Goal: Transaction & Acquisition: Obtain resource

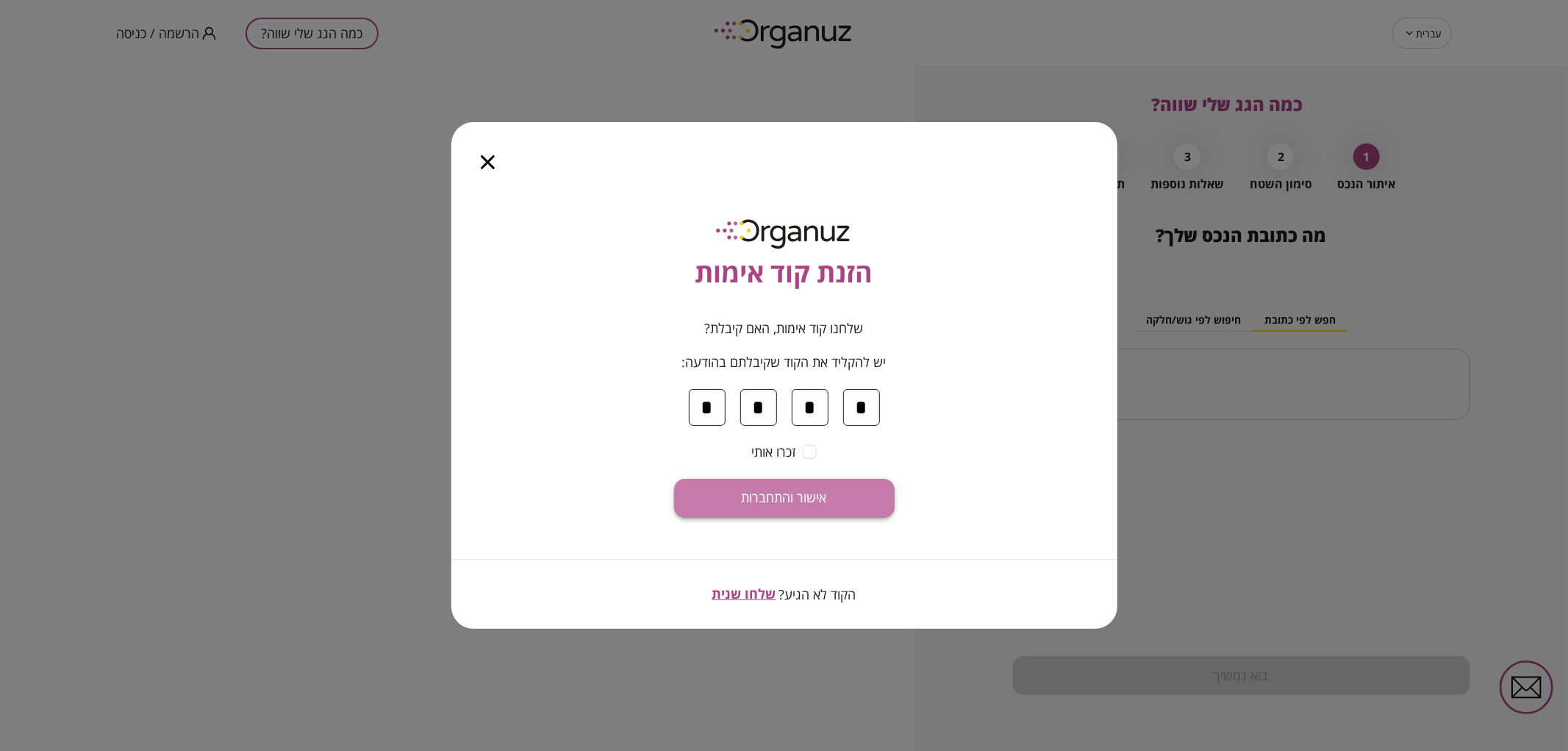
click at [853, 497] on button "אישור והתחברות" at bounding box center [784, 498] width 221 height 39
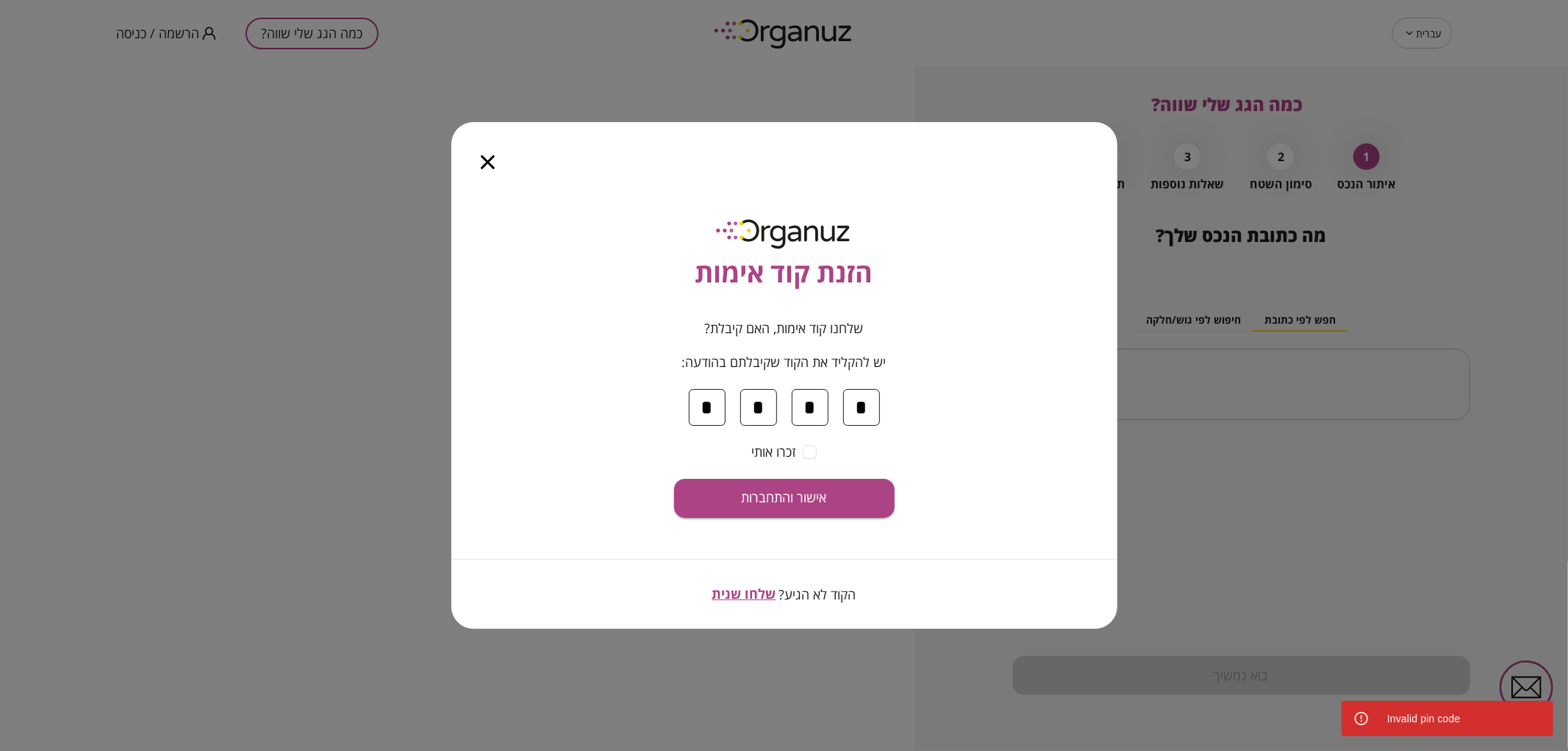
click at [489, 165] on icon "button" at bounding box center [487, 162] width 14 height 14
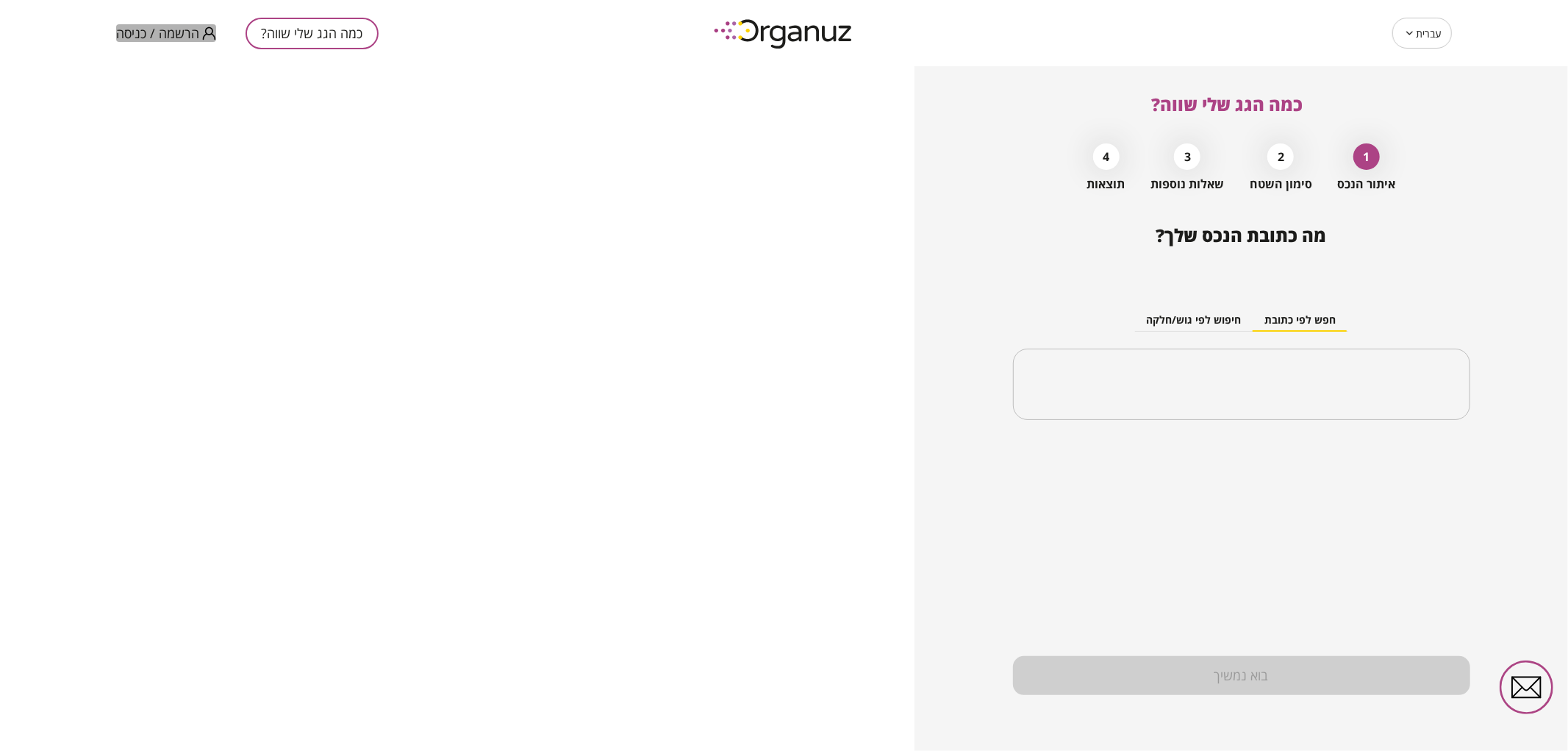
click at [192, 35] on span "הרשמה / כניסה" at bounding box center [157, 34] width 83 height 15
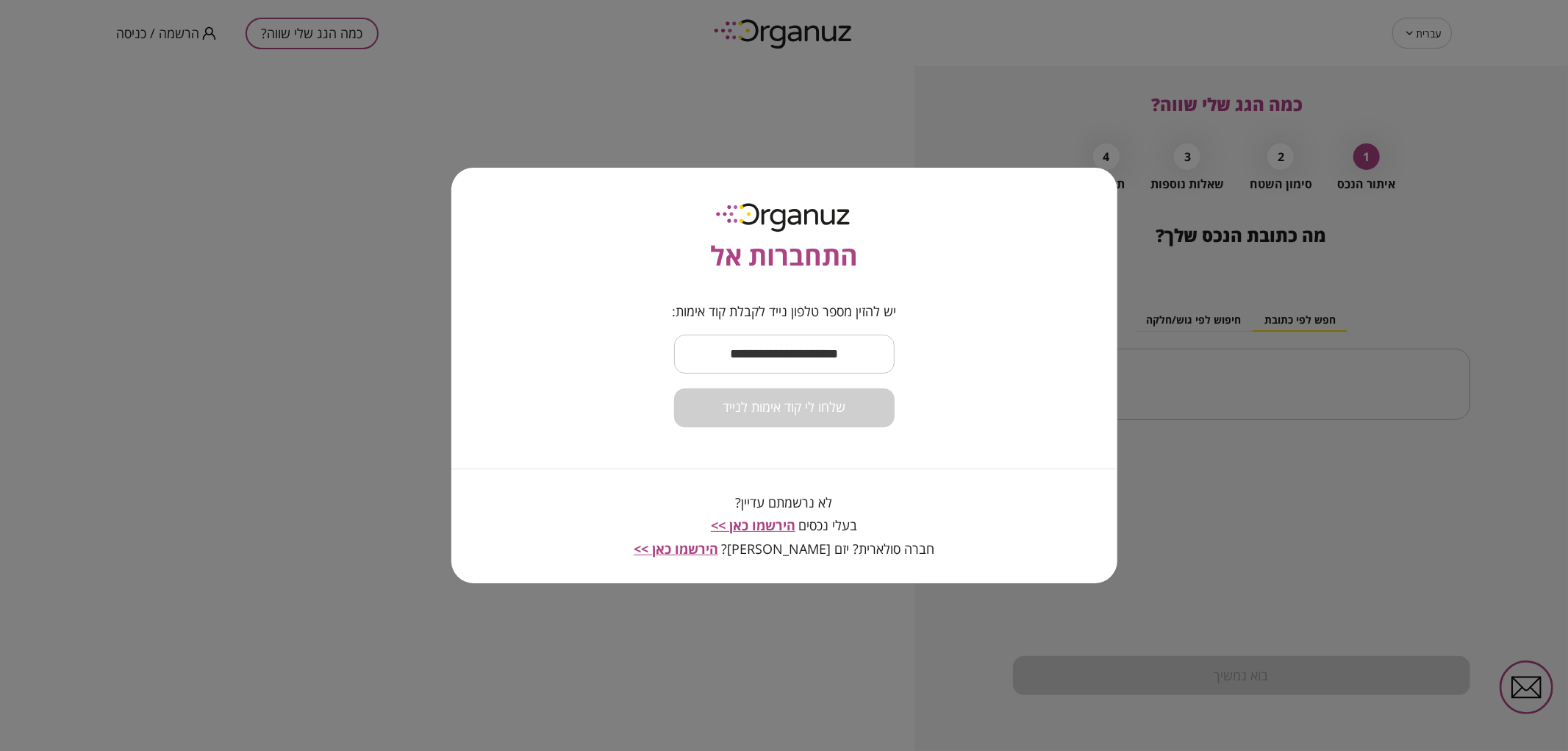
click at [834, 352] on input "text" at bounding box center [784, 354] width 221 height 43
type input "**********"
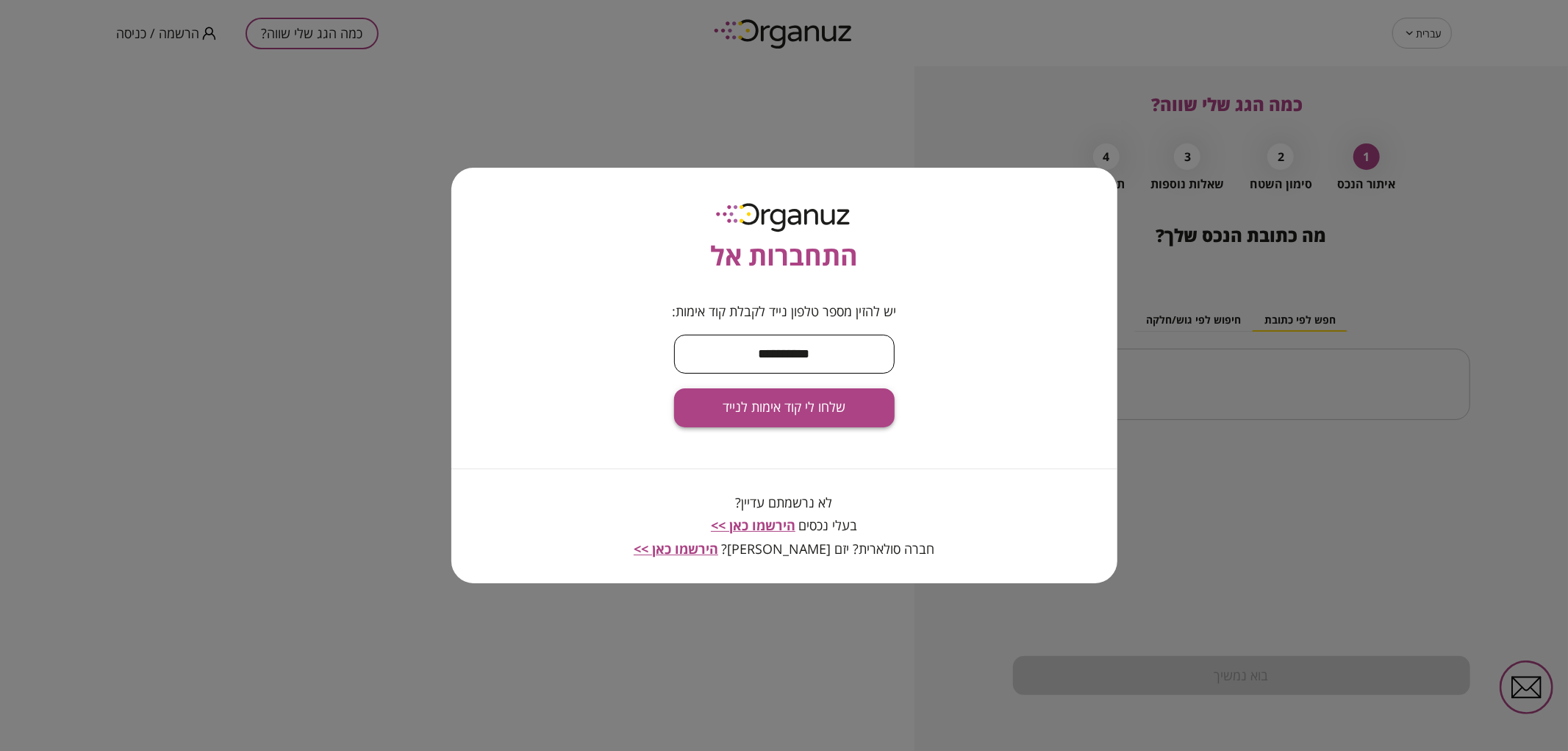
click at [839, 421] on button "שלחו לי קוד אימות לנייד" at bounding box center [784, 408] width 221 height 39
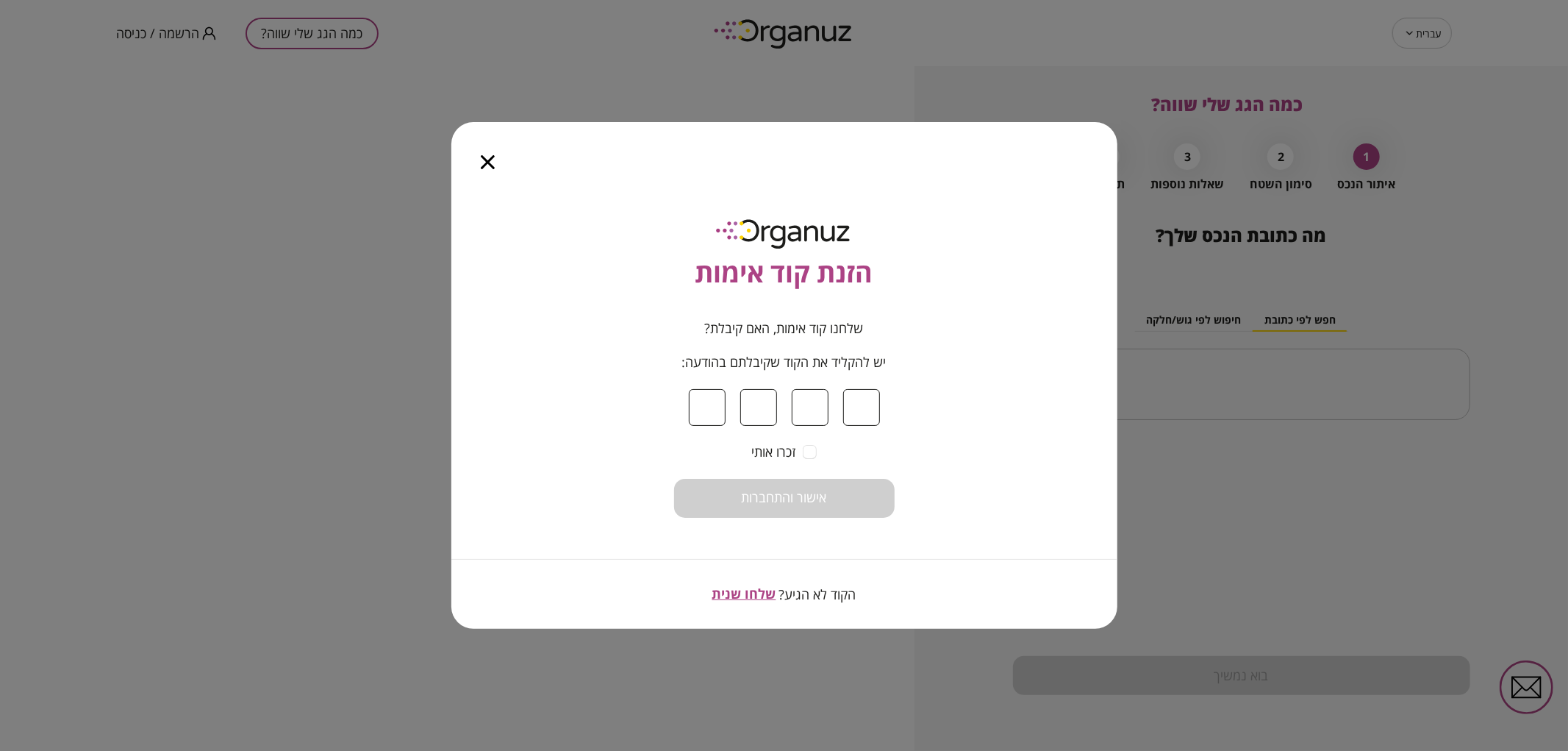
type input "*"
click at [674, 479] on button "אישור והתחברות" at bounding box center [784, 498] width 221 height 39
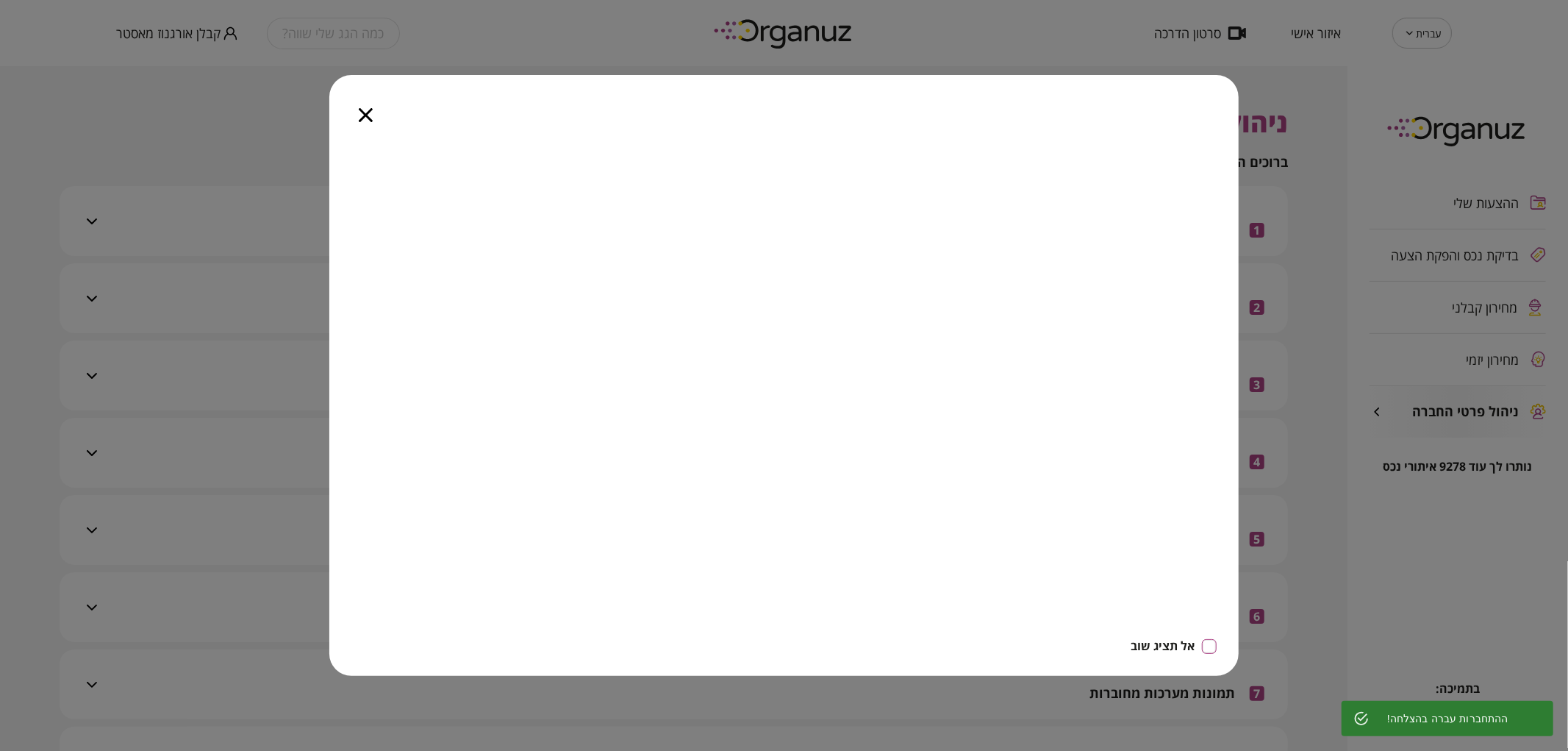
click at [363, 108] on icon "button" at bounding box center [366, 115] width 14 height 14
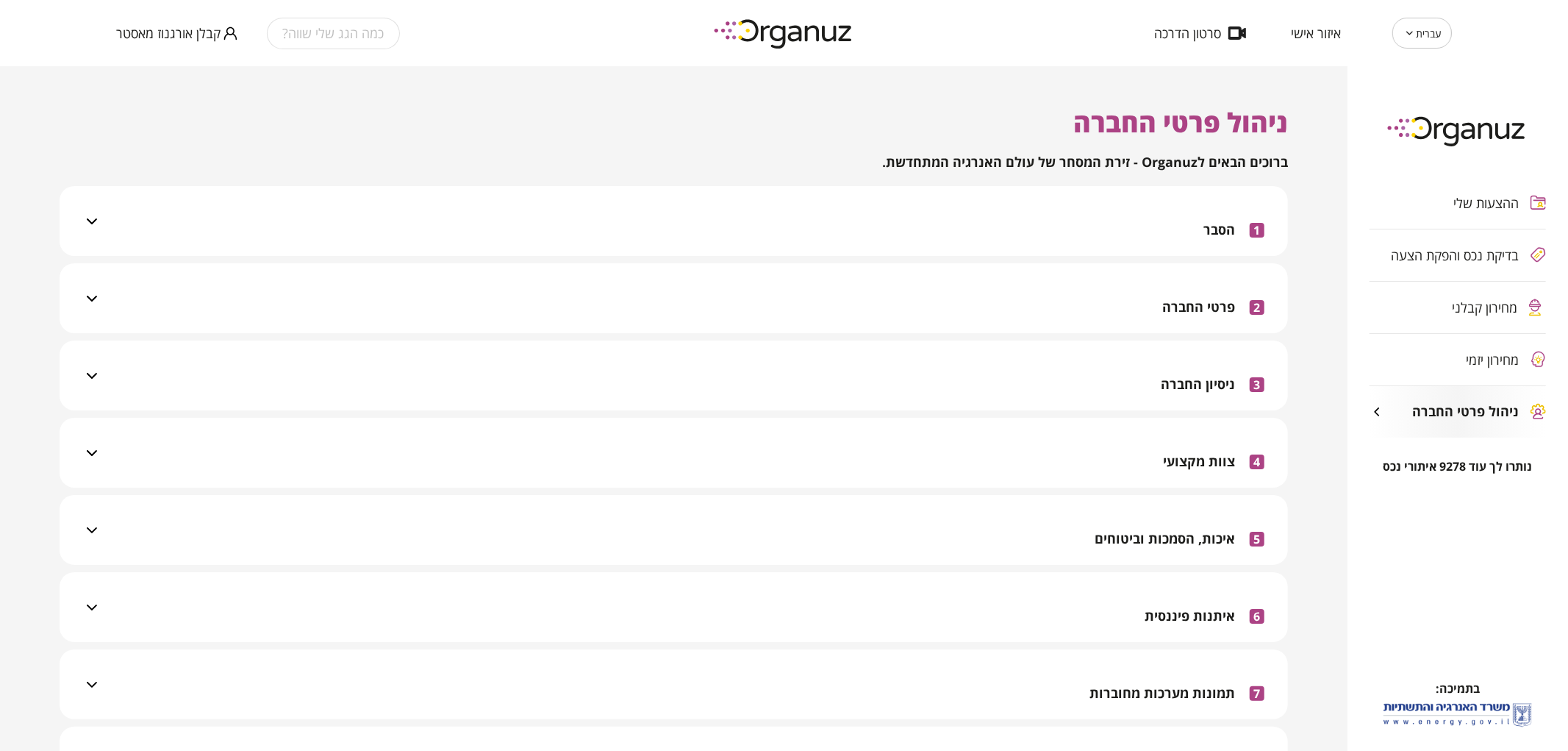
click at [1474, 304] on span "מחירון קבלני" at bounding box center [1485, 308] width 65 height 15
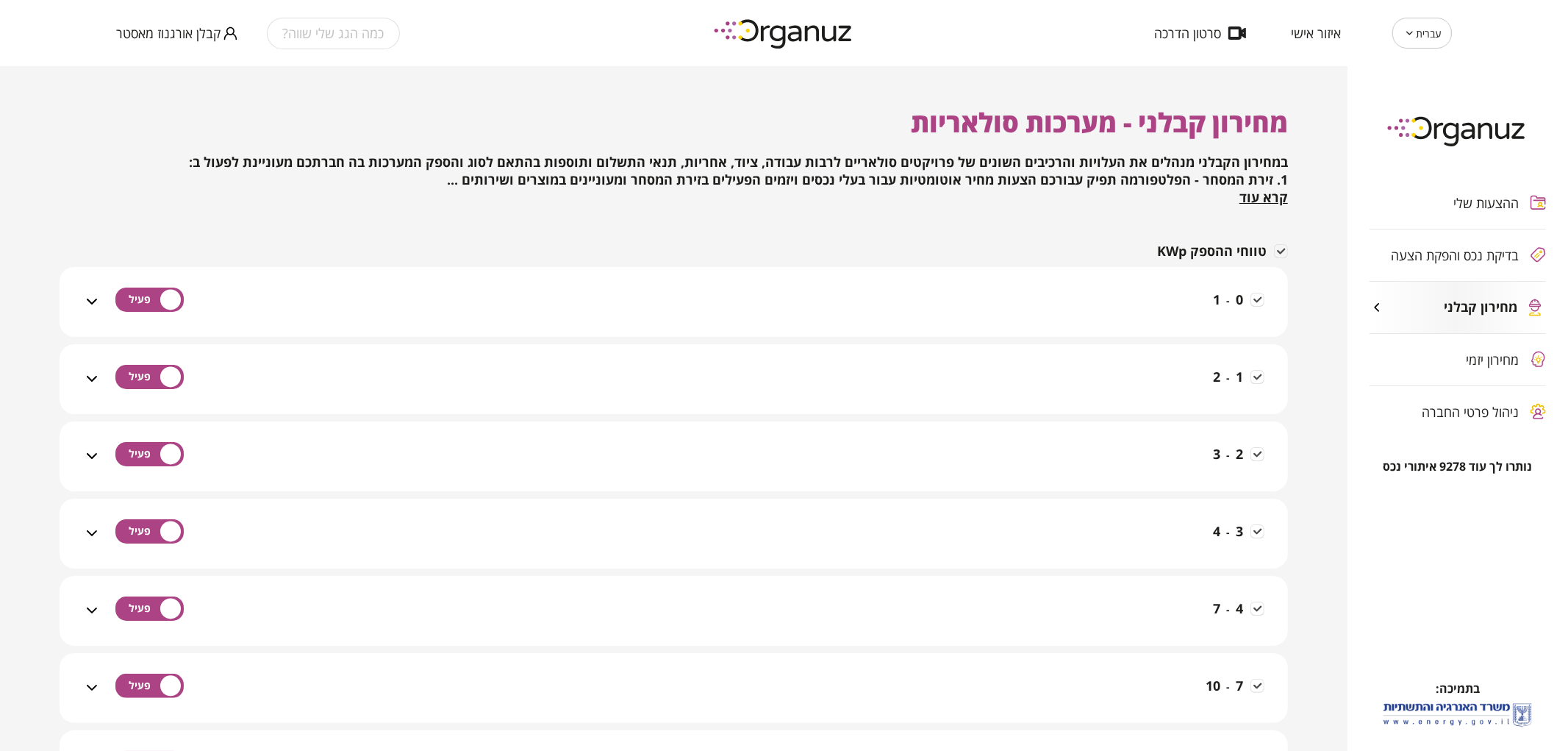
click at [1433, 252] on div "ההצעות שלי בדיקת נכס והפקת הצעה מחירון קבלני מחירון יזמי ניהול פרטי החברה" at bounding box center [1458, 307] width 221 height 304
click at [1446, 258] on div "ההצעות שלי בדיקת נכס והפקת הצעה מחירון קבלני מחירון יזמי ניהול פרטי החברה" at bounding box center [1458, 307] width 221 height 304
click at [1477, 302] on span "מחירון קבלני" at bounding box center [1481, 307] width 74 height 16
click at [297, 33] on div "כמה הגג שלי שווה?" at bounding box center [333, 34] width 133 height 32
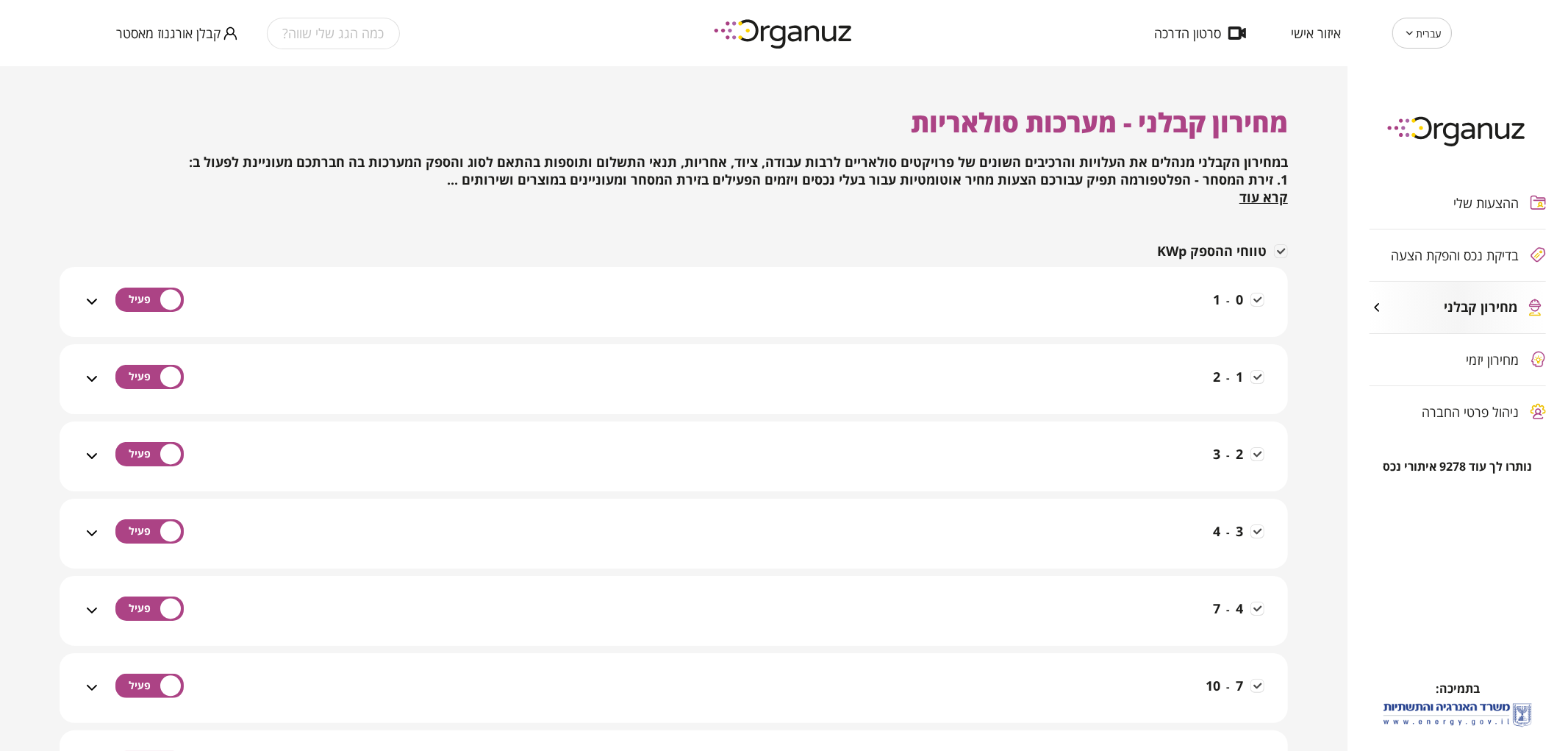
click at [1516, 251] on div "ההצעות שלי בדיקת נכס והפקת הצעה מחירון קבלני מחירון יזמי ניהול פרטי החברה" at bounding box center [1458, 307] width 221 height 304
click at [1311, 44] on div "עברית ** ​ איזור אישי סרטון הדרכה" at bounding box center [1184, 33] width 534 height 31
click at [1446, 297] on div "מחירון קבלני" at bounding box center [1457, 307] width 177 height 51
click at [1437, 426] on div "ניהול פרטי החברה" at bounding box center [1457, 412] width 177 height 51
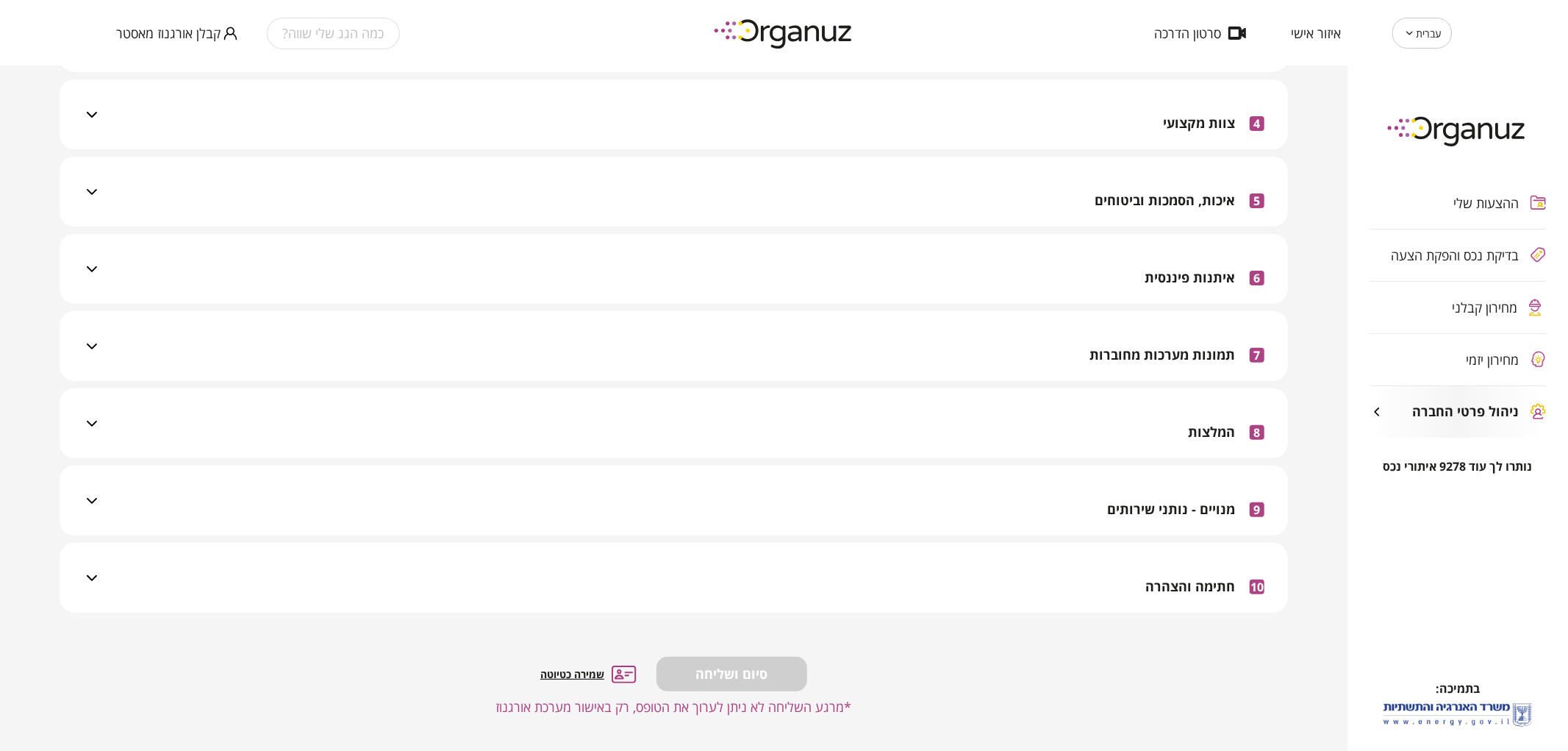
scroll to position [340, 0]
click at [1133, 508] on span "מנויים - נותני שירותים" at bounding box center [1171, 507] width 128 height 16
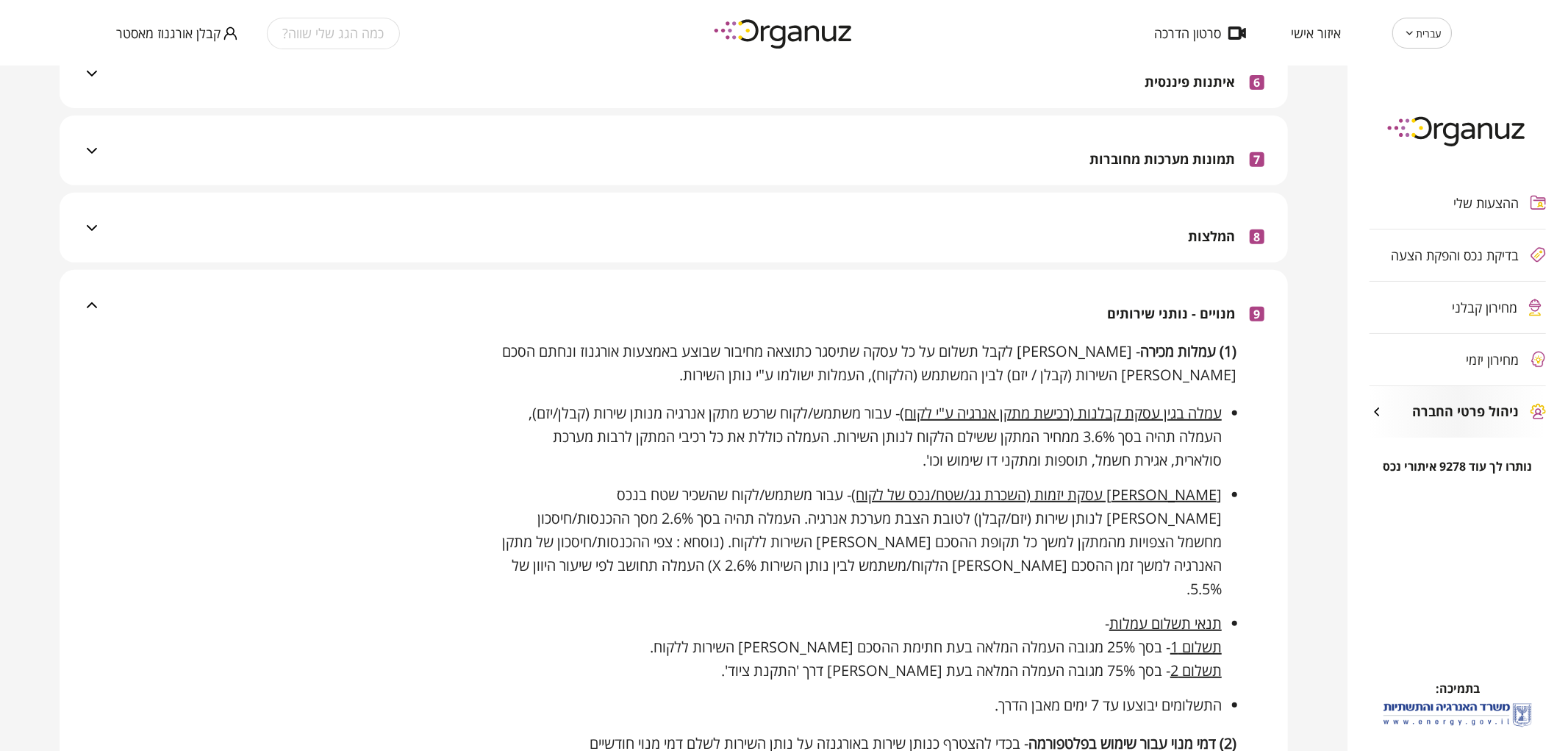
scroll to position [667, 0]
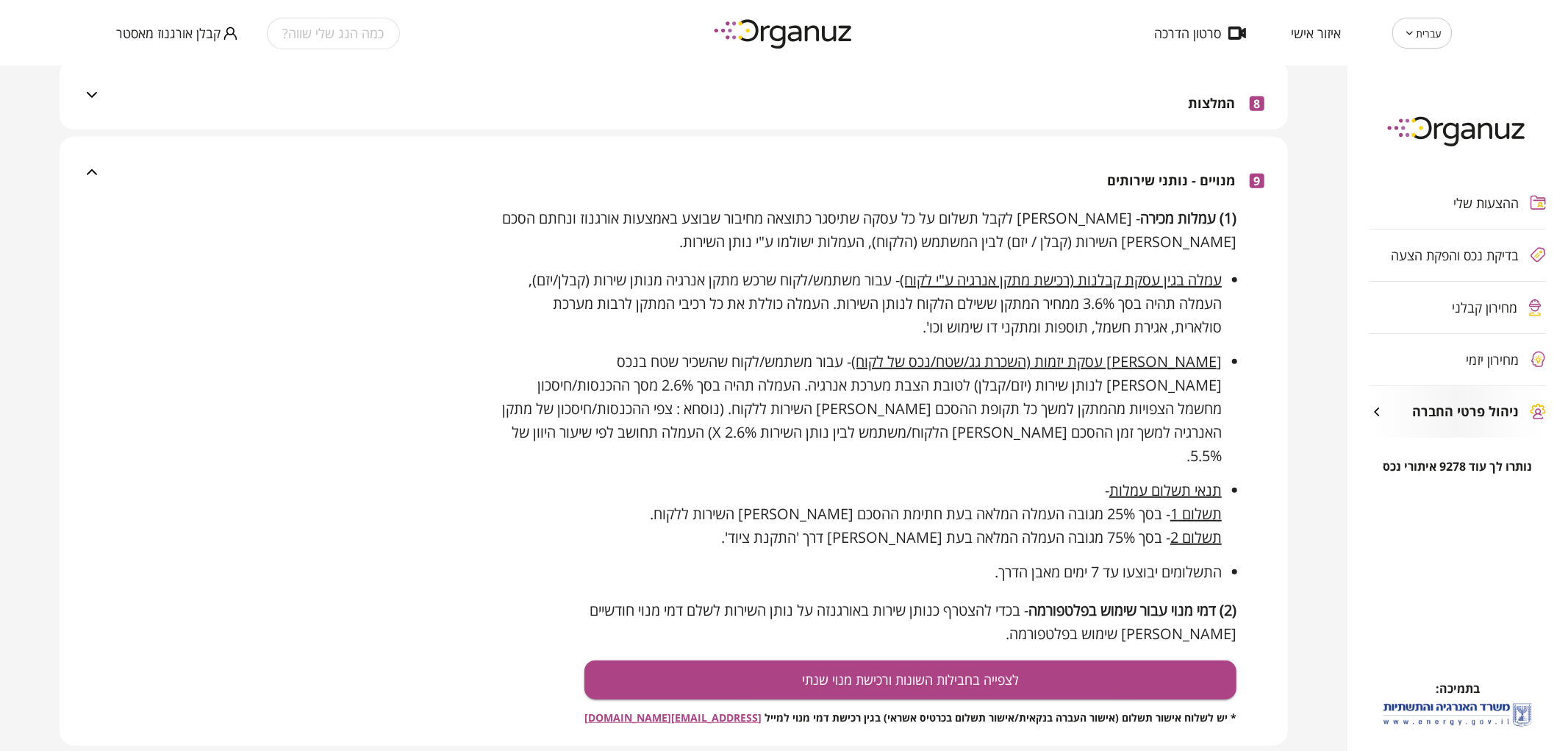
click at [191, 34] on span "קבלן אורגנוז מאסטר" at bounding box center [168, 34] width 105 height 15
click at [164, 74] on ul "התנתק" at bounding box center [144, 61] width 57 height 38
click at [152, 65] on li "התנתק" at bounding box center [144, 61] width 57 height 26
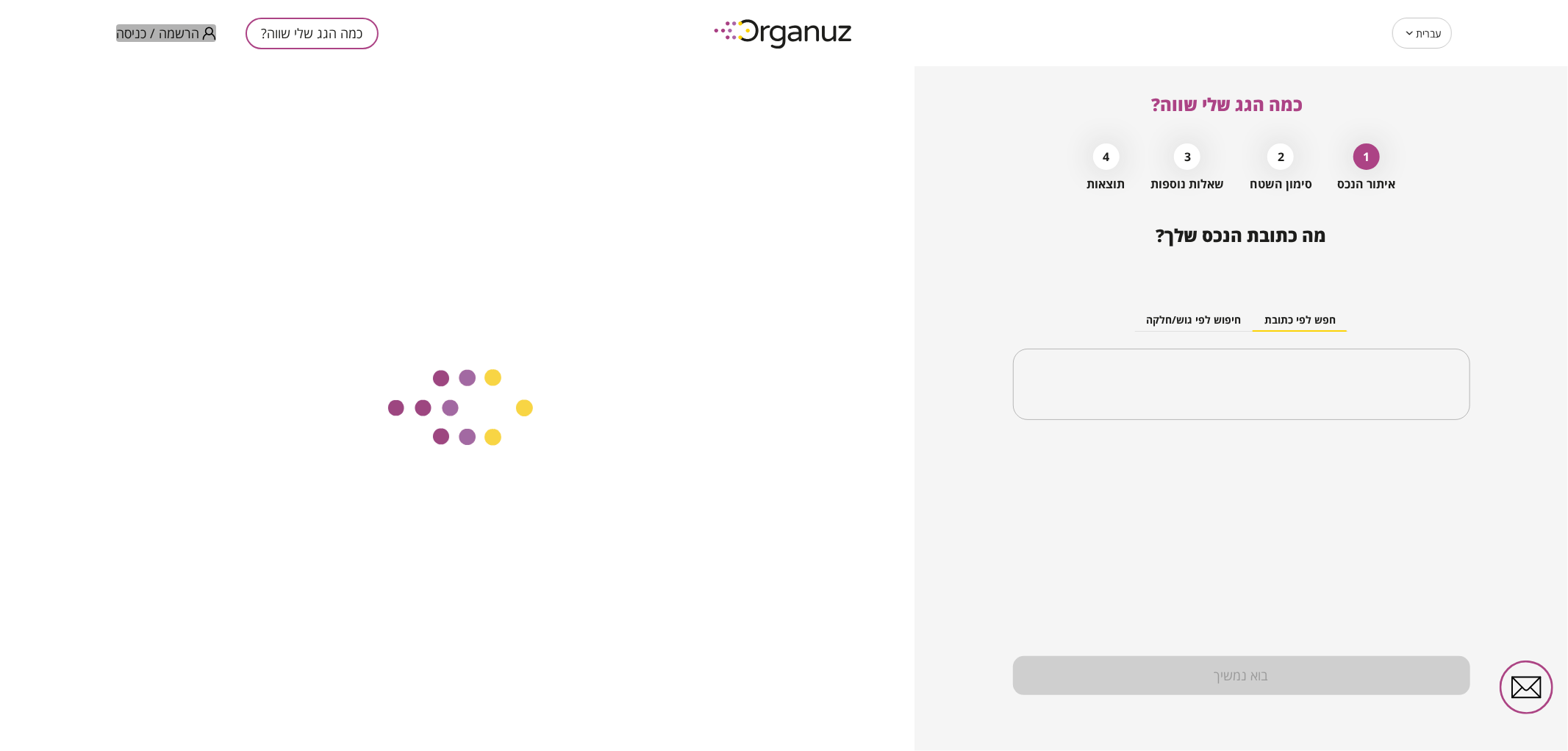
click at [165, 32] on span "הרשמה / כניסה" at bounding box center [157, 34] width 83 height 15
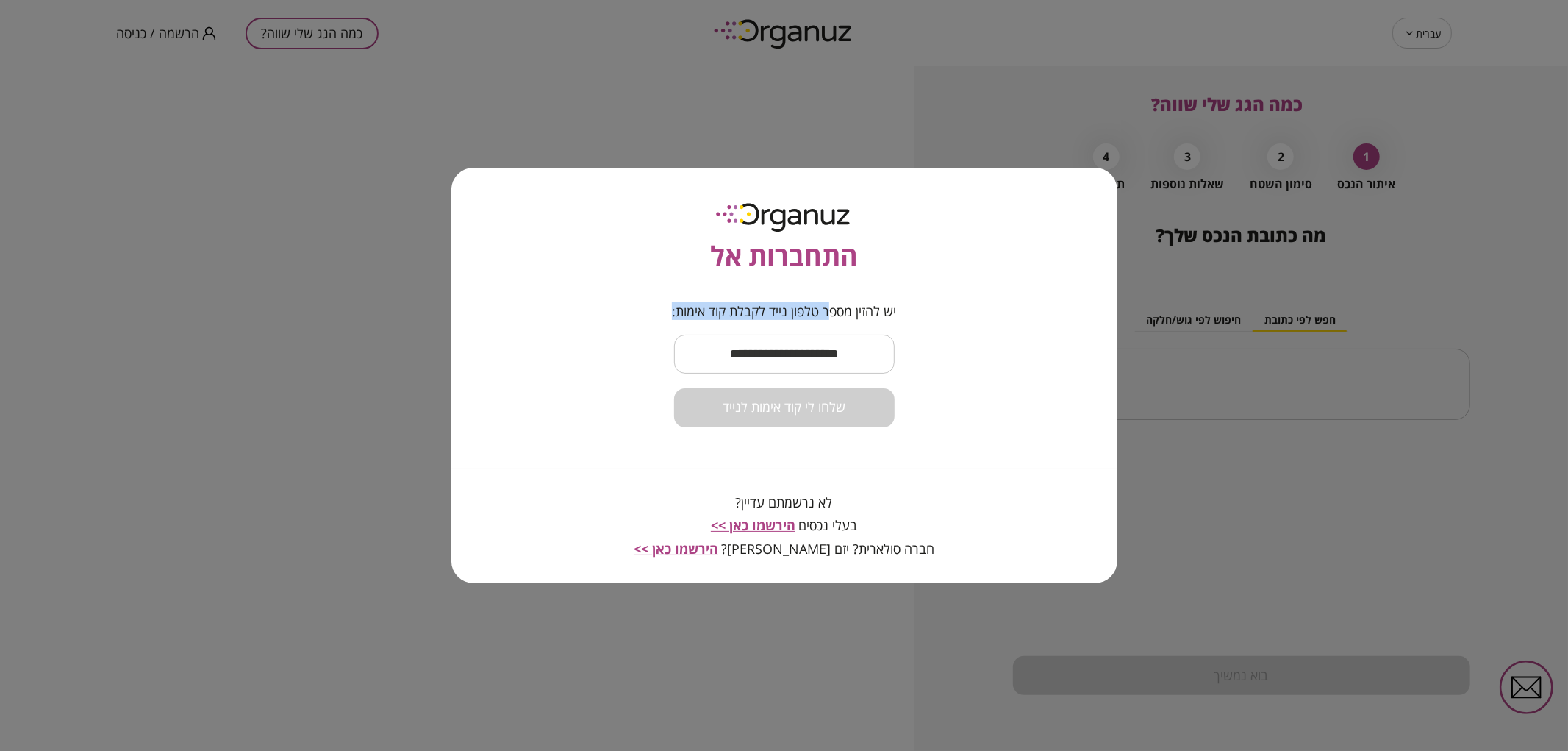
click at [828, 326] on form "יש להזין מספר טלפון נייד לקבלת קוד אימות: ​ שלחו לי קוד אימות לנייד" at bounding box center [784, 366] width 224 height 123
click at [841, 368] on input "text" at bounding box center [784, 354] width 221 height 43
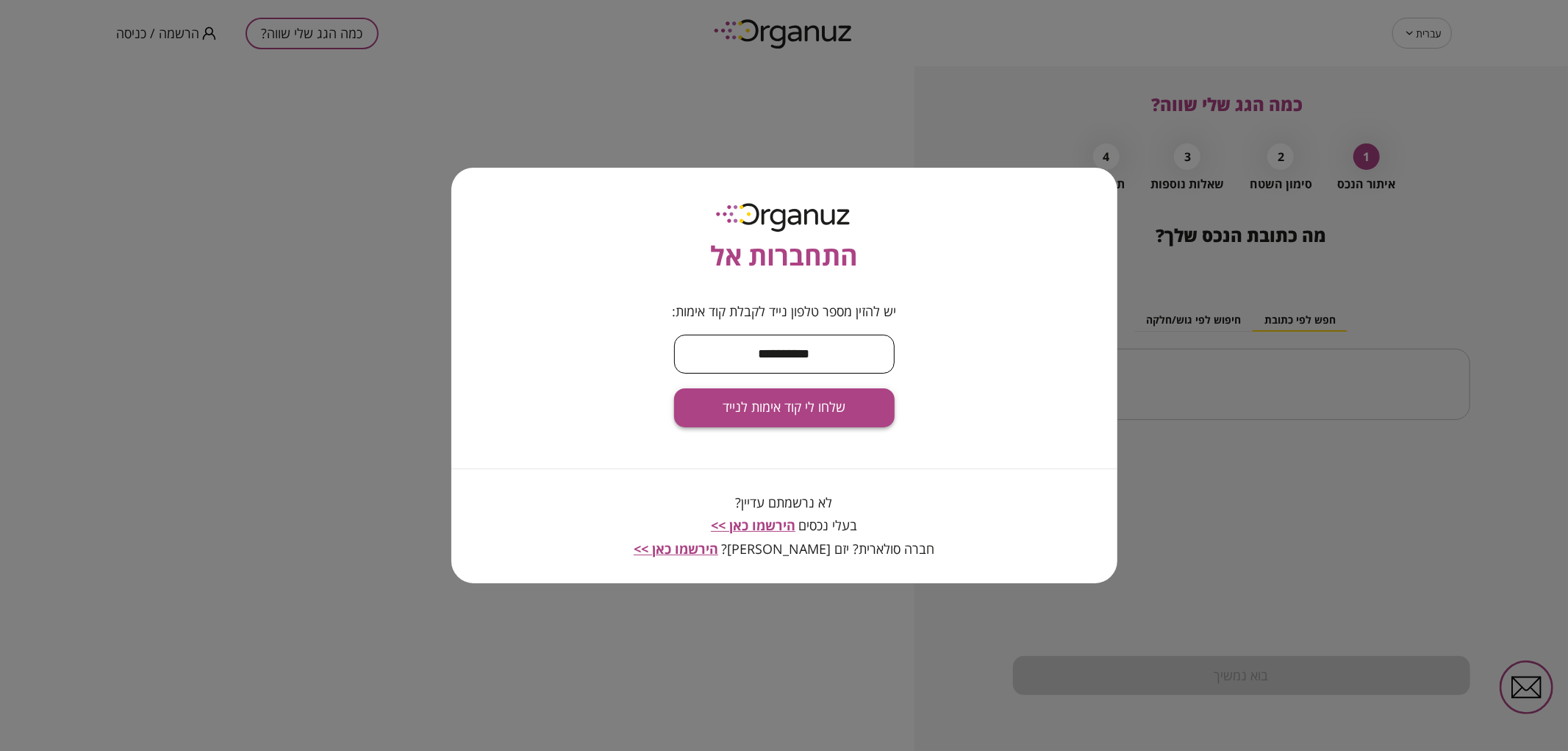
type input "**********"
click at [842, 419] on button "שלחו לי קוד אימות לנייד" at bounding box center [784, 408] width 221 height 39
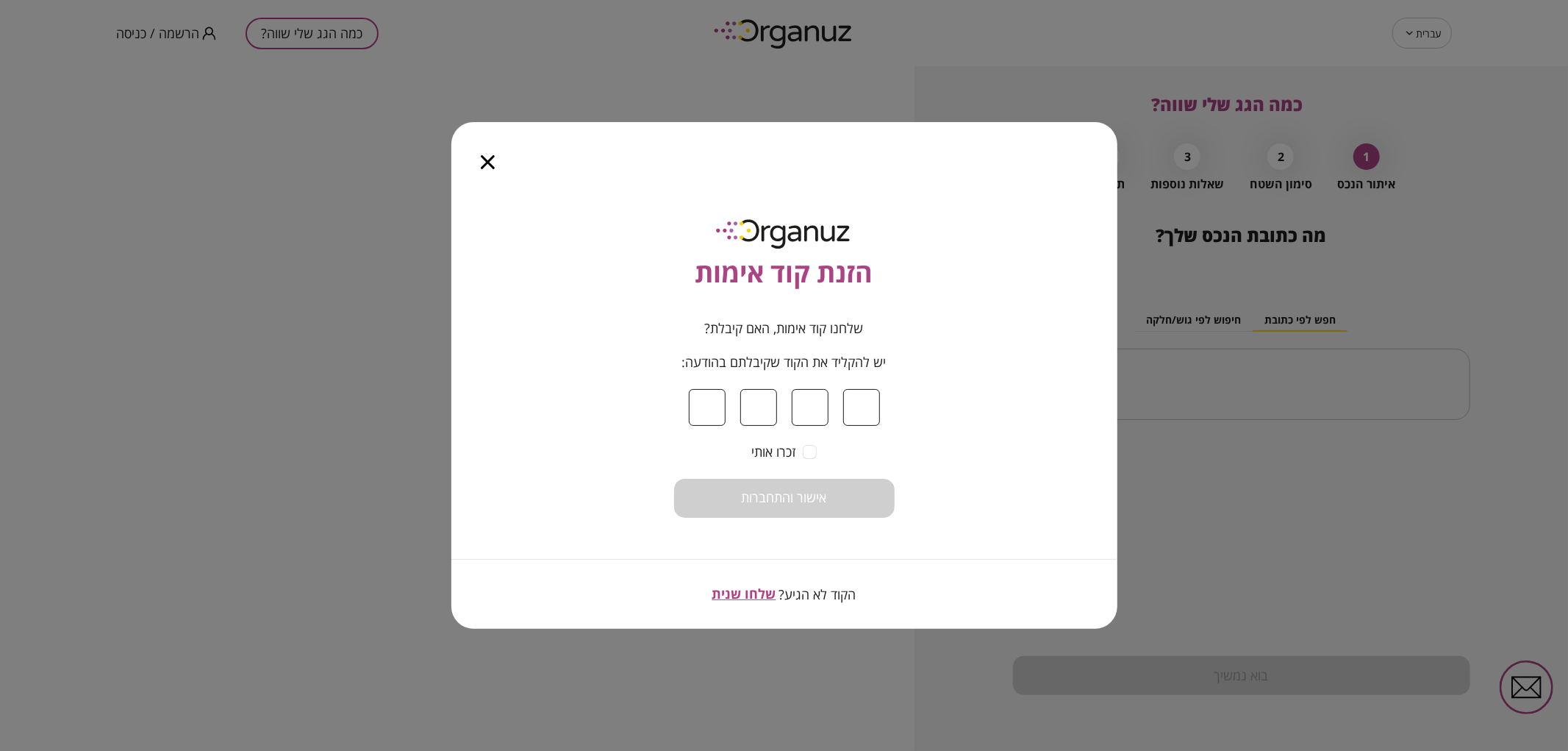
type input "*"
click at [834, 493] on button "אישור והתחברות" at bounding box center [784, 498] width 221 height 39
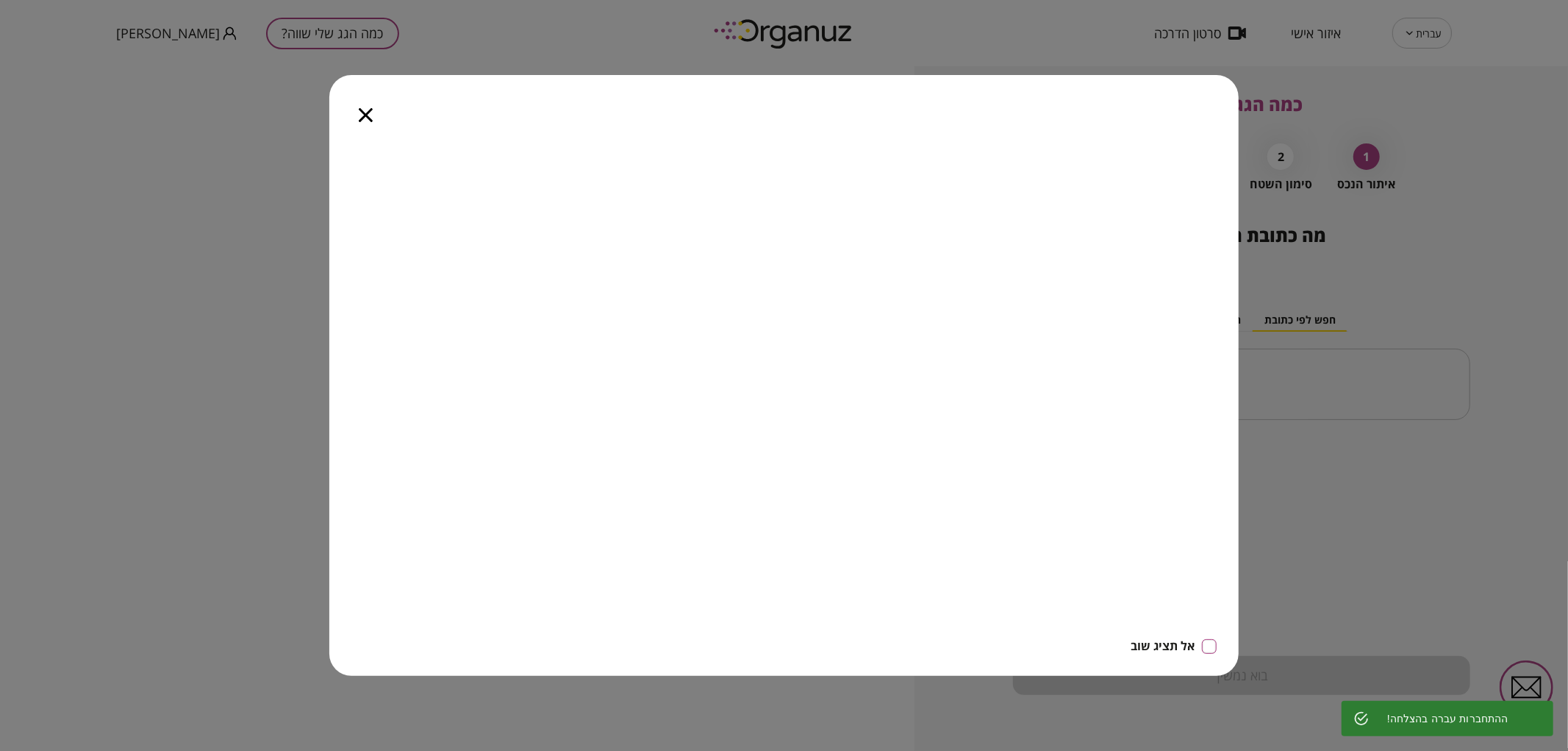
click at [366, 111] on icon "button" at bounding box center [366, 115] width 14 height 14
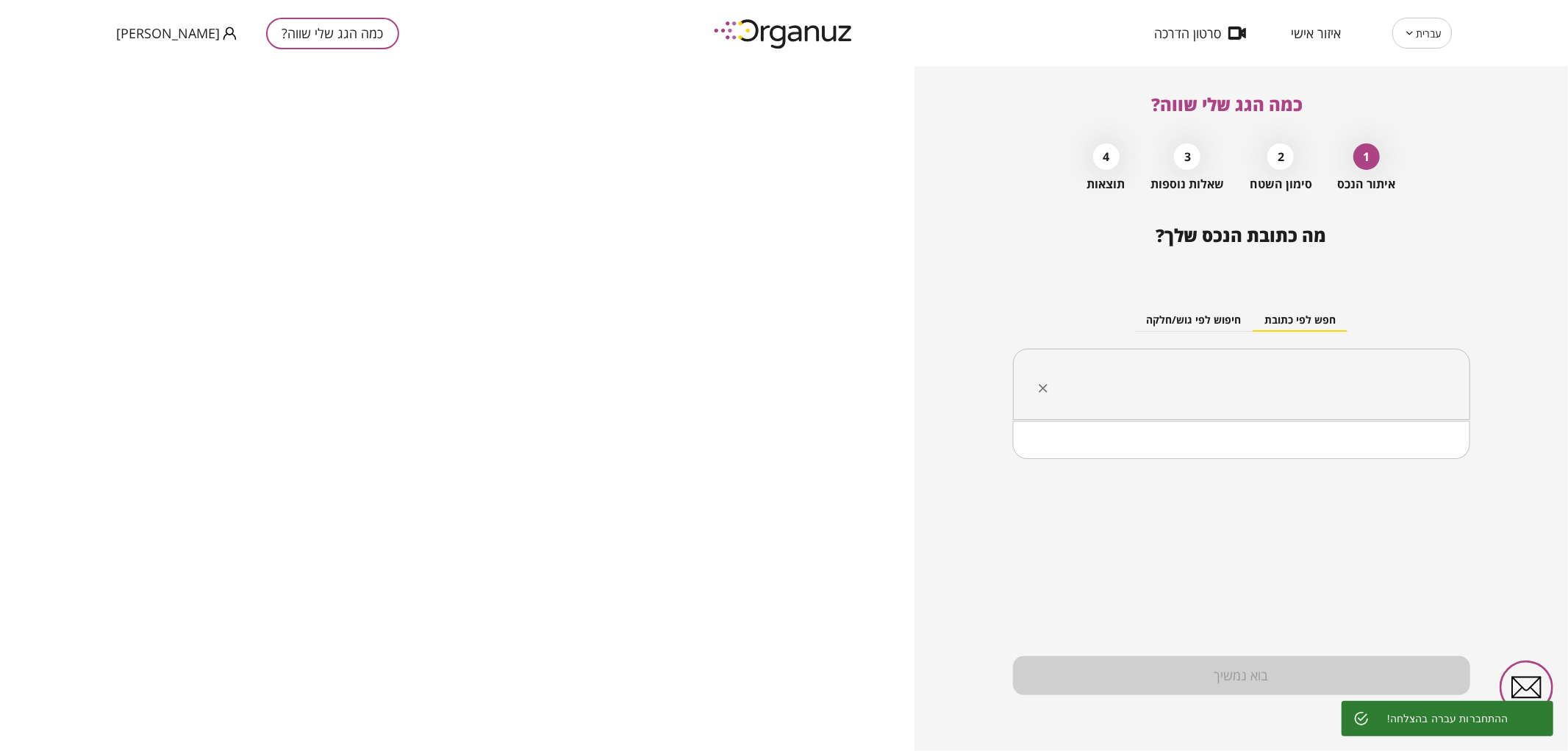
click at [1320, 399] on input "text" at bounding box center [1246, 383] width 410 height 36
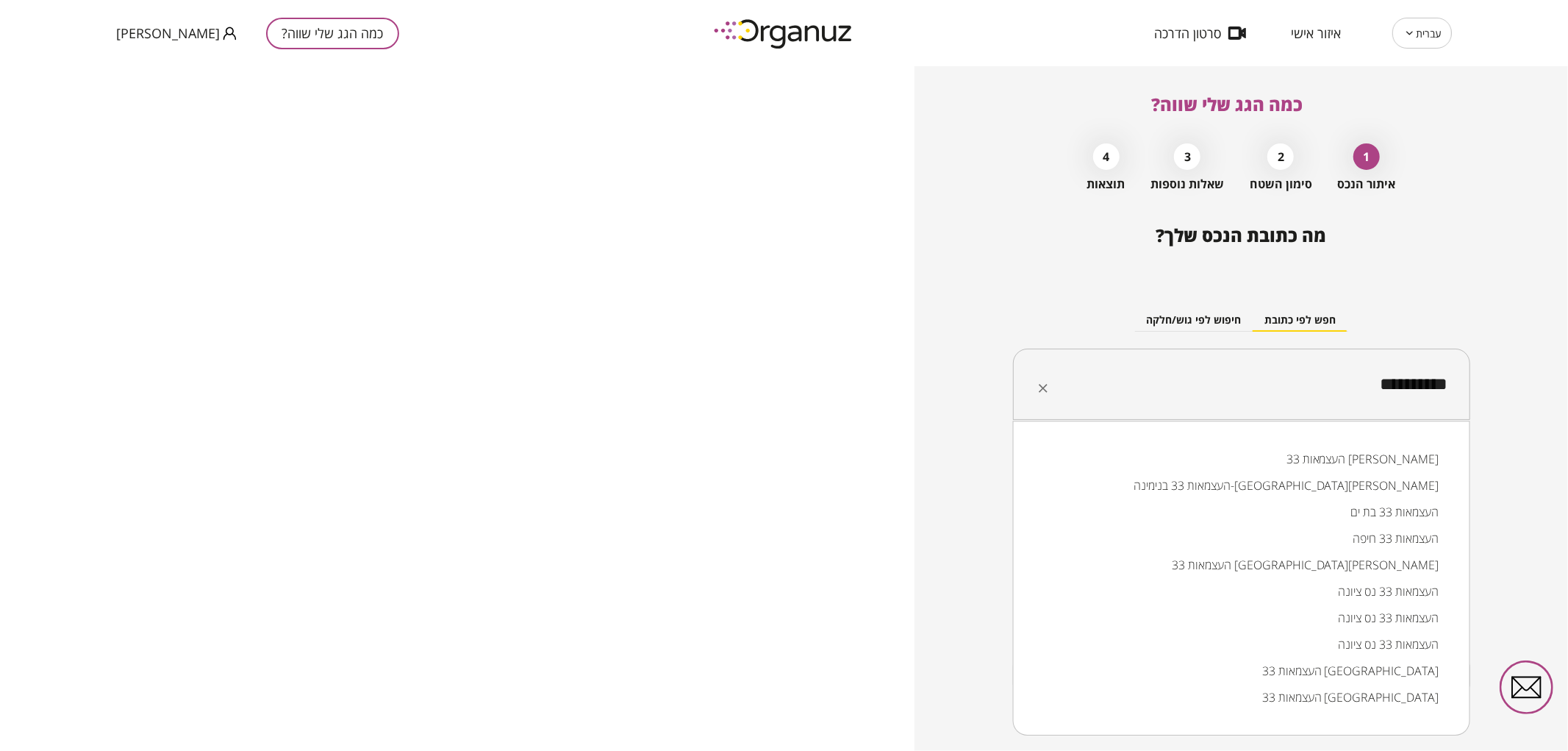
click at [1297, 524] on li "העצמאות 33 בת ים" at bounding box center [1242, 512] width 419 height 26
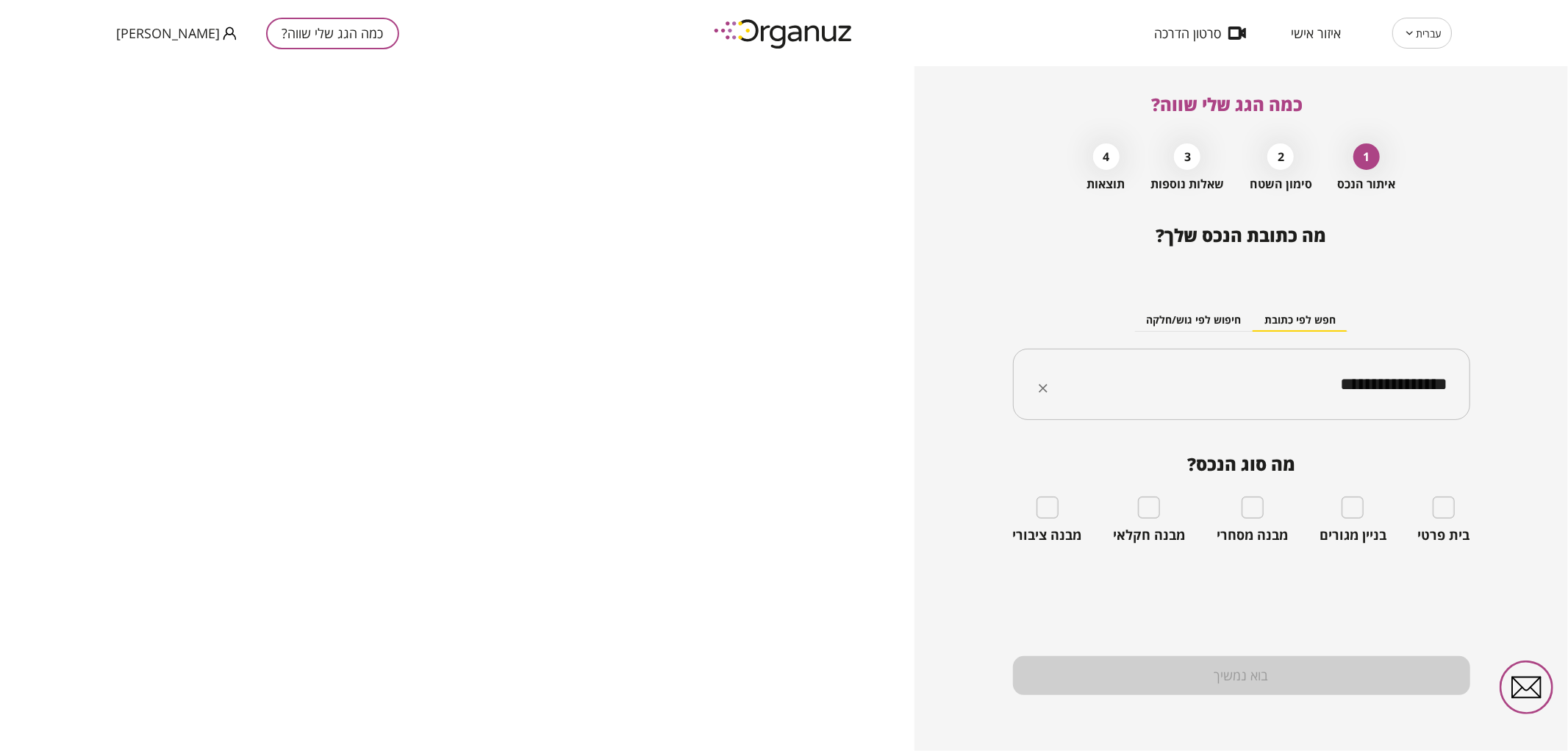
type input "**********"
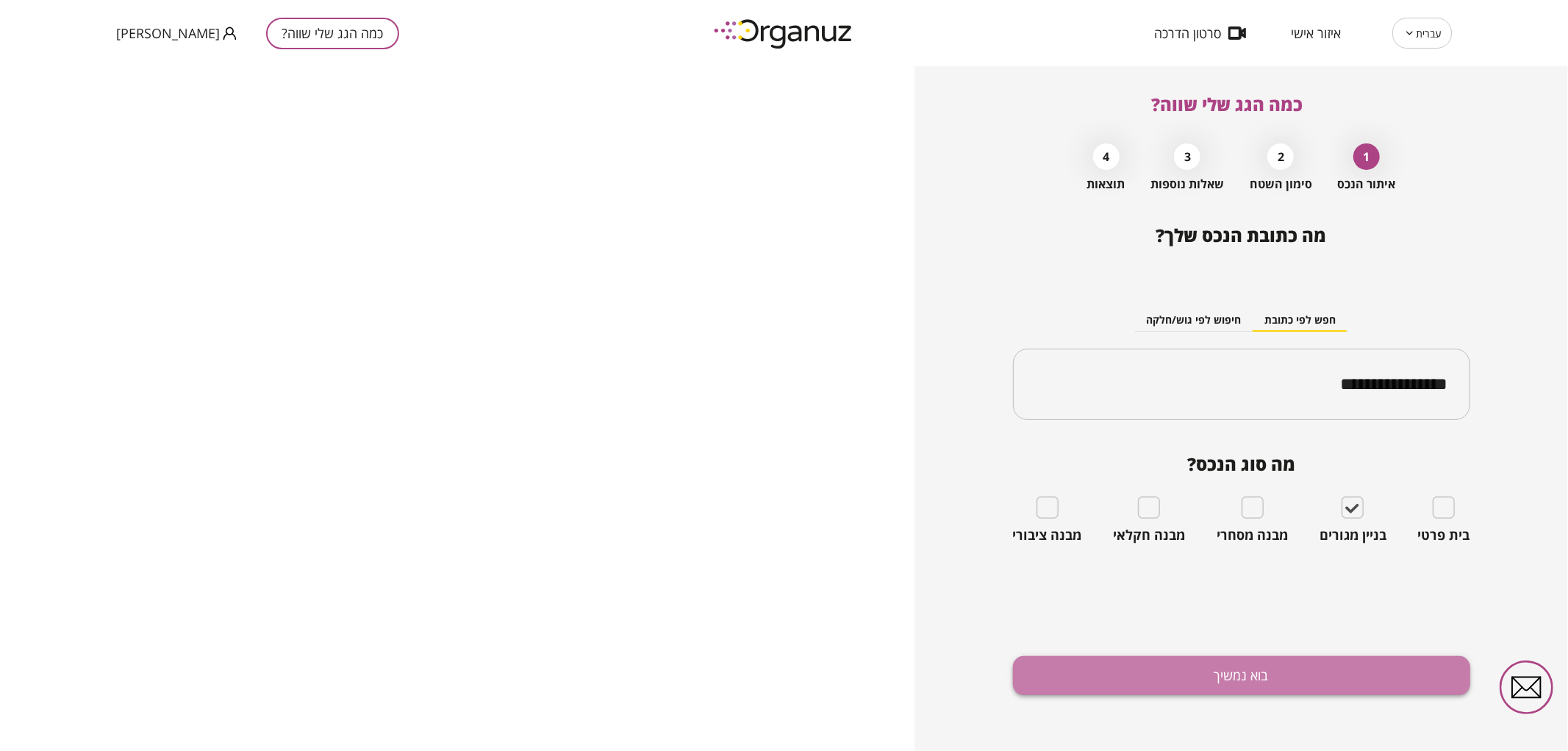
click at [1348, 666] on button "בוא נמשיך" at bounding box center [1241, 675] width 457 height 39
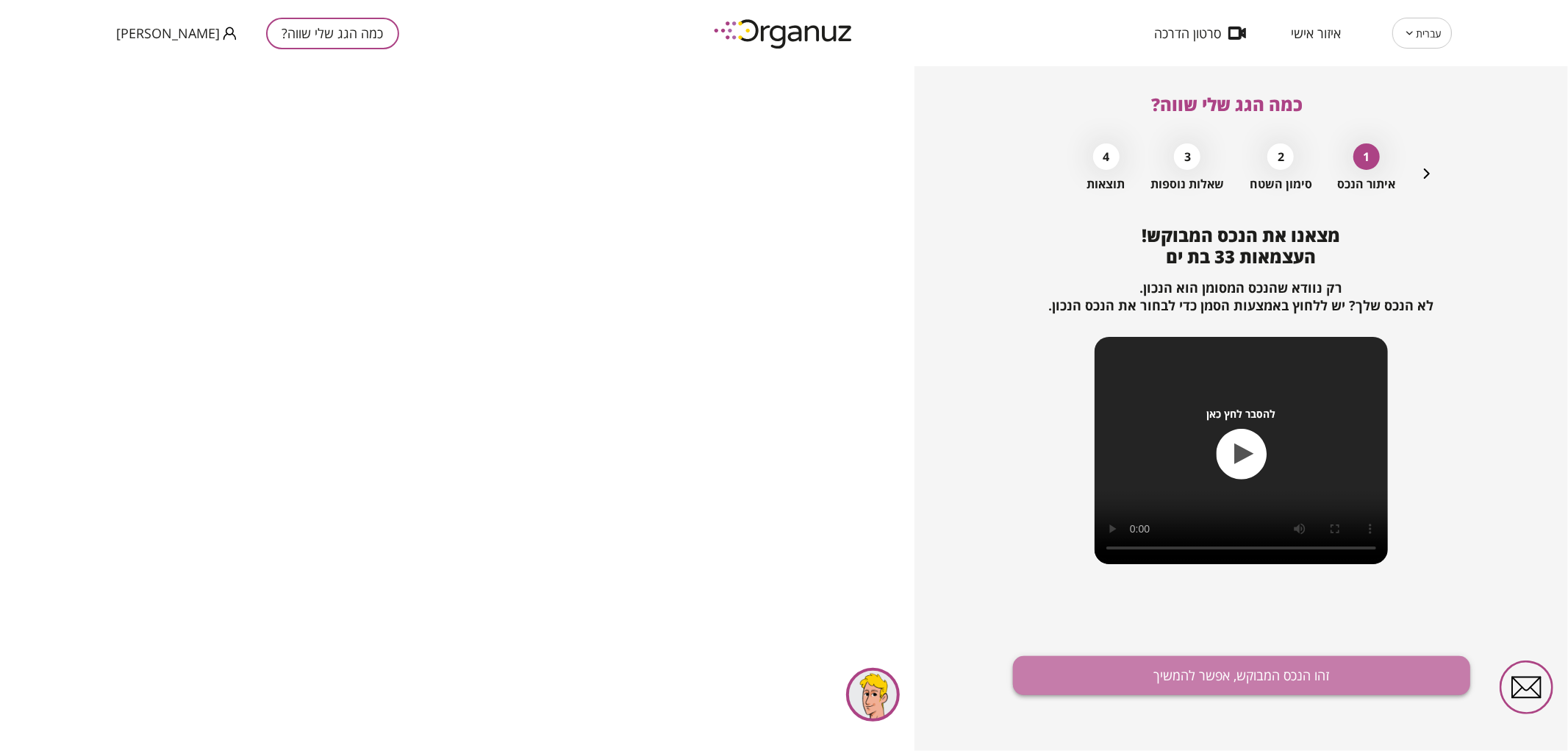
click at [1338, 680] on button "זהו הנכס המבוקש, אפשר להמשיך" at bounding box center [1241, 675] width 457 height 39
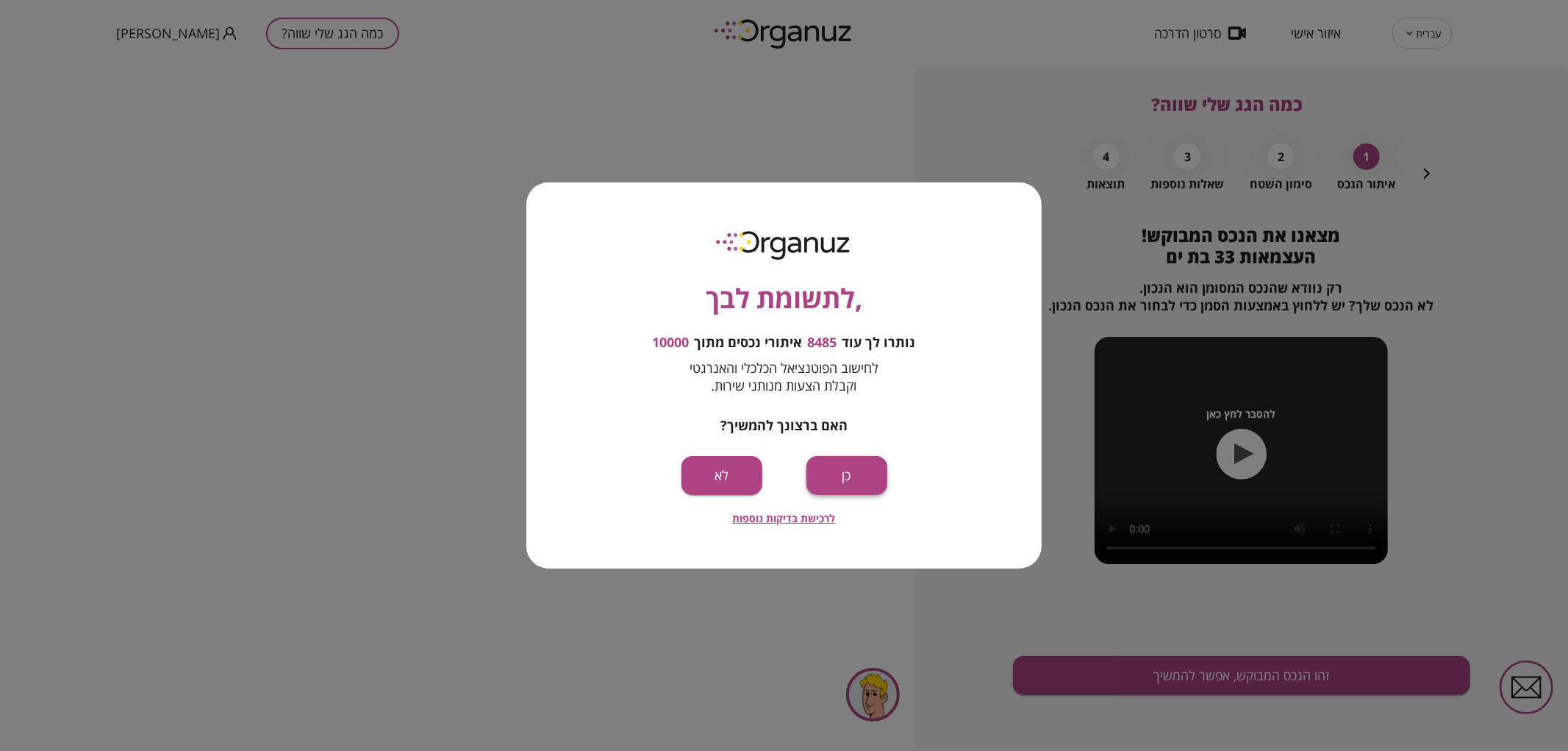
click at [835, 472] on button "כן" at bounding box center [846, 475] width 80 height 39
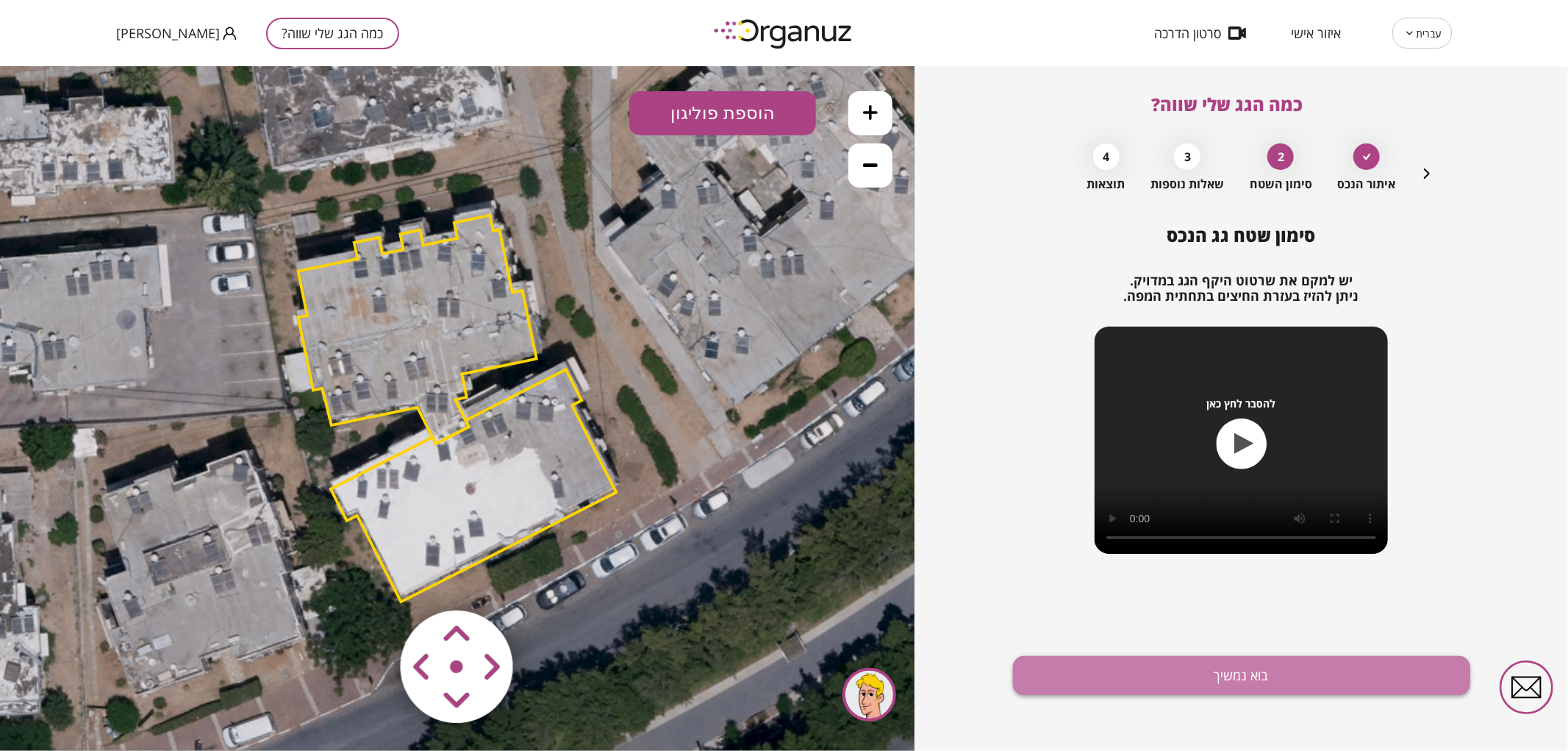
click at [1090, 670] on button "בוא נמשיך" at bounding box center [1241, 675] width 457 height 39
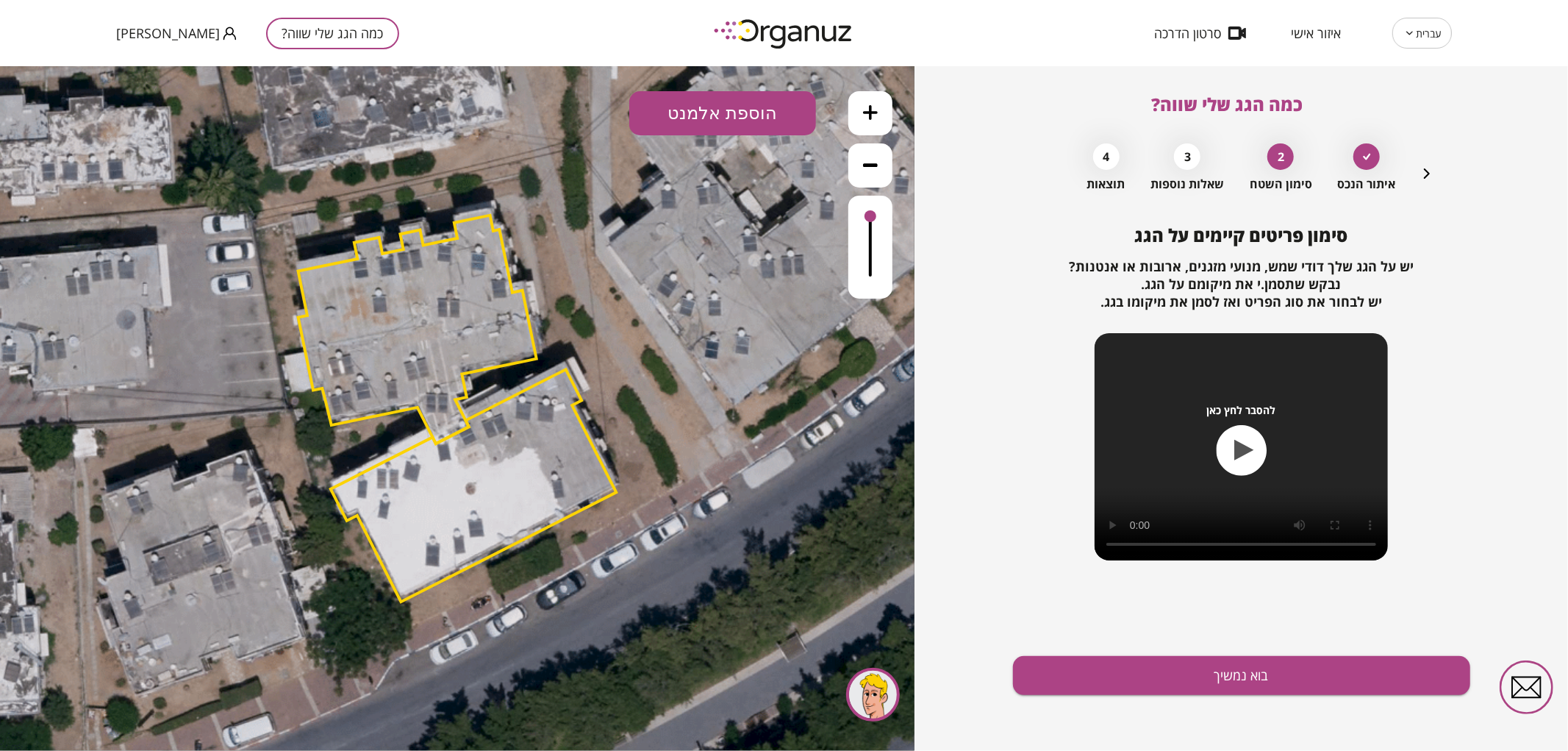
click at [1420, 173] on icon "button" at bounding box center [1426, 173] width 18 height 18
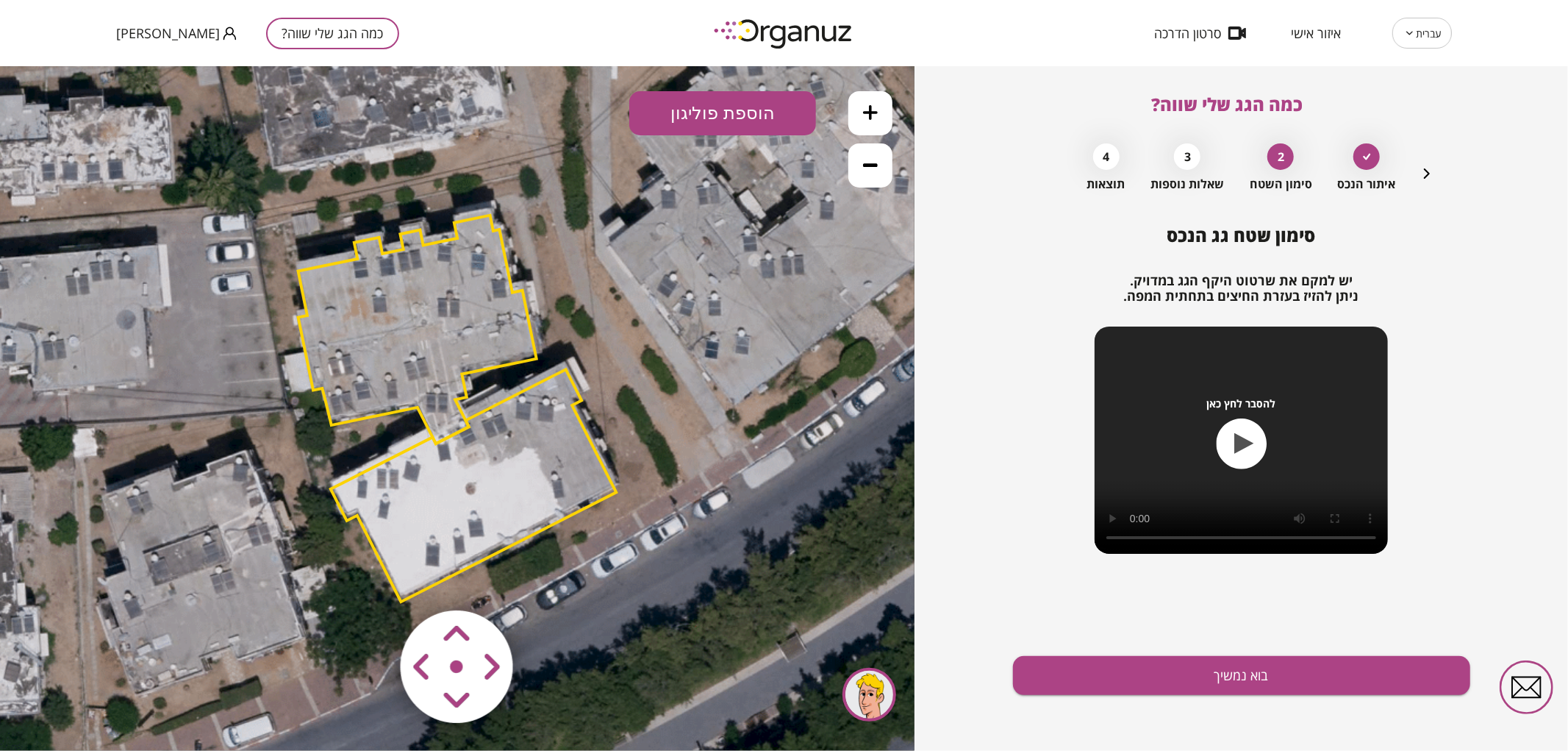
click at [735, 108] on button "הוספת פוליגון" at bounding box center [723, 112] width 187 height 44
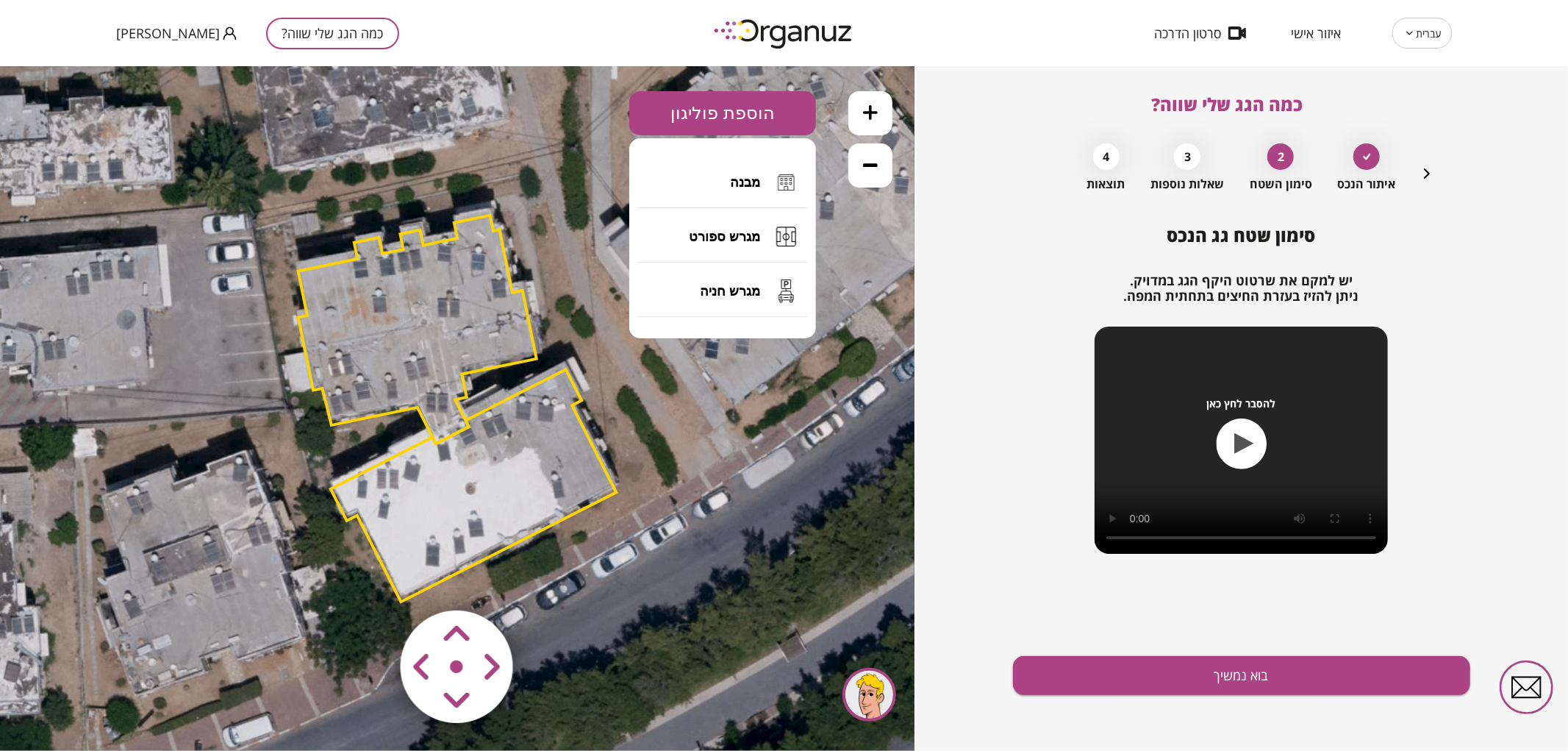
click at [735, 108] on button "הוספת פוליגון" at bounding box center [723, 112] width 187 height 44
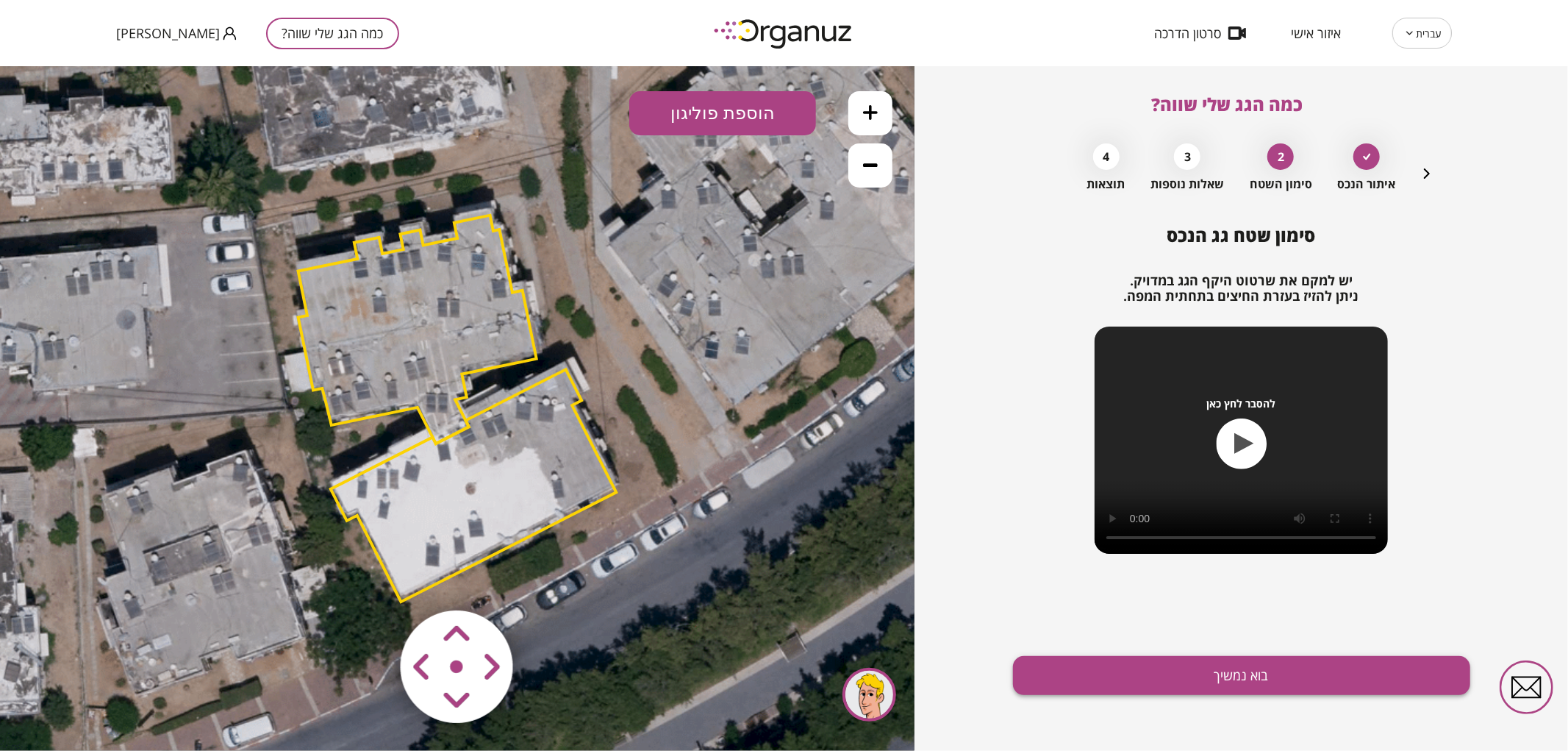
click at [1098, 670] on button "בוא נמשיך" at bounding box center [1241, 675] width 457 height 39
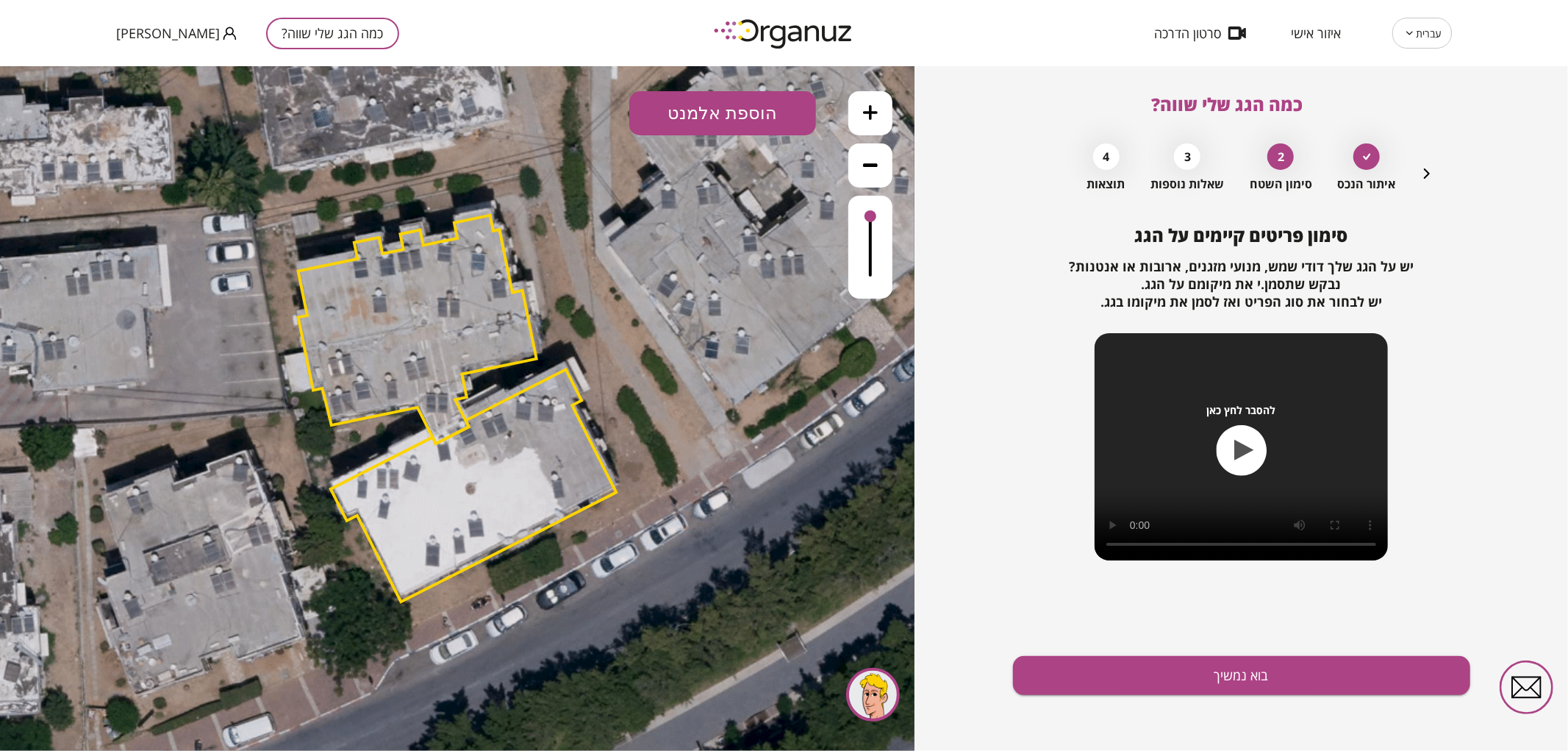
click at [699, 110] on button "הוספת אלמנט" at bounding box center [723, 112] width 187 height 44
drag, startPoint x: 710, startPoint y: 295, endPoint x: 651, endPoint y: 328, distance: 67.6
click at [710, 295] on div ".st0 { fill: #FFFFFF; } .st0 { fill: #FFFFFF; }" at bounding box center [457, 408] width 914 height 685
drag, startPoint x: 445, startPoint y: 445, endPoint x: 464, endPoint y: 527, distance: 84.2
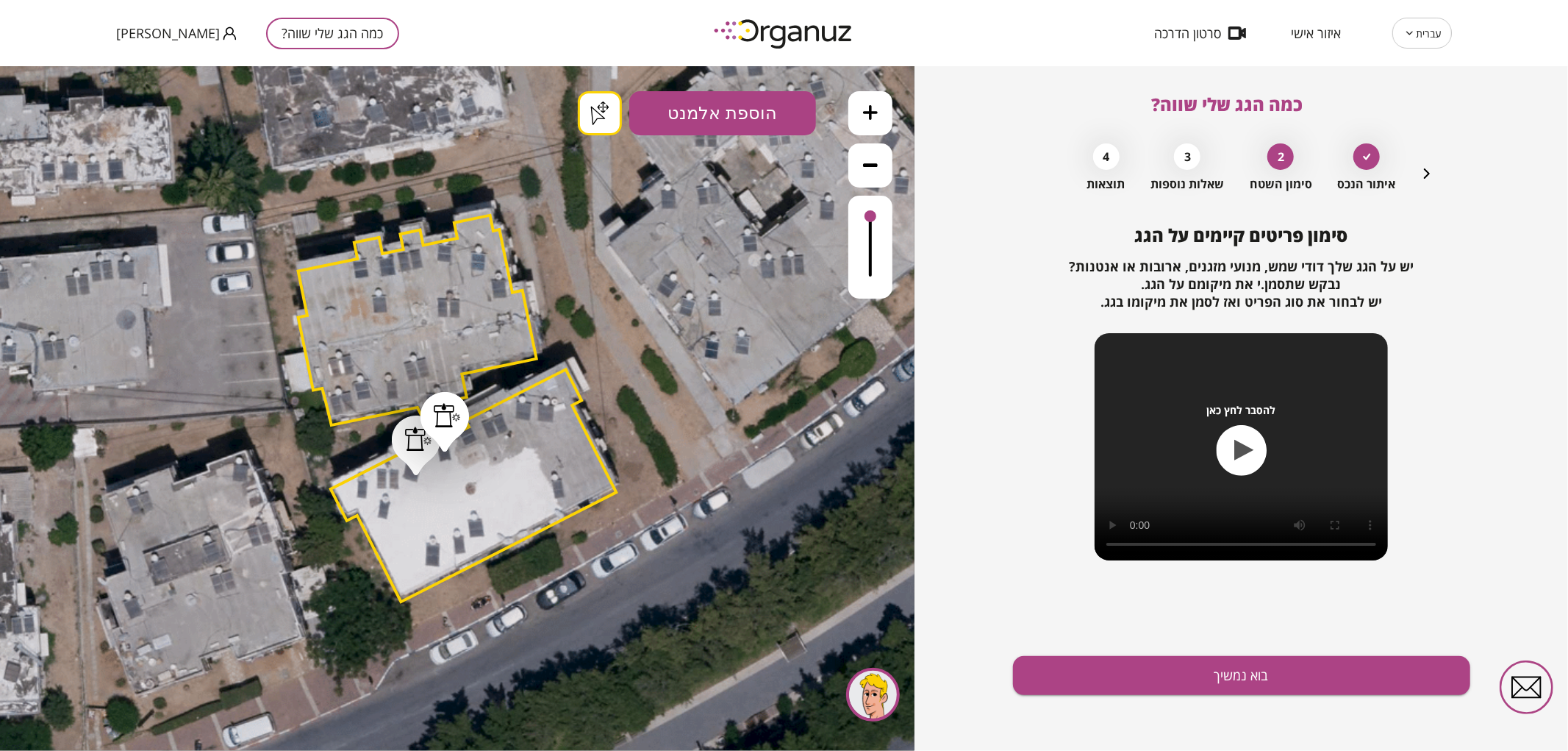
drag, startPoint x: 383, startPoint y: 503, endPoint x: 665, endPoint y: 587, distance: 294.2
click at [1221, 681] on button "בוא נמשיך" at bounding box center [1241, 675] width 457 height 39
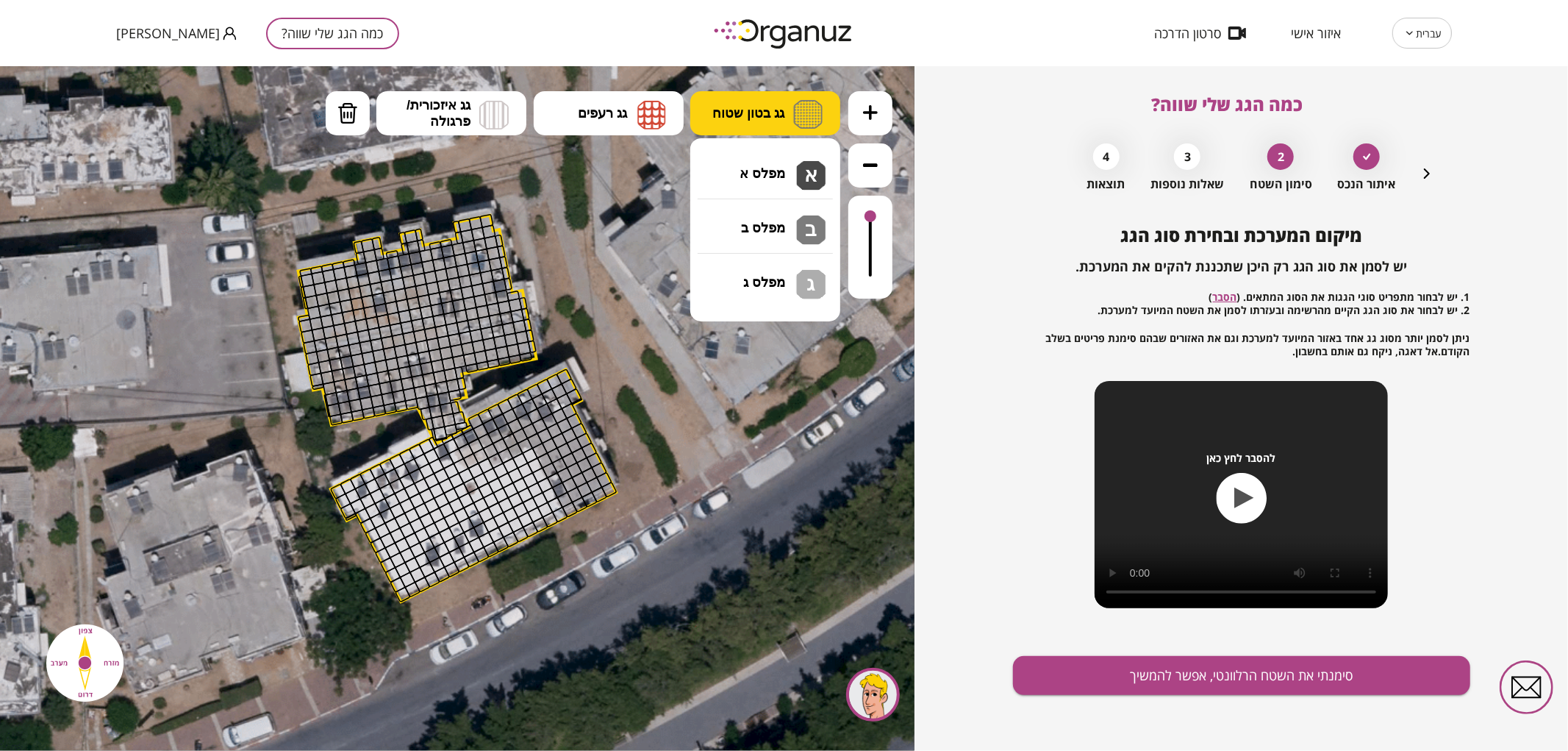
click at [696, 112] on button "גג בטון שטוח" at bounding box center [765, 112] width 150 height 44
click at [726, 159] on div ".st0 { fill: #FFFFFF; } .st0 { fill: #FFFFFF; }" at bounding box center [457, 408] width 914 height 685
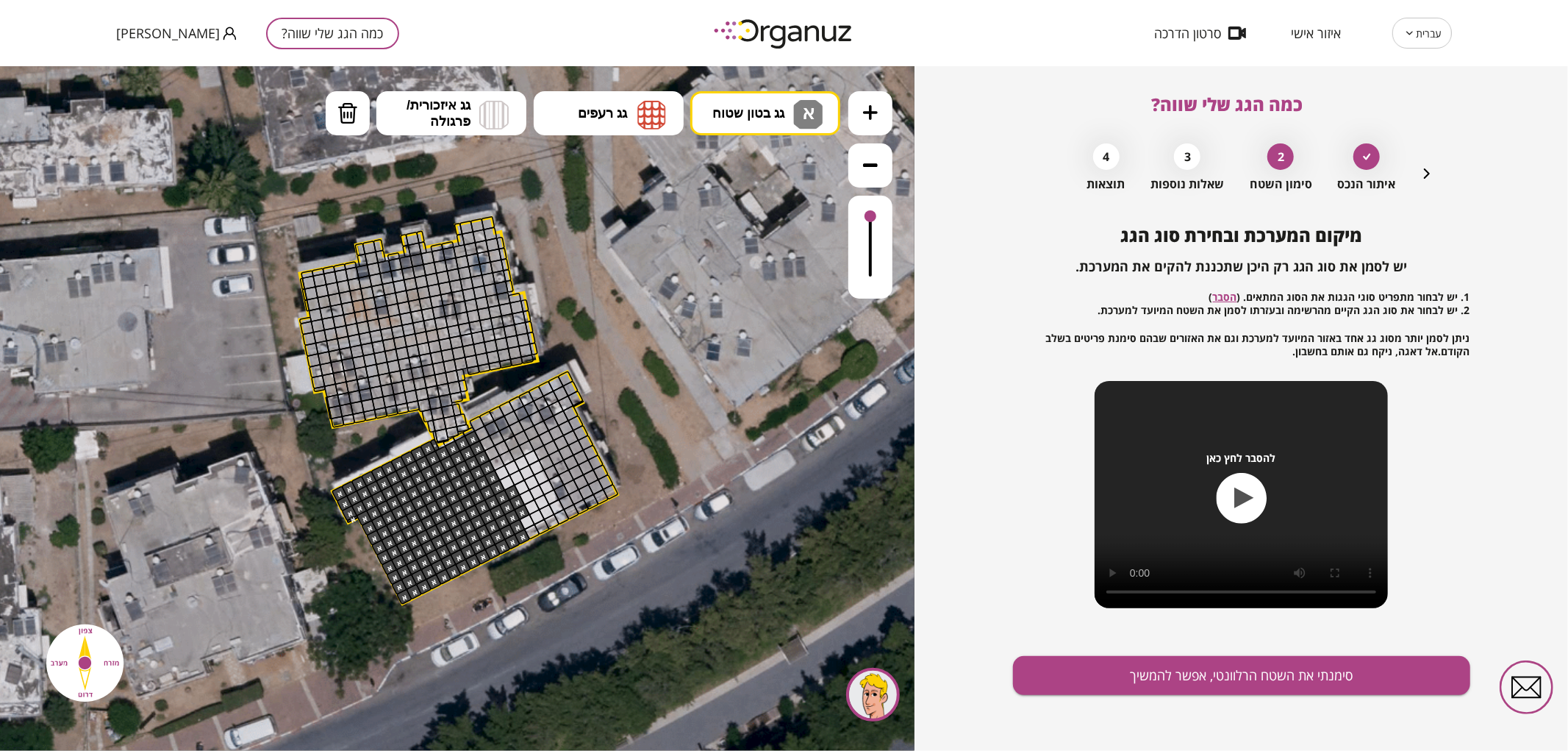
drag, startPoint x: 338, startPoint y: 489, endPoint x: 475, endPoint y: 464, distance: 139.3
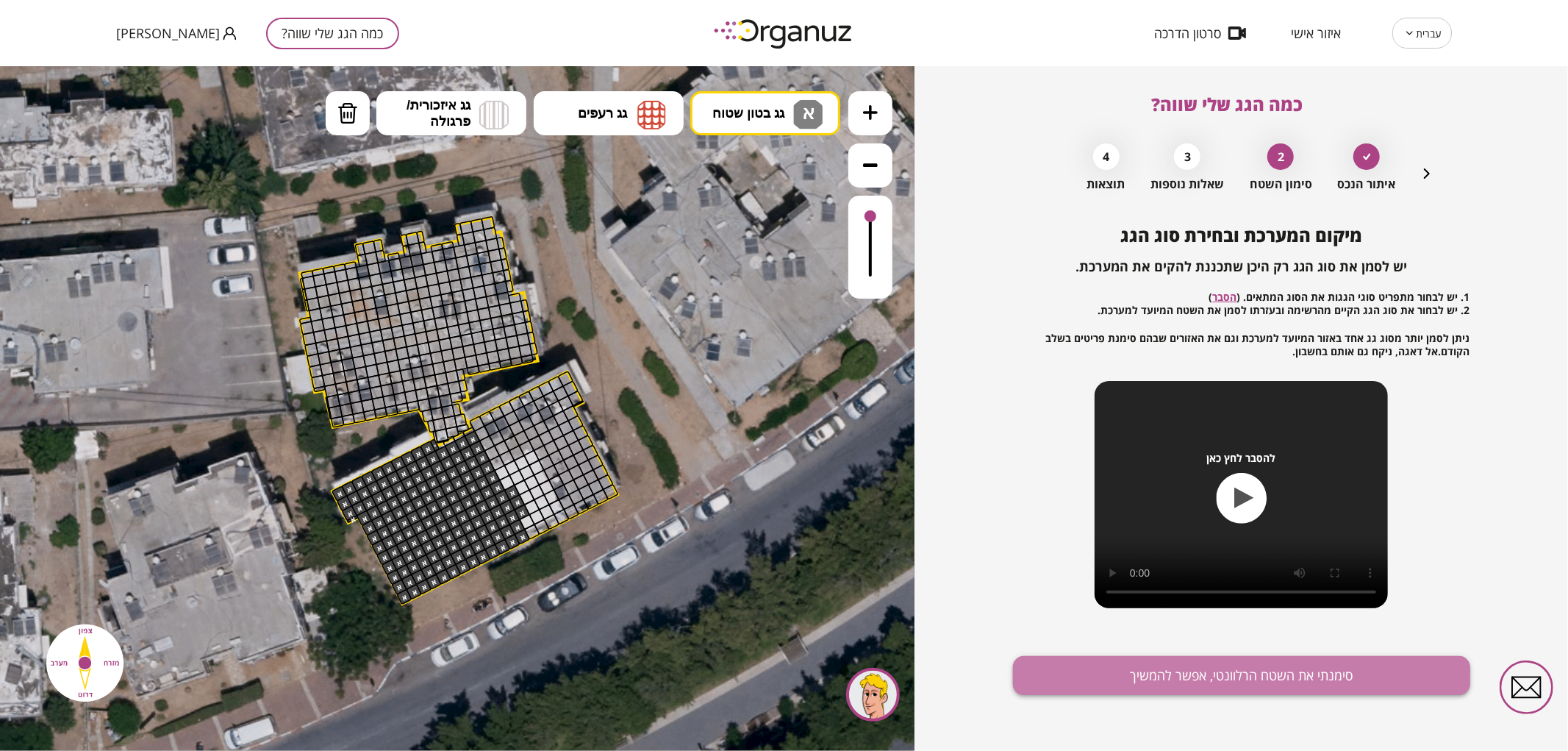
click at [1369, 685] on button "סימנתי את השטח הרלוונטי, אפשר להמשיך" at bounding box center [1241, 675] width 457 height 39
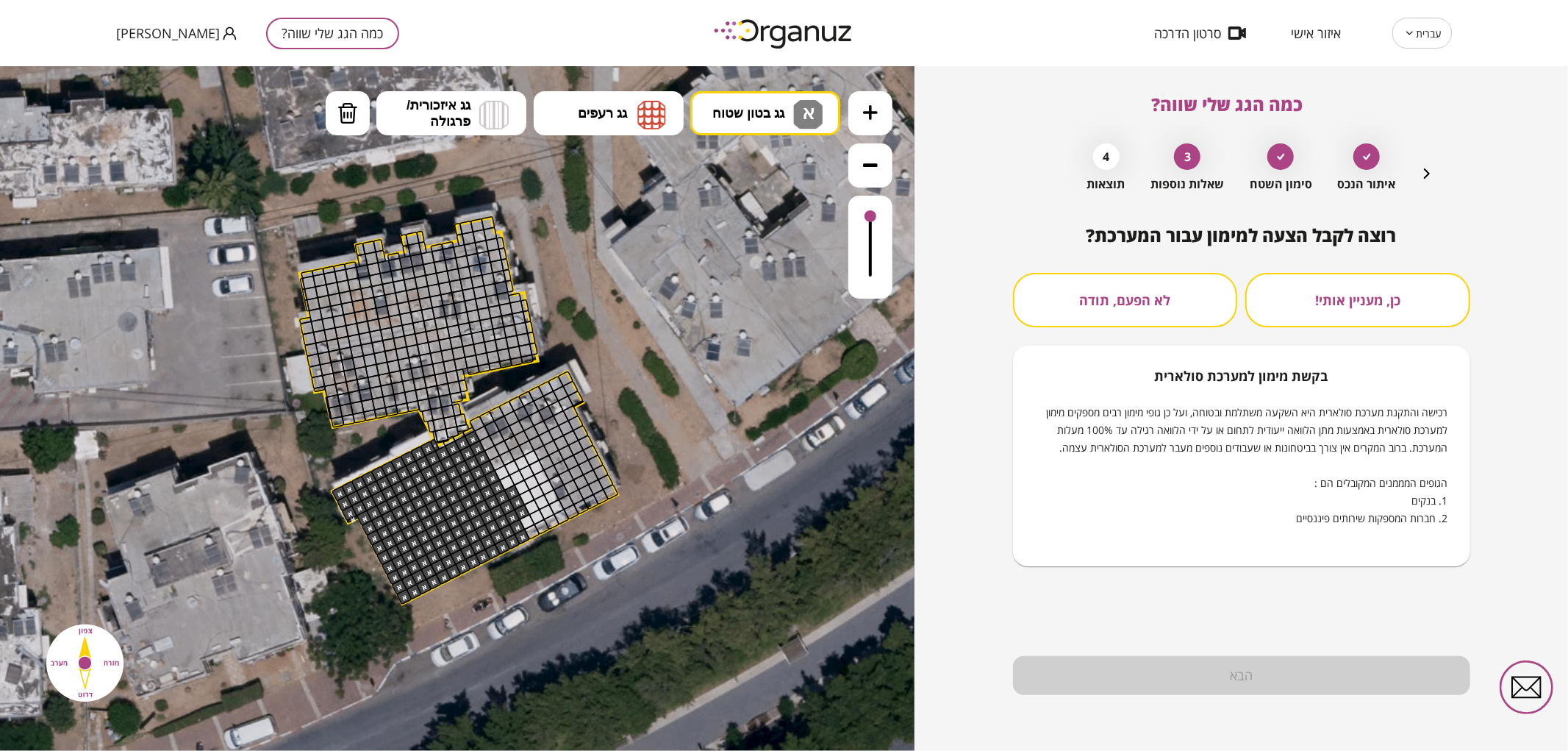
click at [1178, 317] on button "לא הפעם, תודה" at bounding box center [1125, 300] width 225 height 54
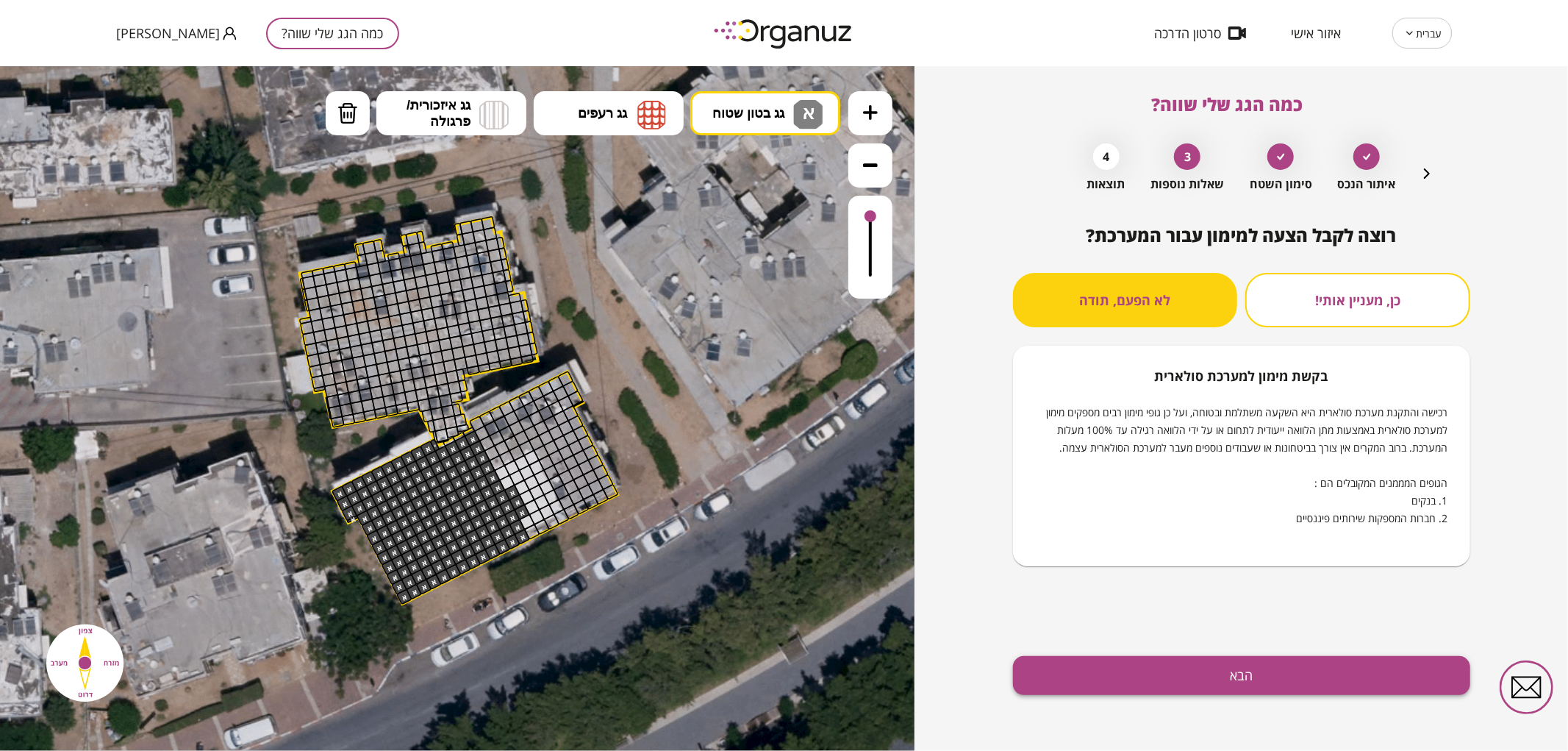
click at [1269, 664] on button "הבא" at bounding box center [1241, 675] width 457 height 39
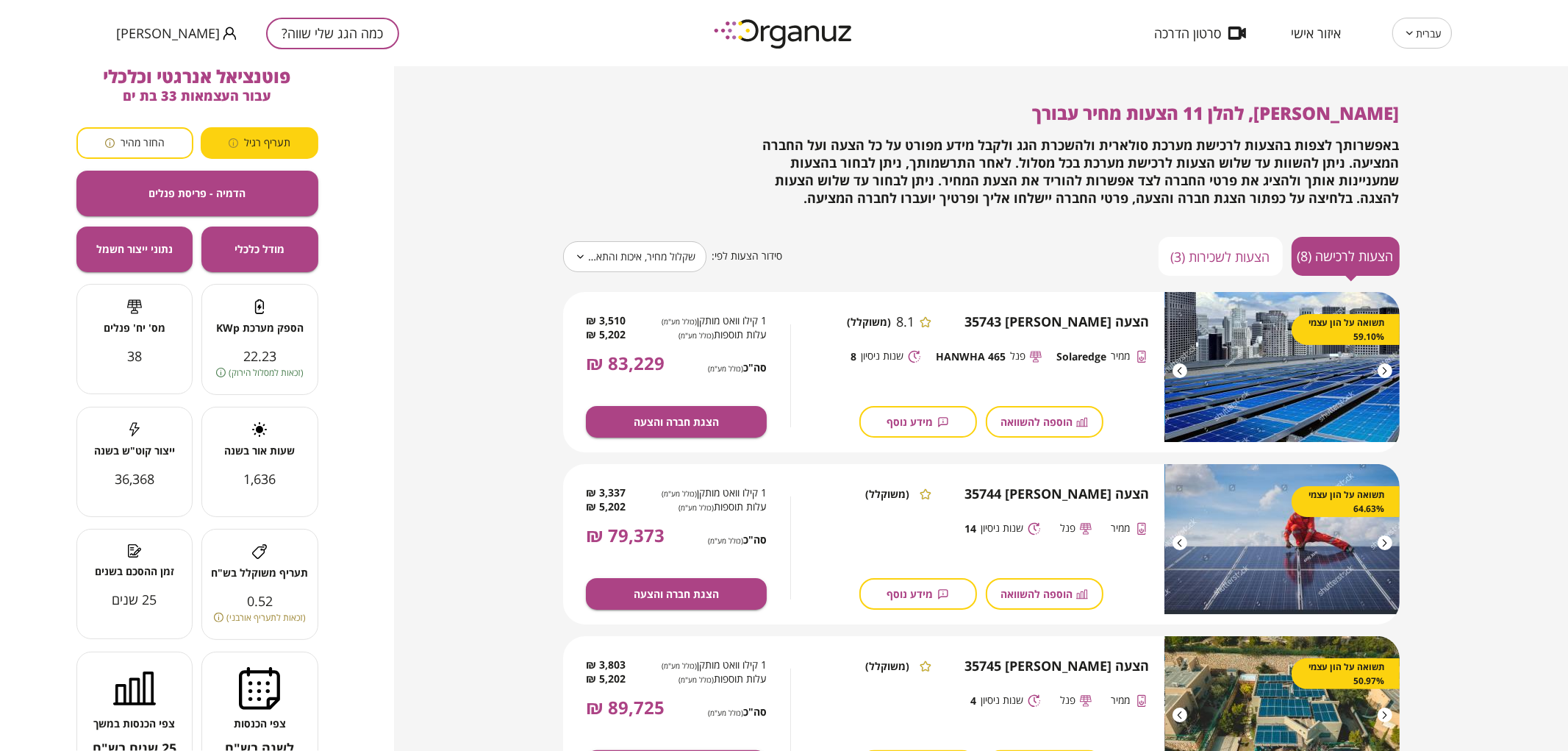
click at [128, 150] on button "החזר מהיר" at bounding box center [136, 143] width 118 height 32
click at [259, 142] on span "תעריף רגיל" at bounding box center [267, 142] width 47 height 14
click at [145, 142] on span "החזר מהיר" at bounding box center [142, 142] width 44 height 14
click at [272, 139] on span "תעריף רגיל" at bounding box center [267, 142] width 47 height 14
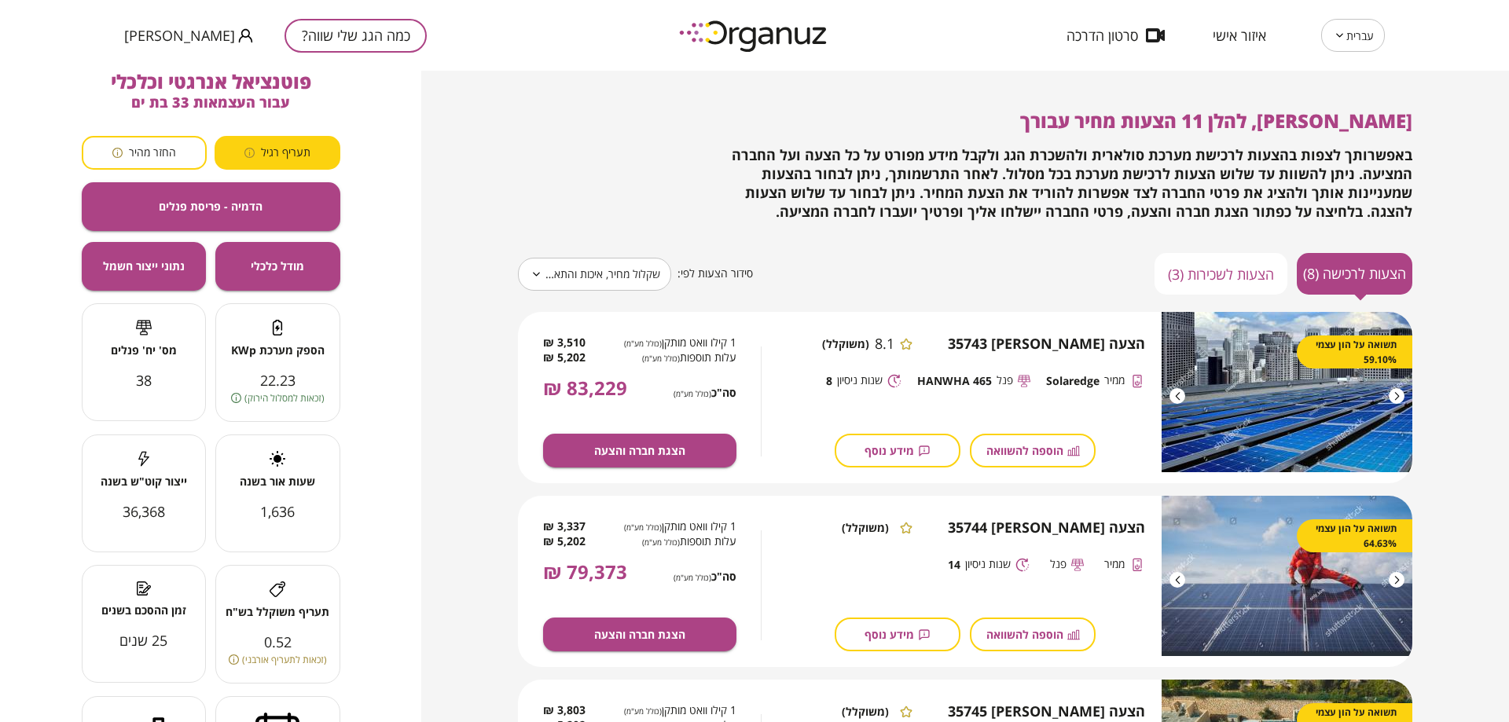
click at [574, 196] on div "אודי כהן, להלן 11 הצעות מחיר עבורך באפשרותך לצפות בהצעות לרכישת מערכת סולארית ו…" at bounding box center [965, 166] width 895 height 112
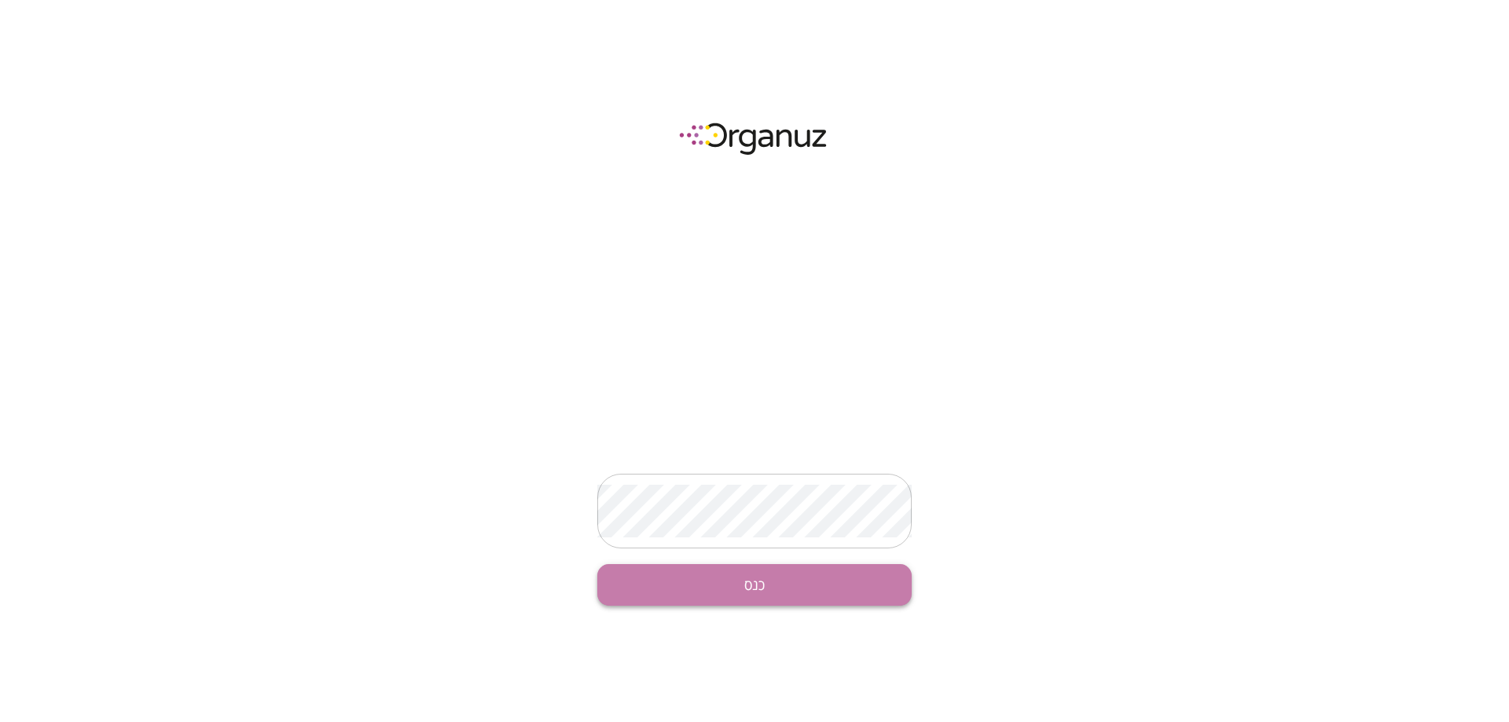
click at [751, 582] on button "כנס" at bounding box center [754, 585] width 314 height 42
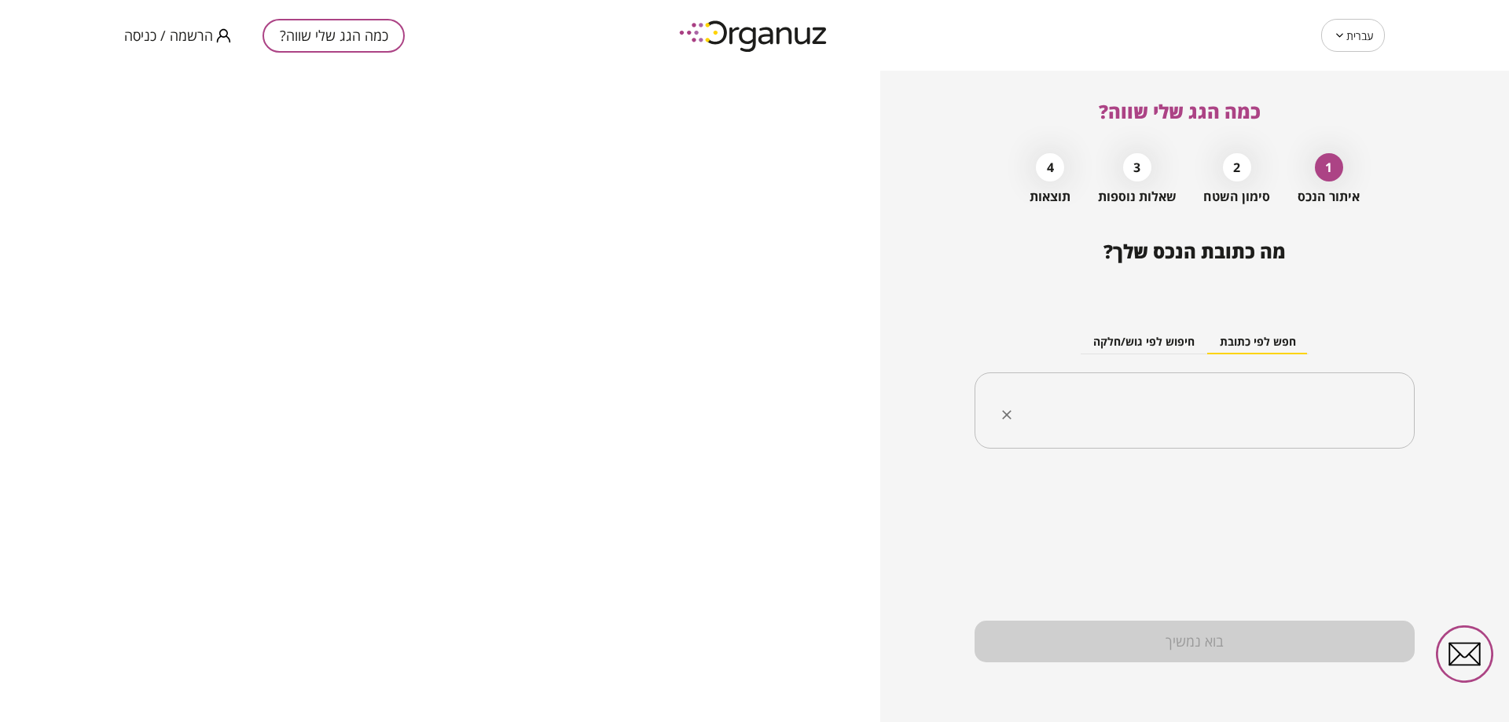
click at [1183, 416] on input "text" at bounding box center [1200, 410] width 391 height 39
click at [1217, 426] on input "**********" at bounding box center [1200, 410] width 391 height 39
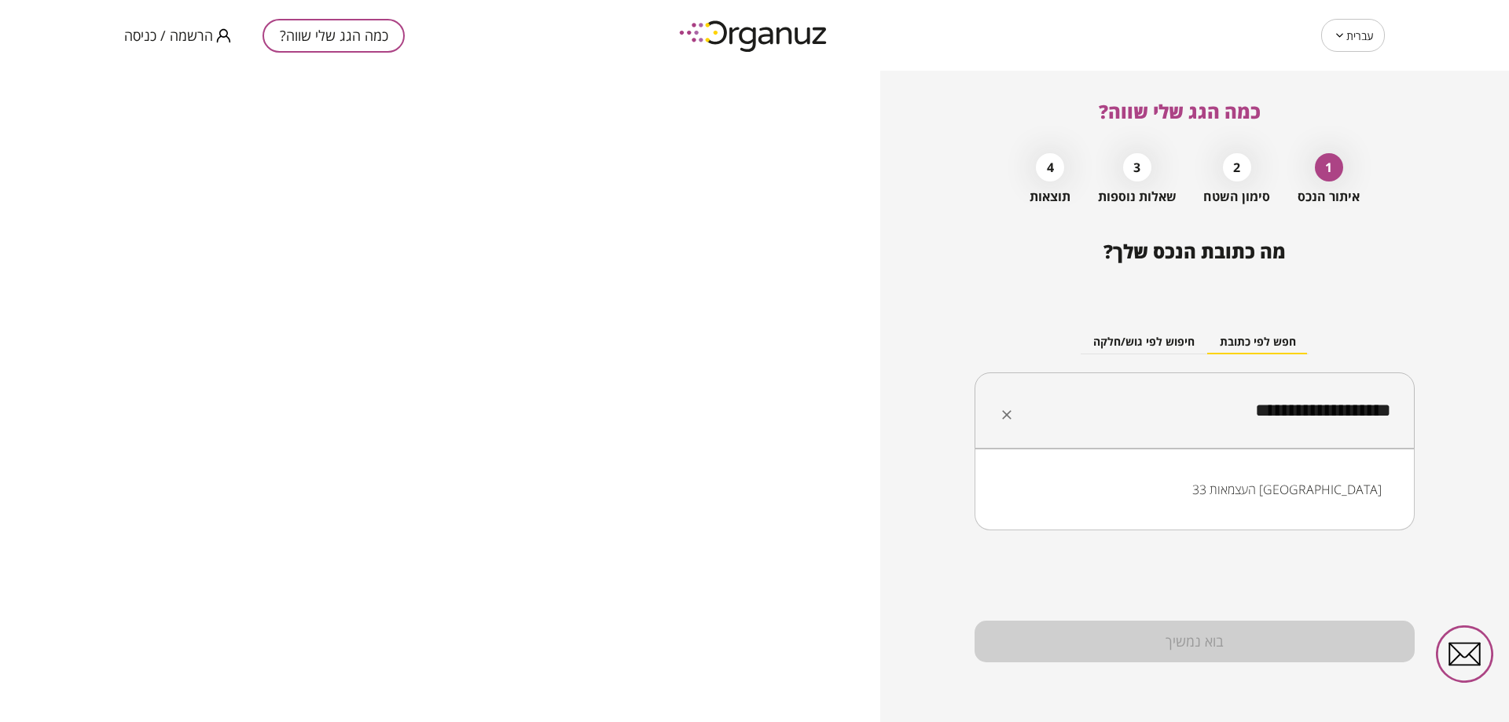
click at [1297, 507] on ul "העצמאות 33 [GEOGRAPHIC_DATA]" at bounding box center [1194, 489] width 399 height 41
click at [1294, 499] on li "העצמאות 33 [GEOGRAPHIC_DATA]" at bounding box center [1194, 490] width 399 height 28
type input "**********"
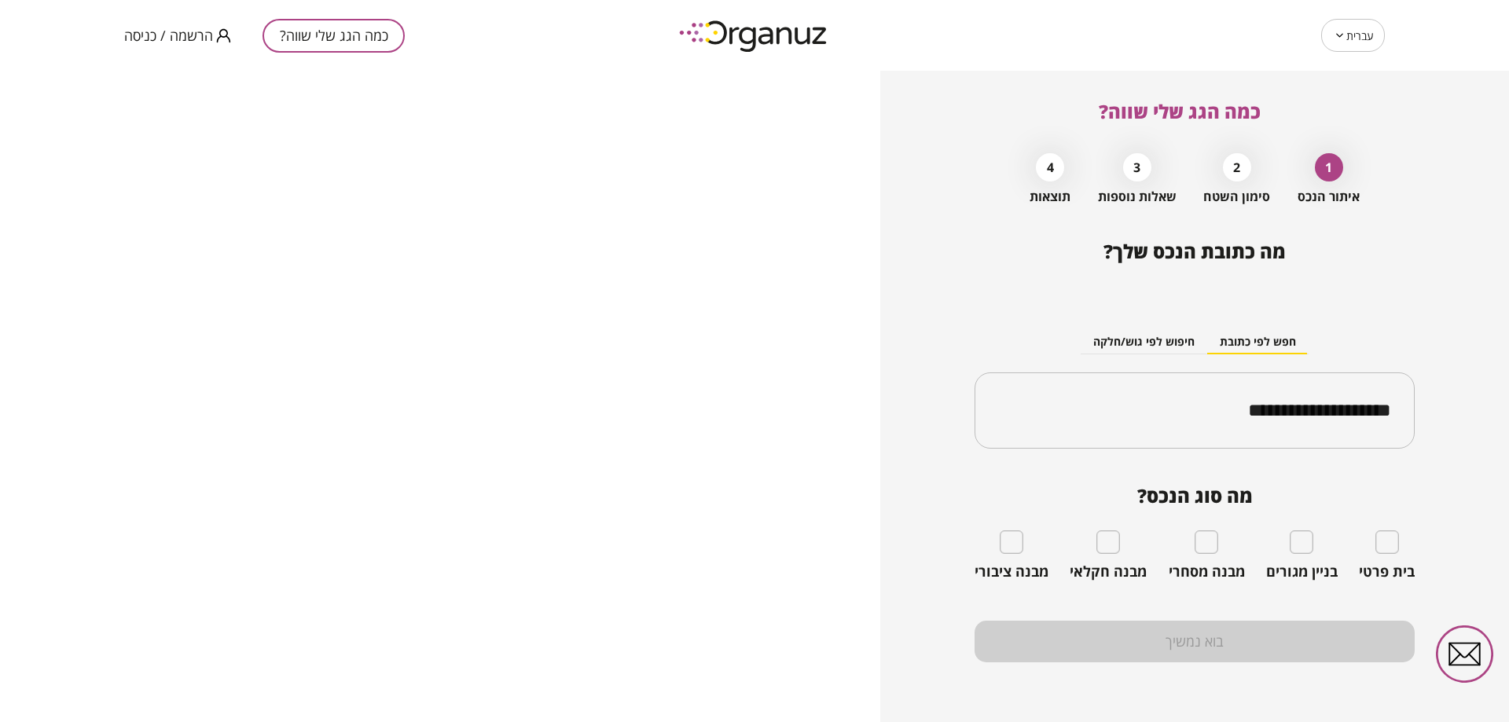
click at [1299, 518] on div "מה סוג הנכס? בית פרטי בניין מגורים מבנה מסחרי מבנה חקלאי מבנה ציבורי" at bounding box center [1195, 533] width 440 height 96
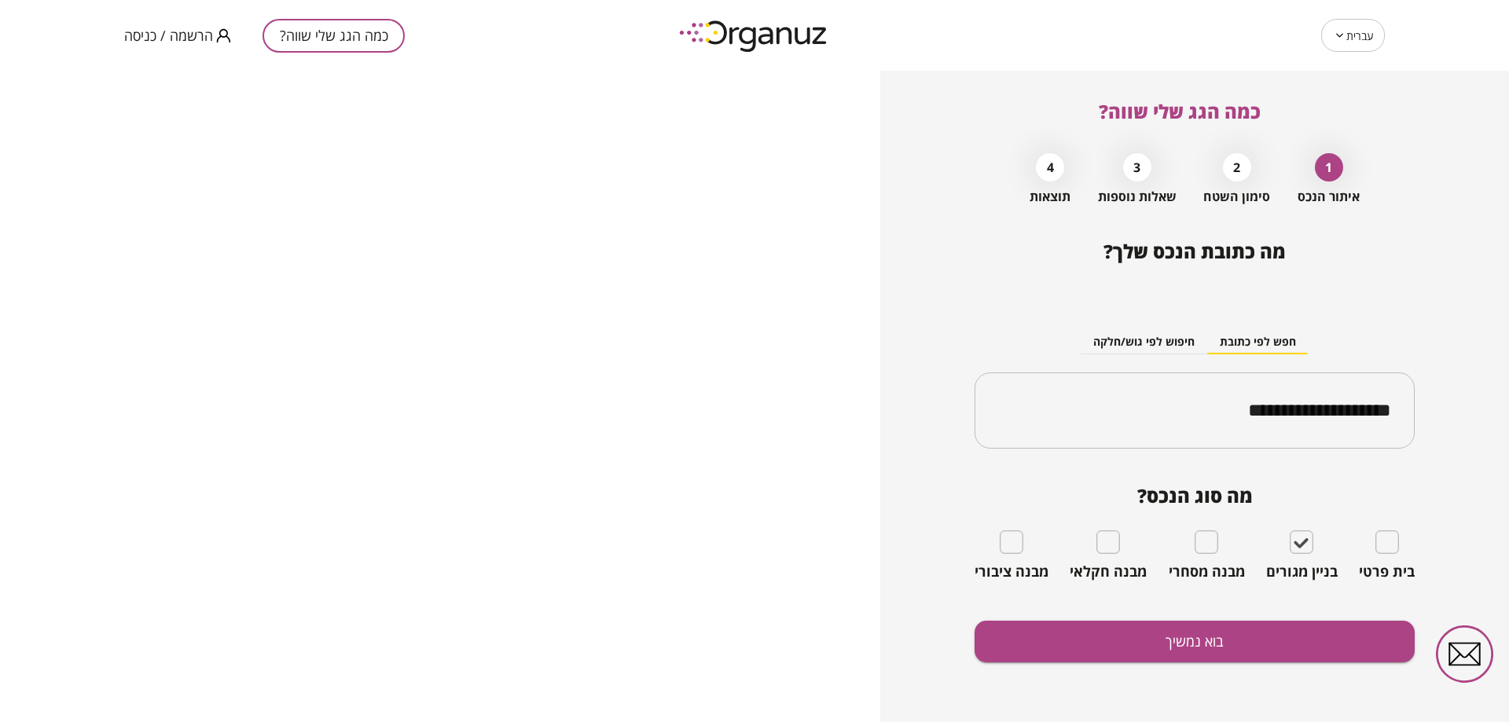
click at [1226, 663] on div "**********" at bounding box center [1195, 482] width 440 height 482
click at [1227, 648] on button "בוא נמשיך" at bounding box center [1195, 642] width 440 height 42
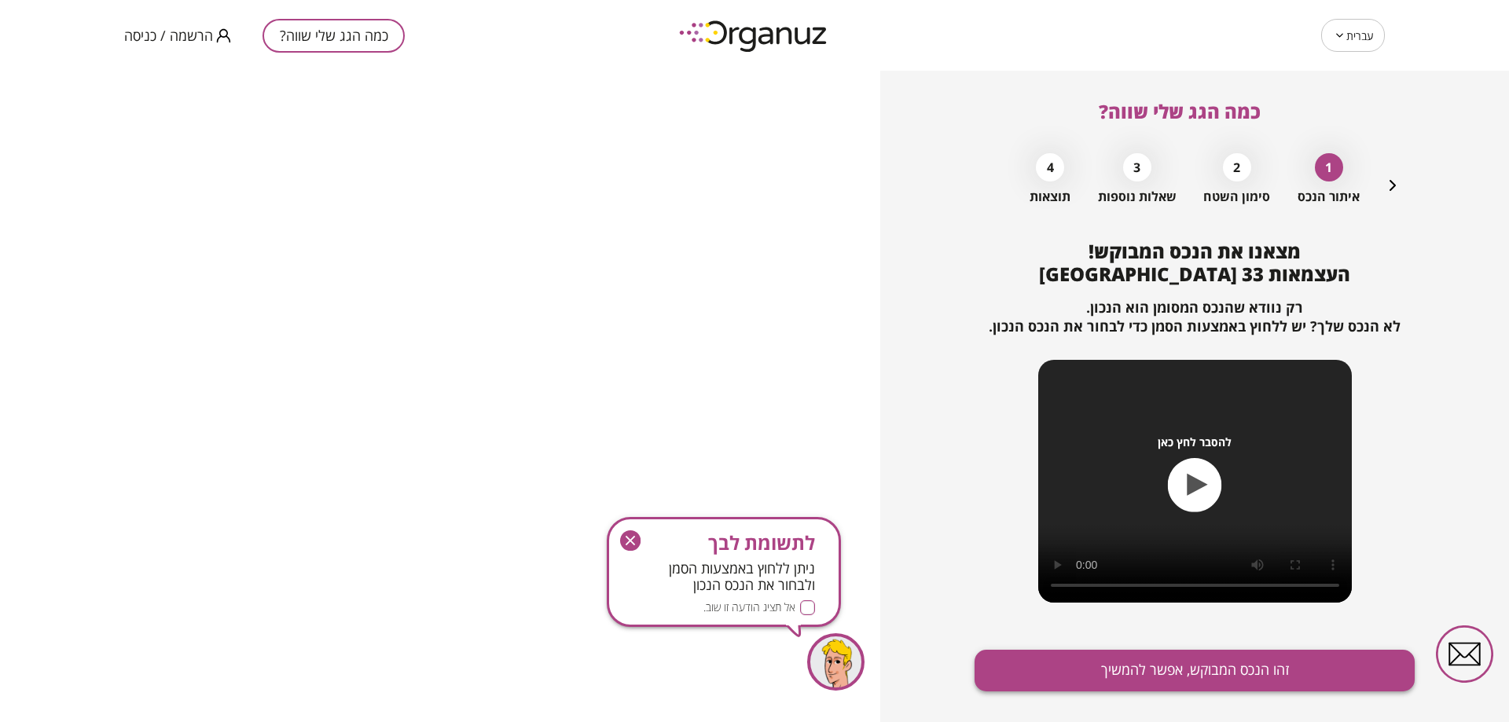
click at [1119, 662] on button "זהו הנכס המבוקש, אפשר להמשיך" at bounding box center [1195, 671] width 440 height 42
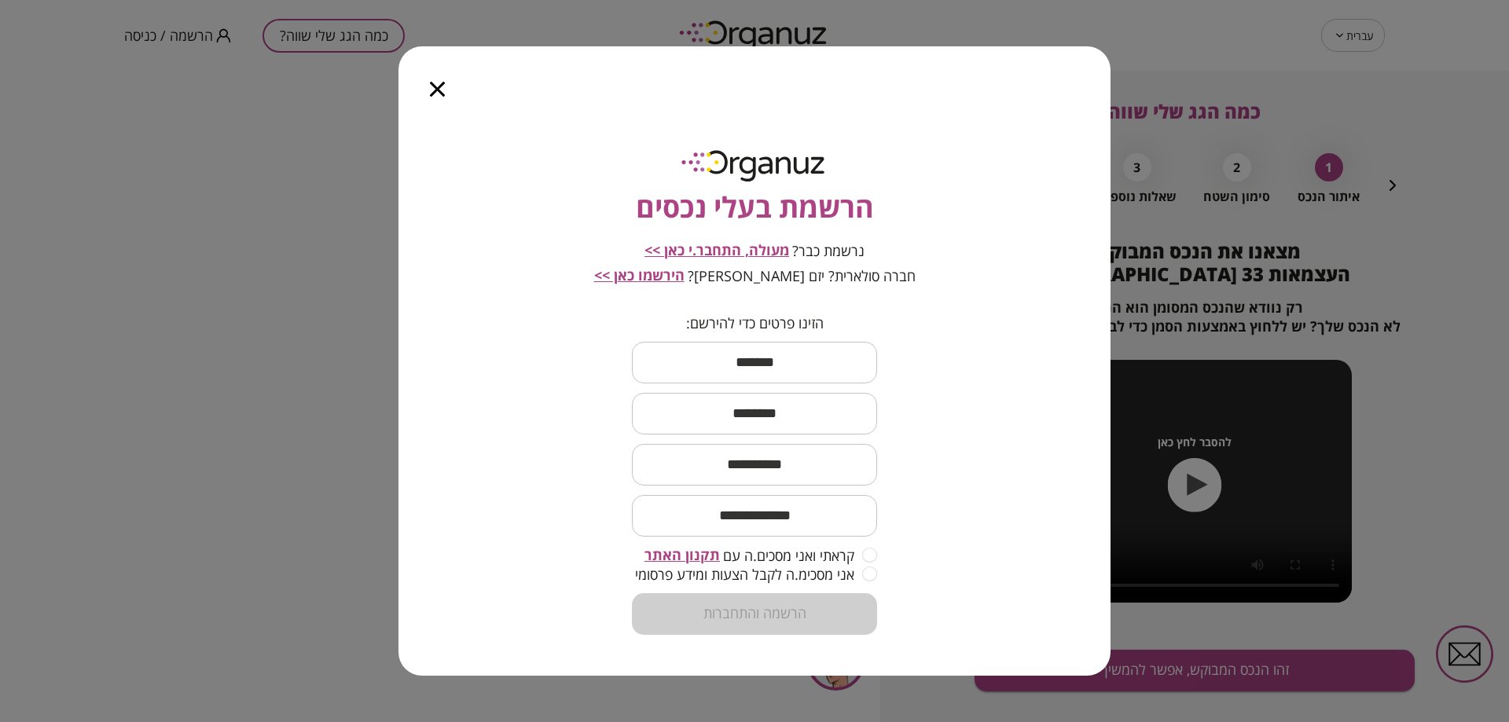
click at [760, 246] on span "מעולה, התחבר.י כאן >>" at bounding box center [717, 250] width 145 height 19
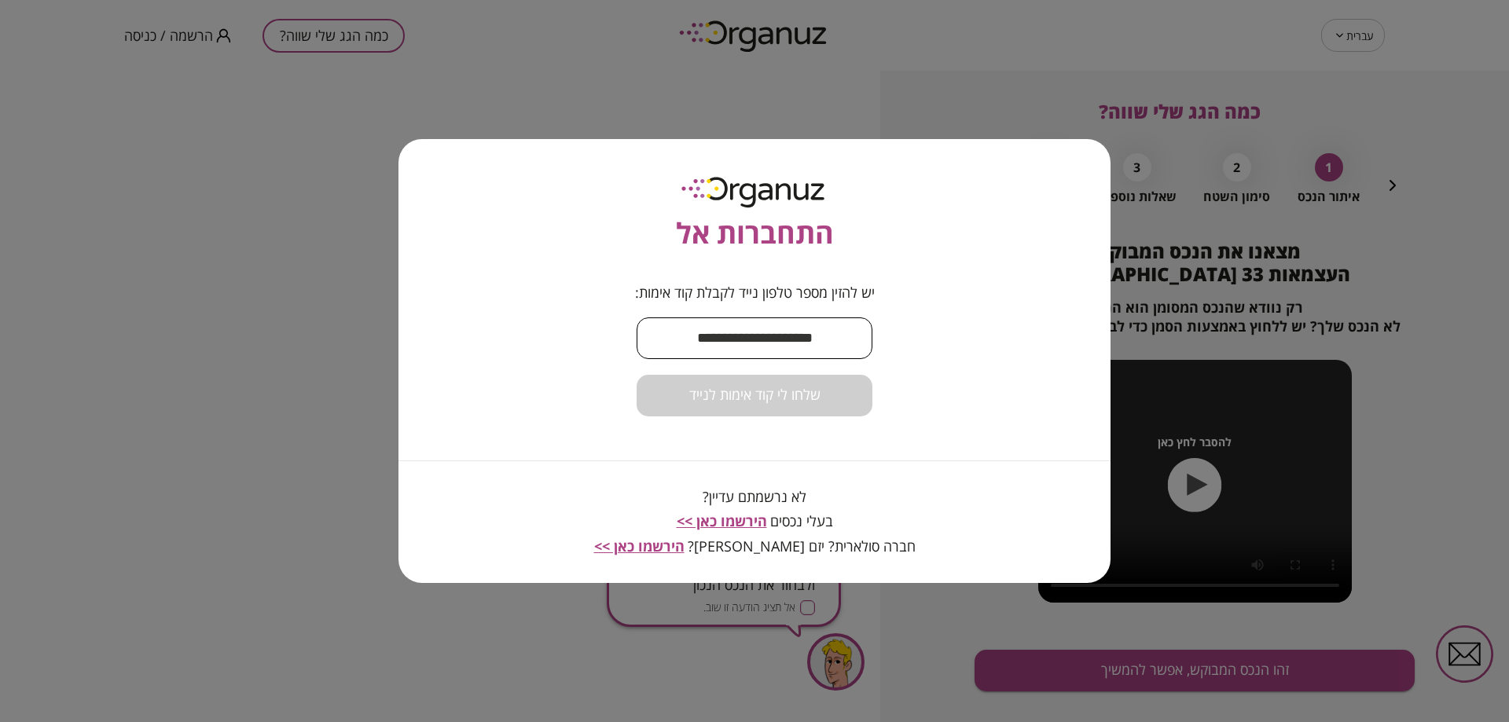
click at [760, 331] on input "text" at bounding box center [755, 338] width 236 height 46
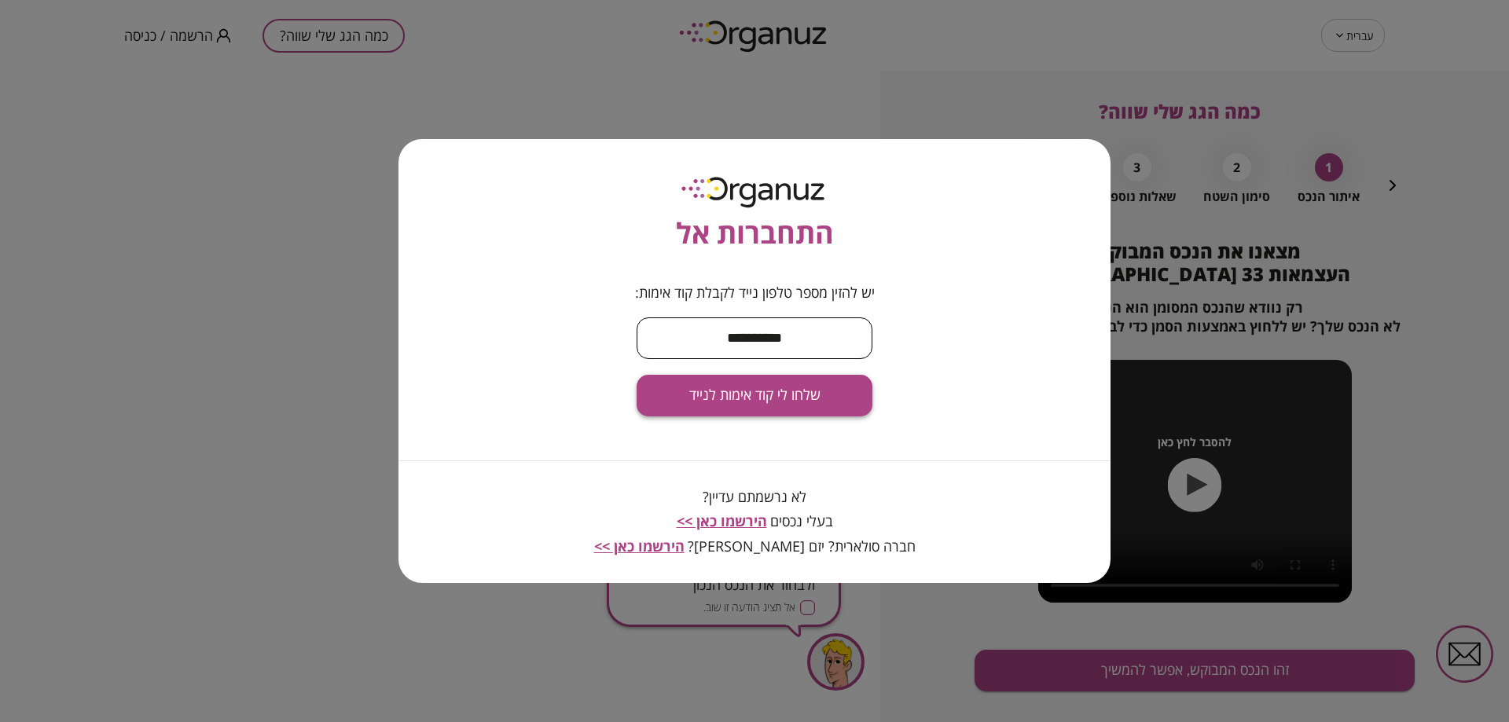
type input "**********"
click at [750, 387] on span "שלחו לי קוד אימות לנייד" at bounding box center [754, 395] width 131 height 17
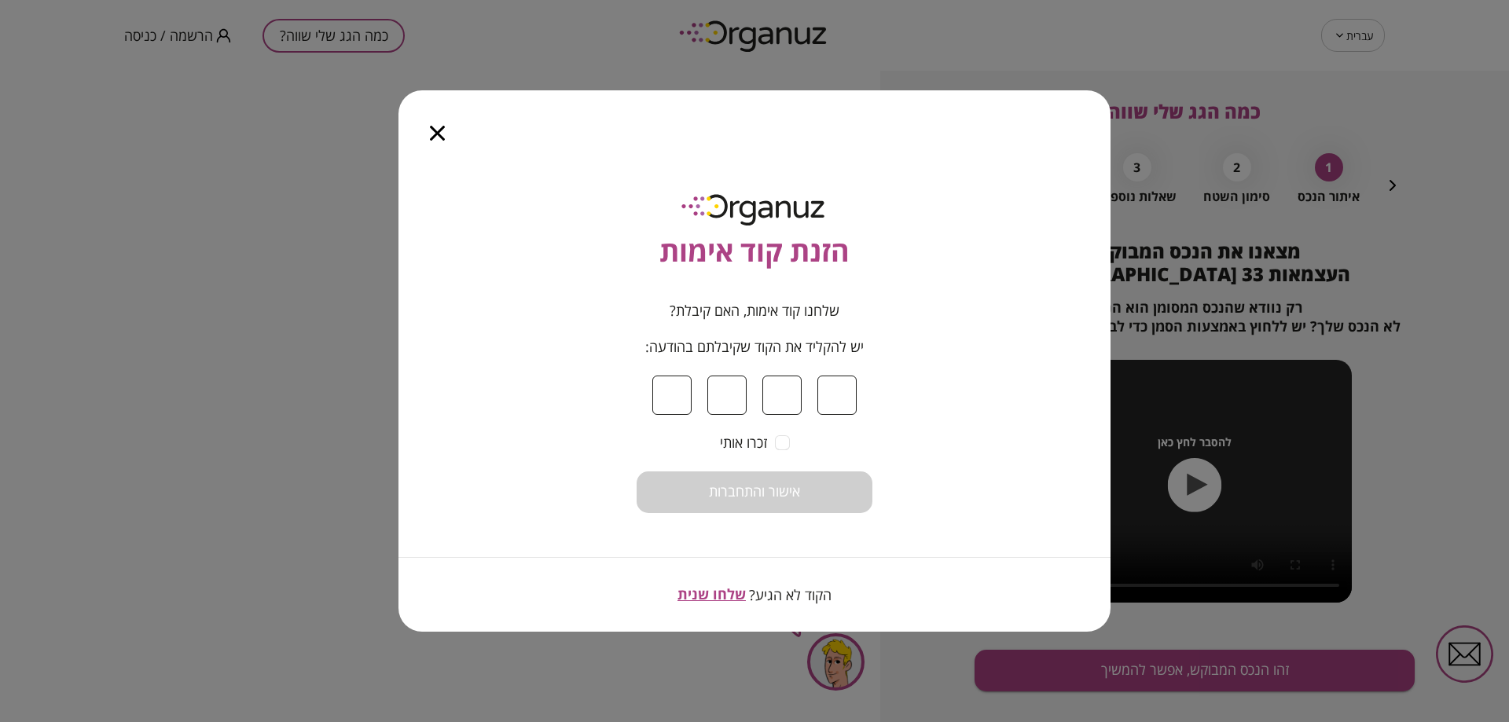
type input "*"
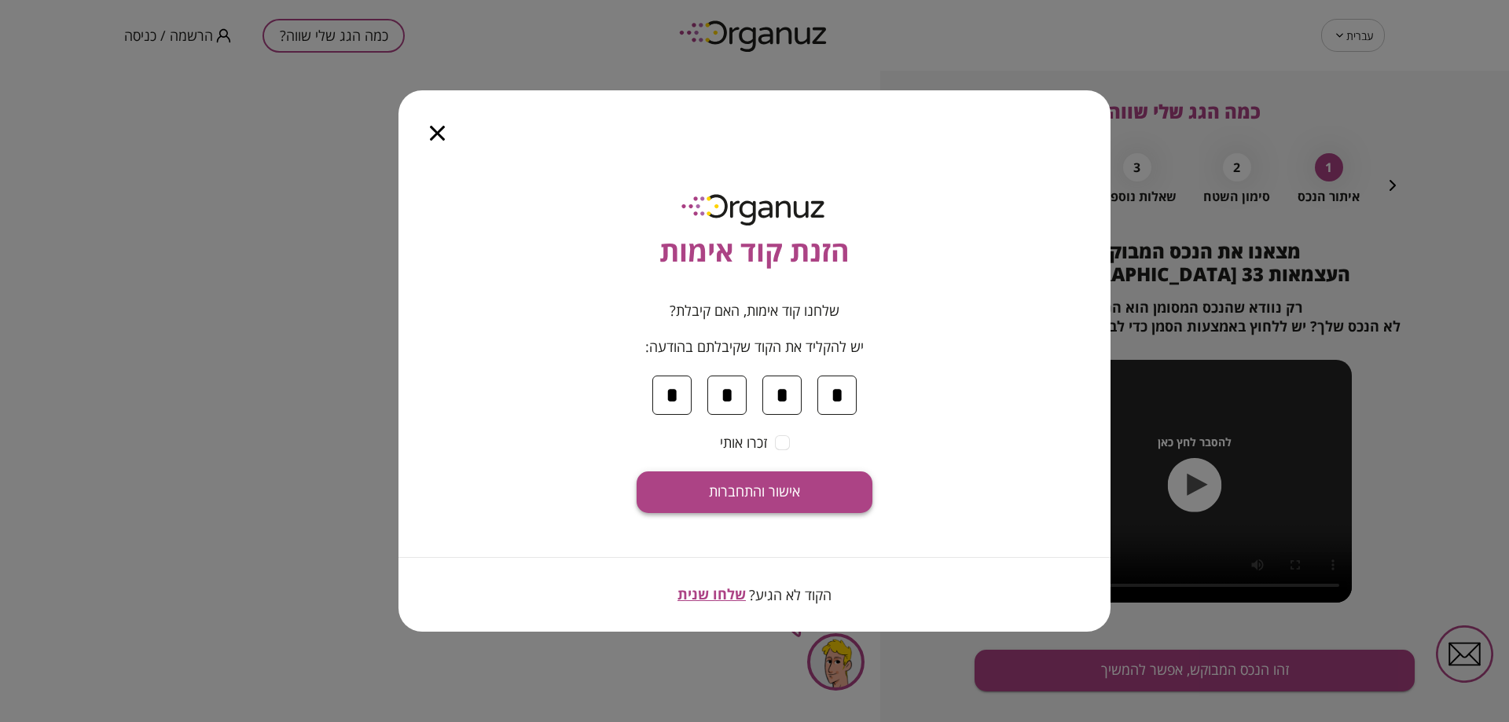
type input "*"
click at [792, 494] on span "אישור והתחברות" at bounding box center [754, 491] width 91 height 17
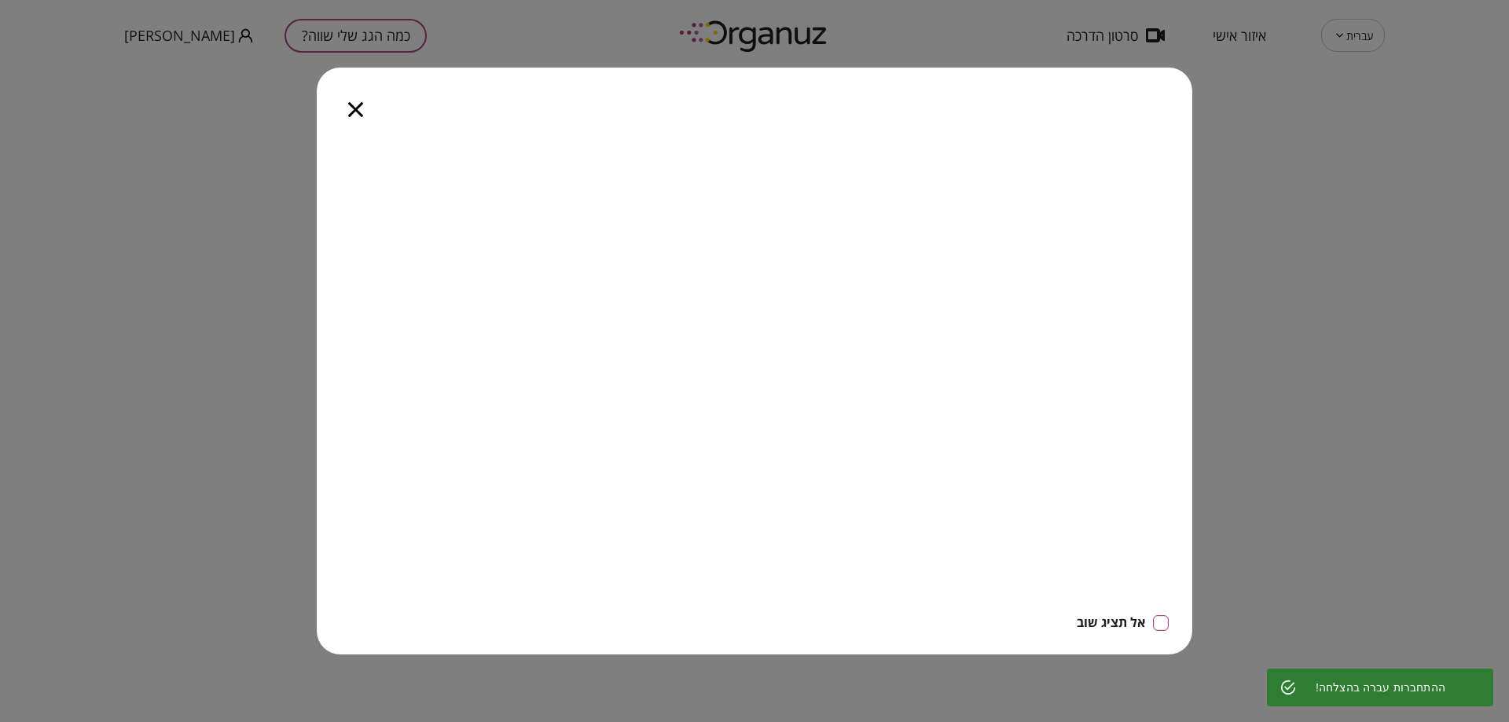
click at [361, 106] on icon "button" at bounding box center [355, 109] width 15 height 15
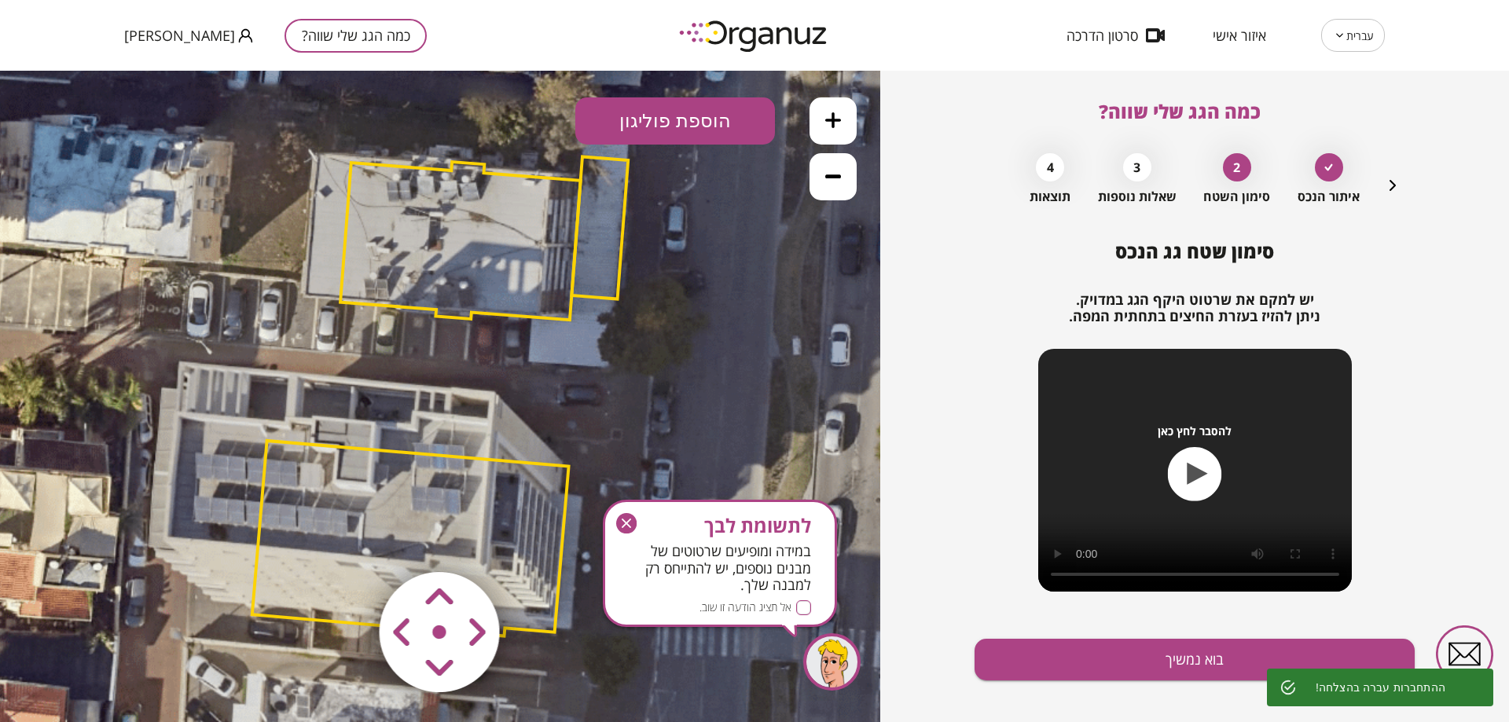
click at [1071, 629] on div "סימון שטח גג הנכס יש למקם את שרטוט היקף הגג במדויק. ניתן להזיז בעזרת החיצים בתח…" at bounding box center [1195, 491] width 440 height 500
click at [1073, 656] on button "בוא נמשיך" at bounding box center [1195, 660] width 440 height 42
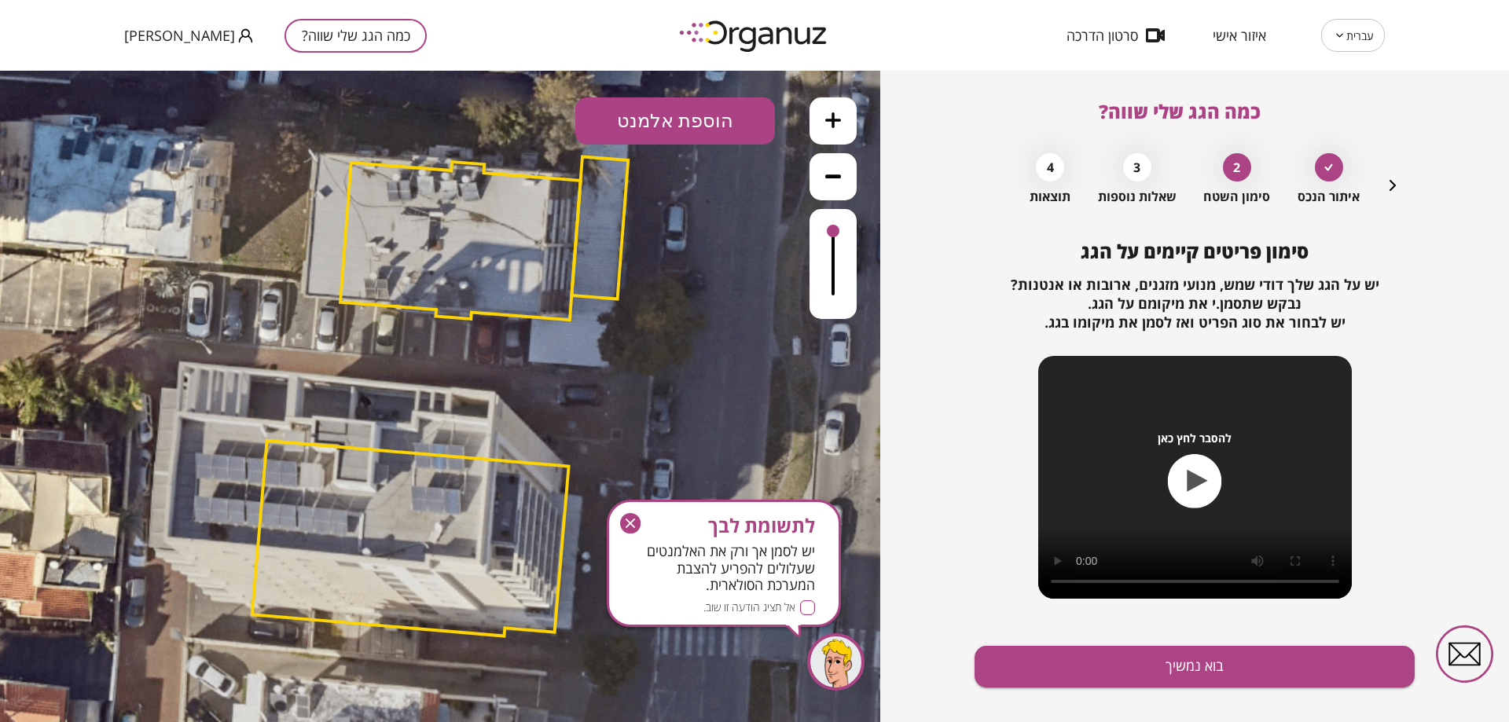
click at [686, 119] on button "הוספת אלמנט" at bounding box center [675, 120] width 200 height 47
click at [681, 191] on div ".st0 { fill: #FFFFFF; } .st0 { fill: #FFFFFF; }" at bounding box center [440, 397] width 880 height 652
click at [1109, 677] on button "בוא נמשיך" at bounding box center [1195, 667] width 440 height 42
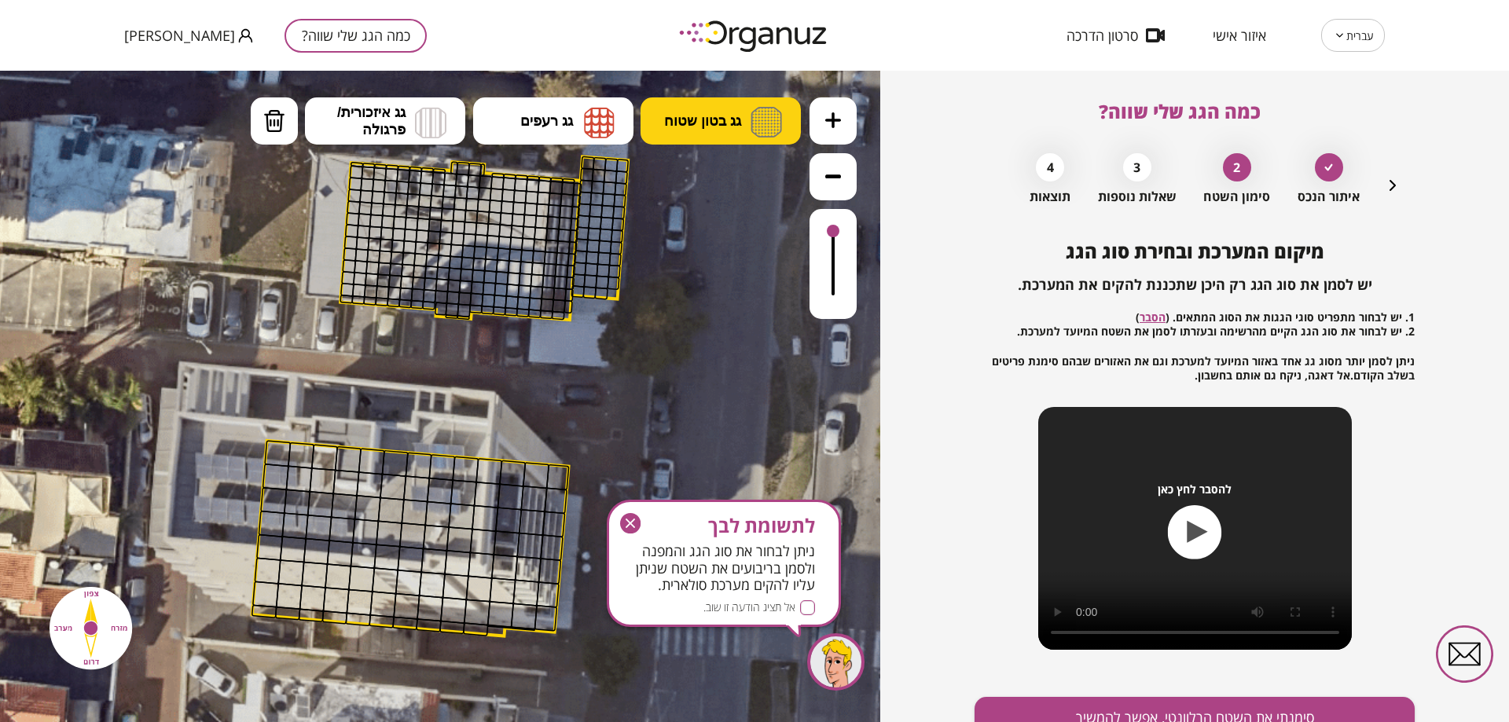
click at [751, 116] on img at bounding box center [766, 122] width 31 height 31
click at [733, 211] on div ".st0 { fill: #FFFFFF; } .st0 { fill: #FFFFFF; }" at bounding box center [440, 397] width 880 height 652
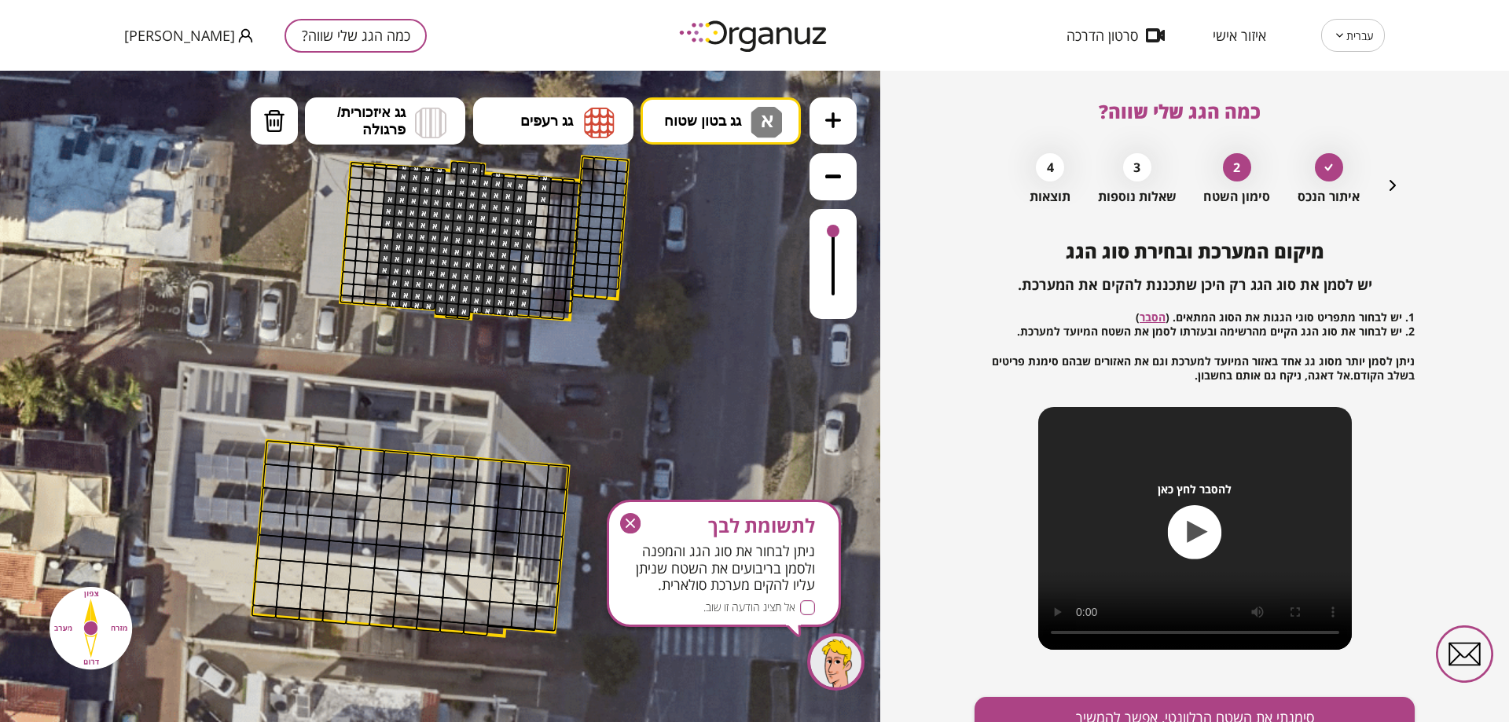
drag, startPoint x: 500, startPoint y: 207, endPoint x: 776, endPoint y: 410, distance: 342.9
click at [479, 315] on div ".st0 { fill: #FFFFFF; } .st0 { fill: #FFFFFF; }" at bounding box center [440, 400] width 1486 height 1486
click at [1058, 703] on button "סימנתי את השטח הרלוונטי, אפשר להמשיך" at bounding box center [1195, 718] width 440 height 42
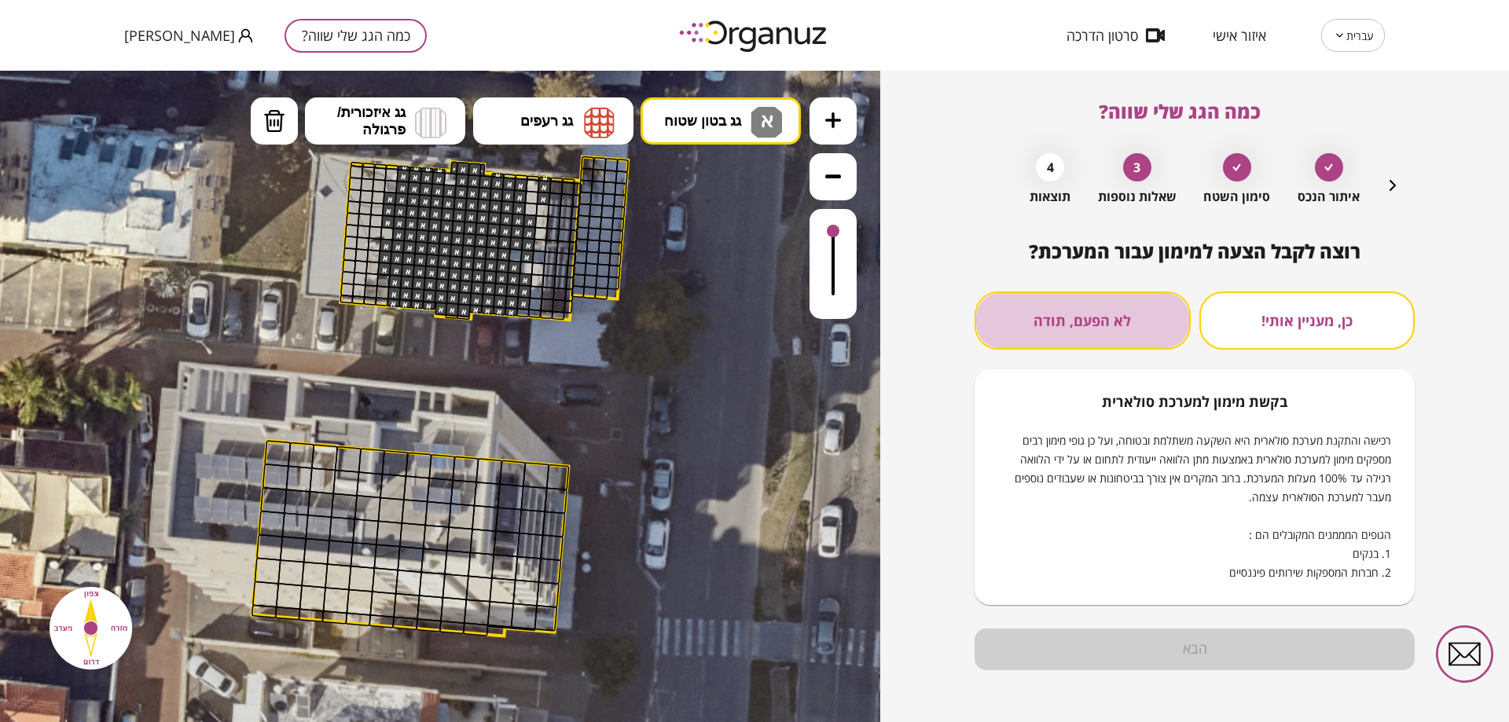
click at [1101, 345] on button "לא הפעם, תודה" at bounding box center [1083, 321] width 216 height 58
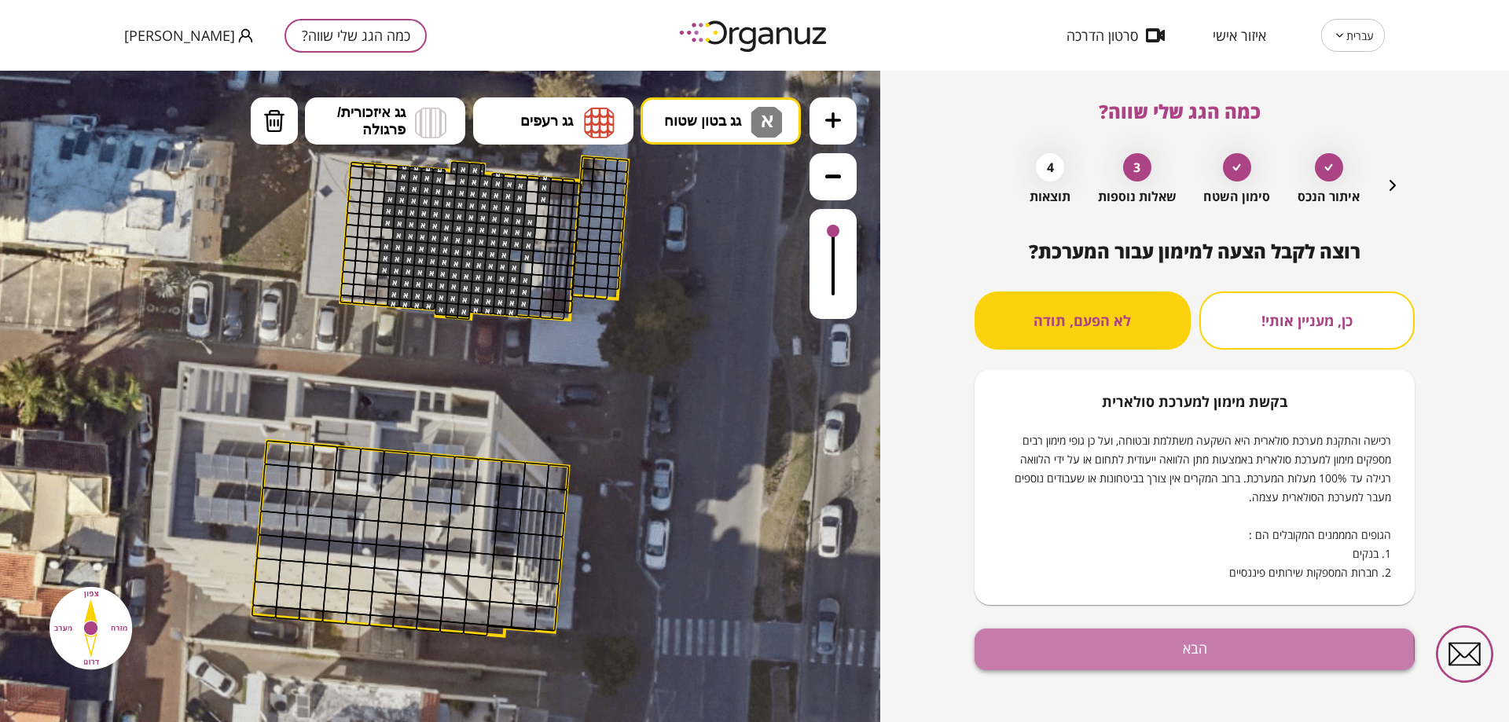
click at [1116, 653] on button "הבא" at bounding box center [1195, 650] width 440 height 42
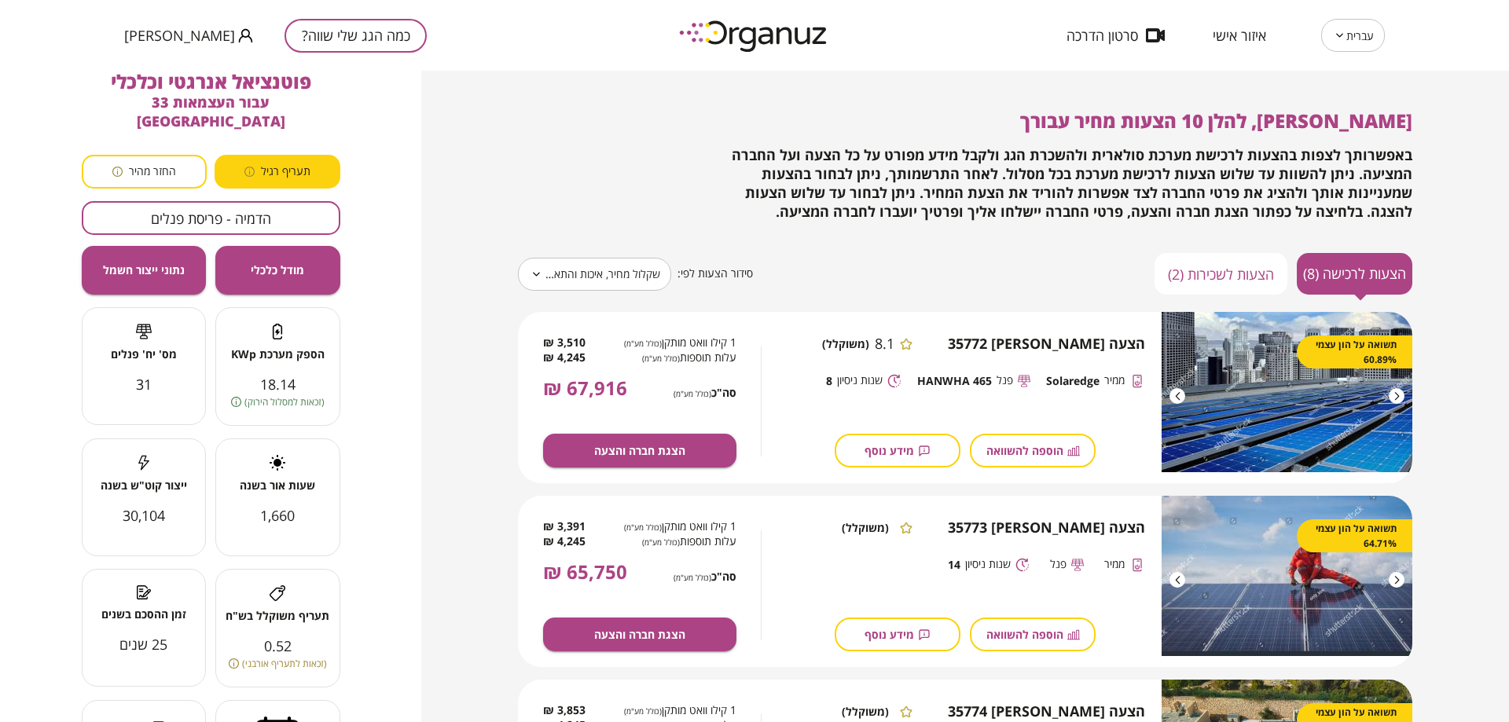
click at [196, 201] on button "הדמיה - פריסת פנלים" at bounding box center [211, 218] width 259 height 34
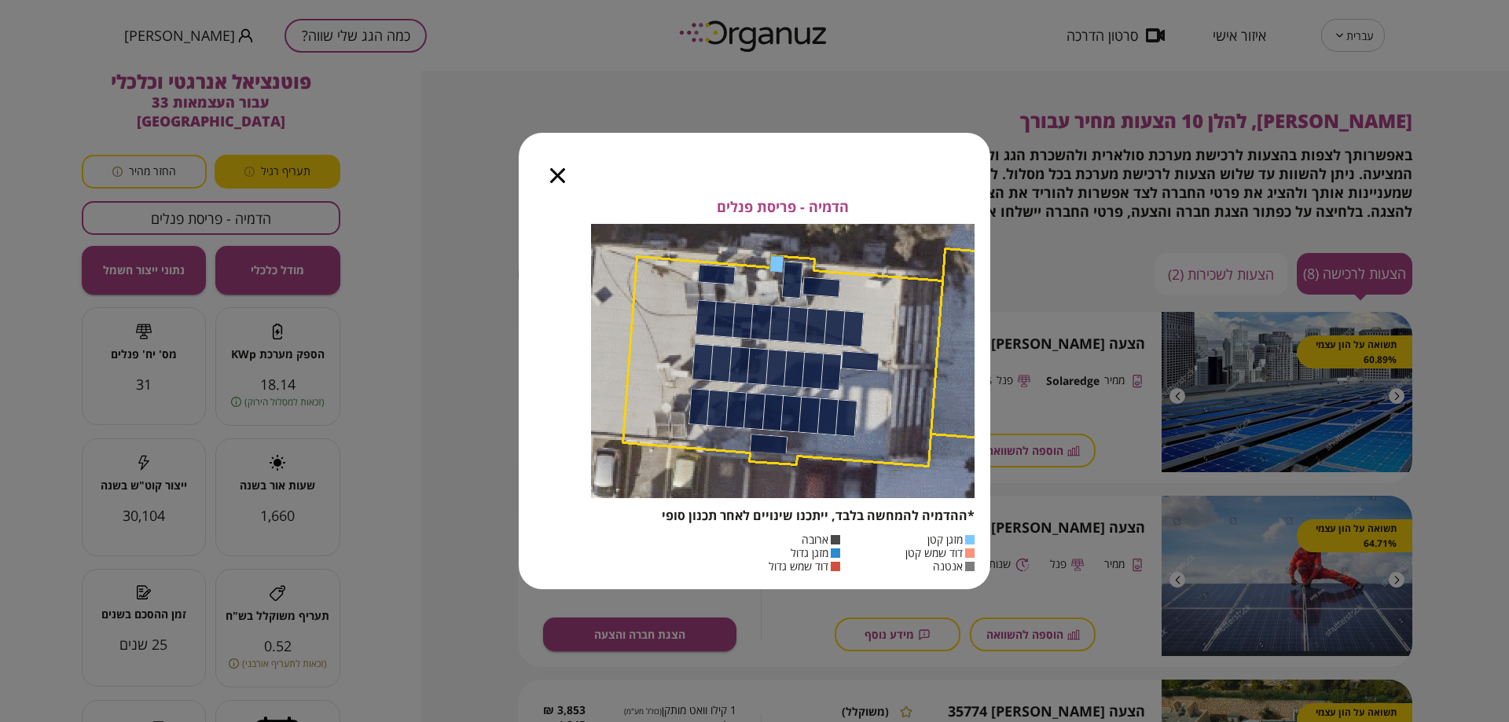
click at [564, 173] on icon "button" at bounding box center [557, 175] width 15 height 15
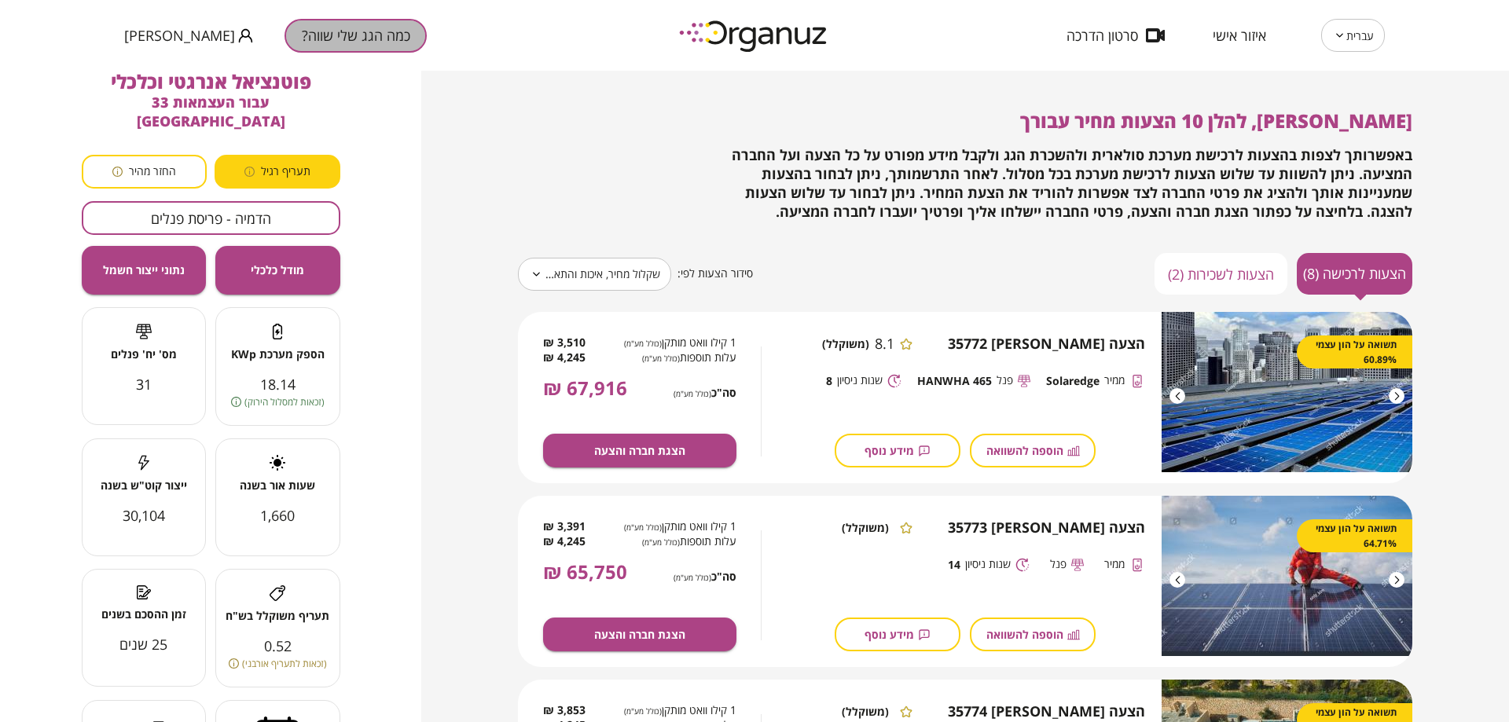
click at [311, 39] on button "כמה הגג שלי שווה?" at bounding box center [356, 36] width 142 height 34
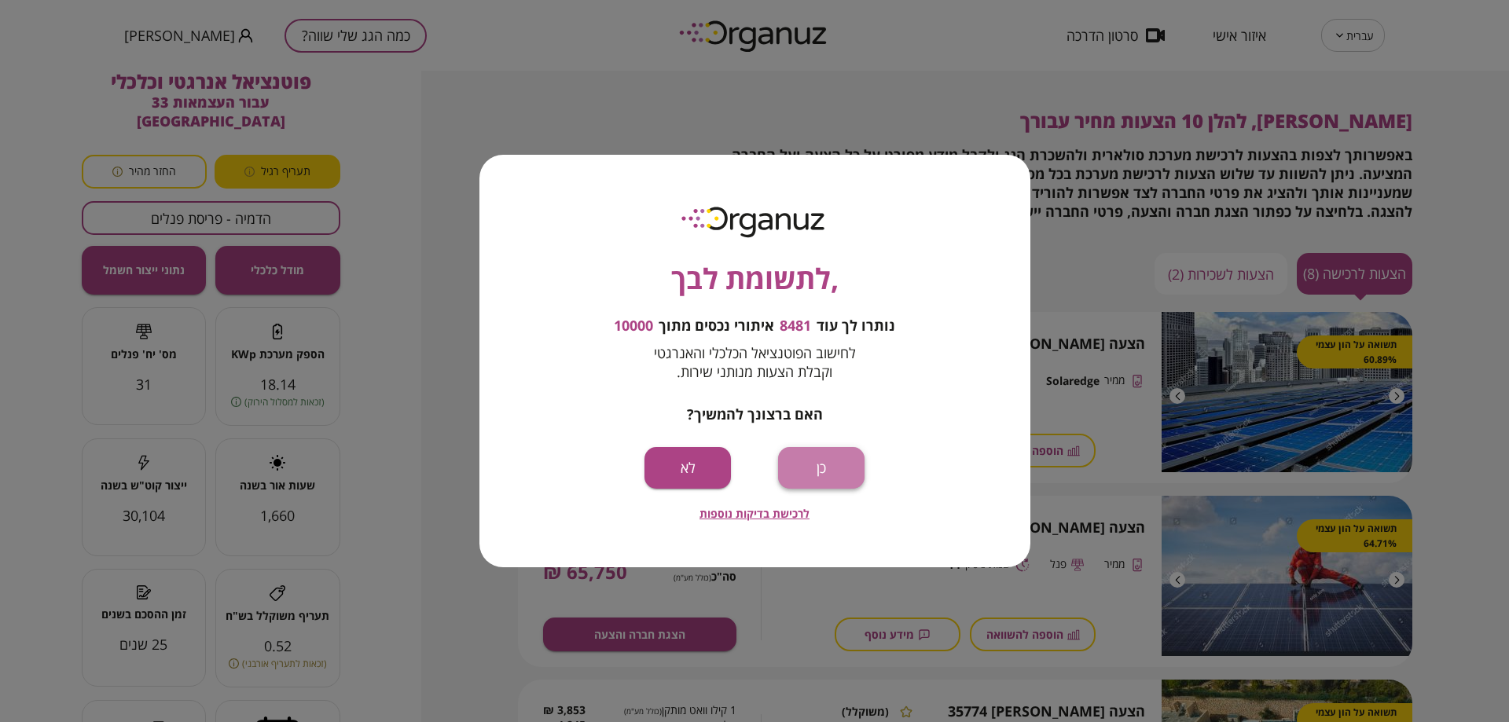
click at [806, 471] on button "כן" at bounding box center [821, 468] width 86 height 42
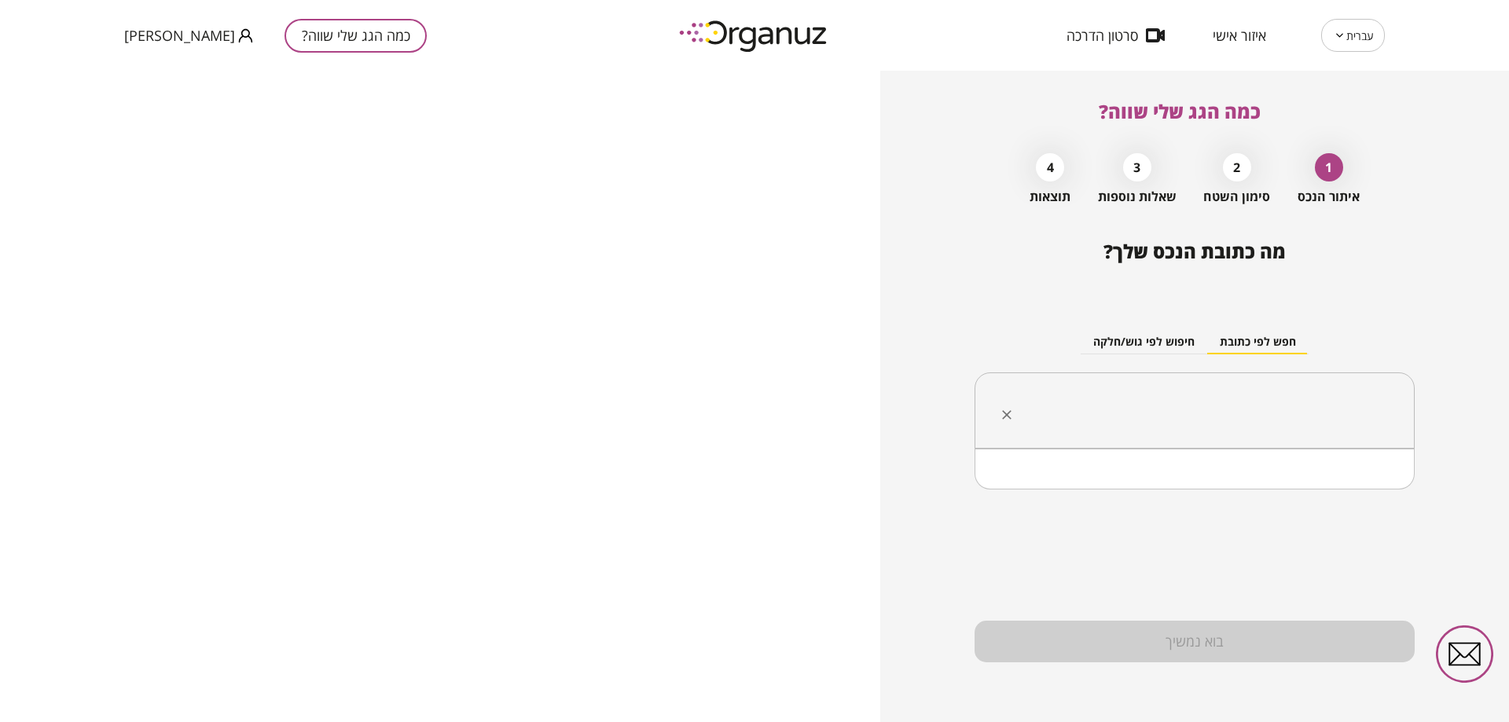
click at [1161, 393] on input "text" at bounding box center [1200, 410] width 391 height 39
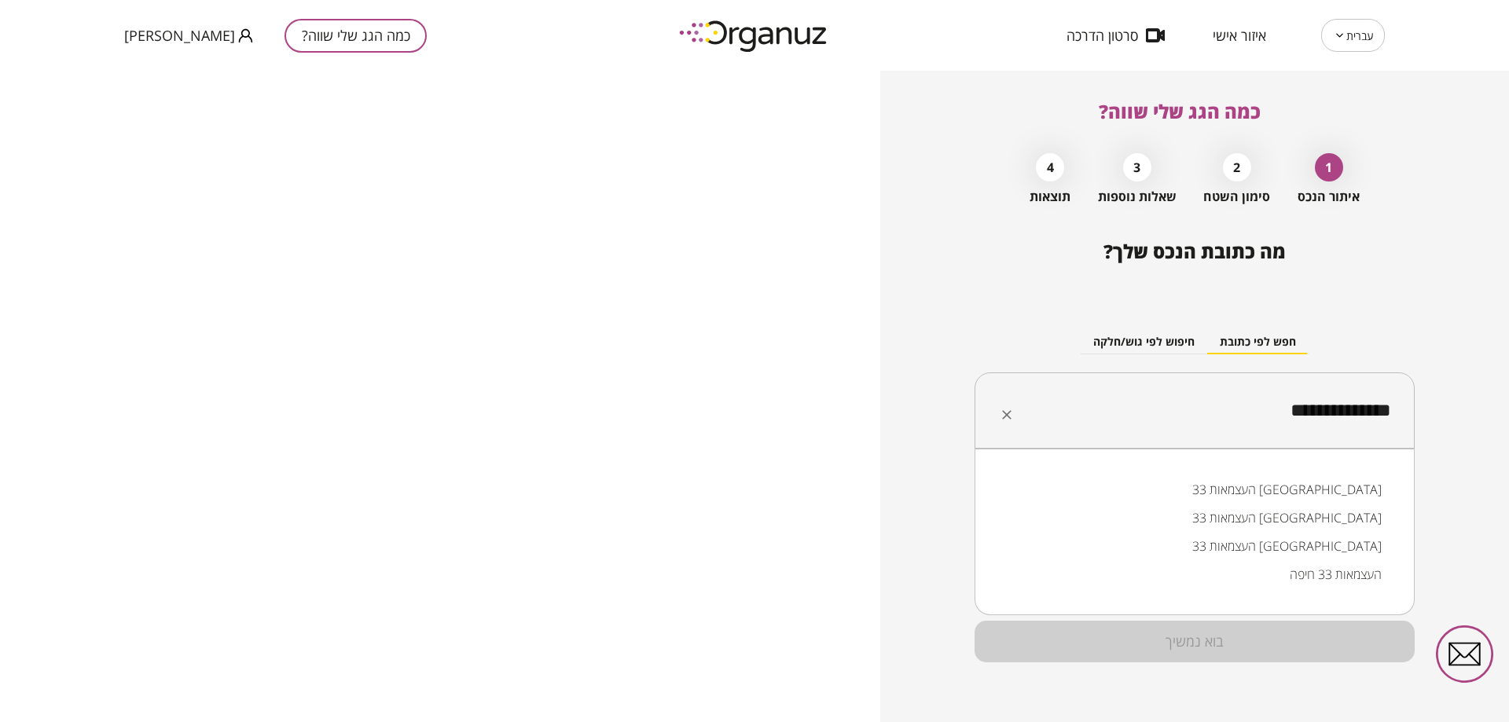
click at [1332, 522] on li "העצמאות 33 קריית אתא" at bounding box center [1194, 518] width 399 height 28
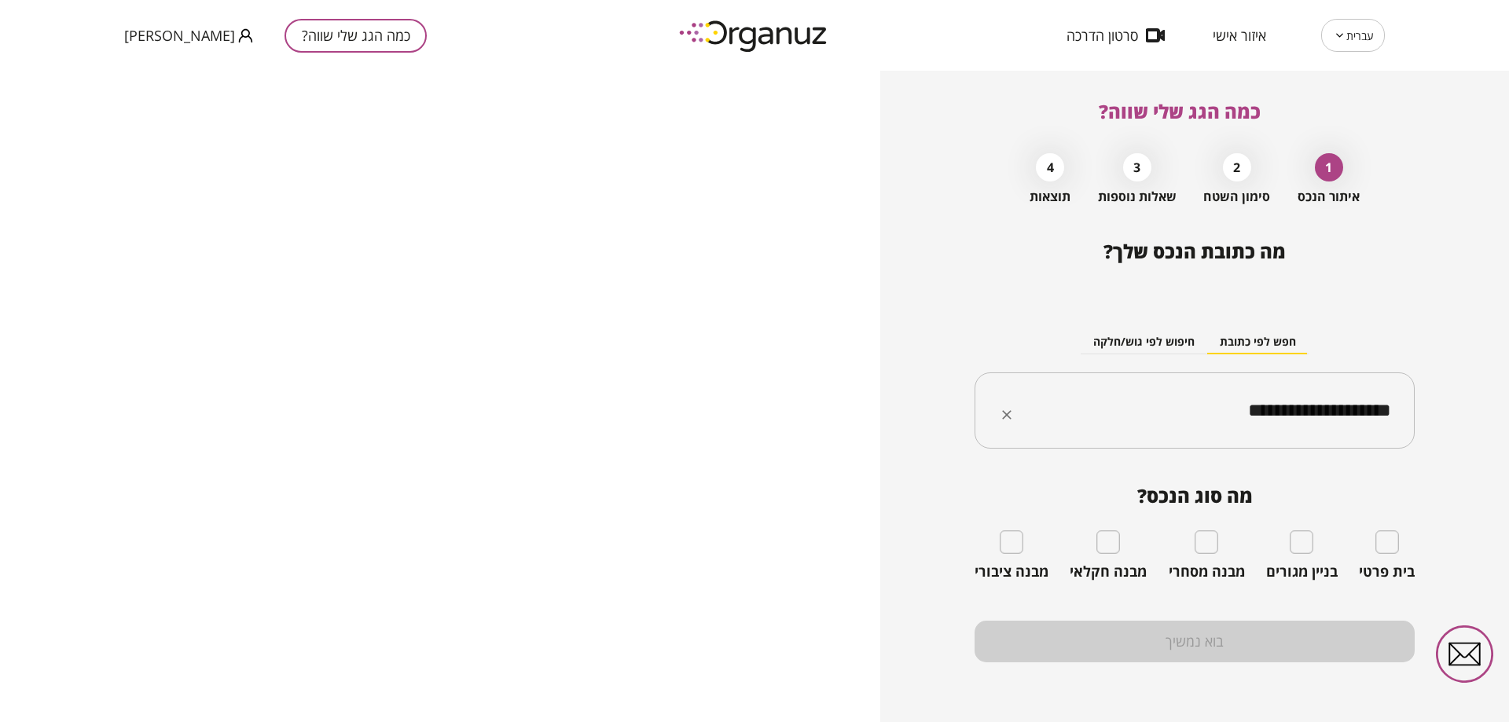
type input "**********"
click at [1312, 549] on div "בניין מגורים" at bounding box center [1302, 556] width 72 height 50
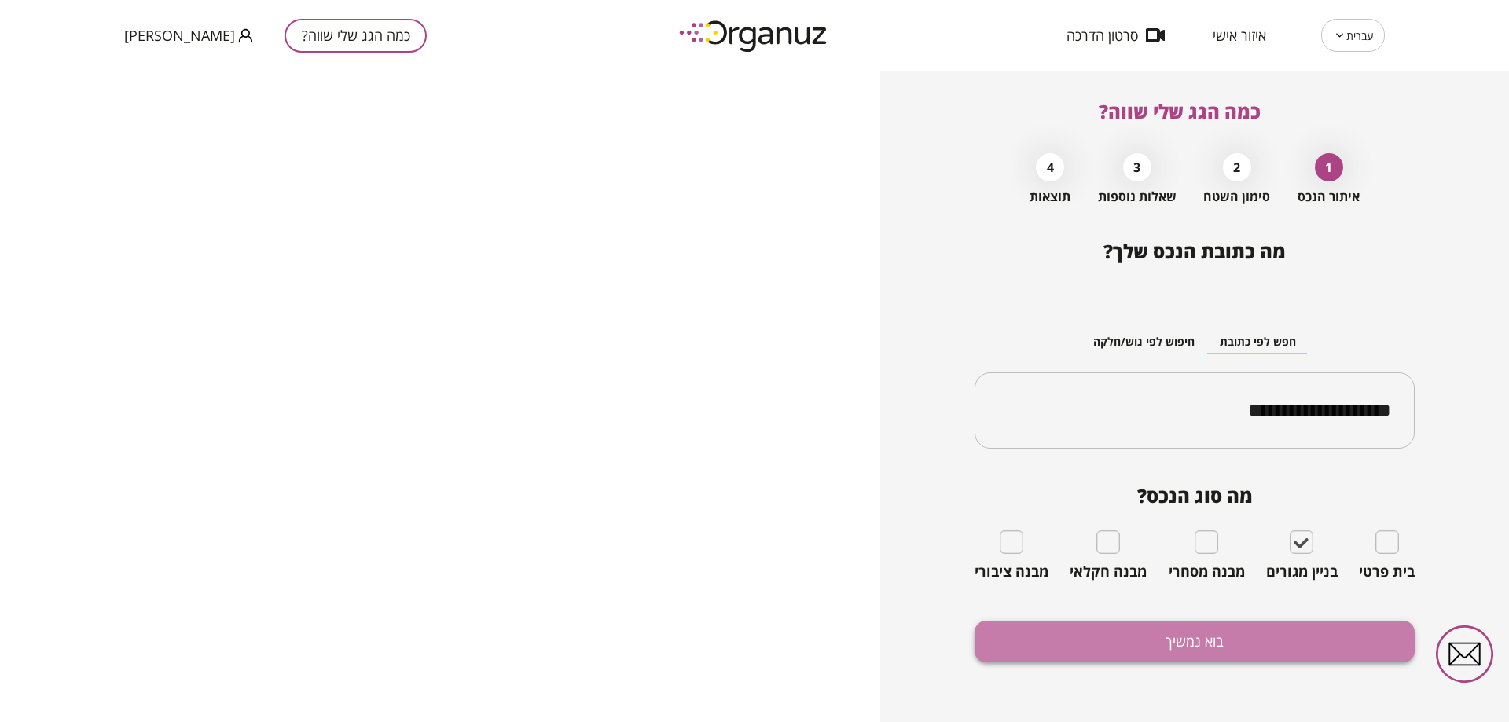
click at [1209, 641] on button "בוא נמשיך" at bounding box center [1195, 642] width 440 height 42
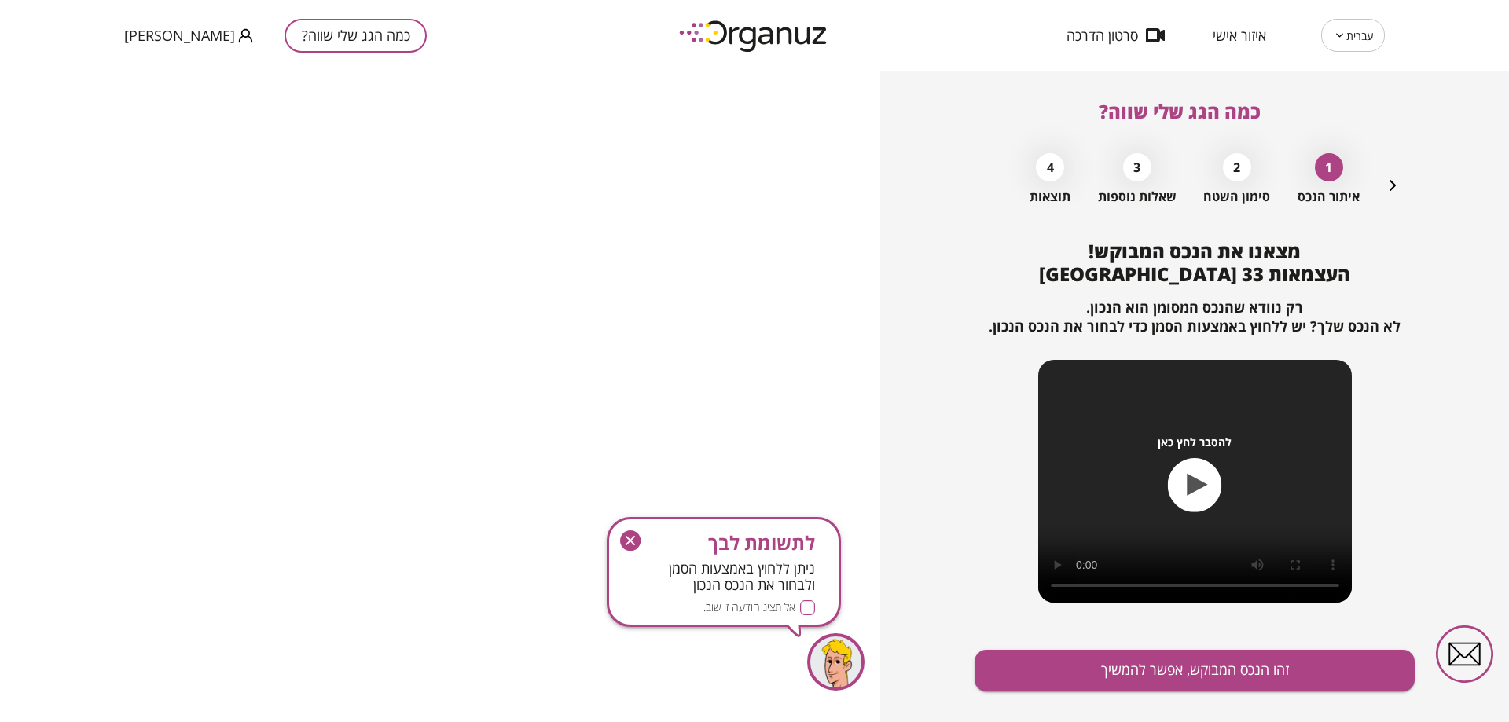
click at [1472, 658] on icon "button" at bounding box center [1474, 660] width 11 height 11
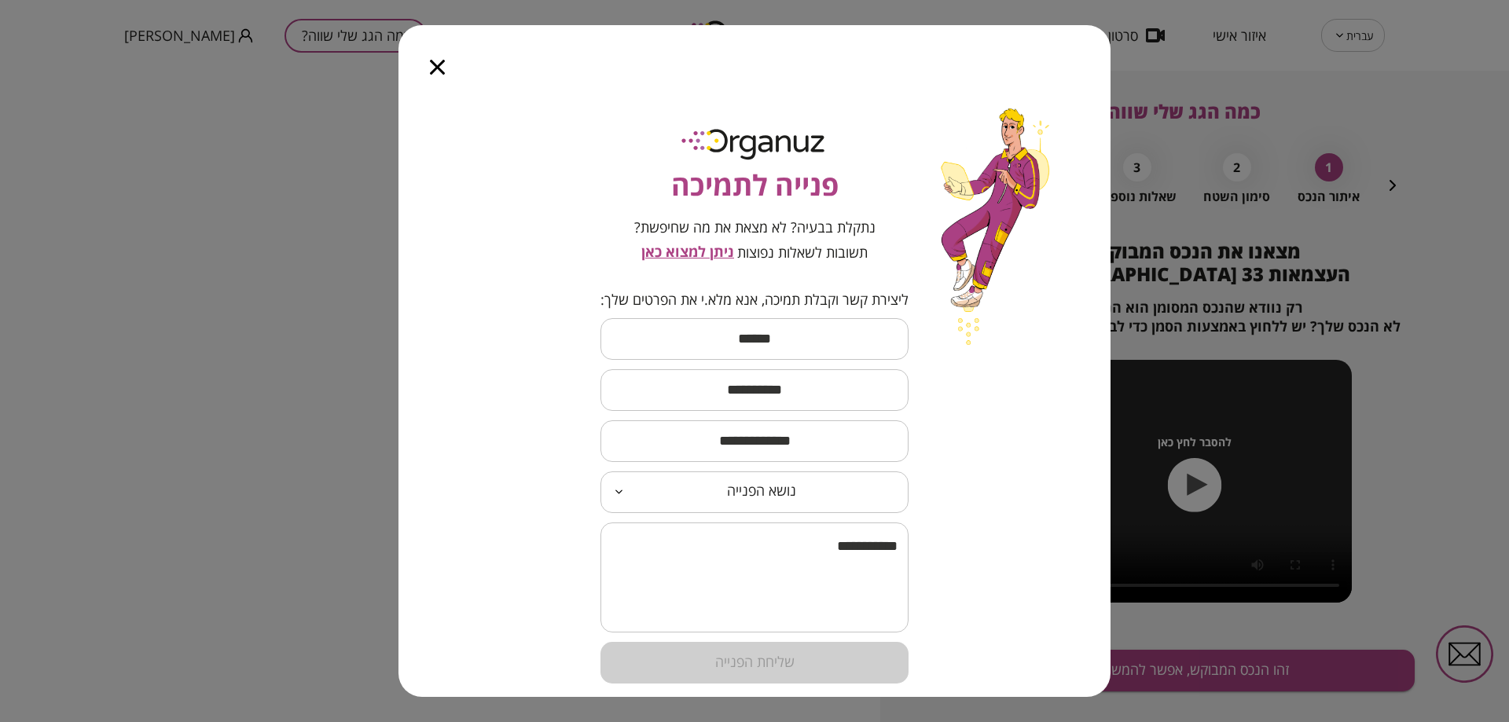
click at [436, 53] on div at bounding box center [438, 58] width 78 height 66
click at [443, 66] on icon "button" at bounding box center [437, 67] width 15 height 15
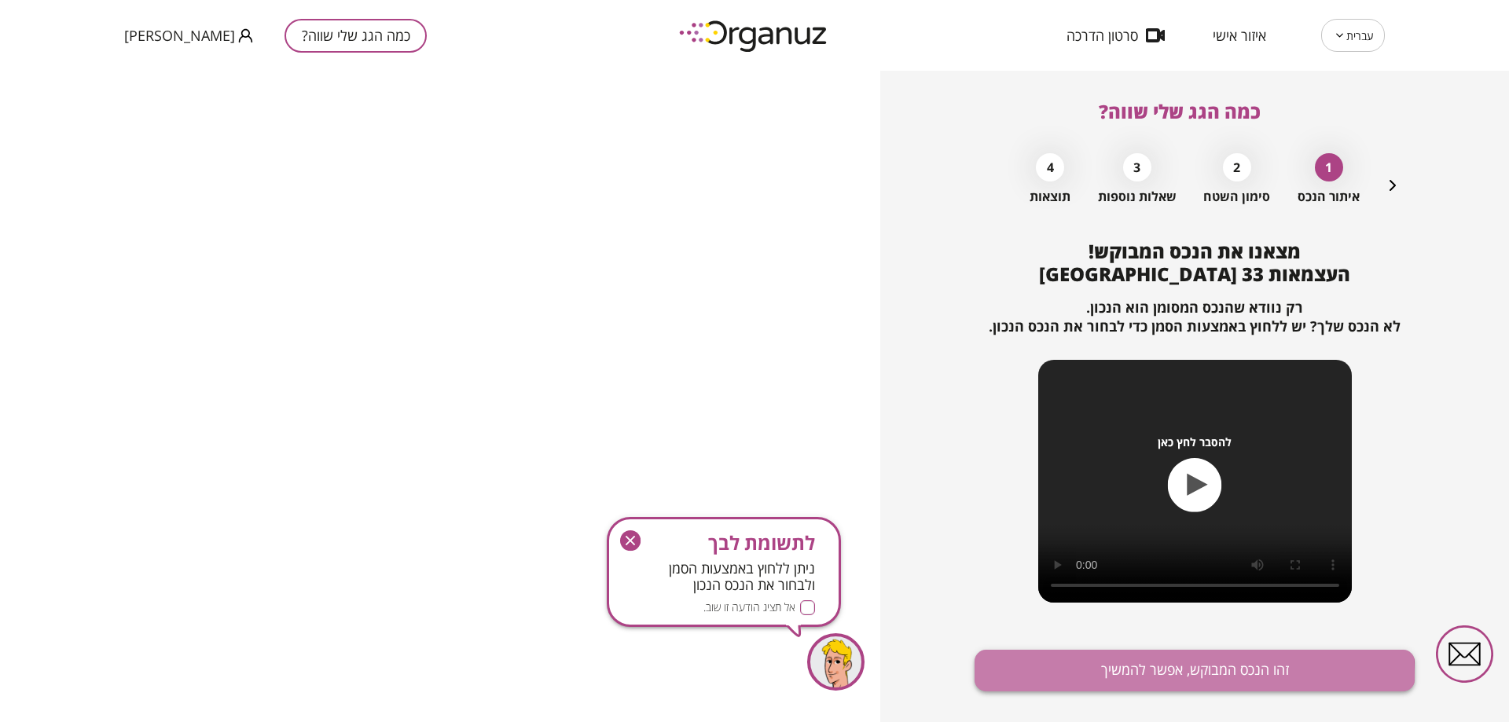
click at [1069, 678] on button "זהו הנכס המבוקש, אפשר להמשיך" at bounding box center [1195, 671] width 440 height 42
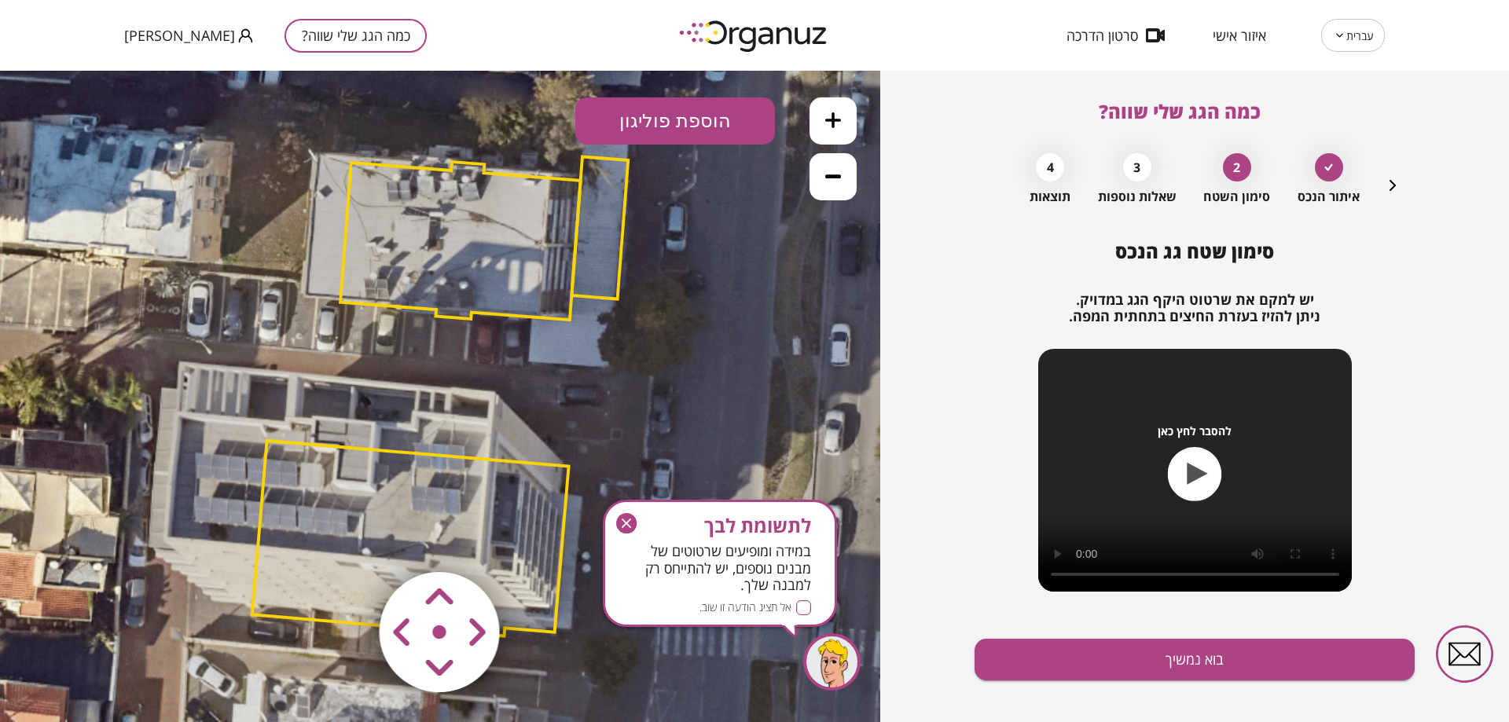
click at [681, 114] on button "הוספת פוליגון" at bounding box center [675, 120] width 200 height 47
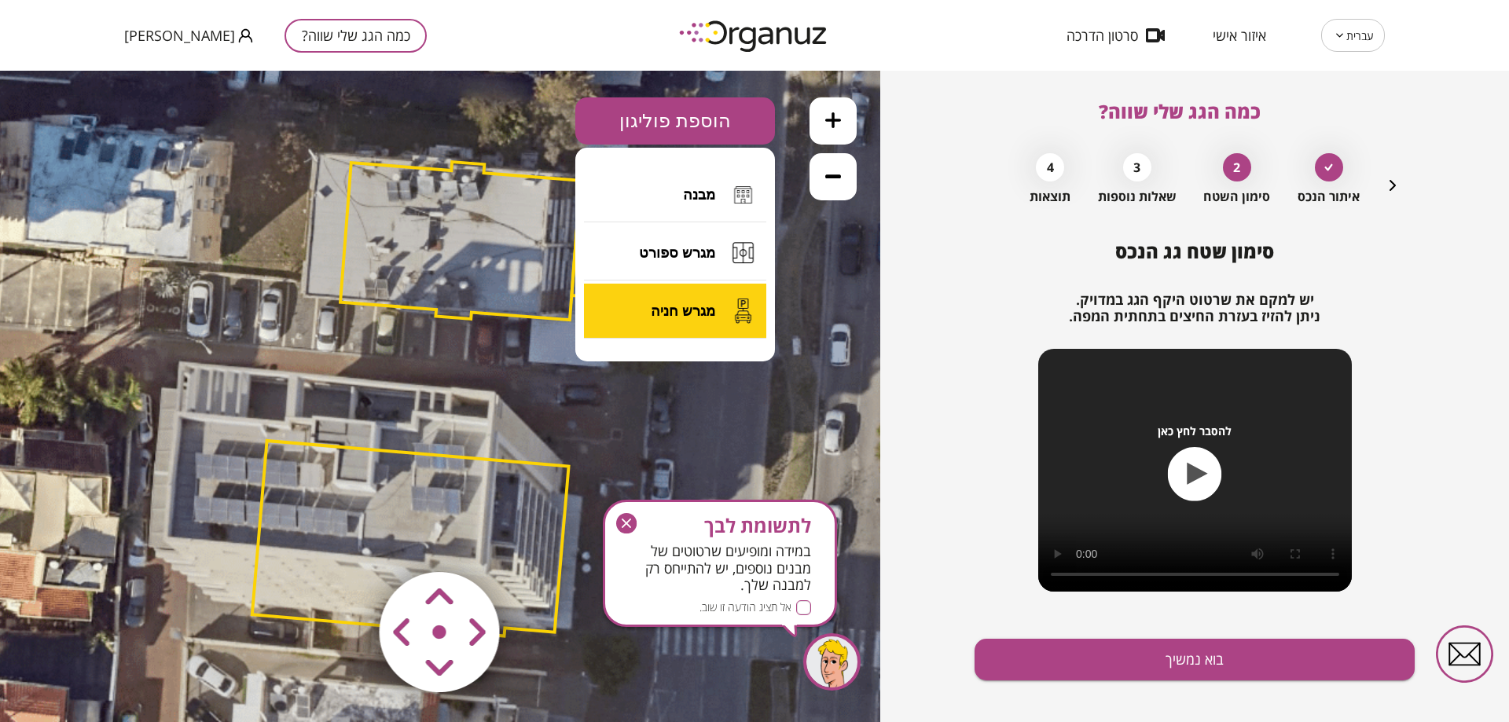
click at [631, 317] on button "מגרש חניה" at bounding box center [675, 311] width 182 height 55
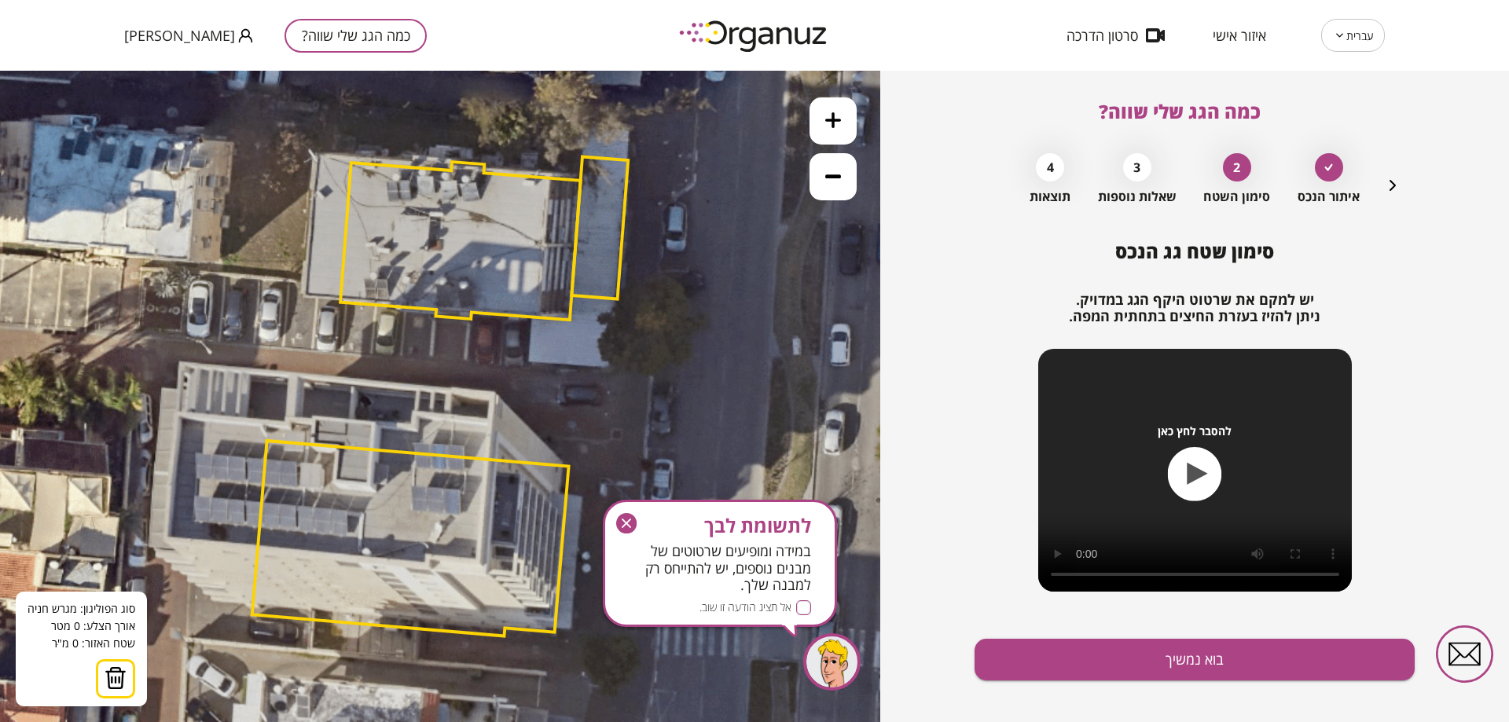
click at [531, 318] on polygon at bounding box center [460, 241] width 241 height 158
click at [527, 371] on icon at bounding box center [440, 400] width 1486 height 1486
click at [357, 356] on polygon at bounding box center [444, 344] width 174 height 53
click at [362, 303] on polygon at bounding box center [444, 337] width 174 height 68
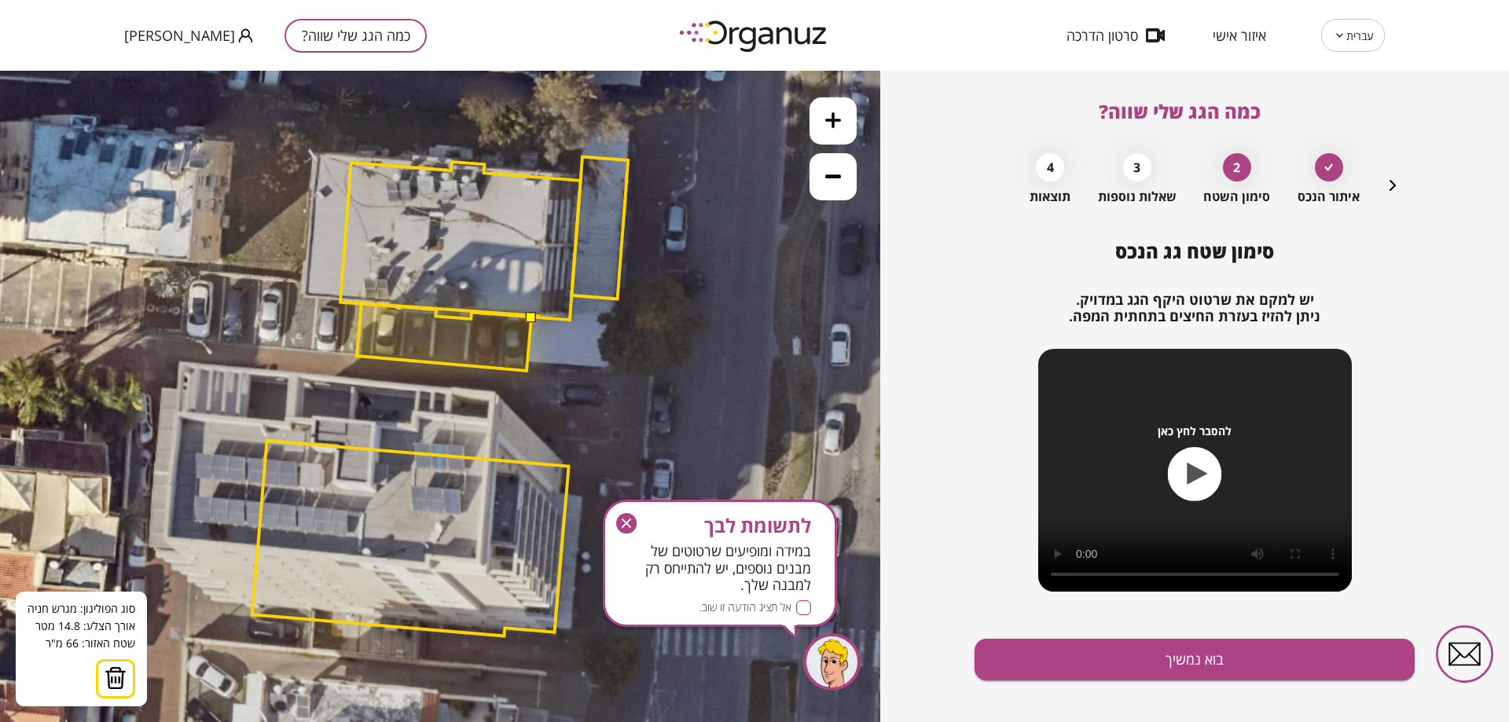
click at [536, 316] on polygon at bounding box center [446, 337] width 179 height 68
drag, startPoint x: 530, startPoint y: 321, endPoint x: 536, endPoint y: 292, distance: 29.8
click at [528, 321] on button at bounding box center [530, 317] width 11 height 11
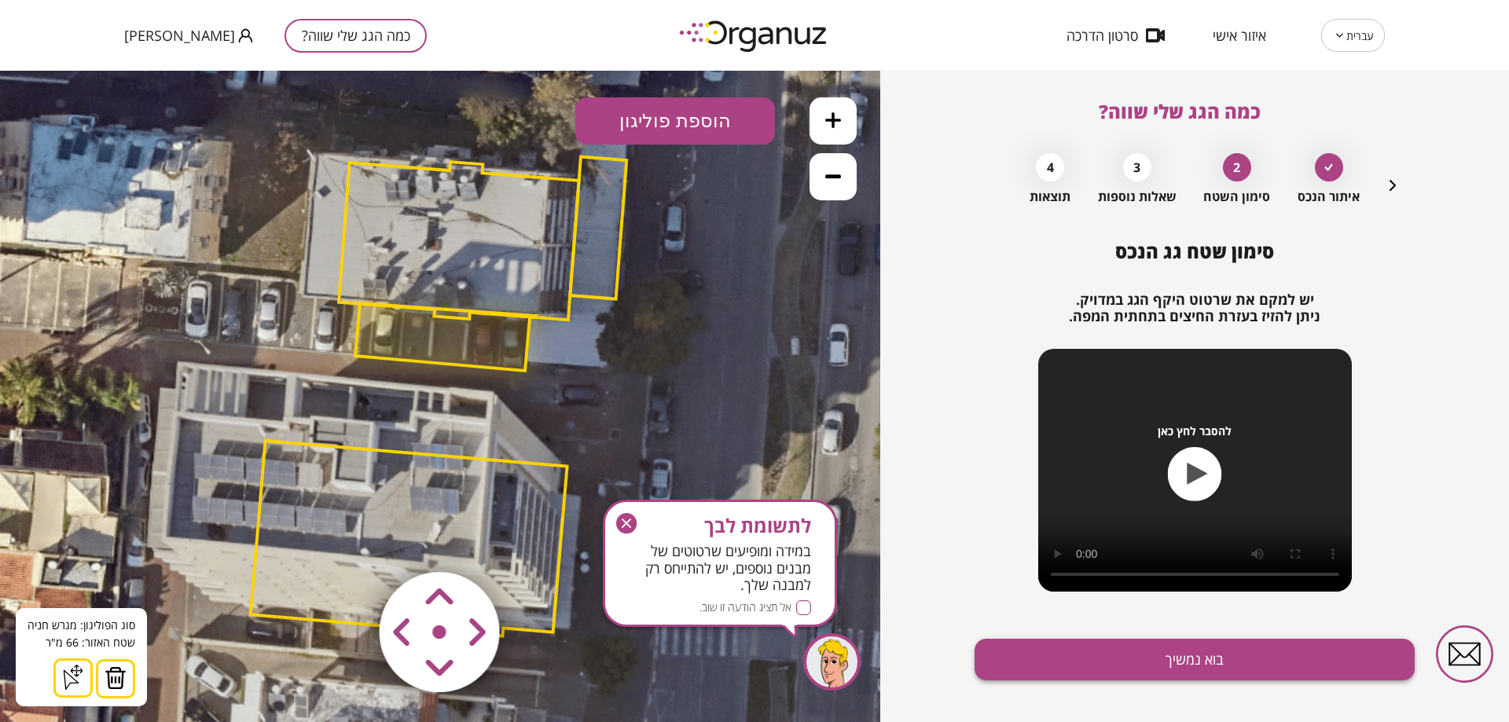
click at [1184, 644] on button "בוא נמשיך" at bounding box center [1195, 660] width 440 height 42
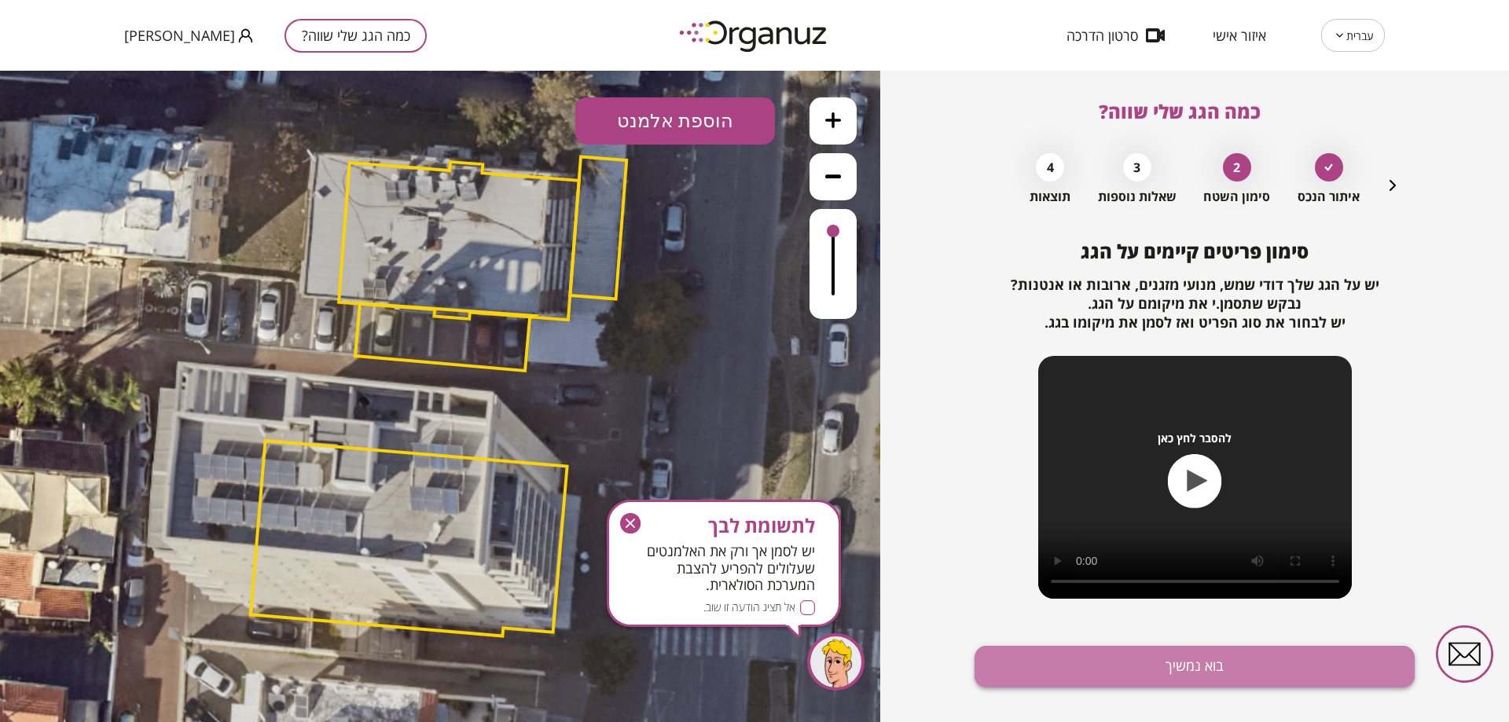
click at [1225, 683] on button "בוא נמשיך" at bounding box center [1195, 667] width 440 height 42
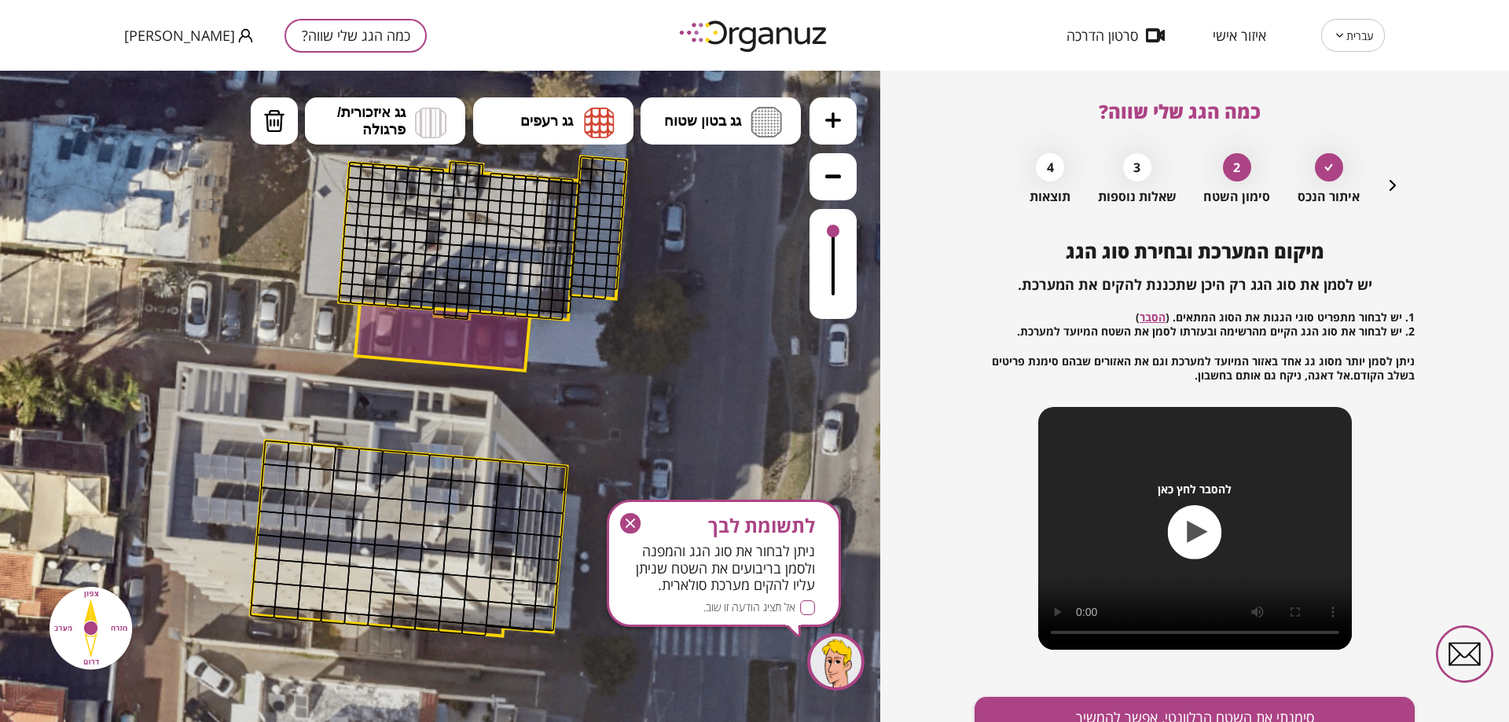
drag, startPoint x: 358, startPoint y: 167, endPoint x: 342, endPoint y: 281, distance: 114.3
drag, startPoint x: 346, startPoint y: 294, endPoint x: 500, endPoint y: 149, distance: 211.3
click at [656, 109] on button "גג בטון שטוח" at bounding box center [721, 120] width 160 height 47
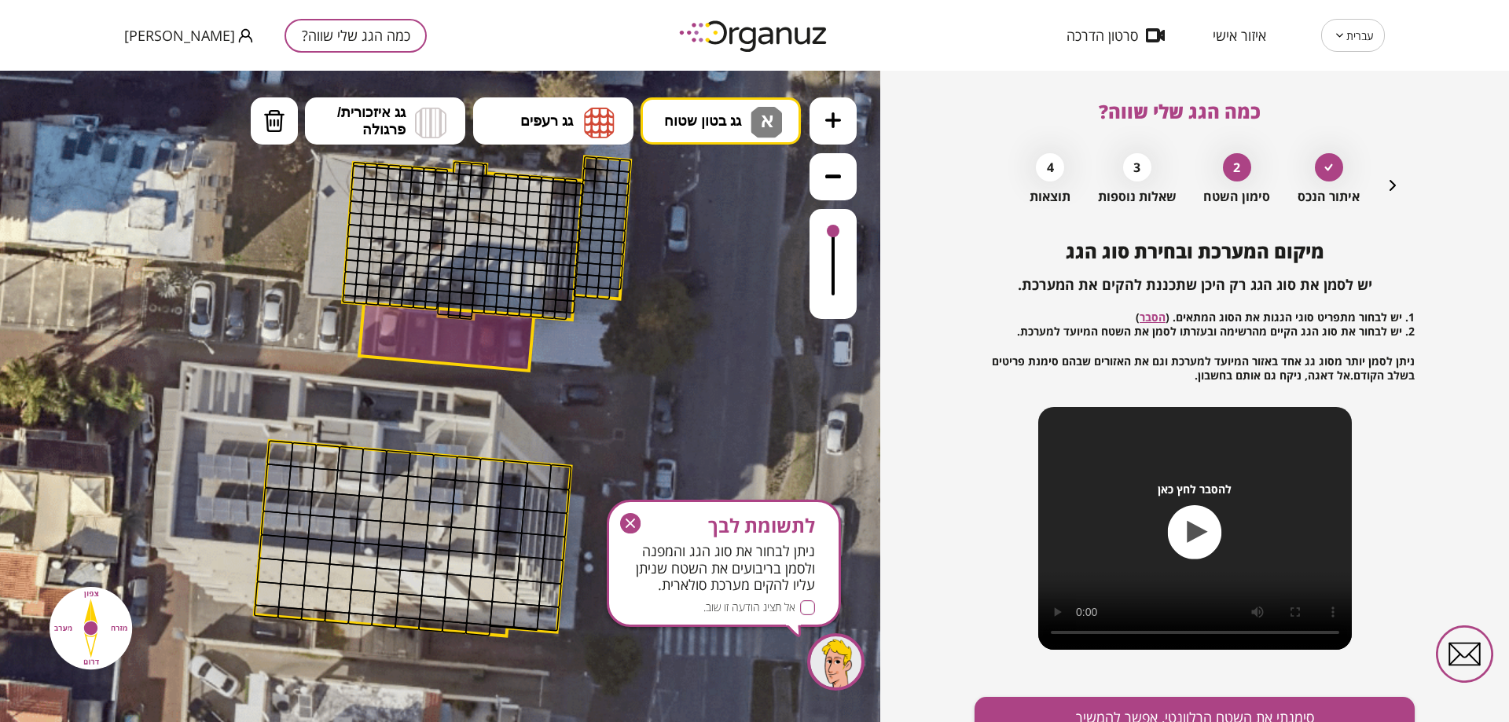
click at [681, 185] on div ".st0 { fill: #FFFFFF; } 66" at bounding box center [440, 397] width 880 height 652
drag, startPoint x: 362, startPoint y: 168, endPoint x: 515, endPoint y: -95, distance: 304.7
click at [515, 71] on html ".st0 { fill: #FFFFFF; }" at bounding box center [440, 71] width 880 height 0
drag, startPoint x: 386, startPoint y: 222, endPoint x: 386, endPoint y: 163, distance: 59.0
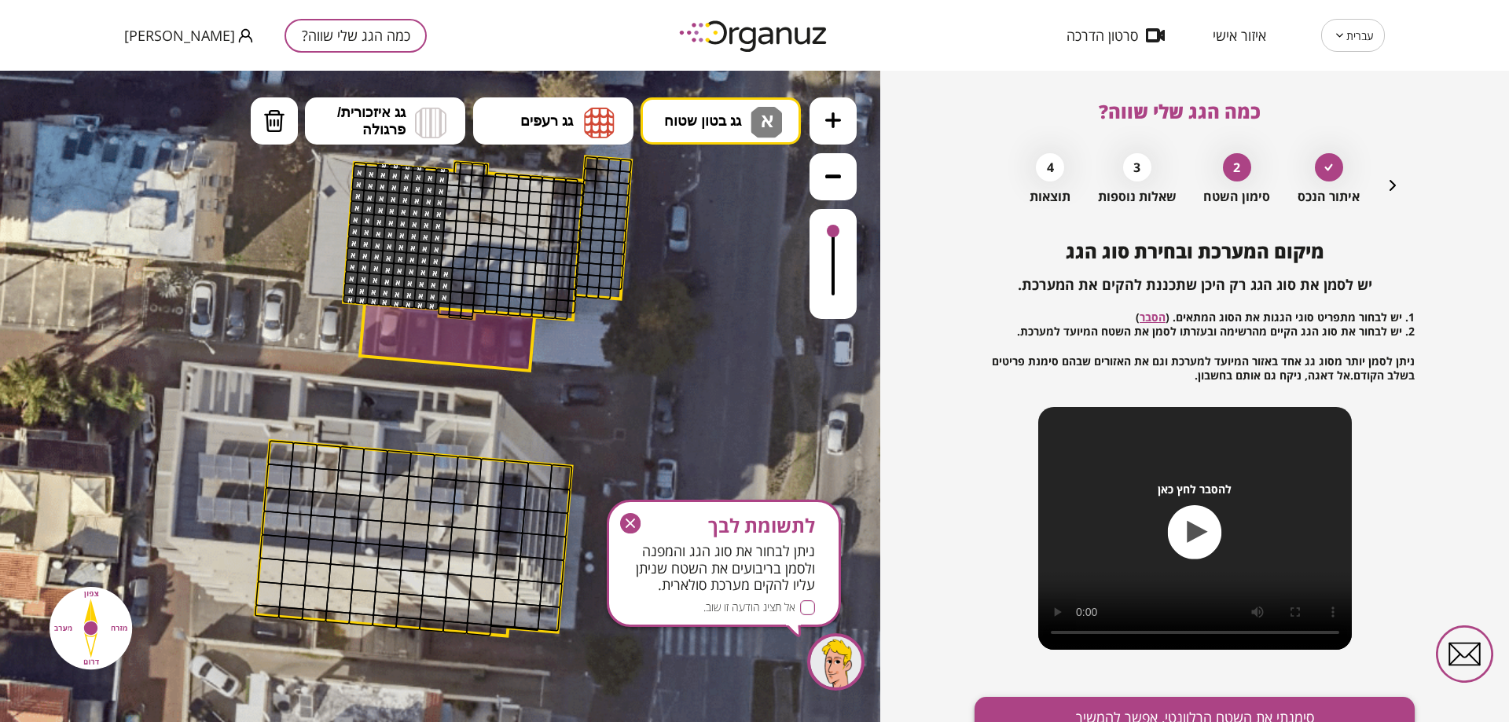
click at [1201, 713] on button "סימנתי את השטח הרלוונטי, אפשר להמשיך" at bounding box center [1195, 718] width 440 height 42
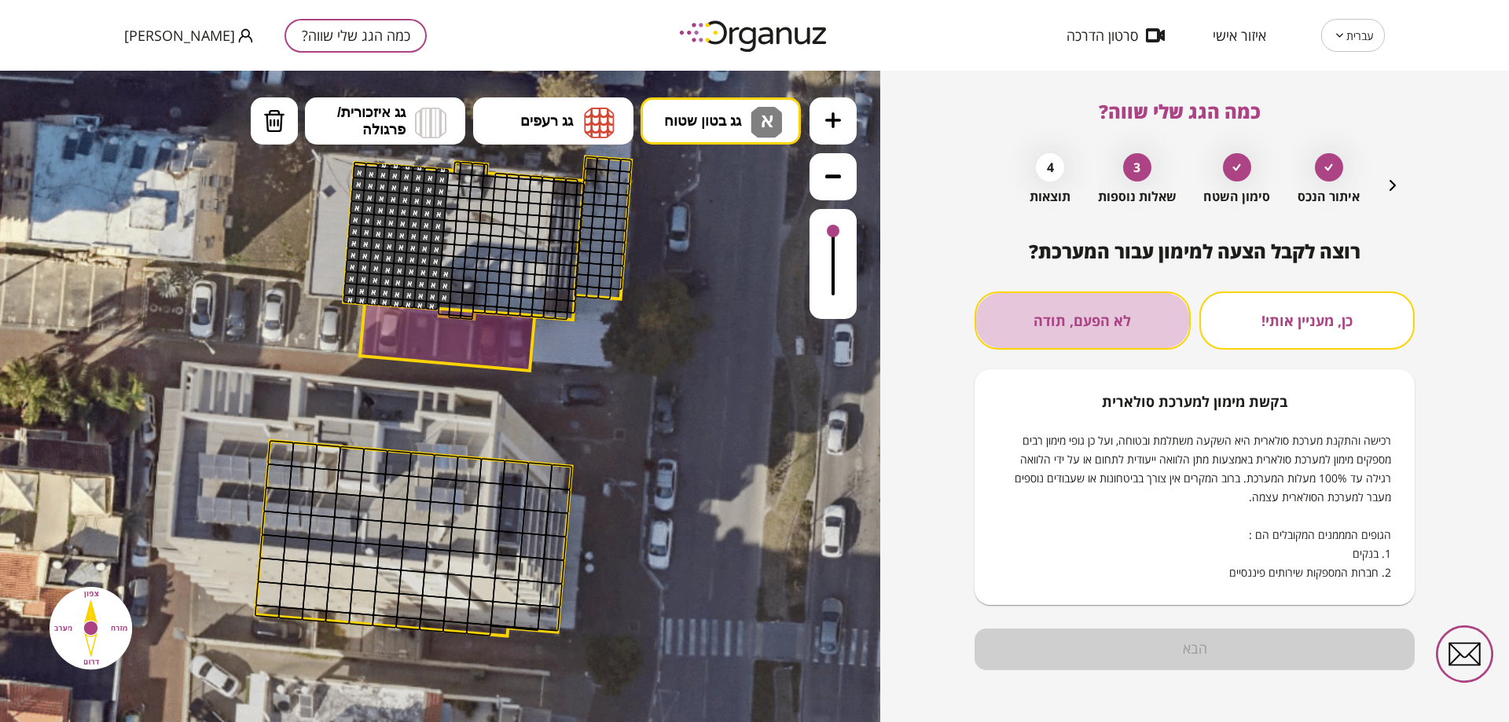
click at [1092, 321] on button "לא הפעם, תודה" at bounding box center [1083, 321] width 216 height 58
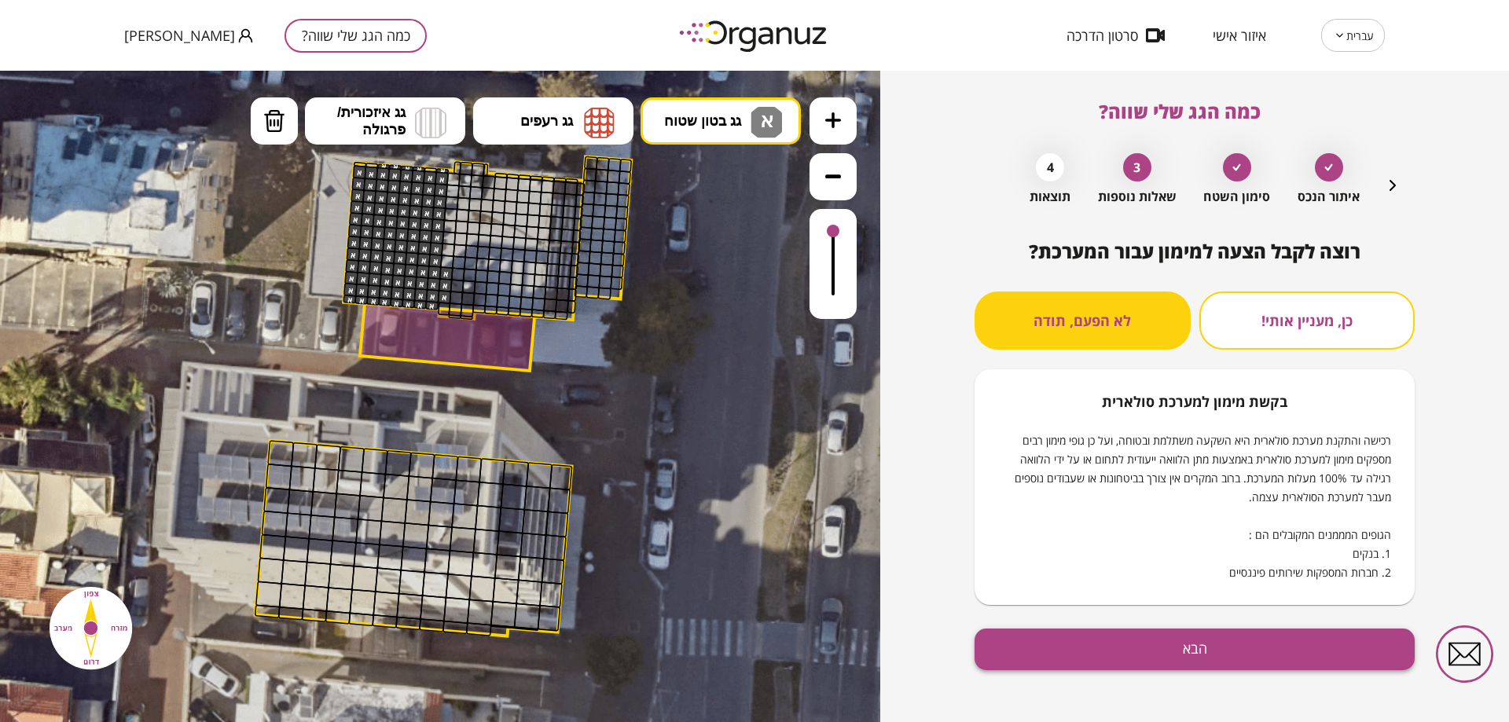
click at [1110, 641] on button "הבא" at bounding box center [1195, 650] width 440 height 42
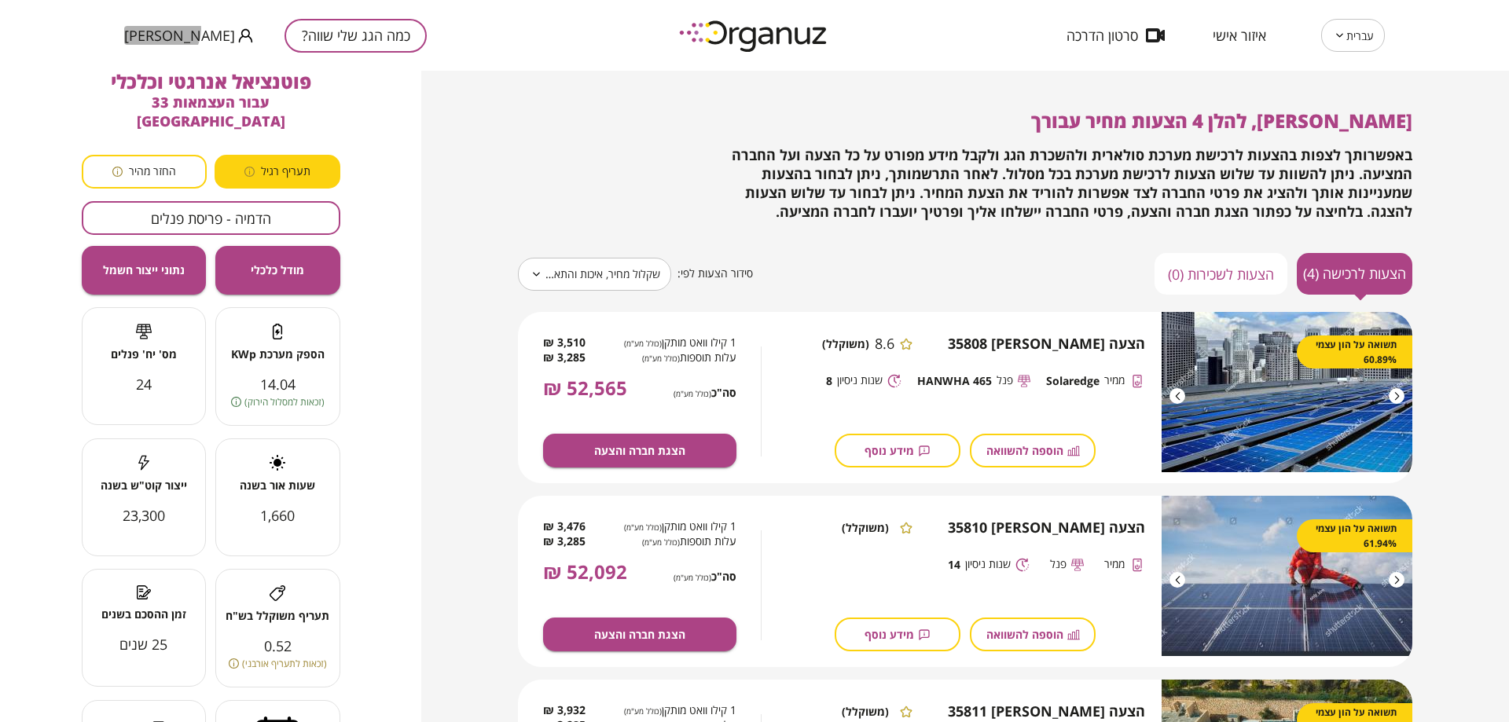
click at [160, 29] on span "אודי כהן" at bounding box center [179, 36] width 111 height 16
click at [174, 72] on li "התנתק" at bounding box center [154, 65] width 61 height 28
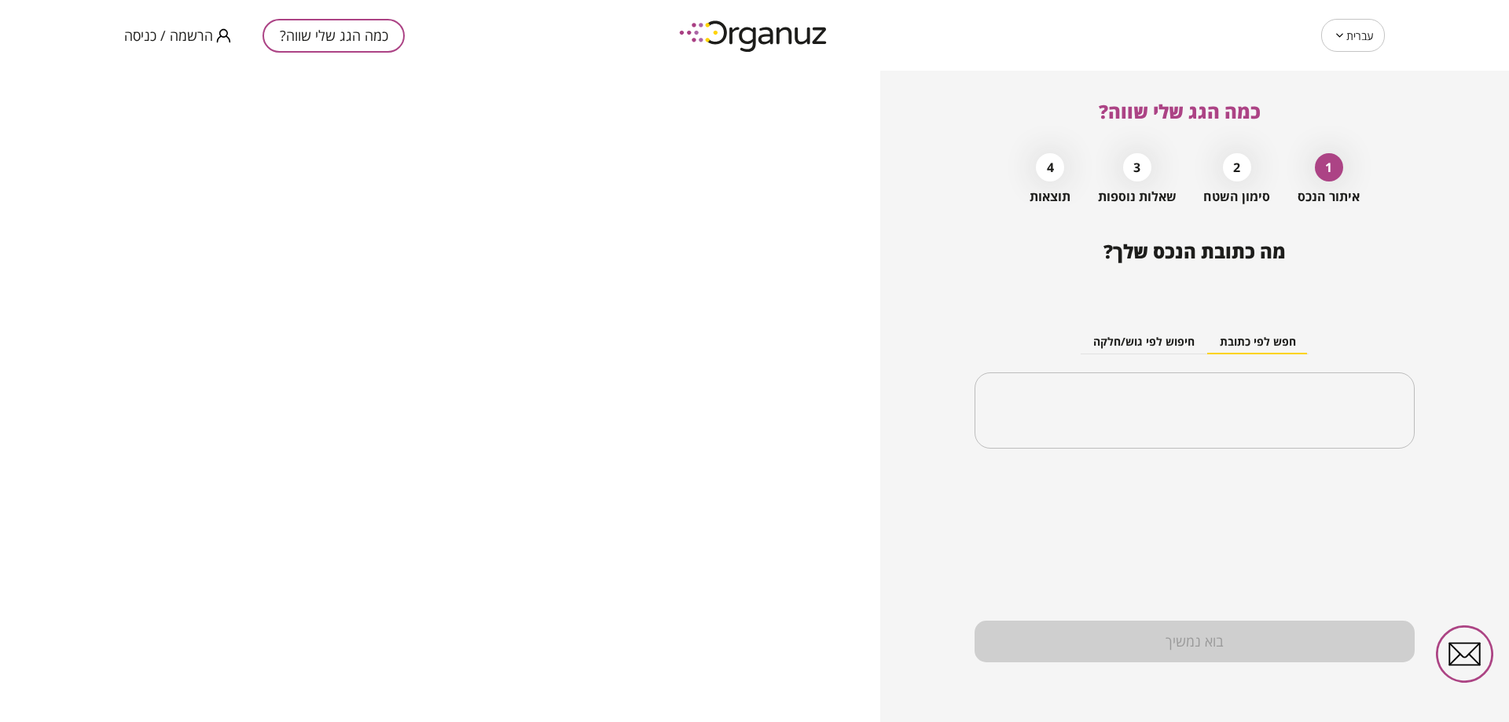
click at [175, 53] on div "כמה הגג שלי שווה? הרשמה / כניסה" at bounding box center [376, 35] width 505 height 71
click at [1211, 408] on input "text" at bounding box center [1200, 410] width 391 height 39
click at [1184, 396] on input "*********" at bounding box center [1200, 410] width 391 height 39
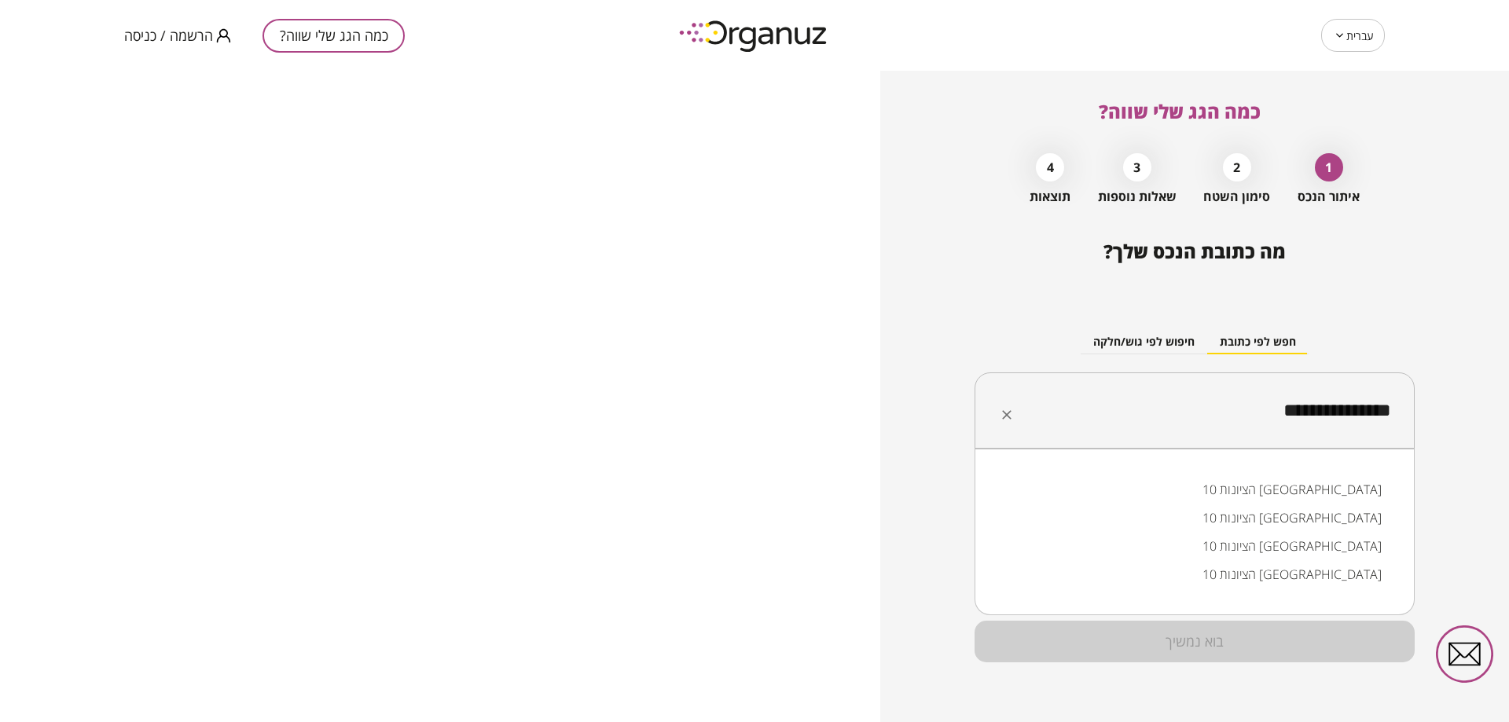
click at [1372, 494] on li "הציונות 10 קריית אתא" at bounding box center [1194, 490] width 399 height 28
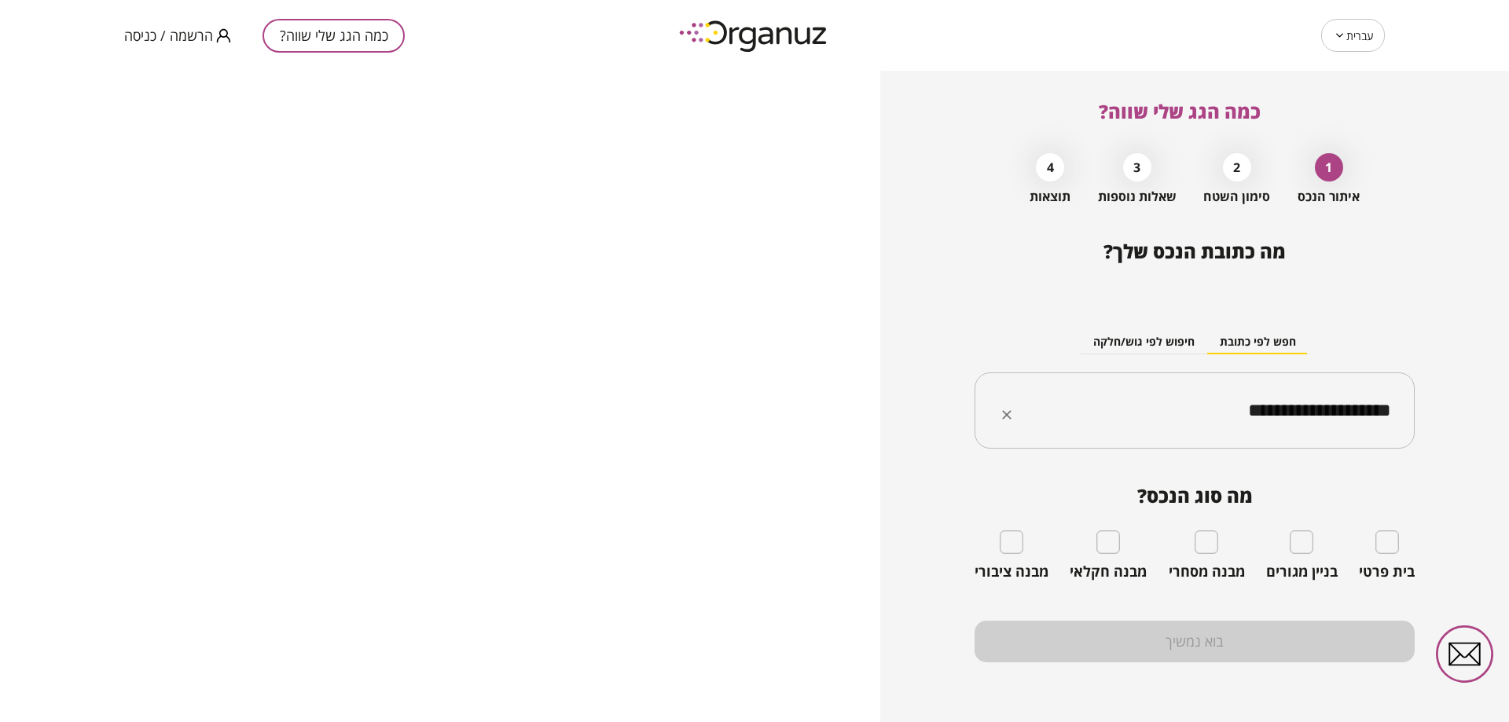
type input "**********"
click at [212, 35] on button "הרשמה / כניסה" at bounding box center [177, 36] width 107 height 20
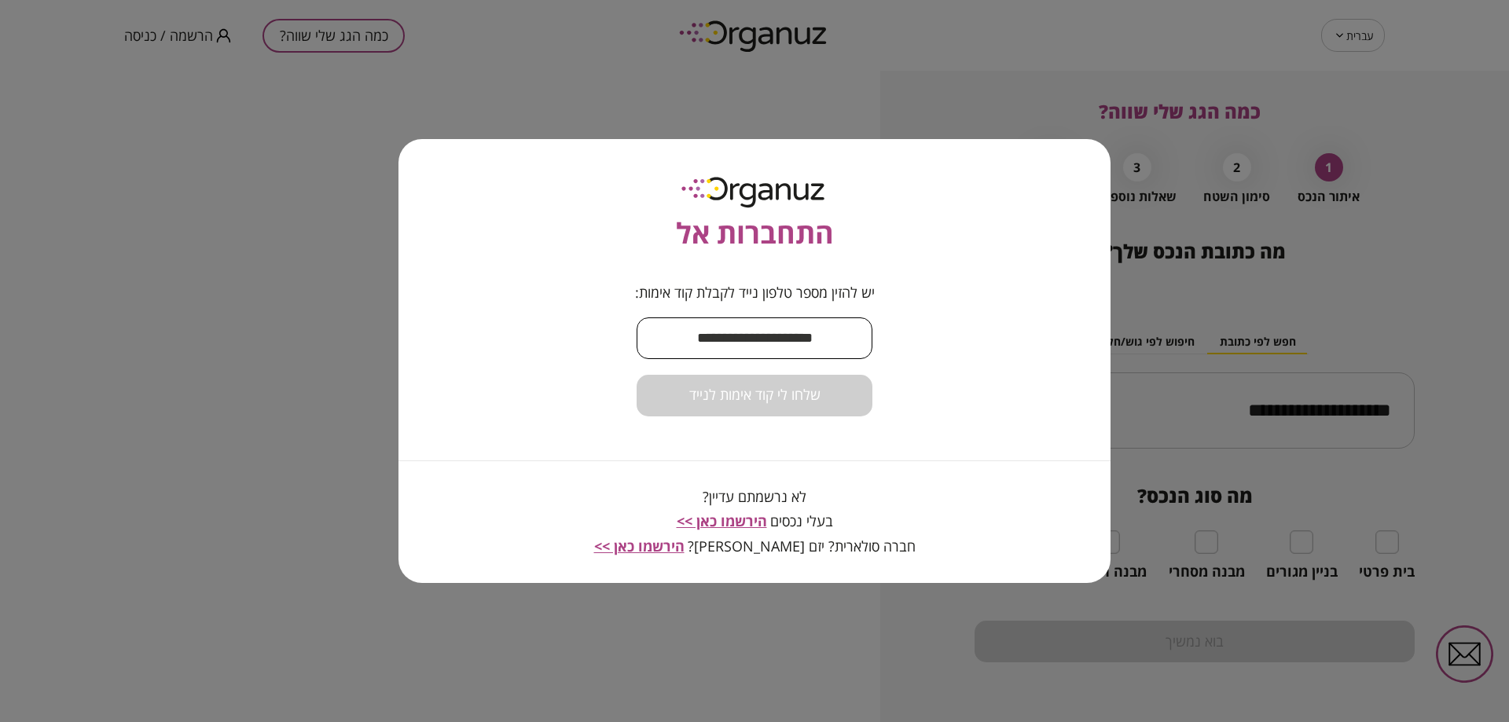
click at [773, 355] on input "text" at bounding box center [755, 338] width 236 height 46
type input "*"
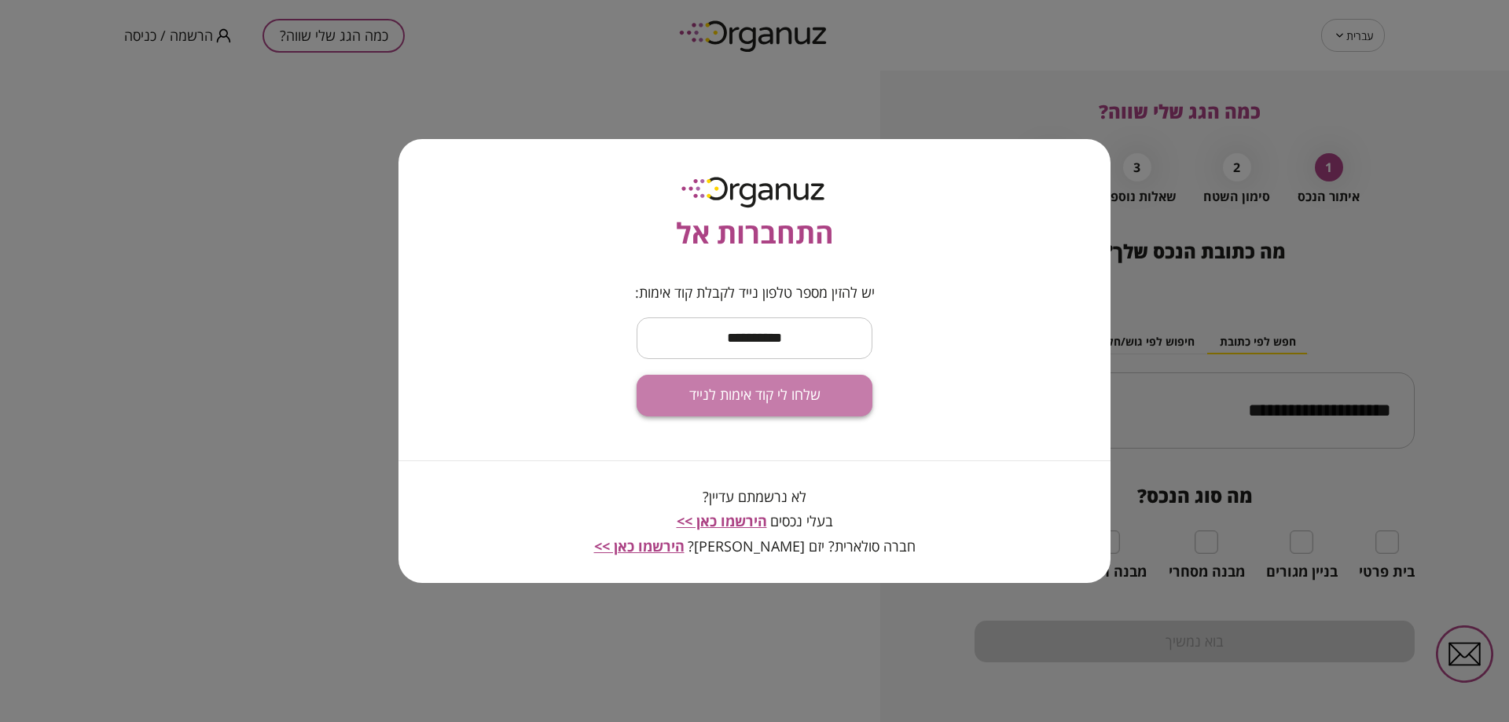
click at [720, 405] on button "שלחו לי קוד אימות לנייד" at bounding box center [755, 396] width 236 height 42
drag, startPoint x: 770, startPoint y: 334, endPoint x: 777, endPoint y: 340, distance: 8.9
click at [777, 340] on input "**********" at bounding box center [755, 338] width 236 height 46
type input "**********"
click at [794, 395] on span "שלחו לי קוד אימות לנייד" at bounding box center [754, 395] width 131 height 17
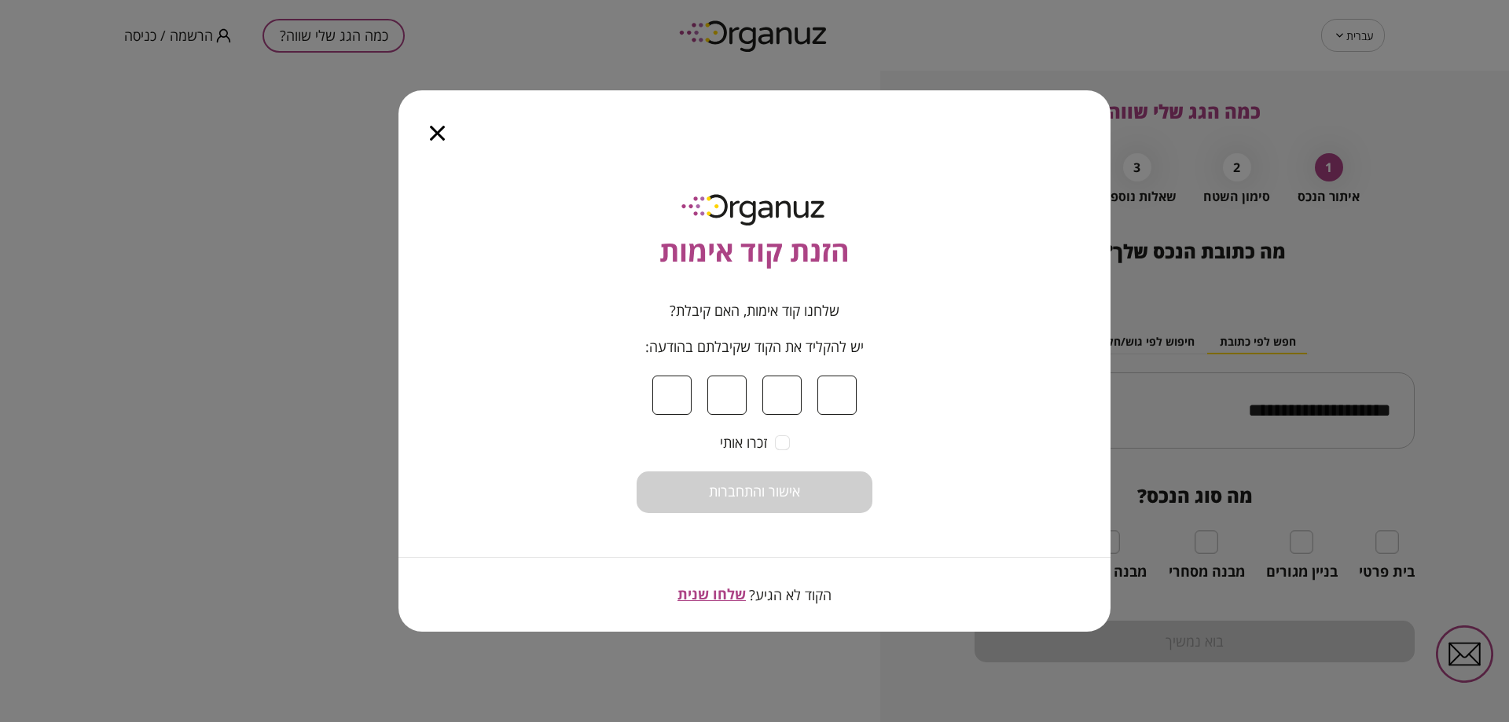
type input "*"
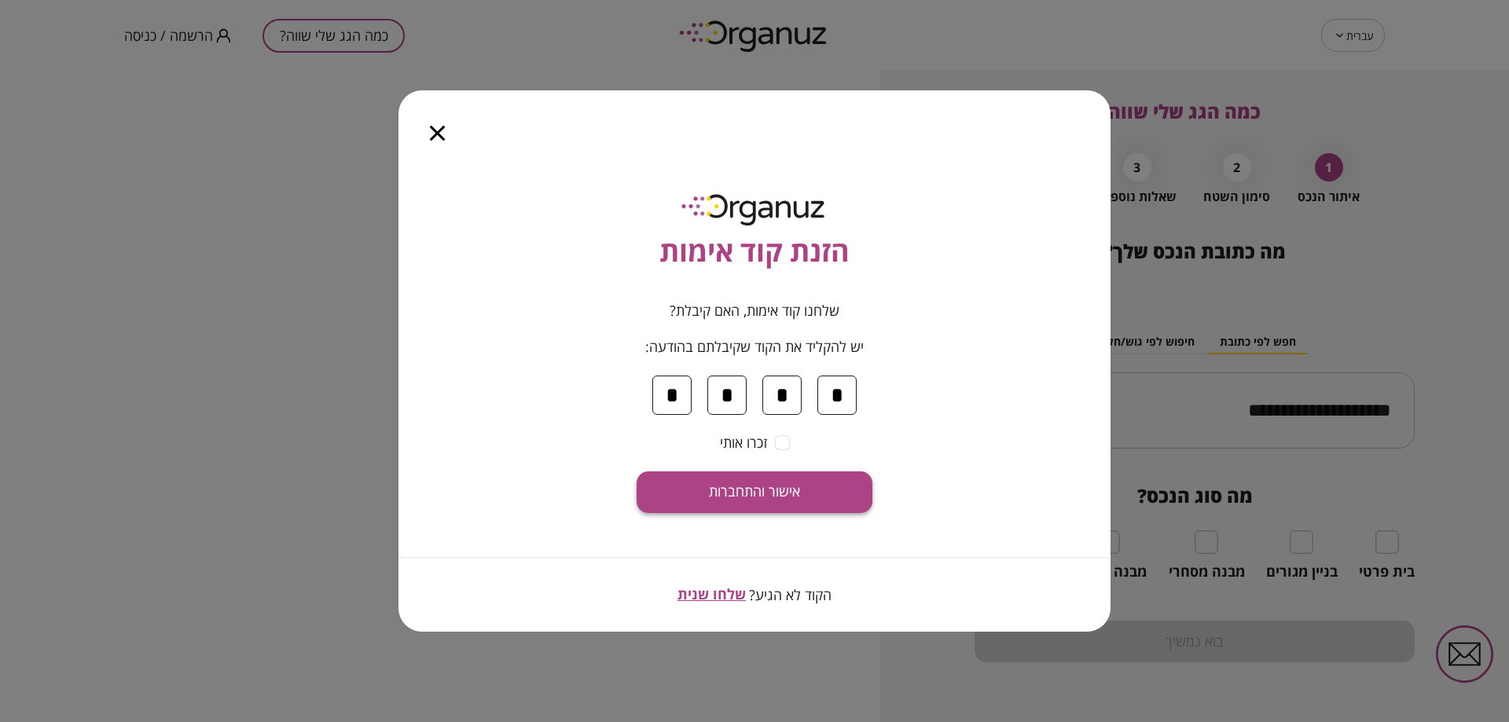
type input "*"
click at [763, 490] on span "אישור והתחברות" at bounding box center [754, 491] width 91 height 17
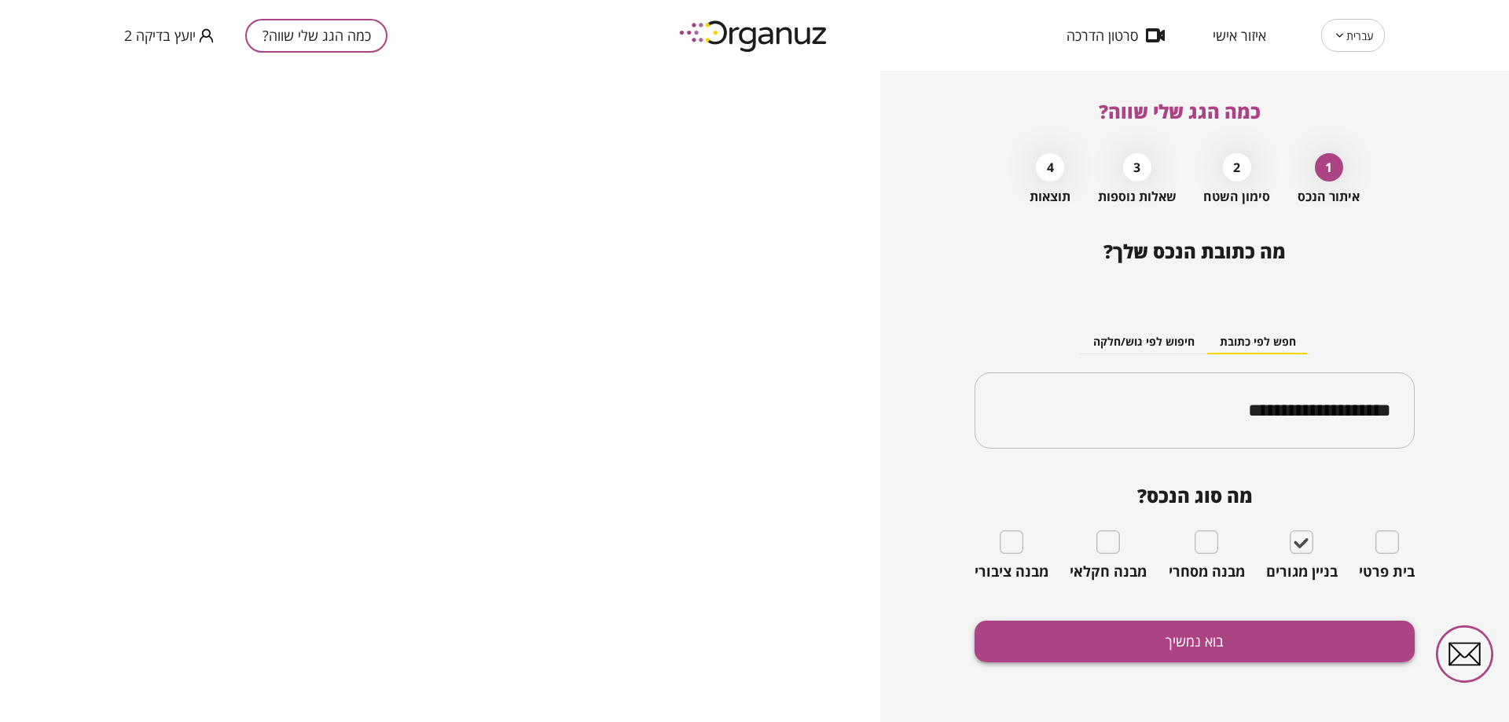
click at [1321, 632] on button "בוא נמשיך" at bounding box center [1195, 642] width 440 height 42
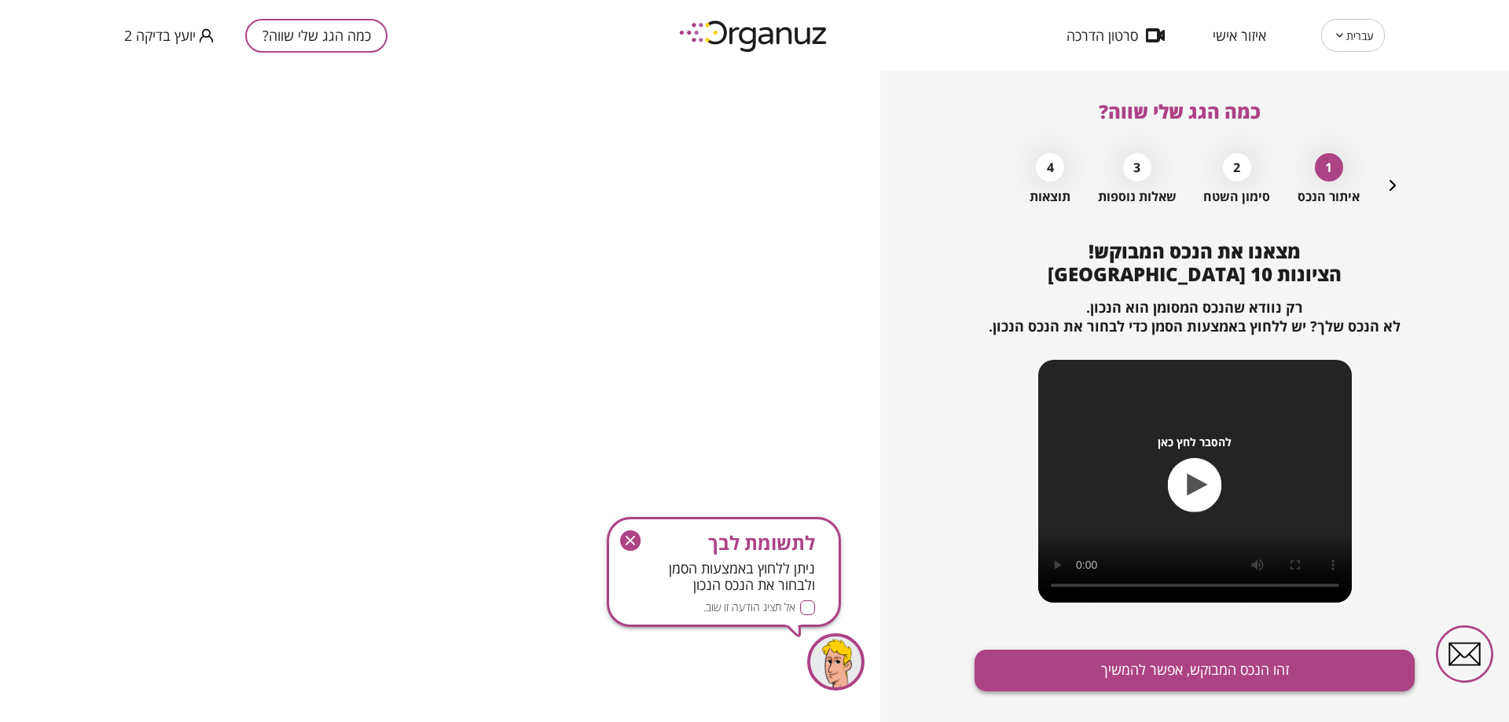
click at [1186, 670] on button "זהו הנכס המבוקש, אפשר להמשיך" at bounding box center [1195, 671] width 440 height 42
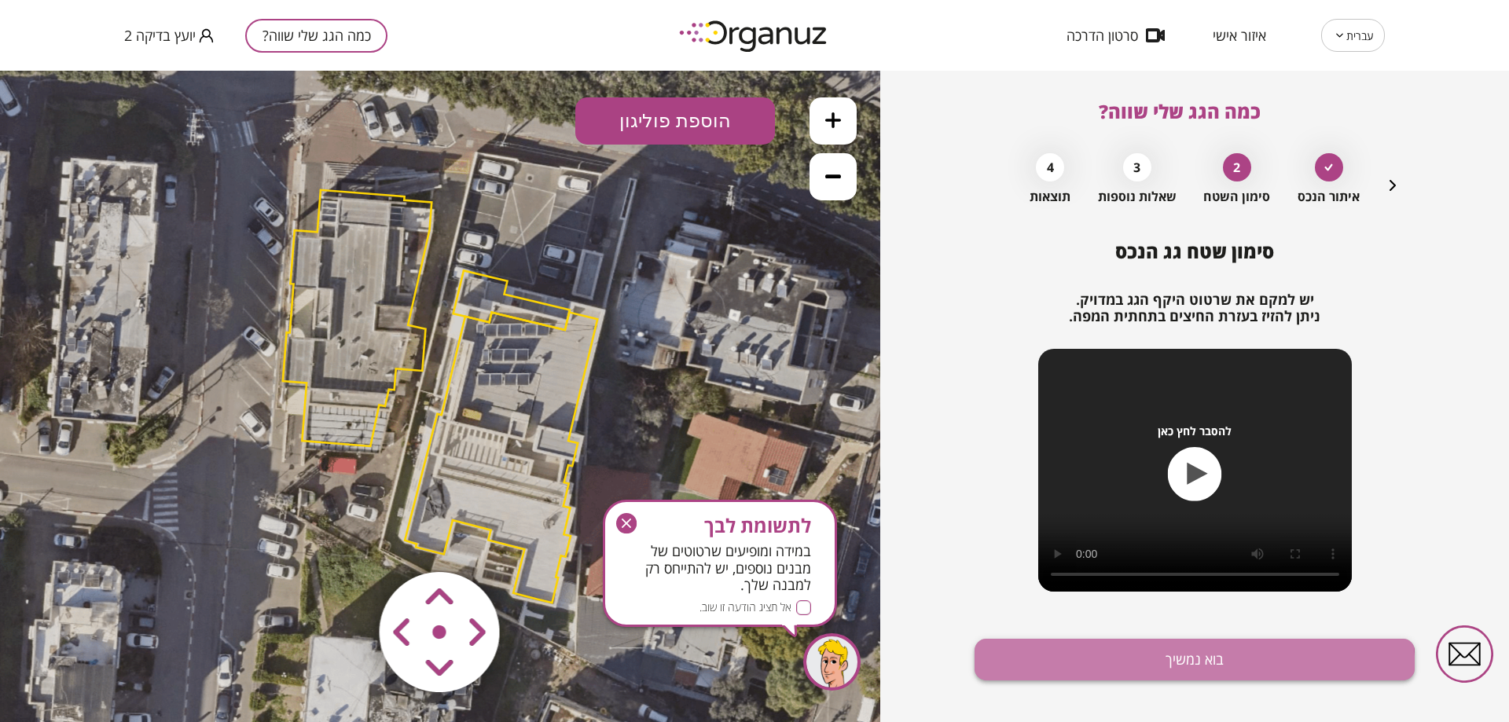
click at [1056, 680] on button "בוא נמשיך" at bounding box center [1195, 660] width 440 height 42
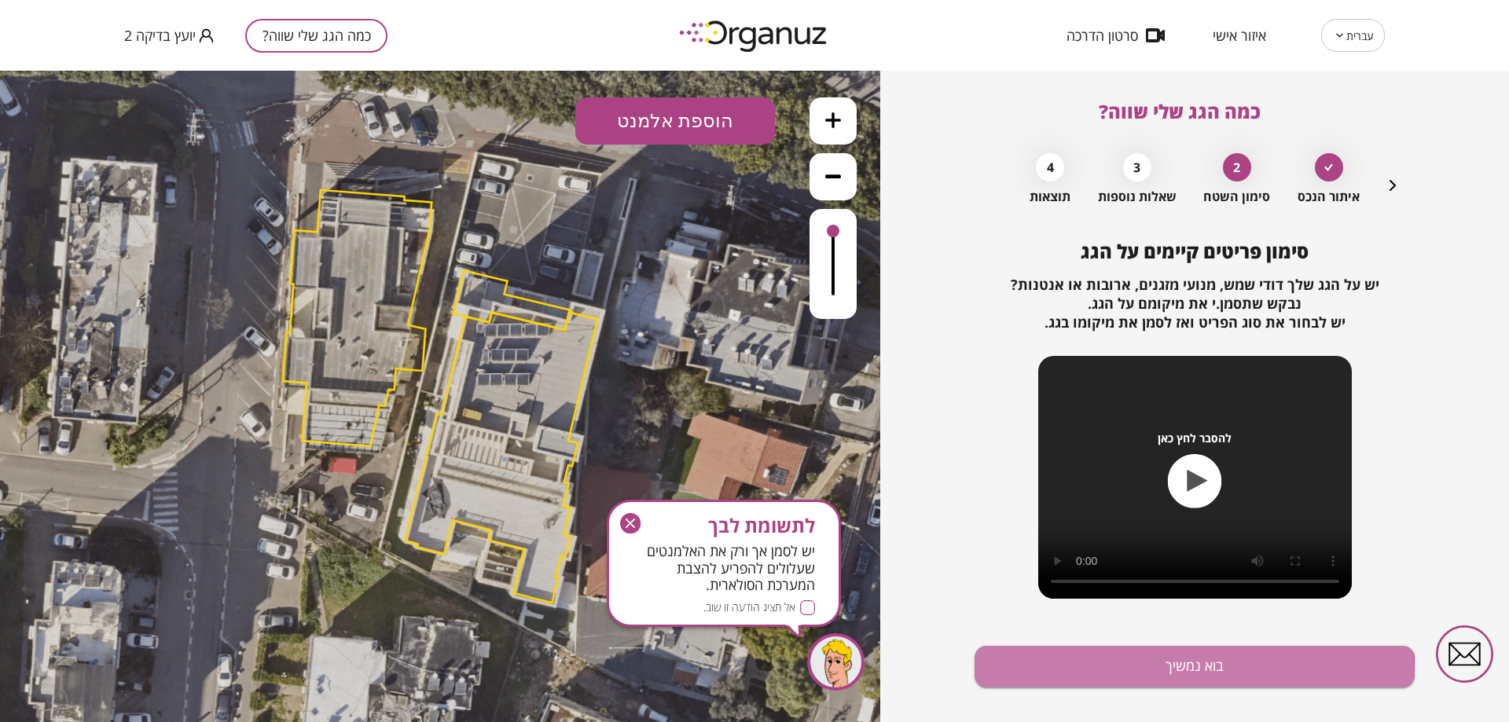
click at [1056, 680] on button "בוא נמשיך" at bounding box center [1195, 667] width 440 height 42
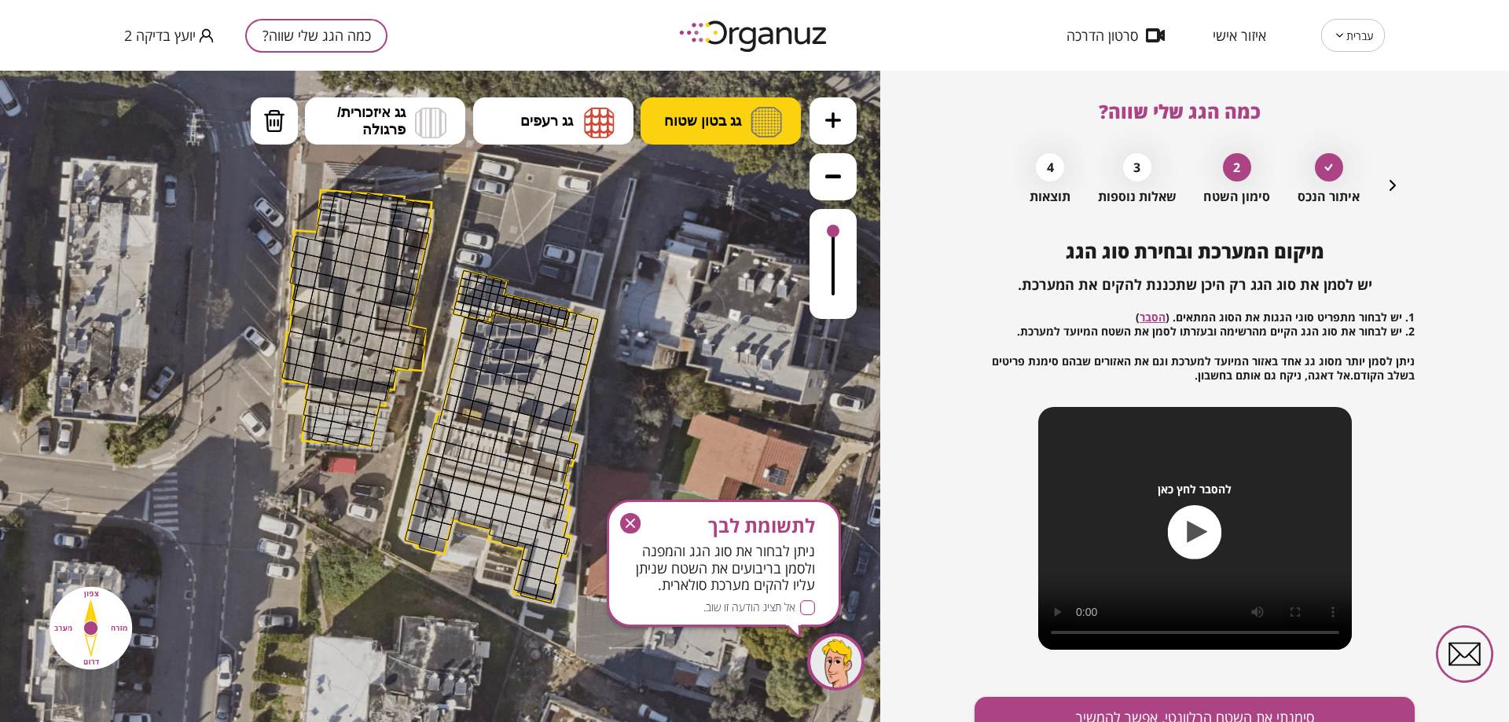
click at [767, 122] on img at bounding box center [766, 122] width 31 height 31
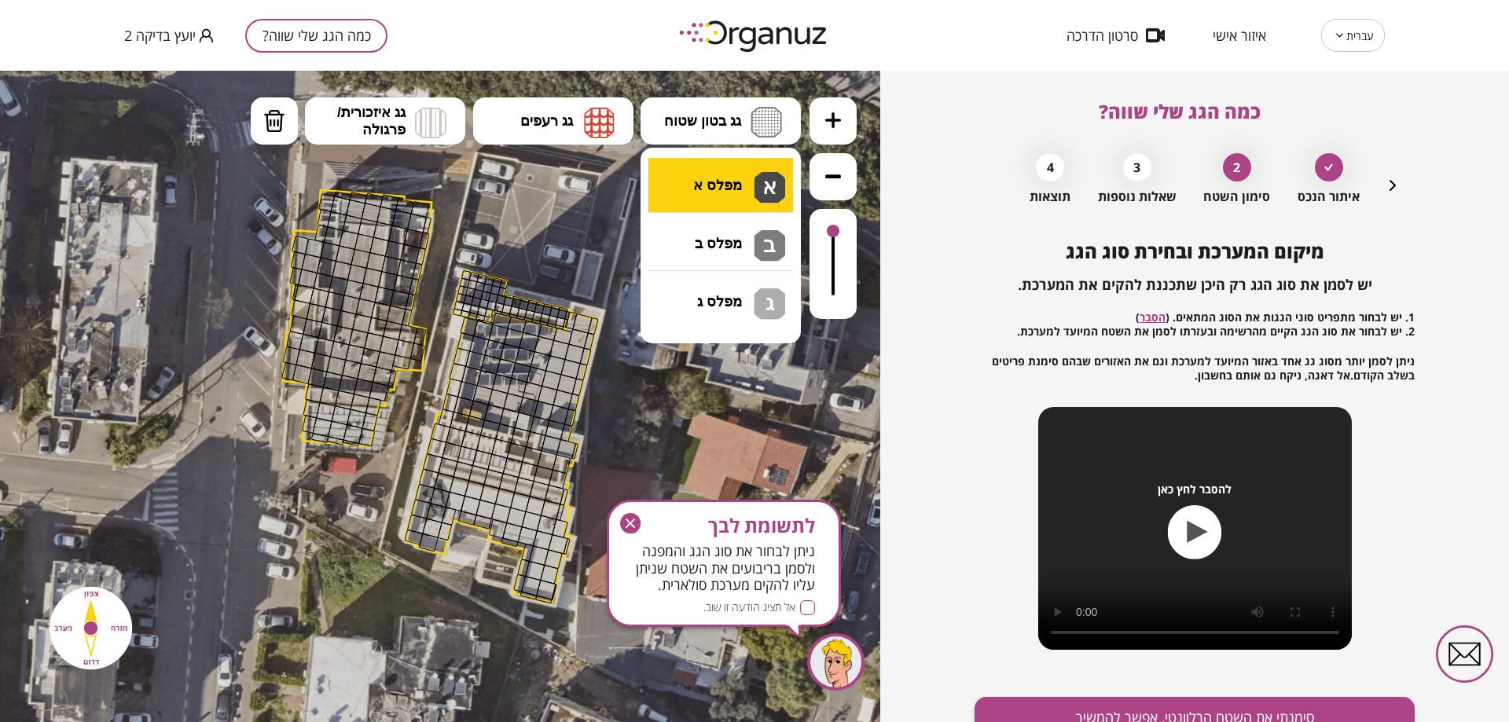
click at [743, 174] on div ".st0 { fill: #FFFFFF; } 10" at bounding box center [440, 397] width 880 height 652
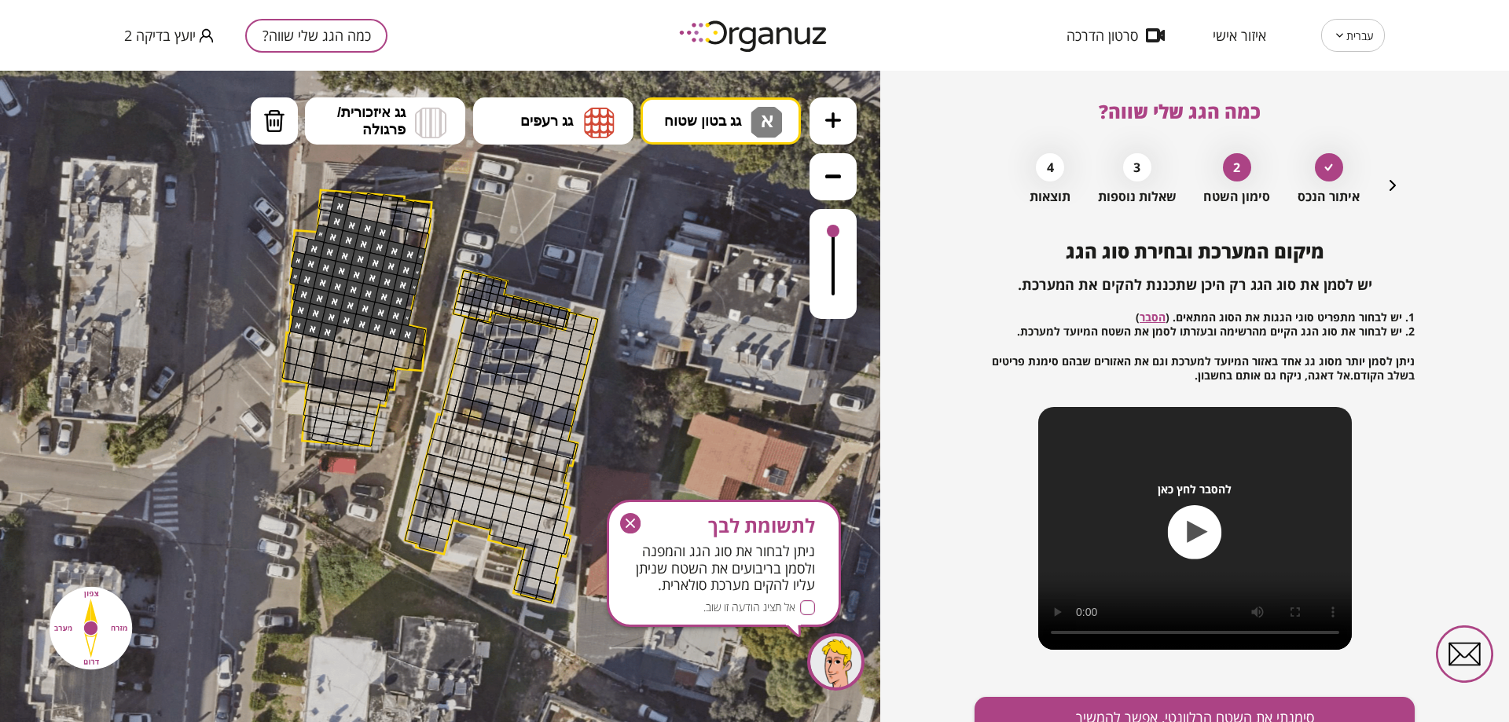
drag, startPoint x: 336, startPoint y: 208, endPoint x: 295, endPoint y: 323, distance: 122.6
click at [1123, 710] on button "סימנתי את השטח הרלוונטי, אפשר להמשיך" at bounding box center [1195, 718] width 440 height 42
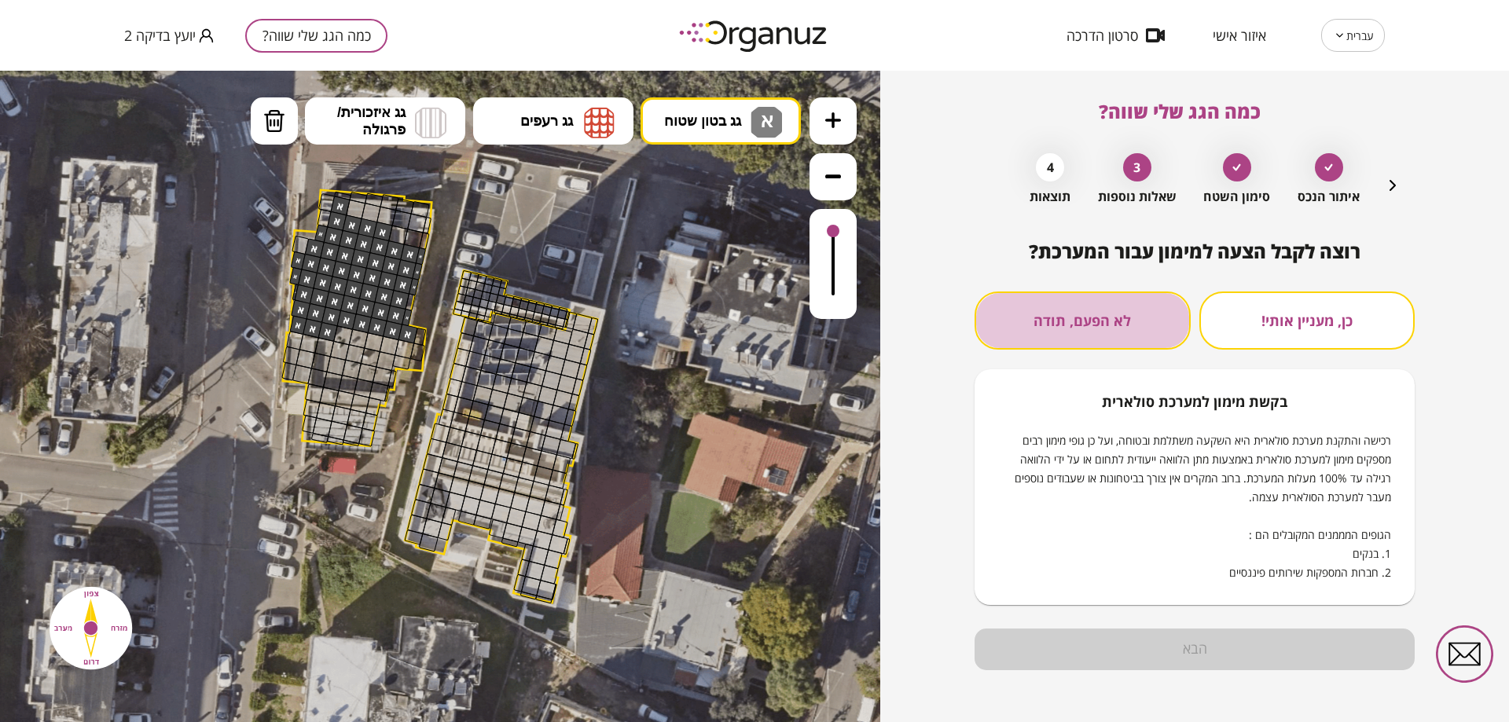
click at [1099, 335] on button "לא הפעם, תודה" at bounding box center [1083, 321] width 216 height 58
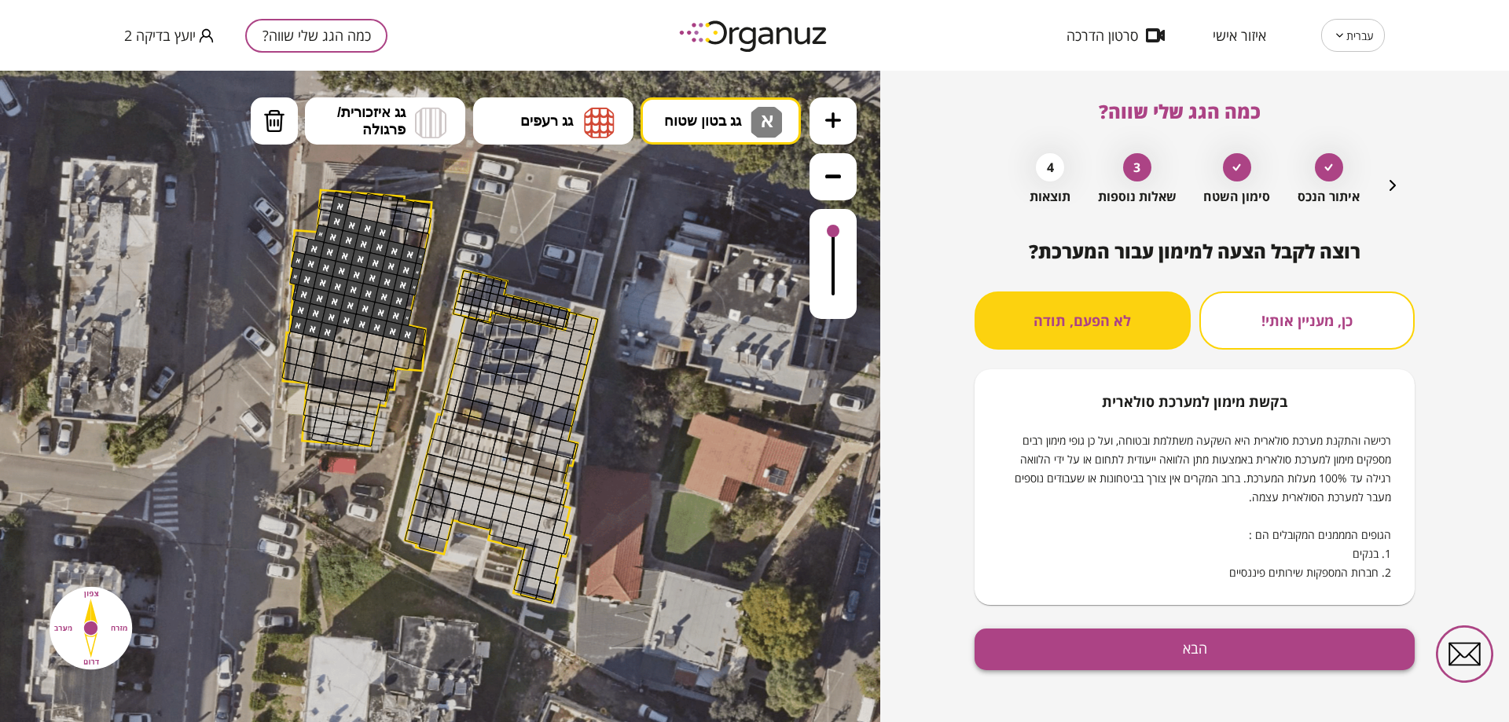
click at [1196, 655] on button "הבא" at bounding box center [1195, 650] width 440 height 42
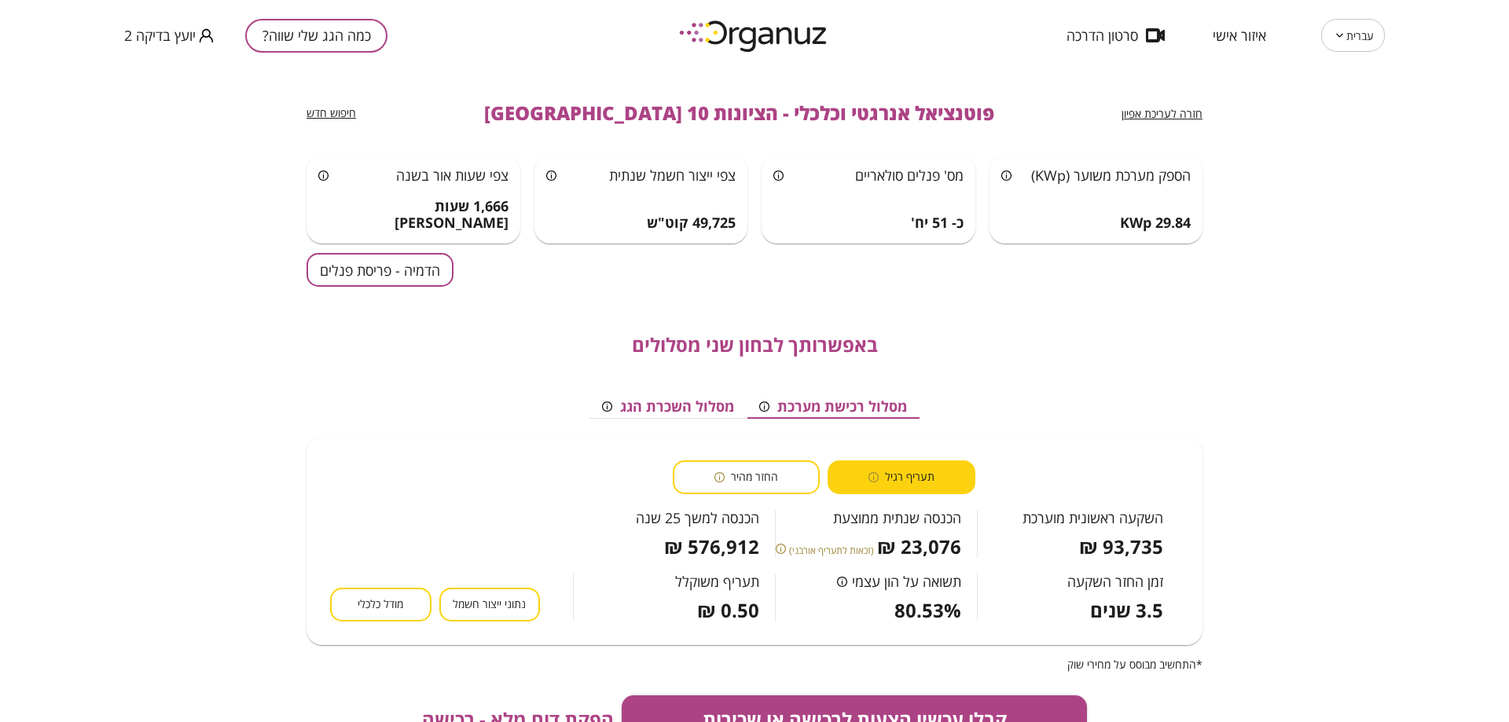
click at [395, 272] on button "הדמיה - פריסת פנלים" at bounding box center [380, 270] width 147 height 34
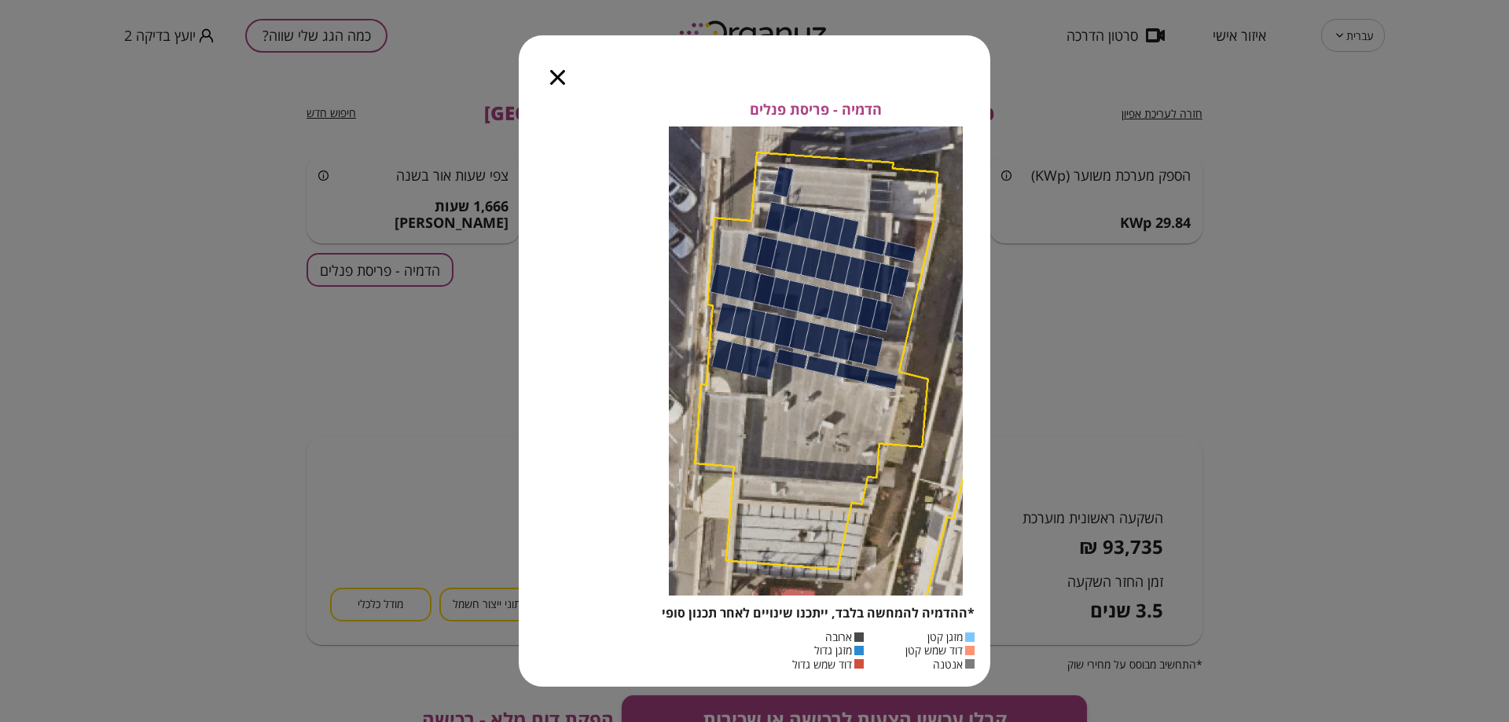
click at [547, 84] on div at bounding box center [558, 68] width 78 height 66
click at [555, 83] on icon "button" at bounding box center [557, 77] width 15 height 15
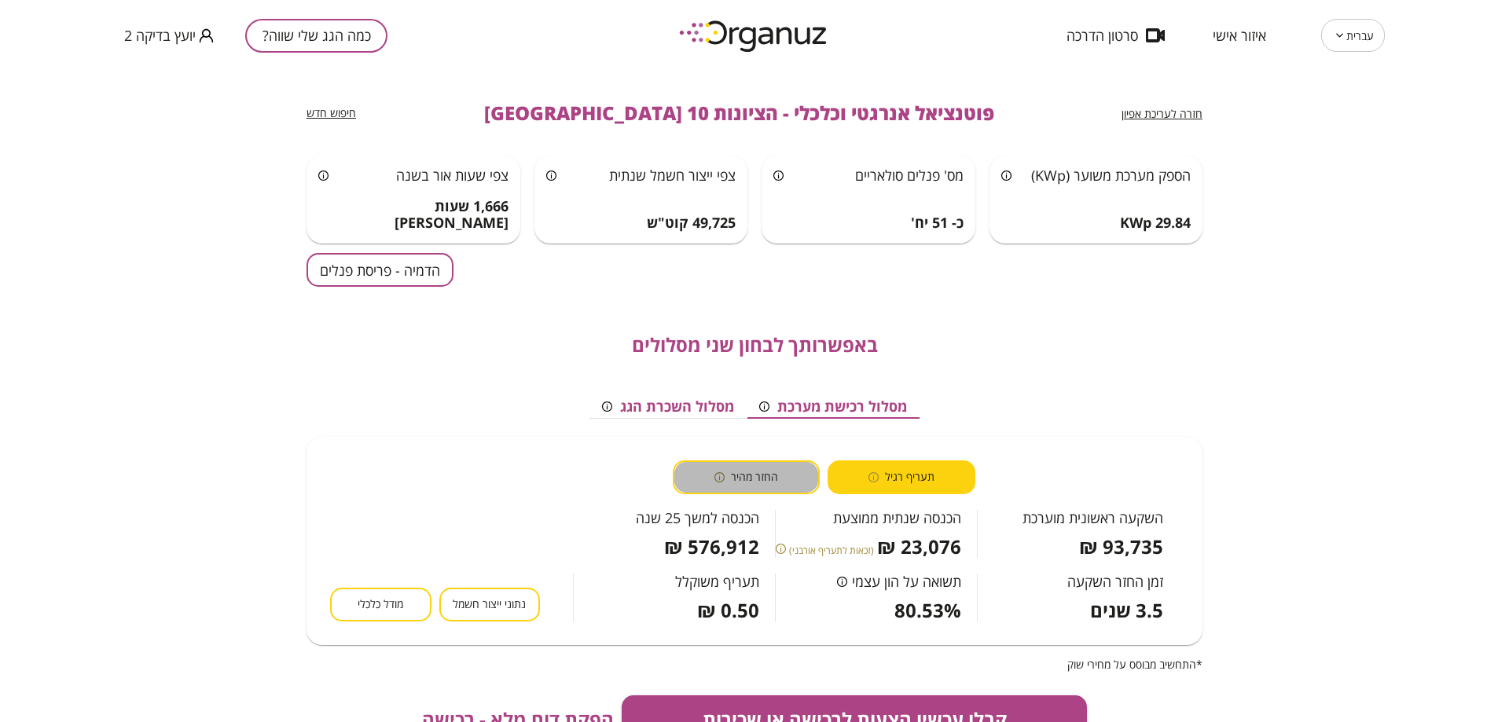
click at [787, 473] on button "החזר מהיר" at bounding box center [747, 478] width 148 height 34
click at [766, 412] on button "מסלול רכישת מערכת" at bounding box center [833, 407] width 173 height 24
click at [406, 613] on button "מודל כלכלי" at bounding box center [380, 605] width 101 height 34
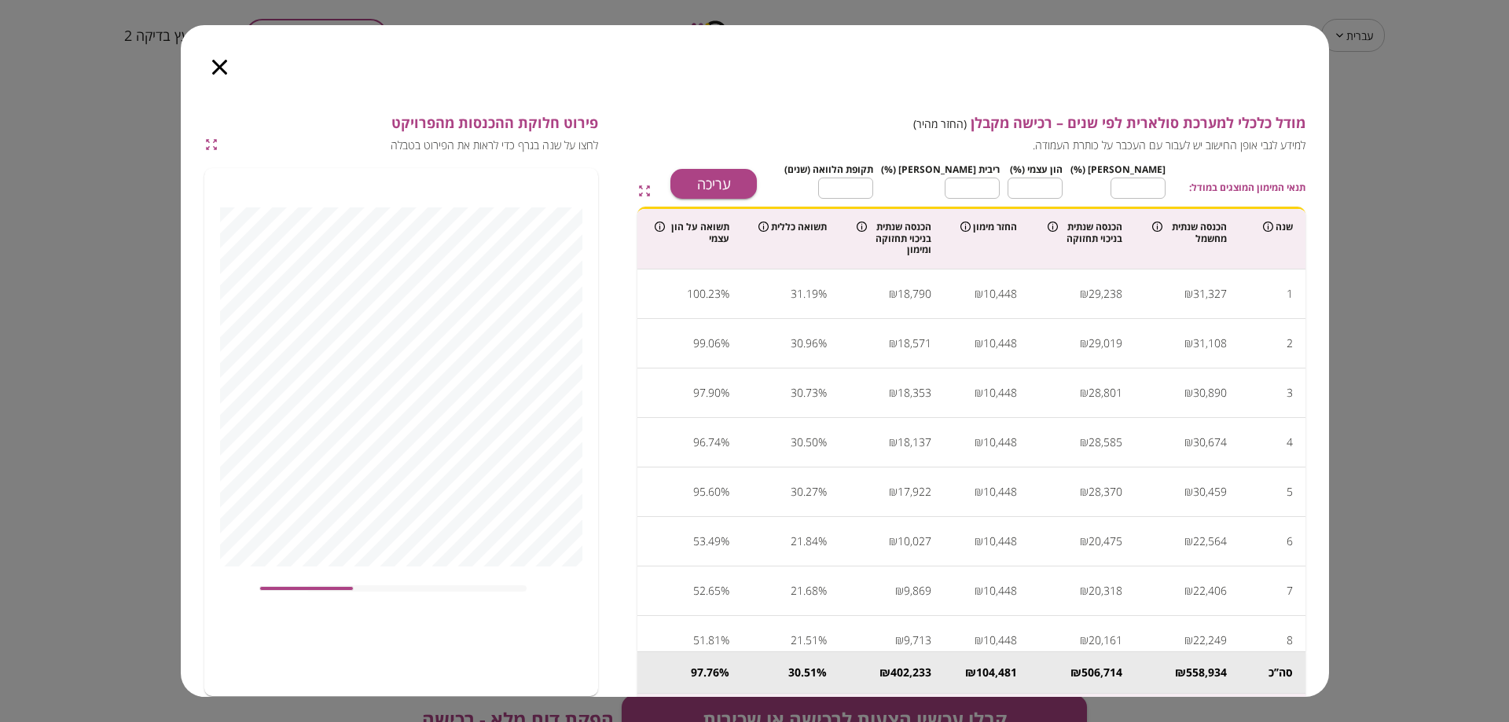
type input "****"
click at [757, 191] on button "עריכה" at bounding box center [713, 184] width 86 height 30
click at [1130, 198] on input "**" at bounding box center [1138, 188] width 55 height 42
type input "**"
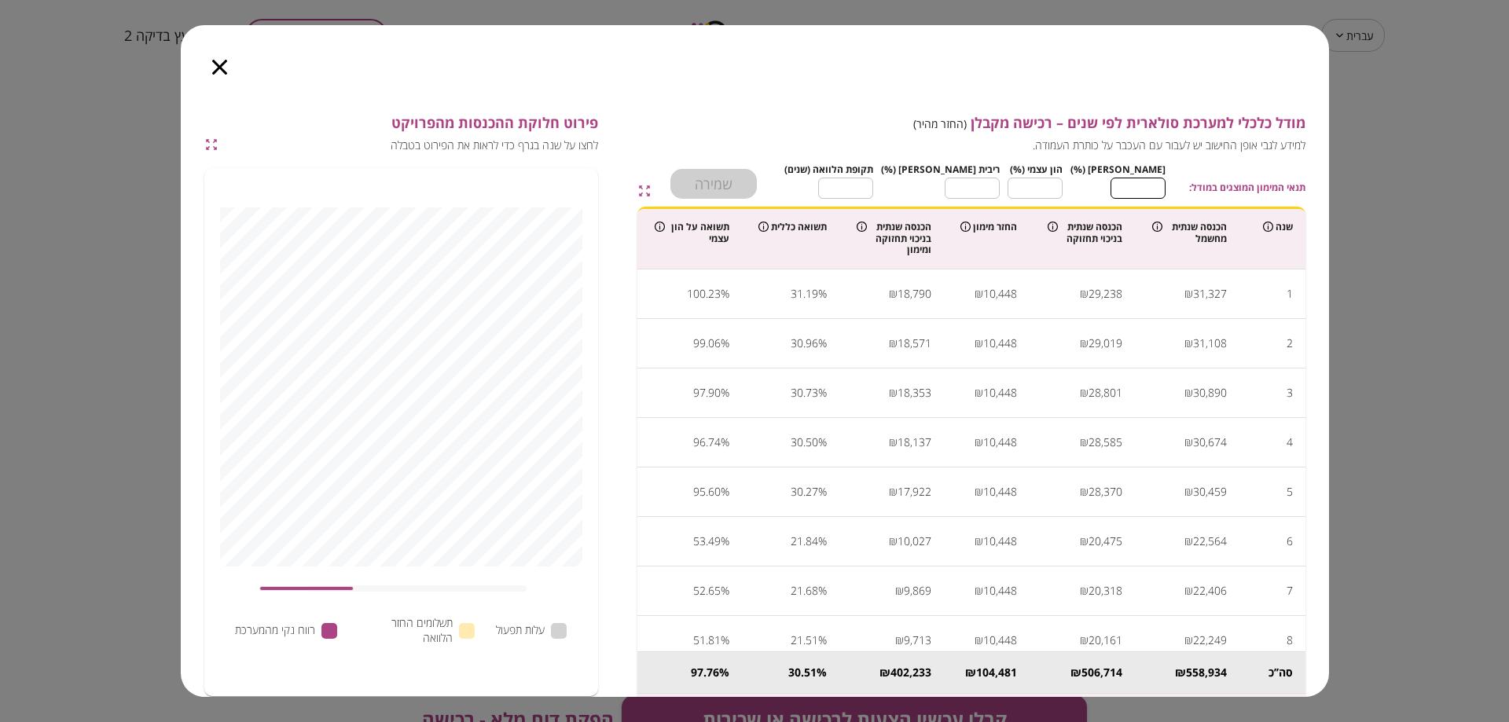
click at [1130, 186] on input "**" at bounding box center [1138, 188] width 55 height 42
type input "**"
click at [1130, 189] on input "**" at bounding box center [1138, 188] width 55 height 42
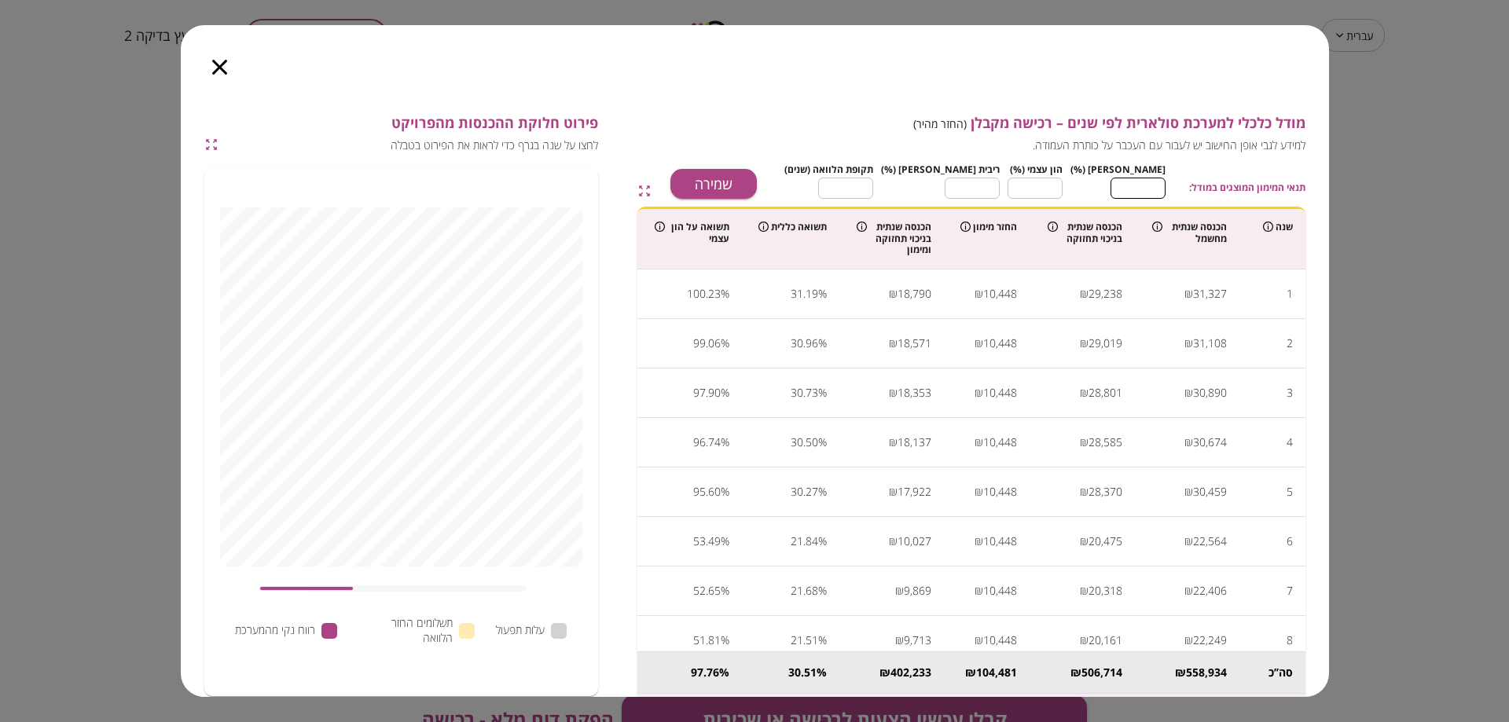
click at [1000, 200] on input "****" at bounding box center [972, 188] width 55 height 42
click at [1000, 178] on input "****" at bounding box center [972, 188] width 55 height 42
click at [1000, 186] on input "***" at bounding box center [972, 188] width 55 height 42
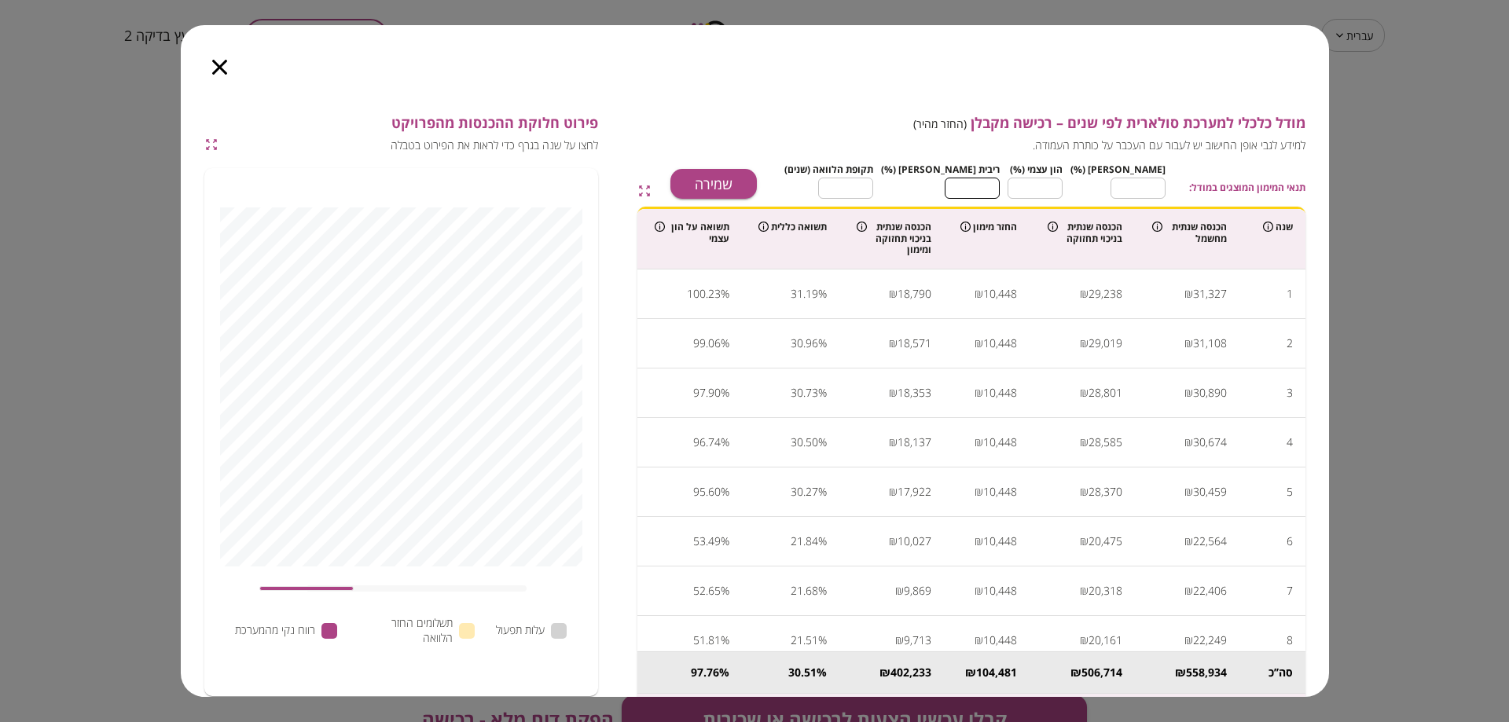
click at [1000, 186] on input "***" at bounding box center [972, 188] width 55 height 42
click at [757, 182] on button "שמירה" at bounding box center [713, 184] width 86 height 30
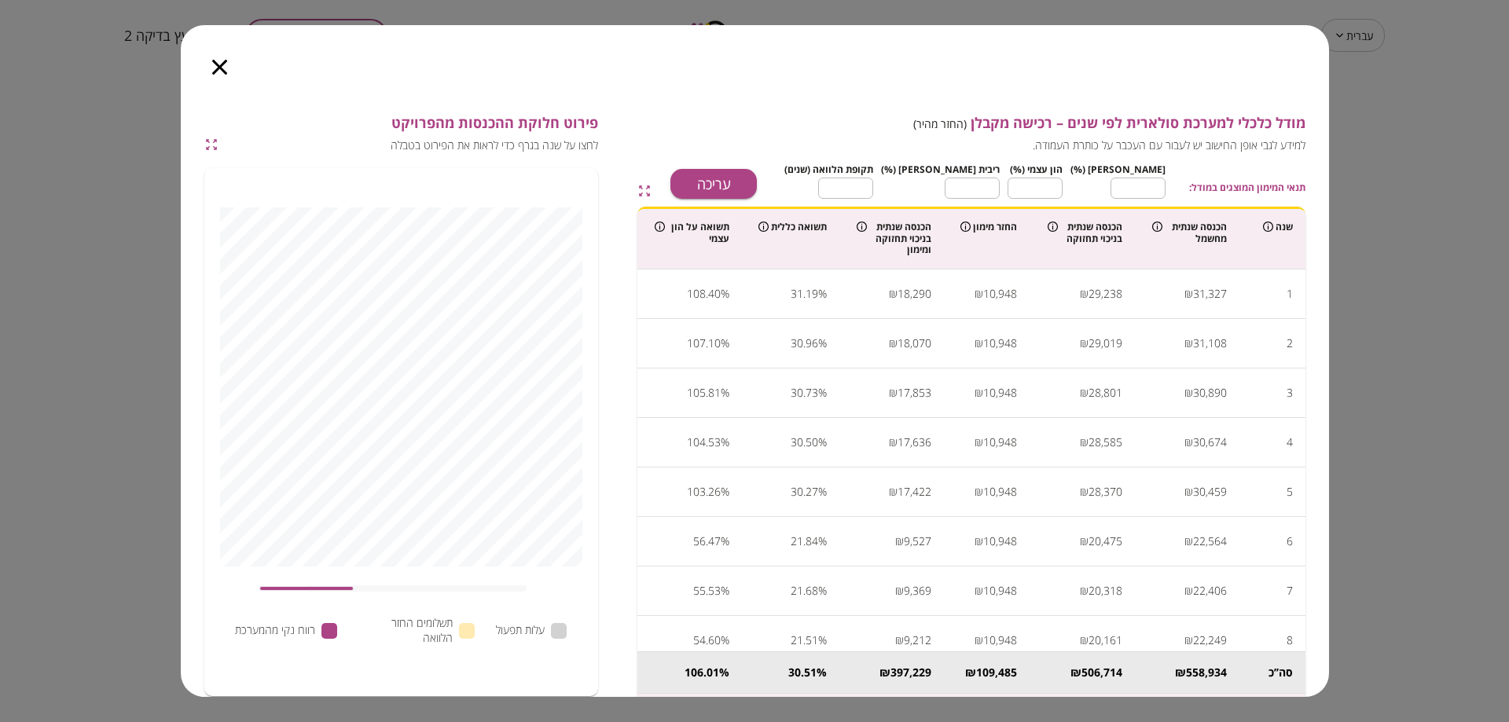
type input "****"
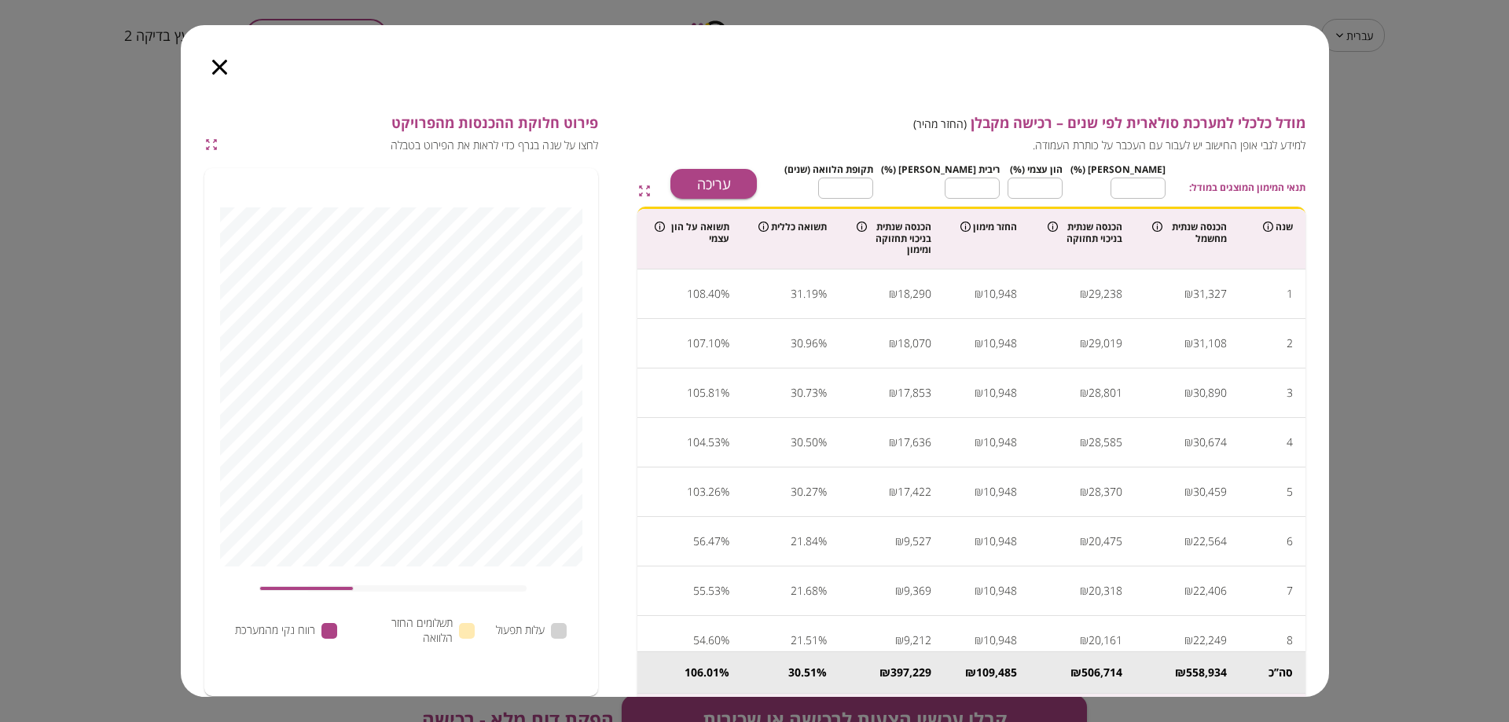
click at [222, 62] on icon "button" at bounding box center [219, 67] width 15 height 15
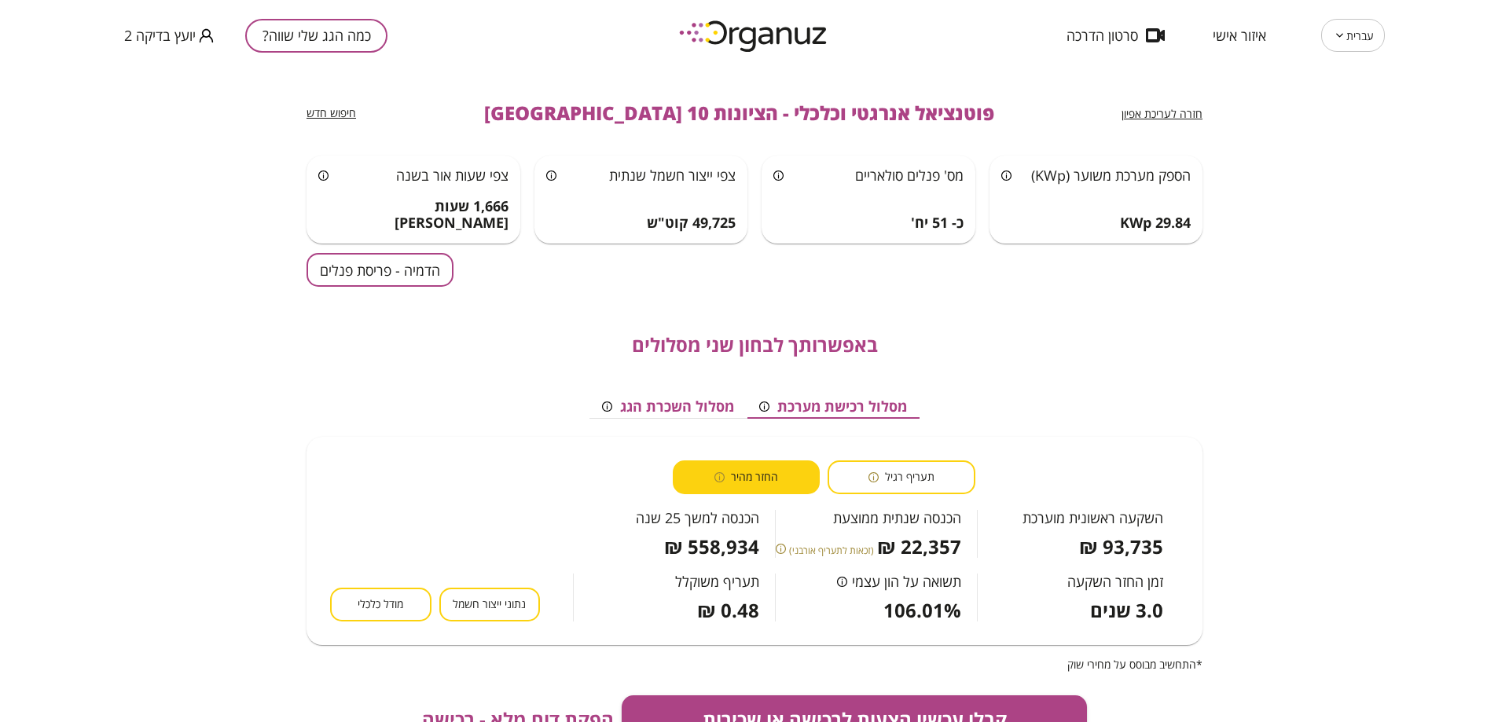
click at [492, 605] on span "נתוני ייצור חשמל" at bounding box center [489, 604] width 73 height 15
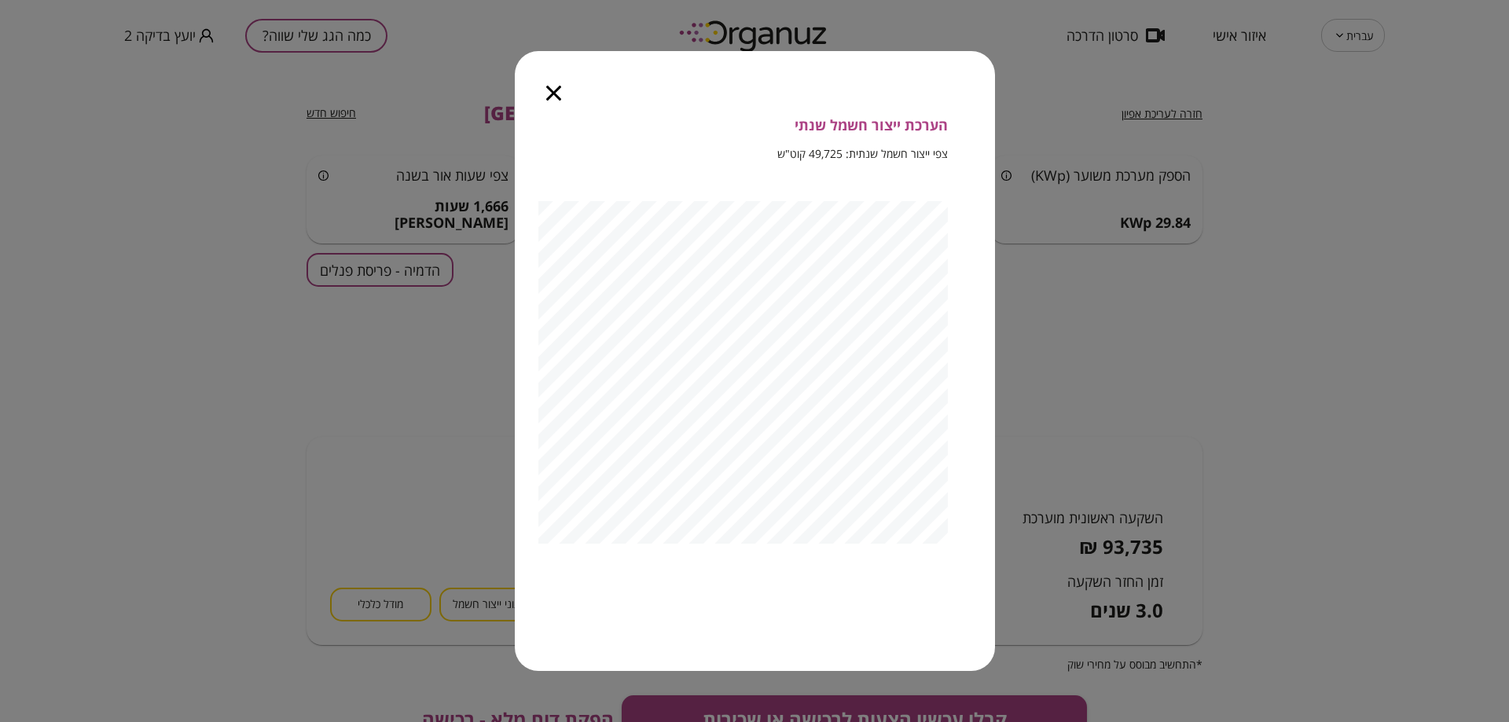
click at [557, 90] on icon "button" at bounding box center [553, 93] width 15 height 15
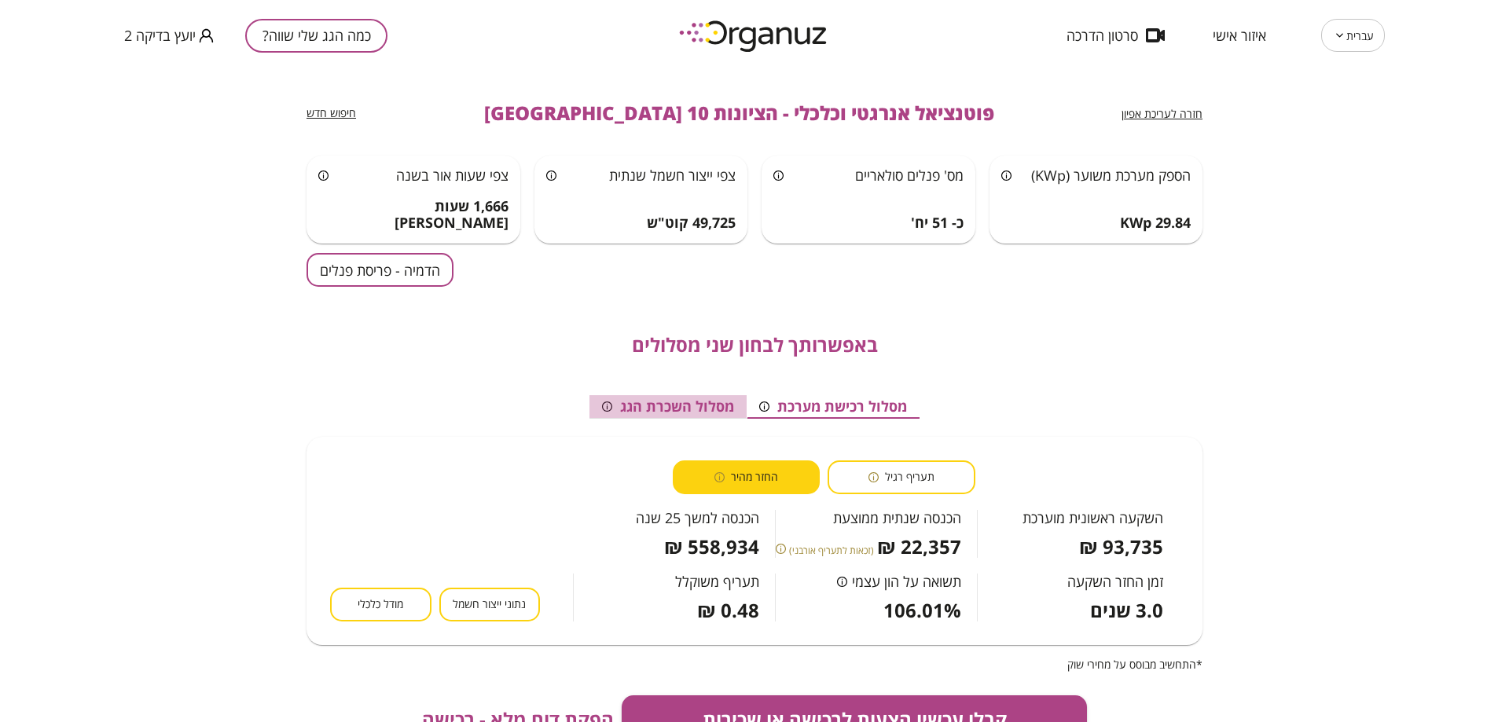
click at [688, 411] on button "מסלול השכרת הגג" at bounding box center [668, 407] width 157 height 24
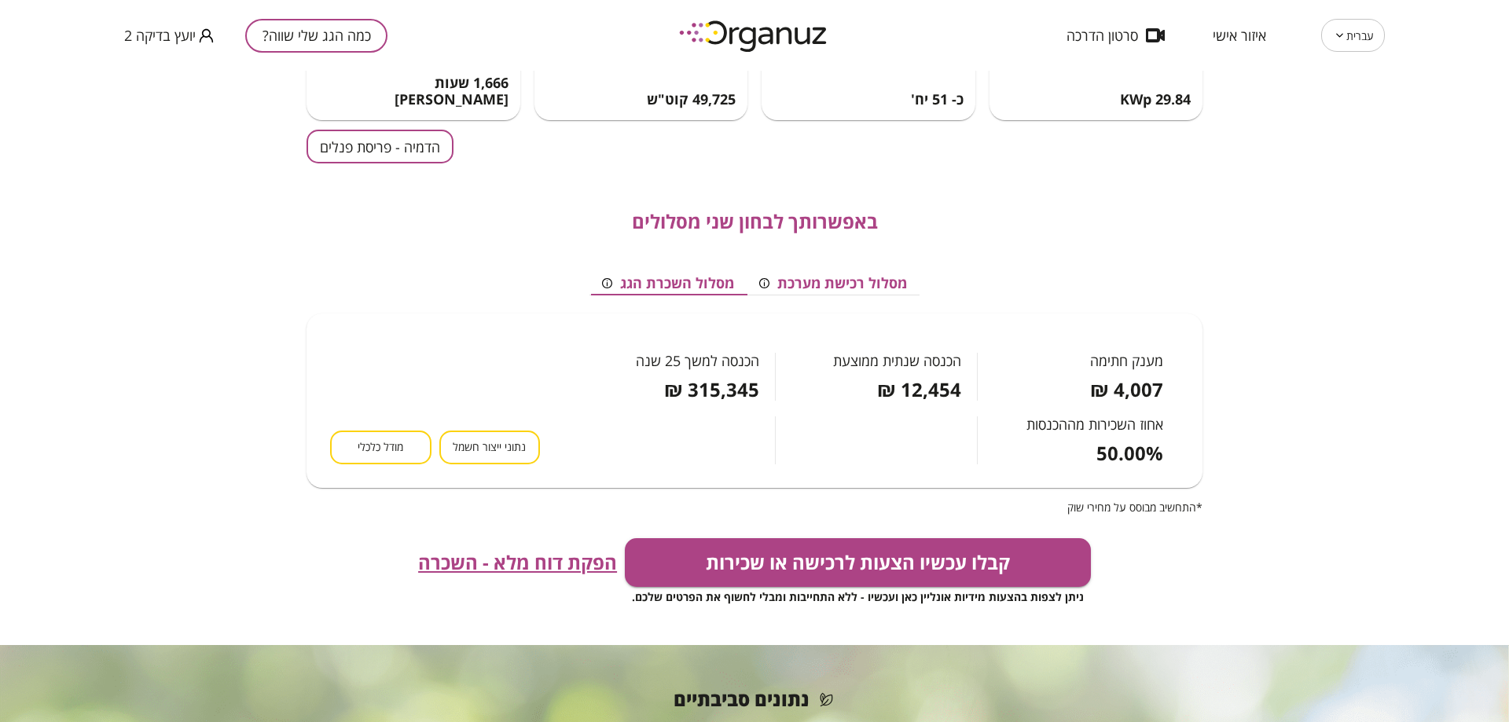
scroll to position [79, 0]
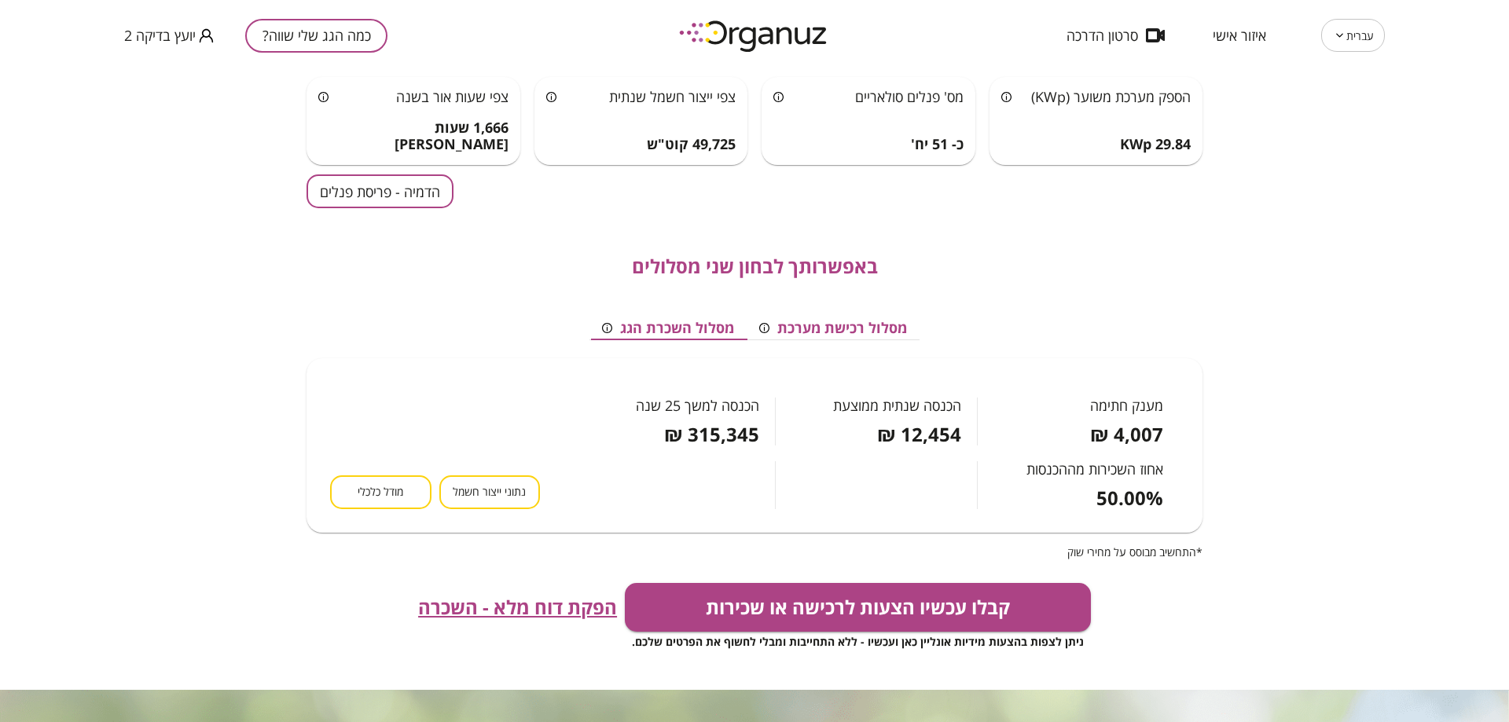
click at [142, 40] on span "יועץ בדיקה 2" at bounding box center [160, 36] width 72 height 16
click at [155, 71] on li "התנתק" at bounding box center [154, 65] width 61 height 28
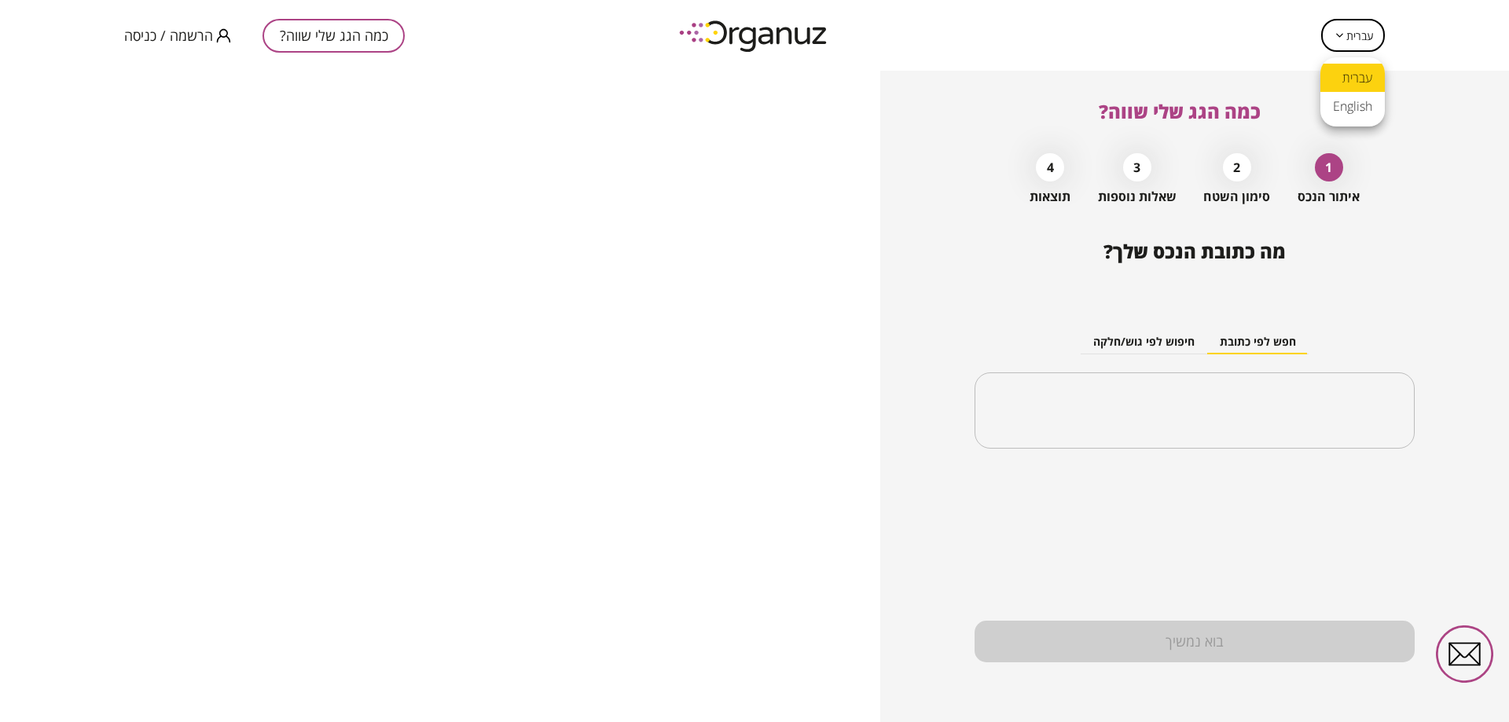
click at [1359, 35] on body "עברית ** ​ כמה הגג שלי שווה? הרשמה / כניסה כמה הגג שלי שווה? 1 איתור הנכס 2 סימ…" at bounding box center [754, 361] width 1509 height 722
click at [1343, 105] on li "English" at bounding box center [1353, 106] width 64 height 28
type input "**"
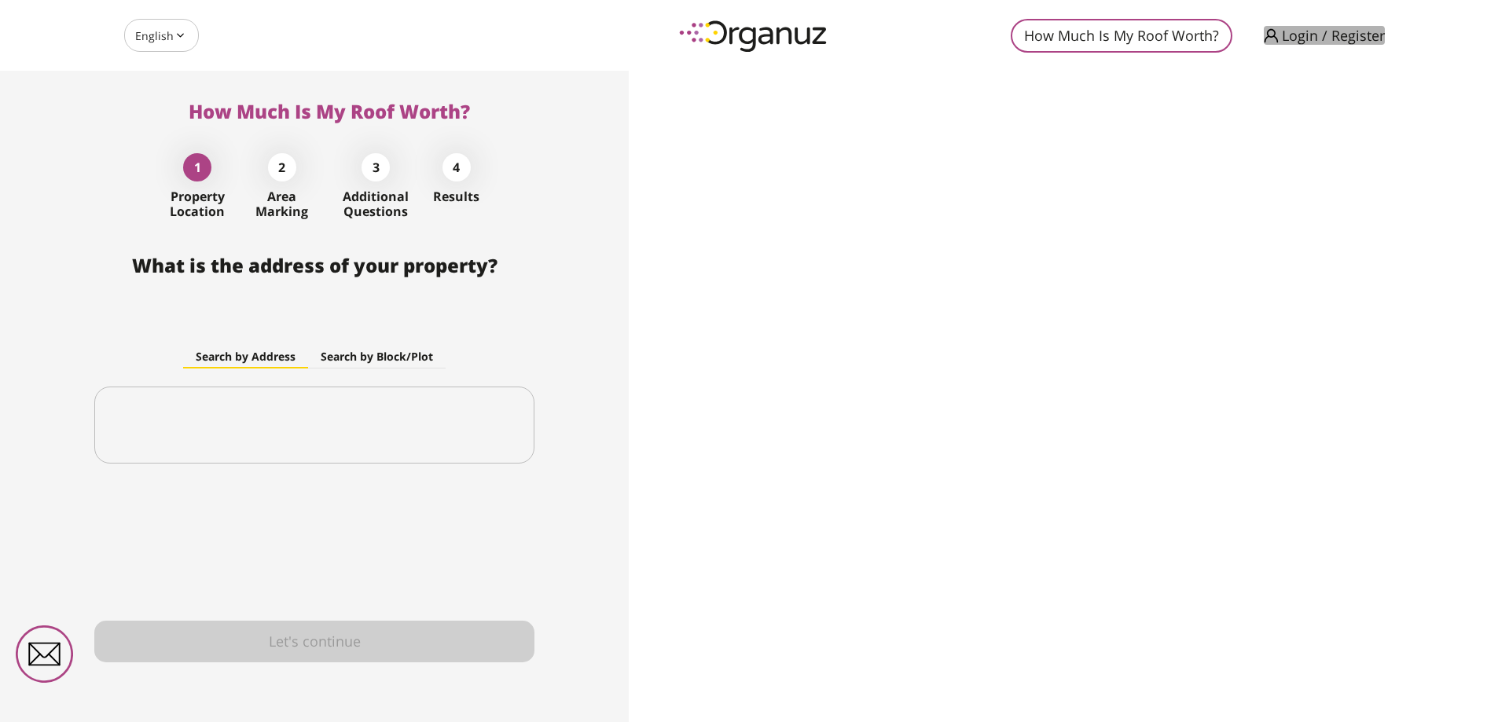
click at [1310, 43] on span "Login / Register" at bounding box center [1333, 36] width 103 height 16
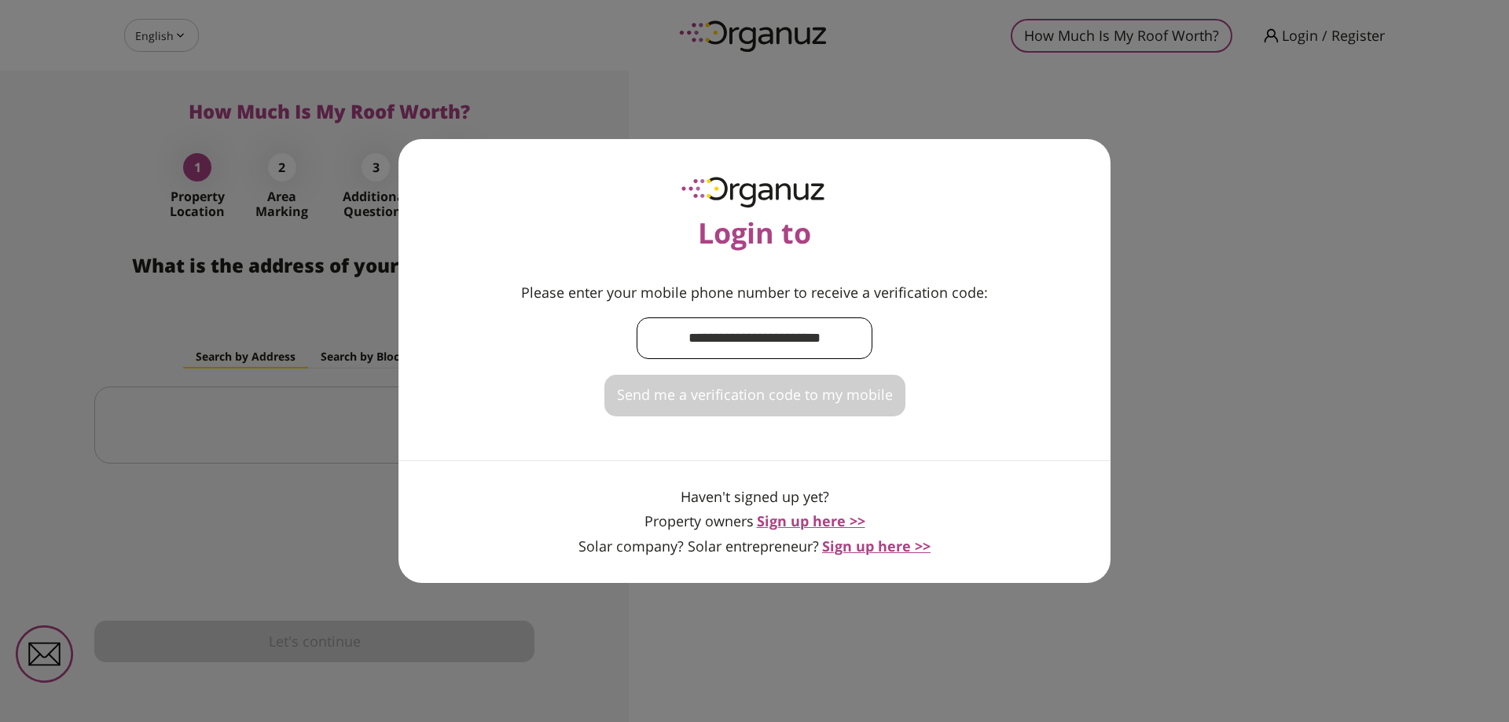
click at [694, 341] on input "text" at bounding box center [755, 338] width 236 height 46
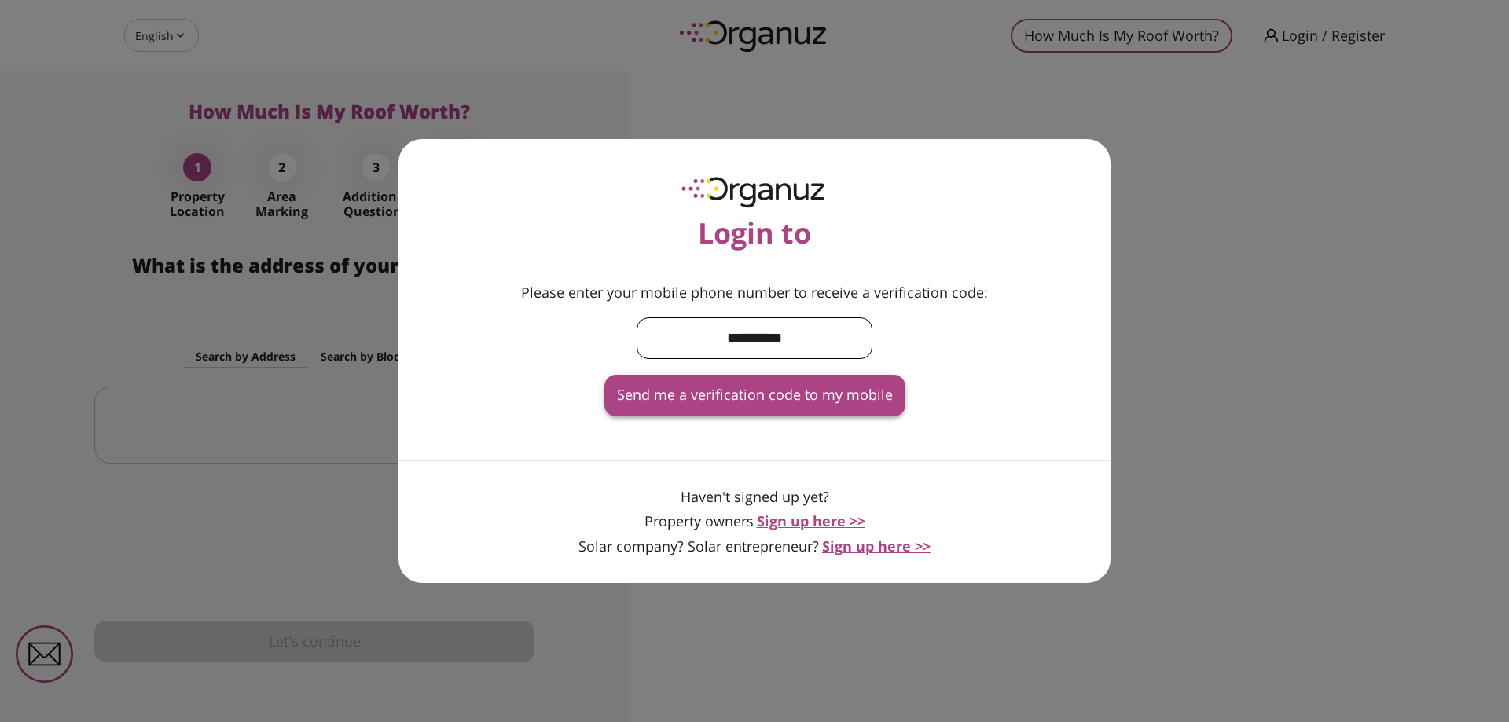
type input "**********"
click at [689, 402] on span "Send me a verification code to my mobile" at bounding box center [755, 395] width 276 height 17
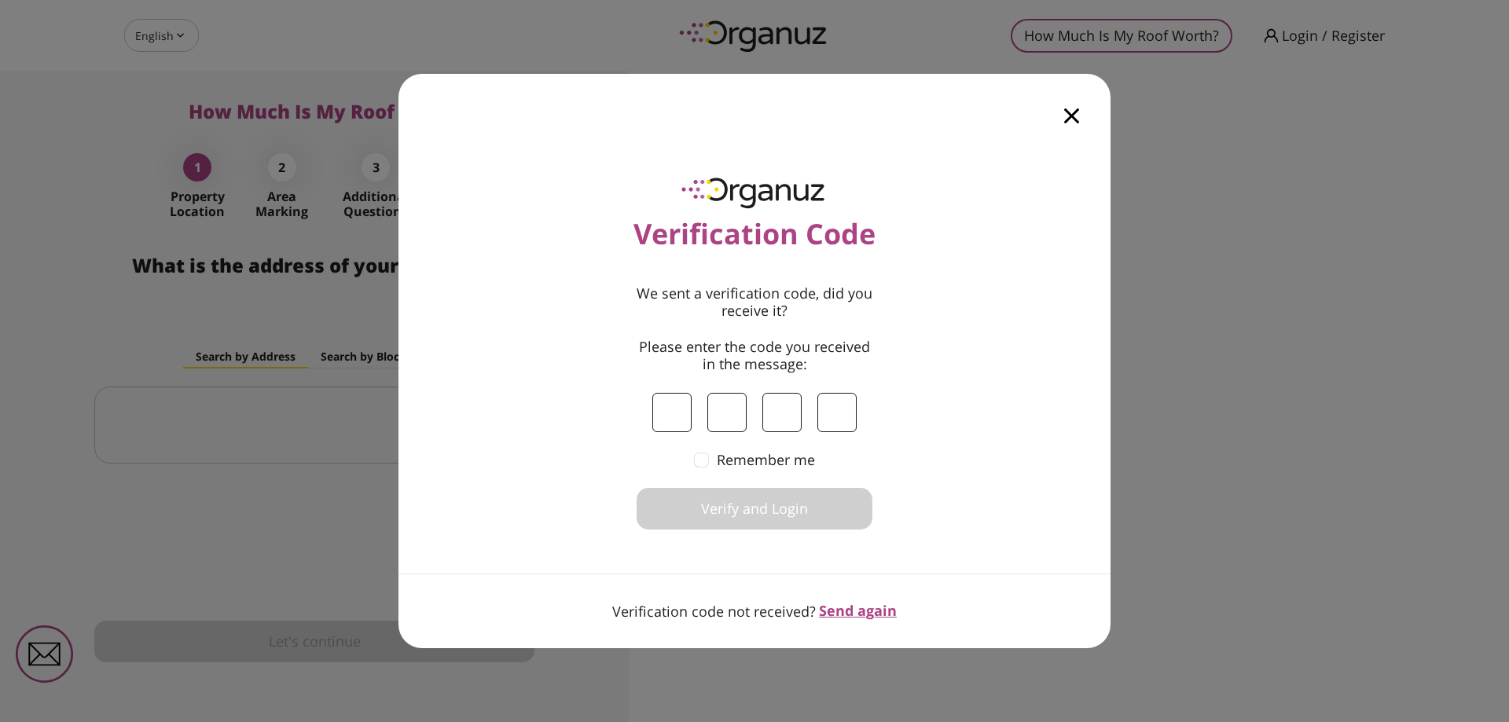
type input "*"
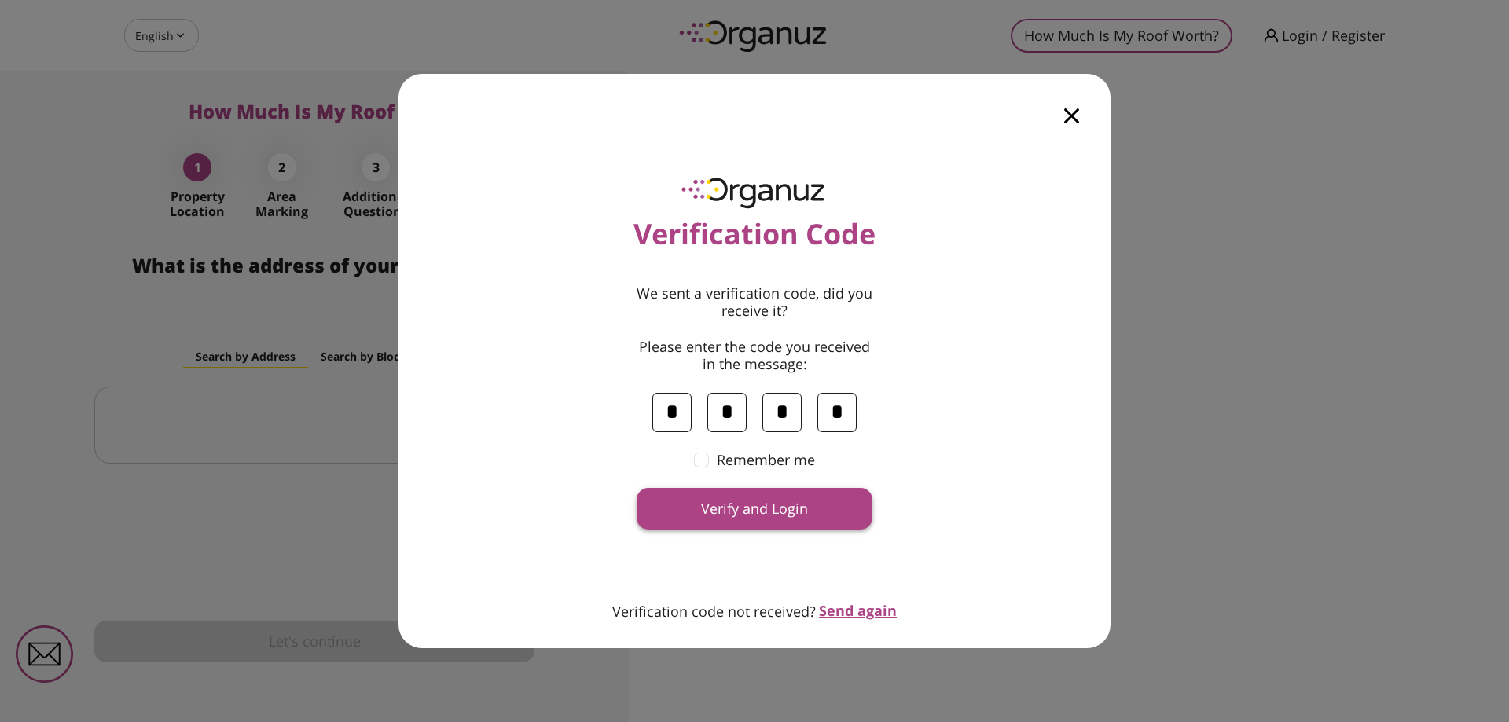
type input "*"
click at [746, 501] on span "Verify and Login" at bounding box center [754, 509] width 107 height 17
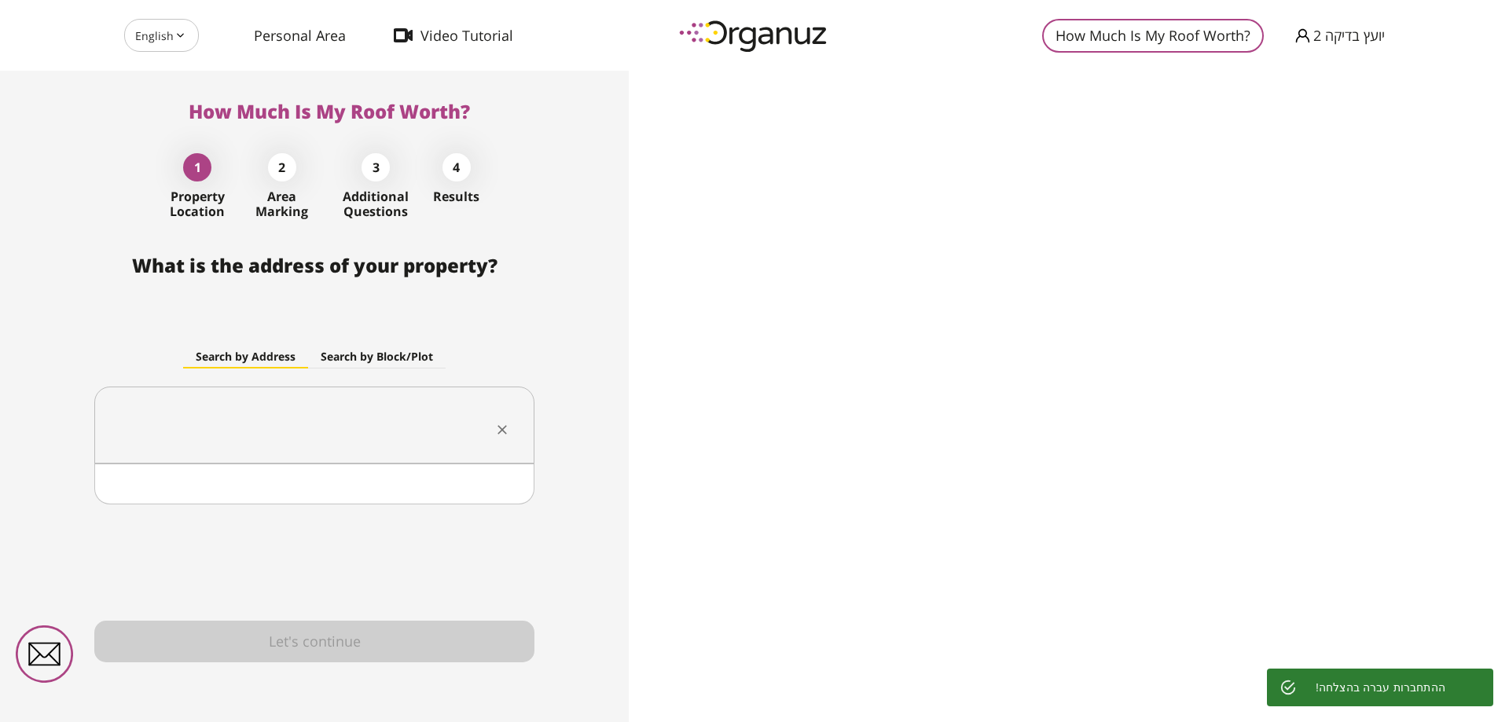
click at [439, 413] on input "text" at bounding box center [308, 425] width 391 height 39
type input "*"
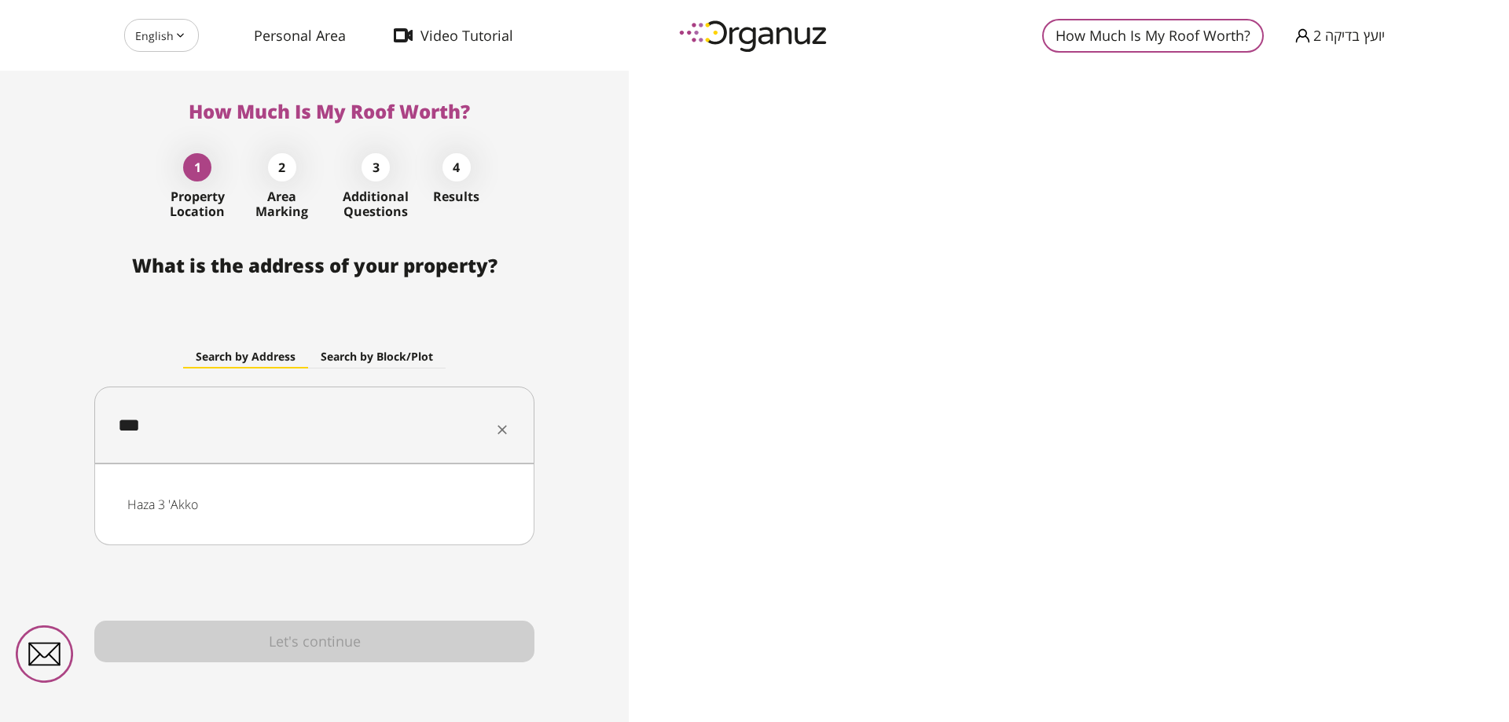
click at [169, 497] on li "Haza 3 'Akko" at bounding box center [314, 504] width 399 height 28
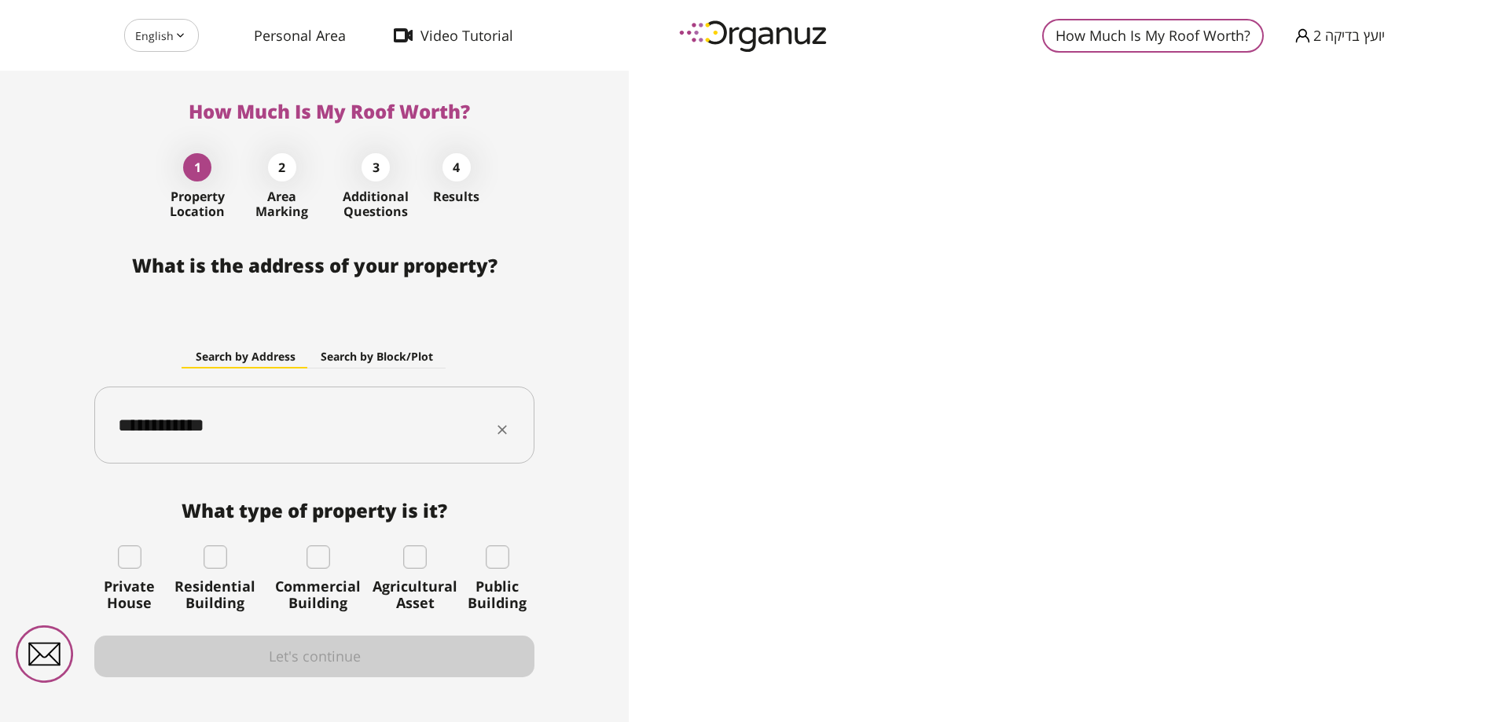
type input "**********"
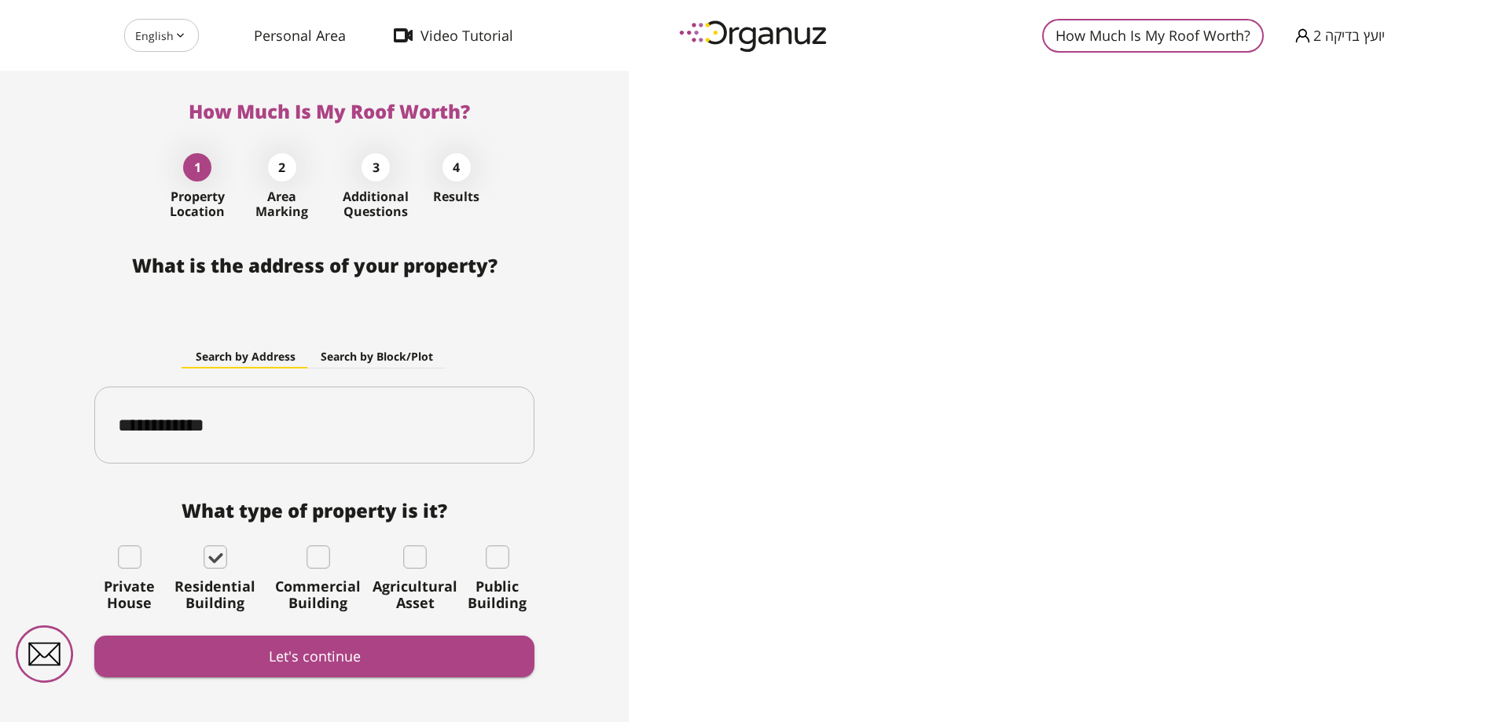
click at [313, 686] on div "**********" at bounding box center [314, 496] width 440 height 483
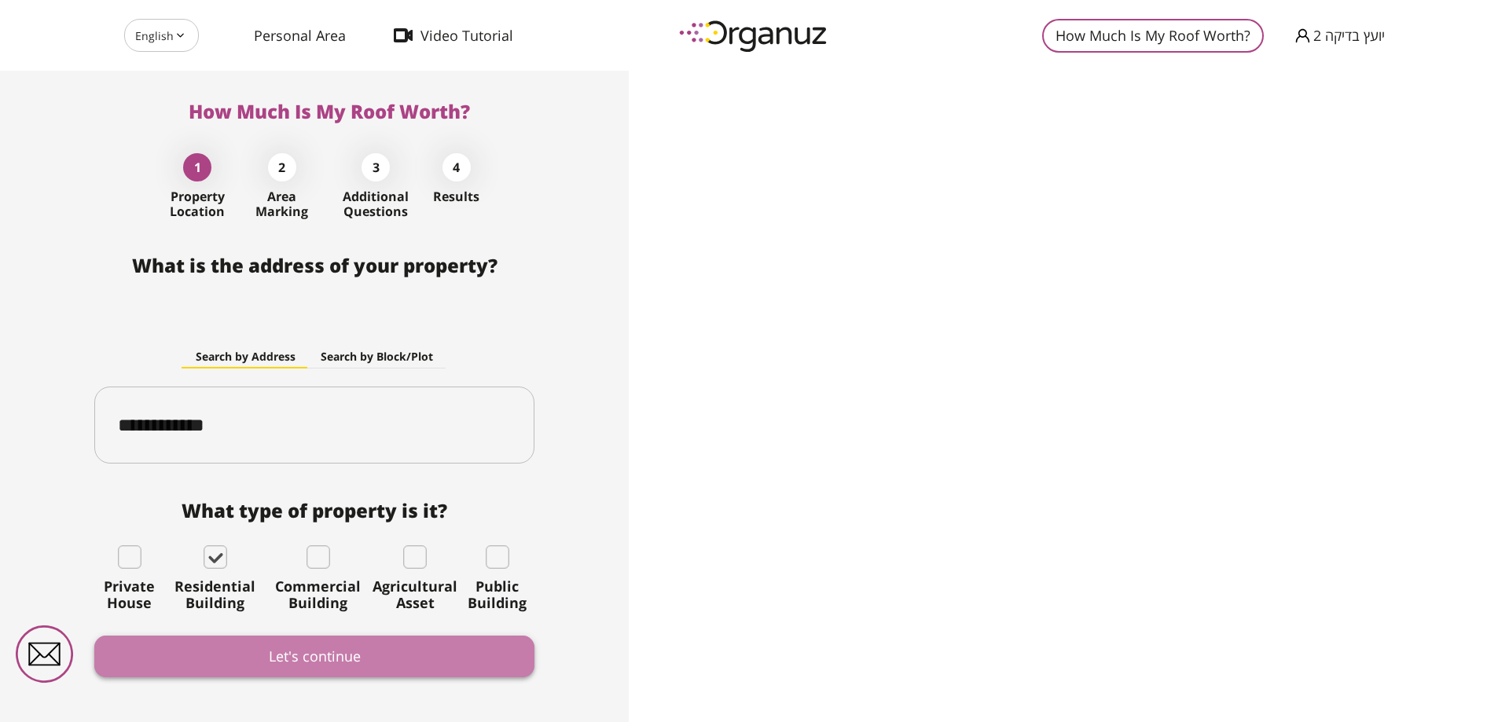
click at [311, 670] on button "Let's continue" at bounding box center [314, 657] width 440 height 42
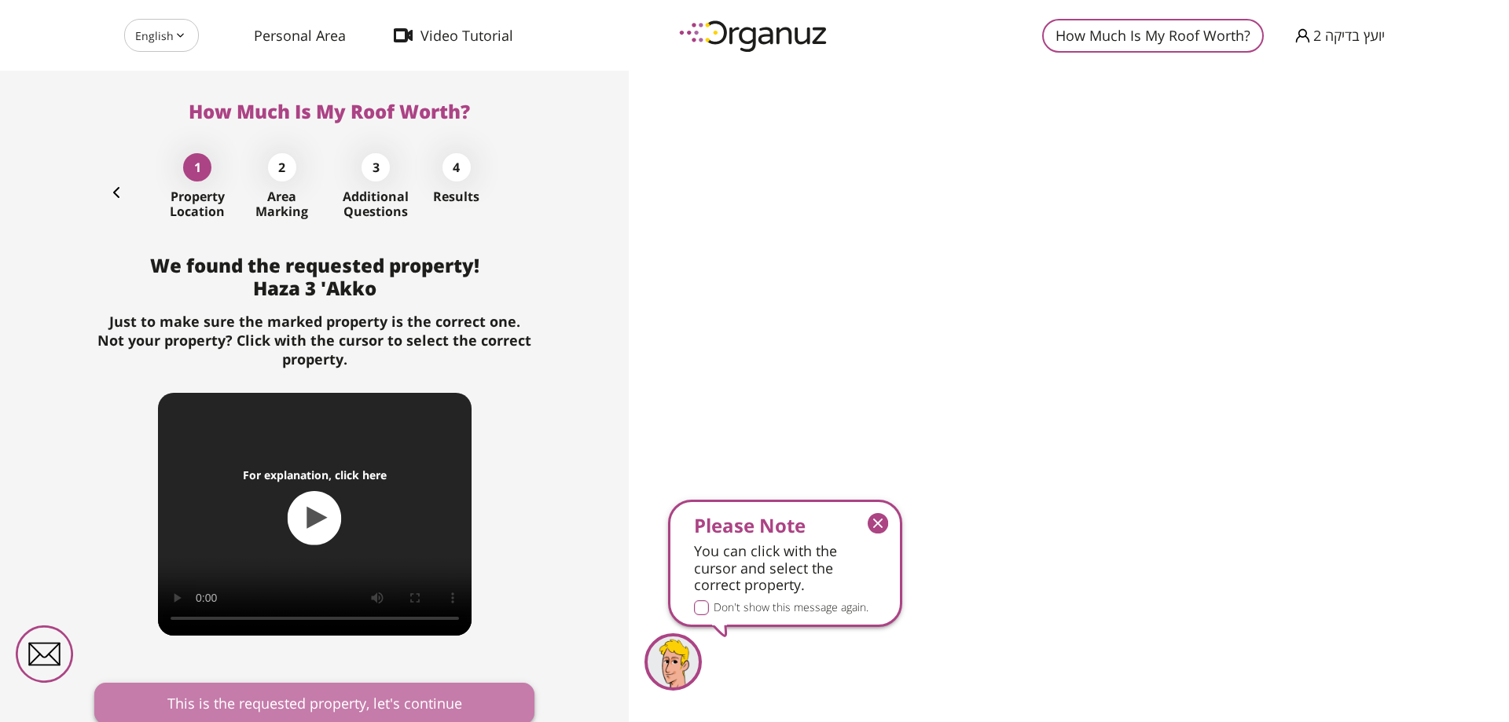
click at [348, 684] on button "This is the requested property, let's continue" at bounding box center [314, 704] width 440 height 42
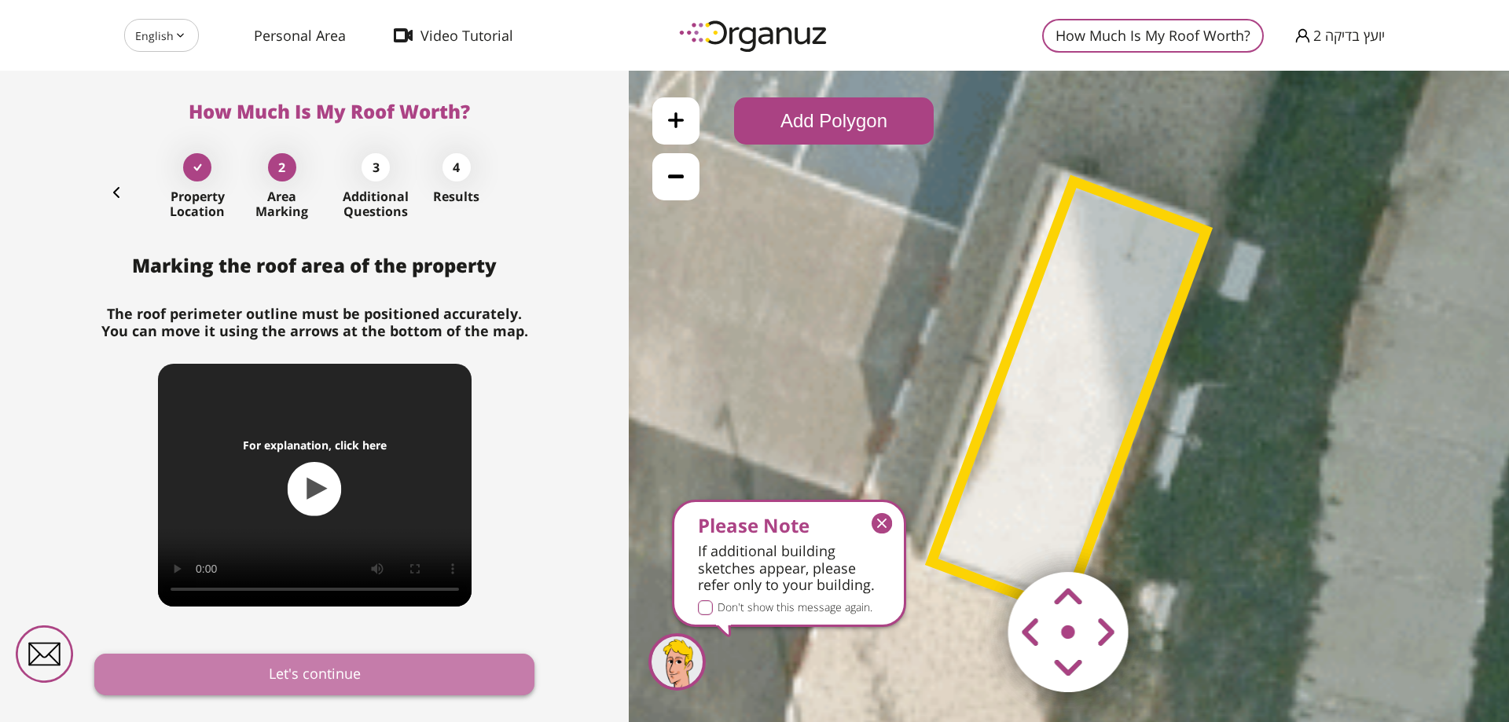
click at [358, 683] on button "Let's continue" at bounding box center [314, 675] width 440 height 42
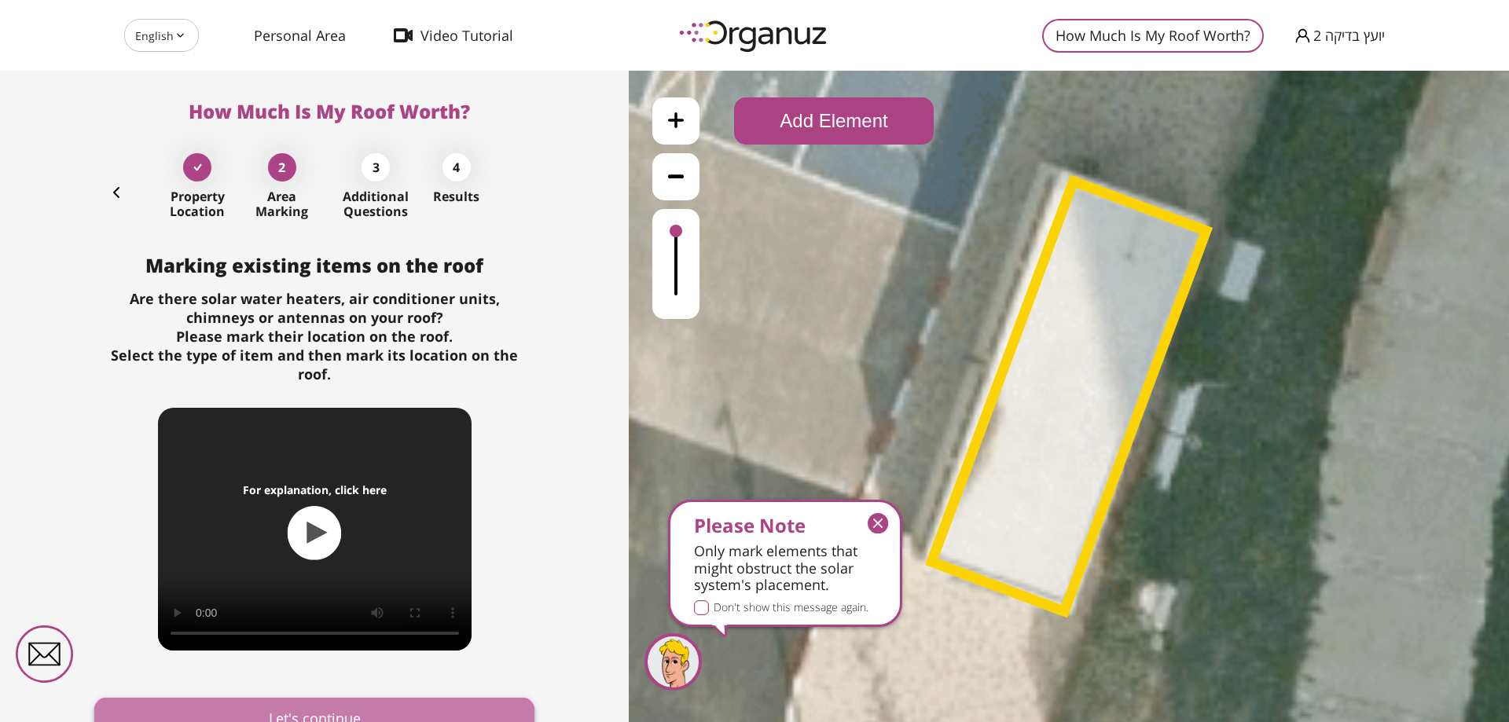
click at [434, 698] on button "Let's continue" at bounding box center [314, 719] width 440 height 42
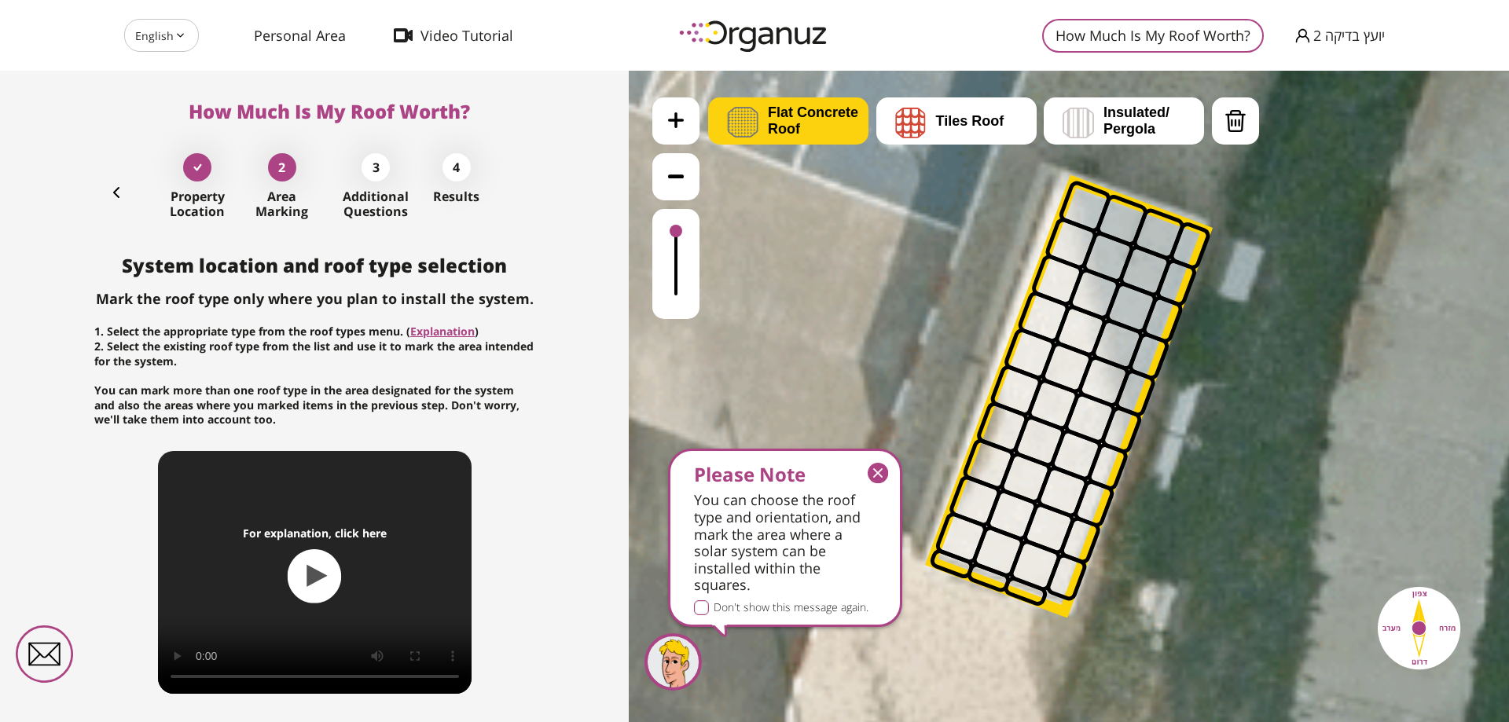
click at [755, 134] on img at bounding box center [742, 122] width 31 height 31
click at [759, 195] on div ".st0 { fill: #FFFFFF; } 10" at bounding box center [1069, 397] width 880 height 652
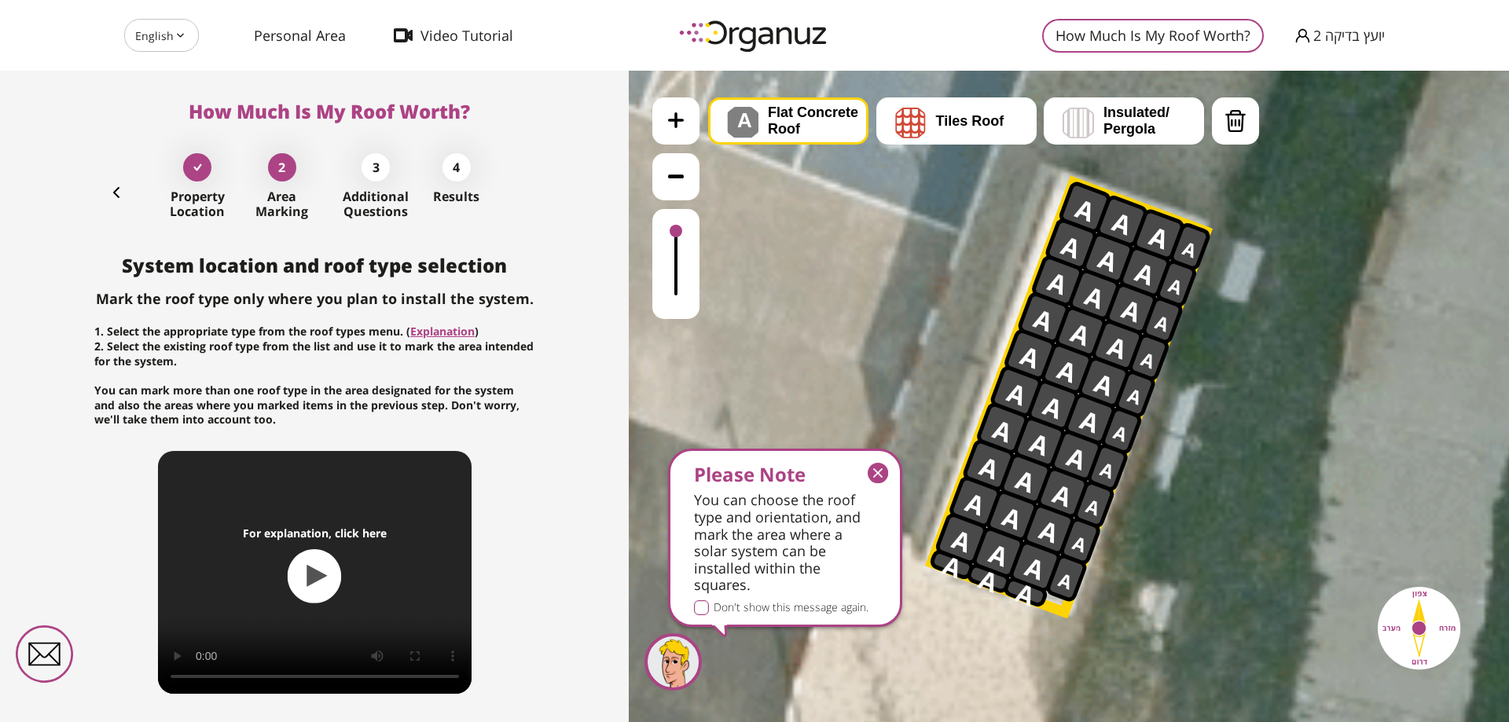
drag, startPoint x: 1093, startPoint y: 213, endPoint x: 1066, endPoint y: 280, distance: 72.0
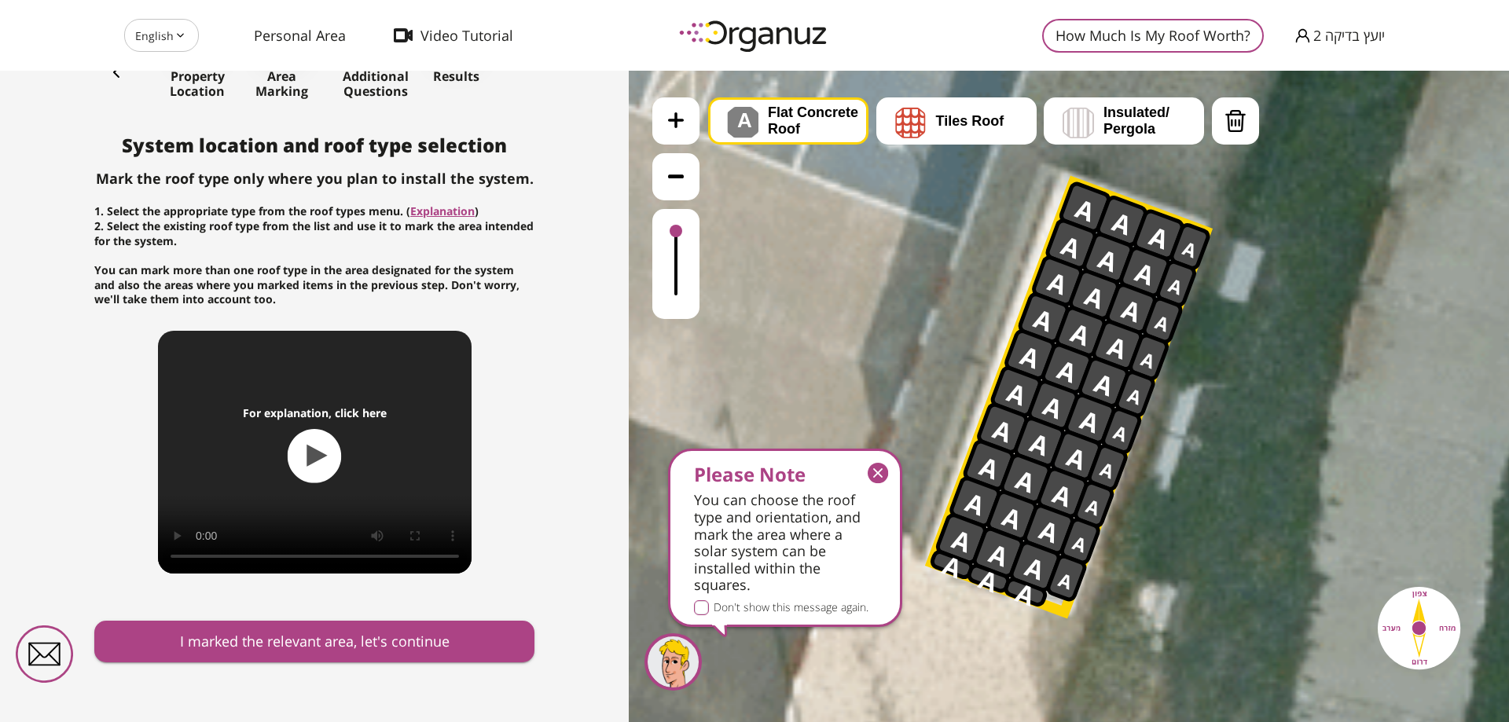
click at [335, 674] on div "System location and roof type selection Mark the roof type only where you plan …" at bounding box center [314, 428] width 440 height 588
click at [325, 639] on button "I marked the relevant area, let's continue" at bounding box center [314, 642] width 440 height 42
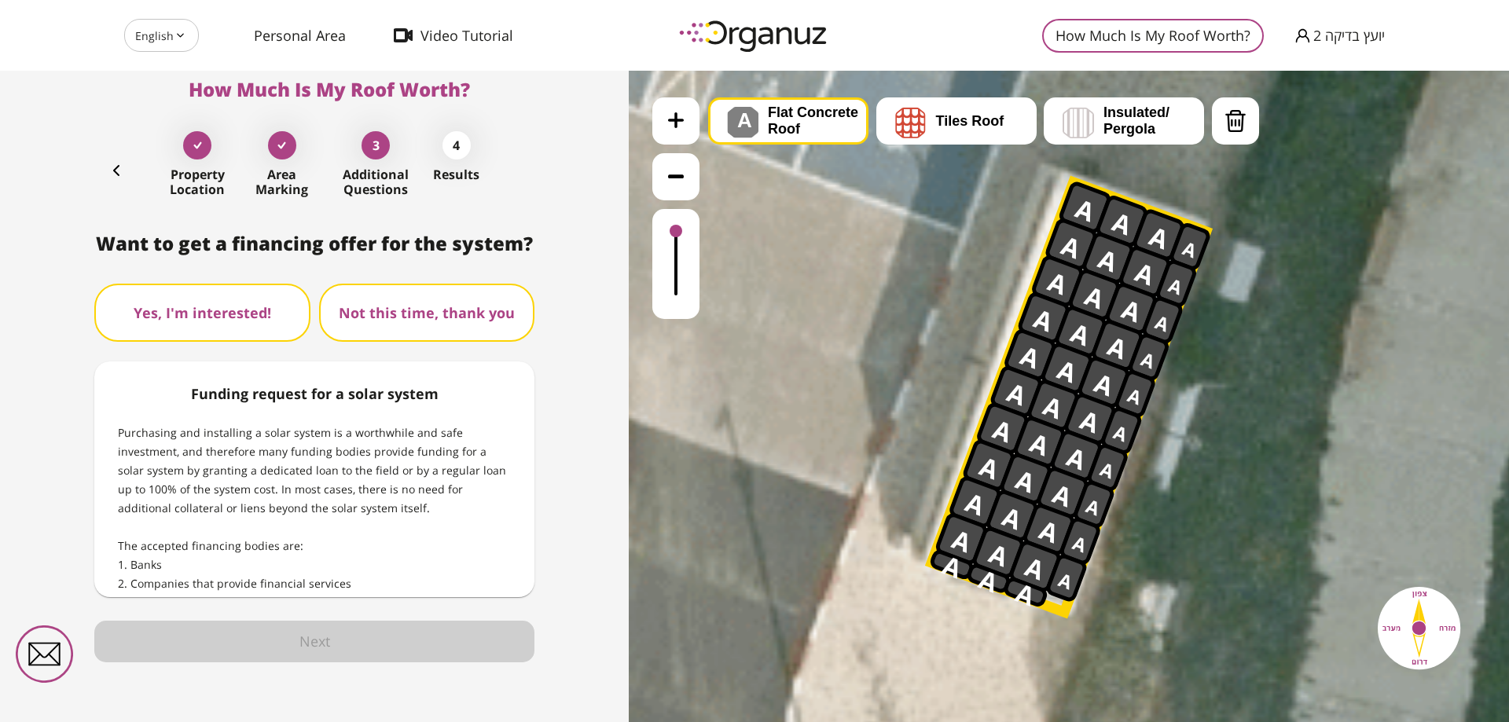
scroll to position [22, 0]
click at [377, 312] on button "Not this time, thank you" at bounding box center [427, 313] width 216 height 58
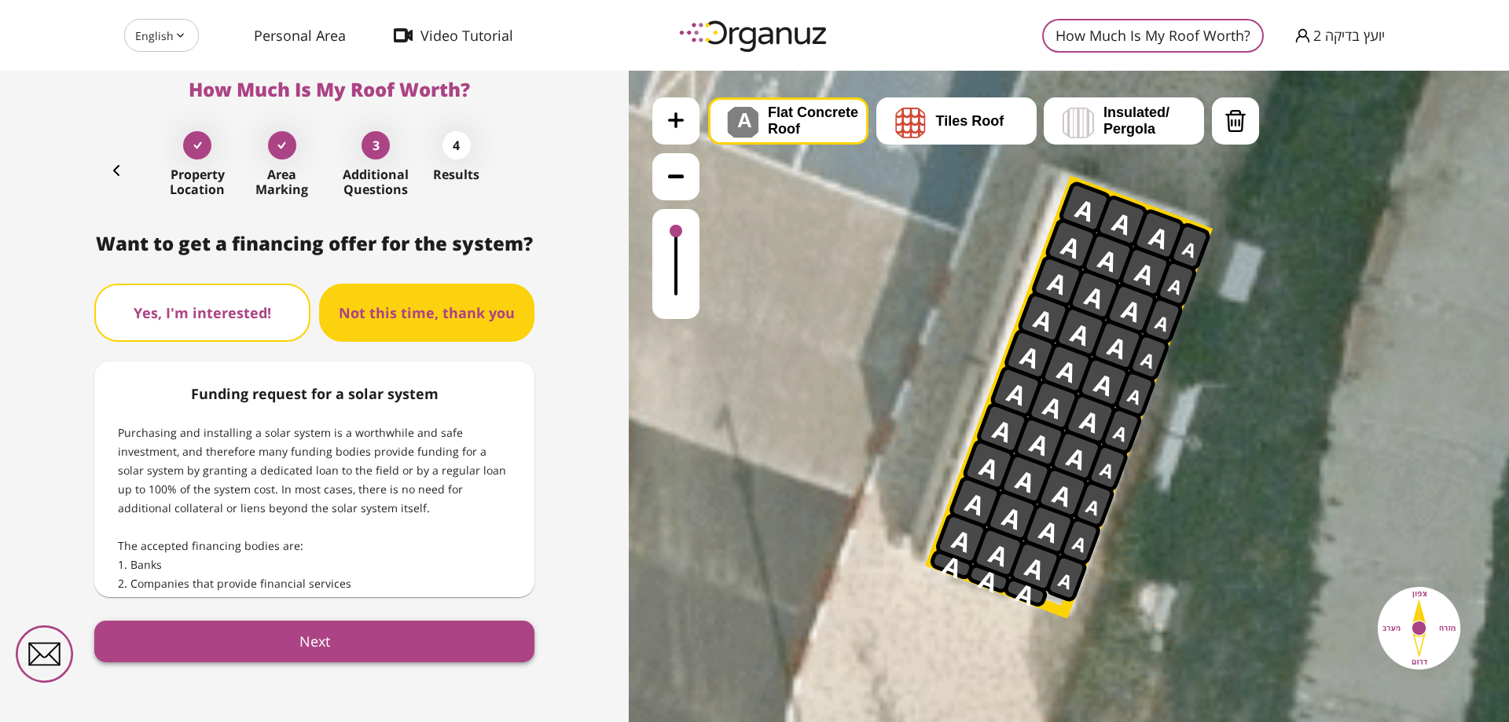
click at [377, 654] on button "Next" at bounding box center [314, 642] width 440 height 42
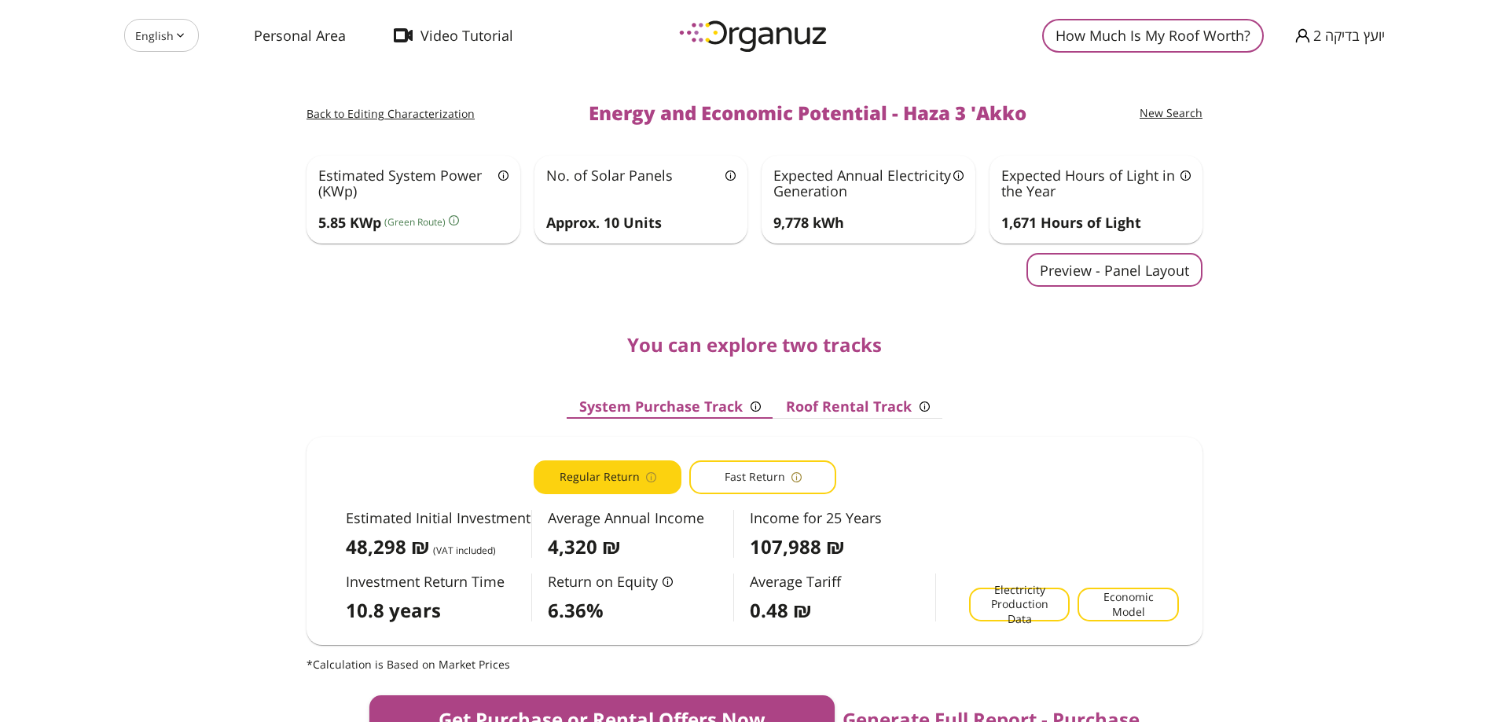
click at [739, 477] on span "Fast Return" at bounding box center [755, 477] width 61 height 15
click at [606, 470] on span "Regular Return" at bounding box center [600, 477] width 80 height 15
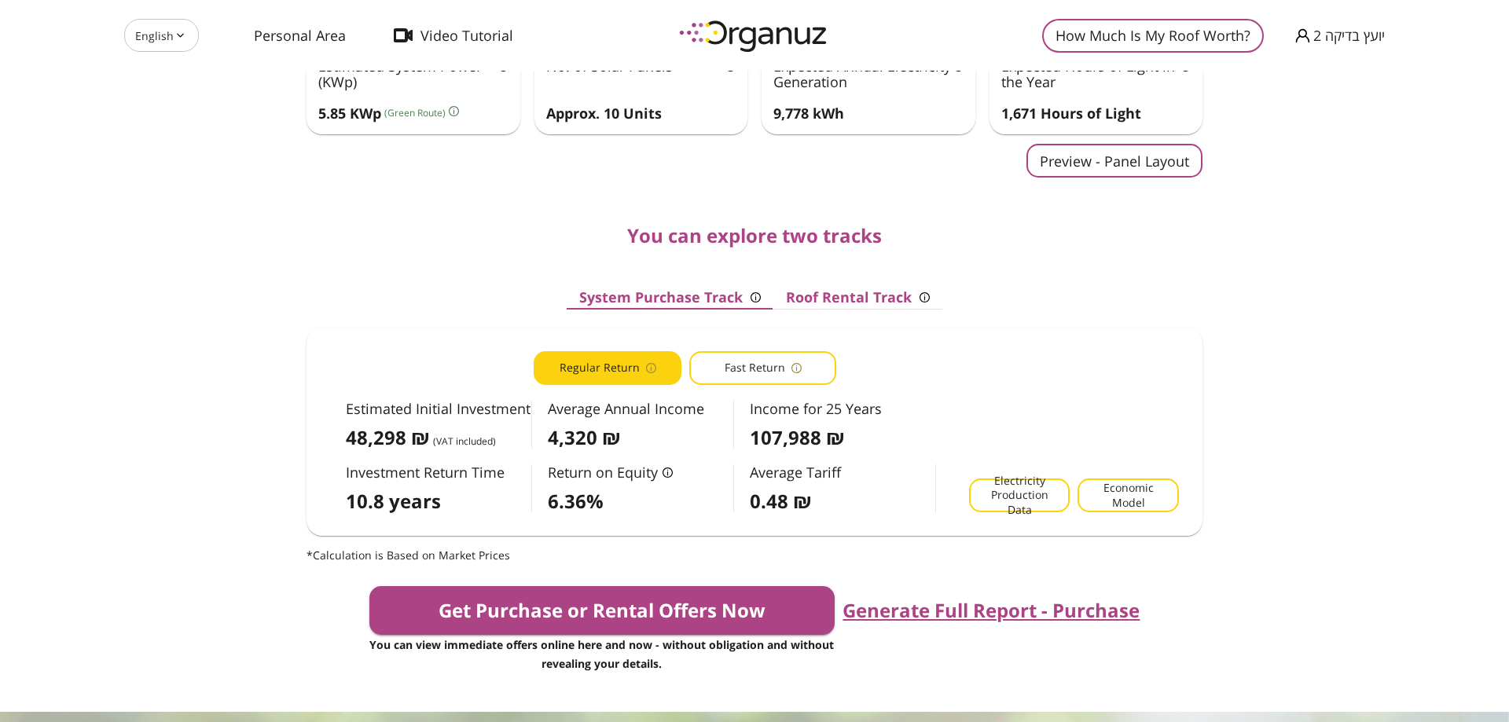
scroll to position [236, 0]
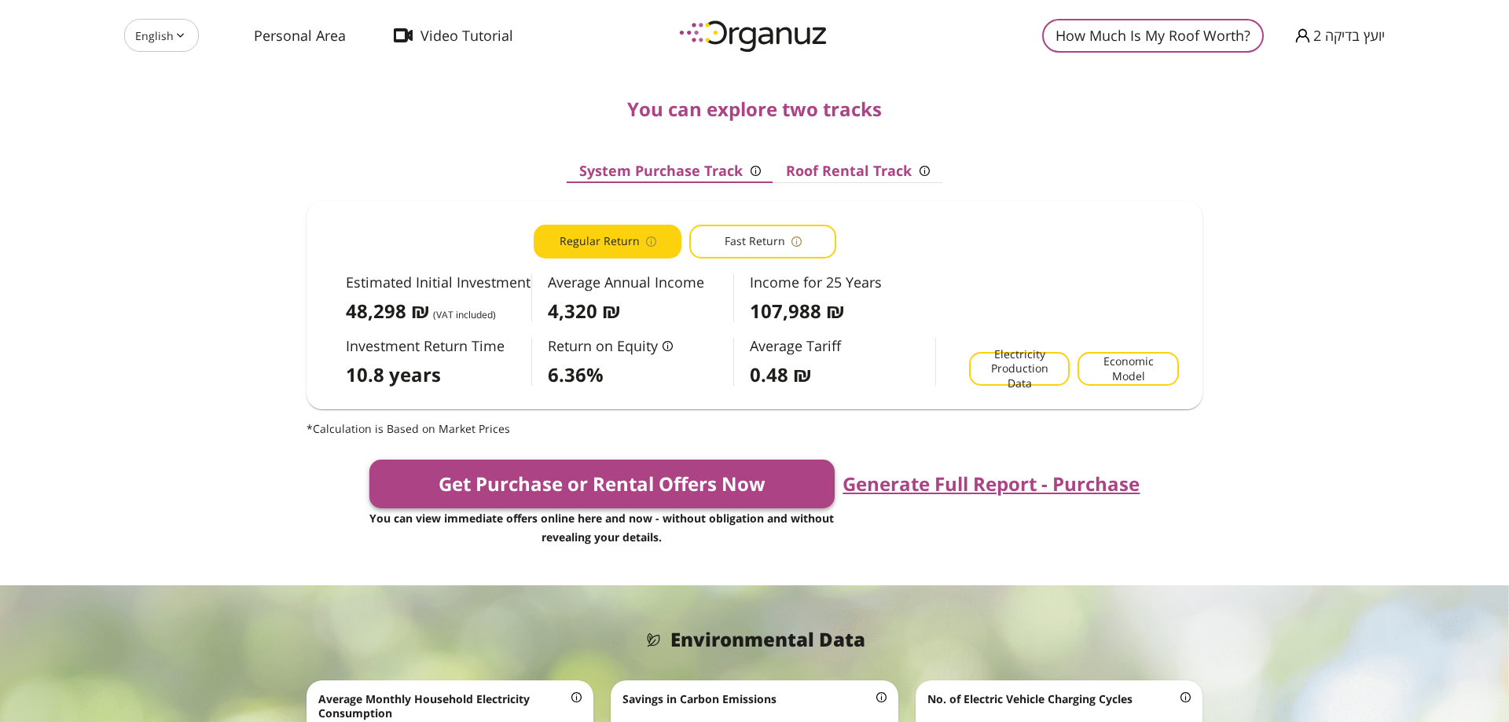
click at [601, 475] on button "Get Purchase or Rental Offers Now" at bounding box center [602, 484] width 466 height 49
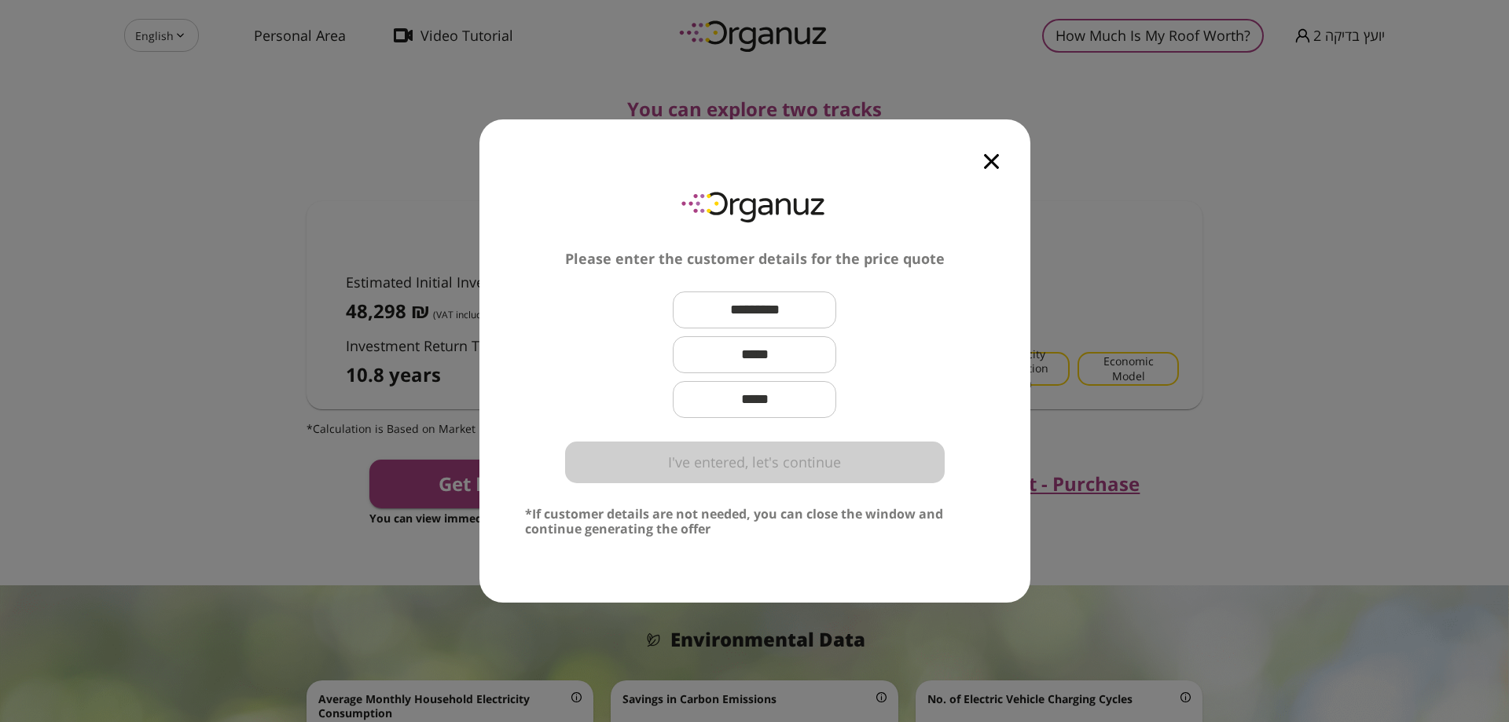
click at [997, 145] on div at bounding box center [992, 152] width 78 height 66
click at [994, 166] on icon "button" at bounding box center [991, 161] width 15 height 15
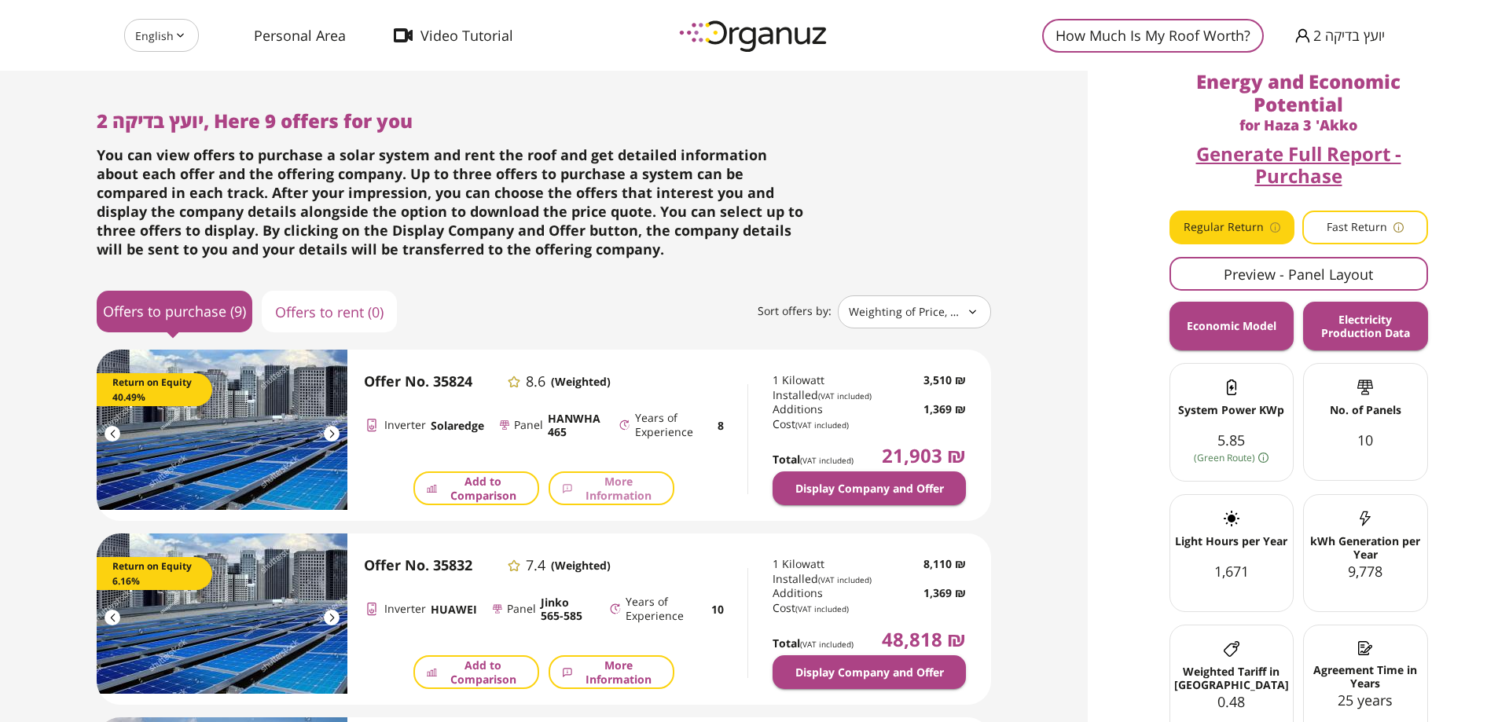
click at [580, 494] on span "More Information" at bounding box center [619, 489] width 84 height 28
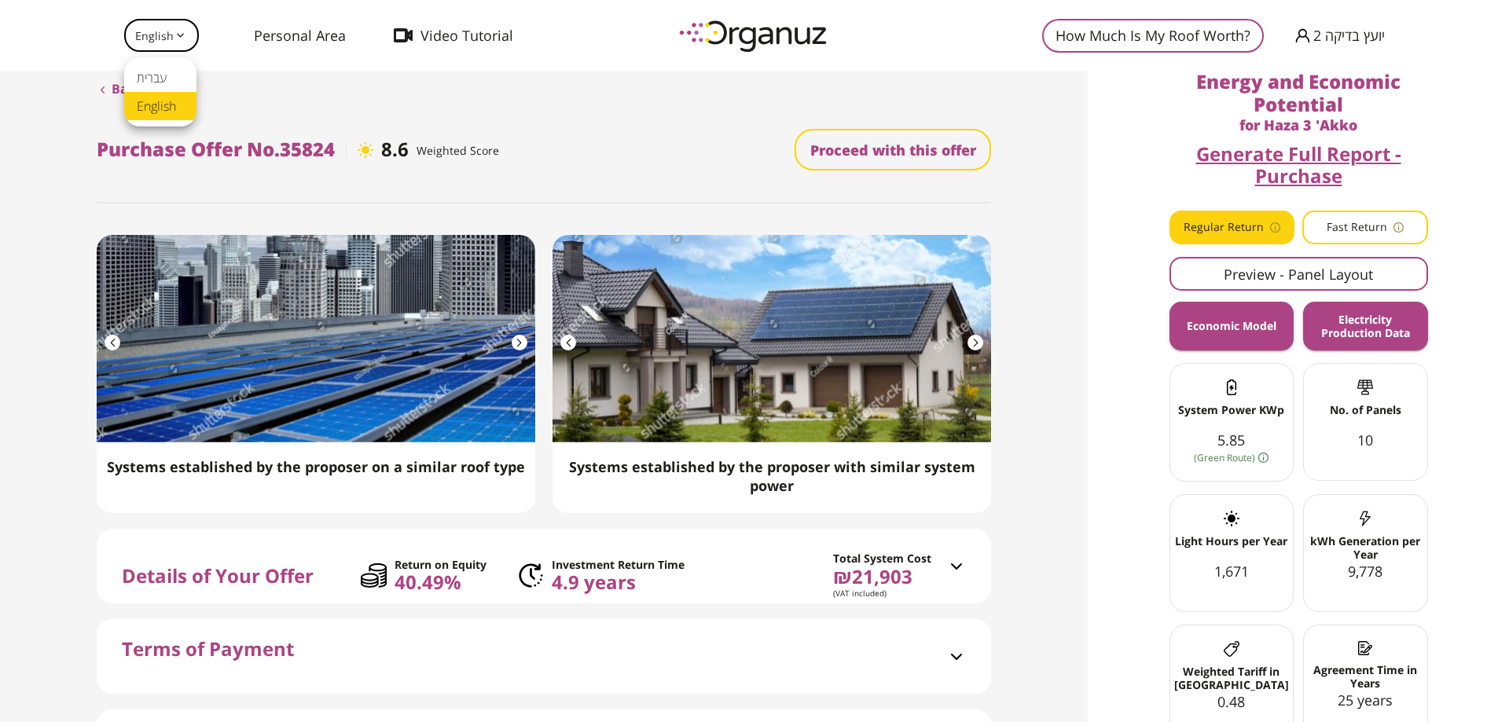
click at [158, 38] on body "English ** ​ Personal Area Video Tutorial How Much Is My Roof Worth? יועץ בדיקה…" at bounding box center [754, 361] width 1509 height 722
click at [171, 90] on li "עברית" at bounding box center [160, 78] width 72 height 28
type input "**"
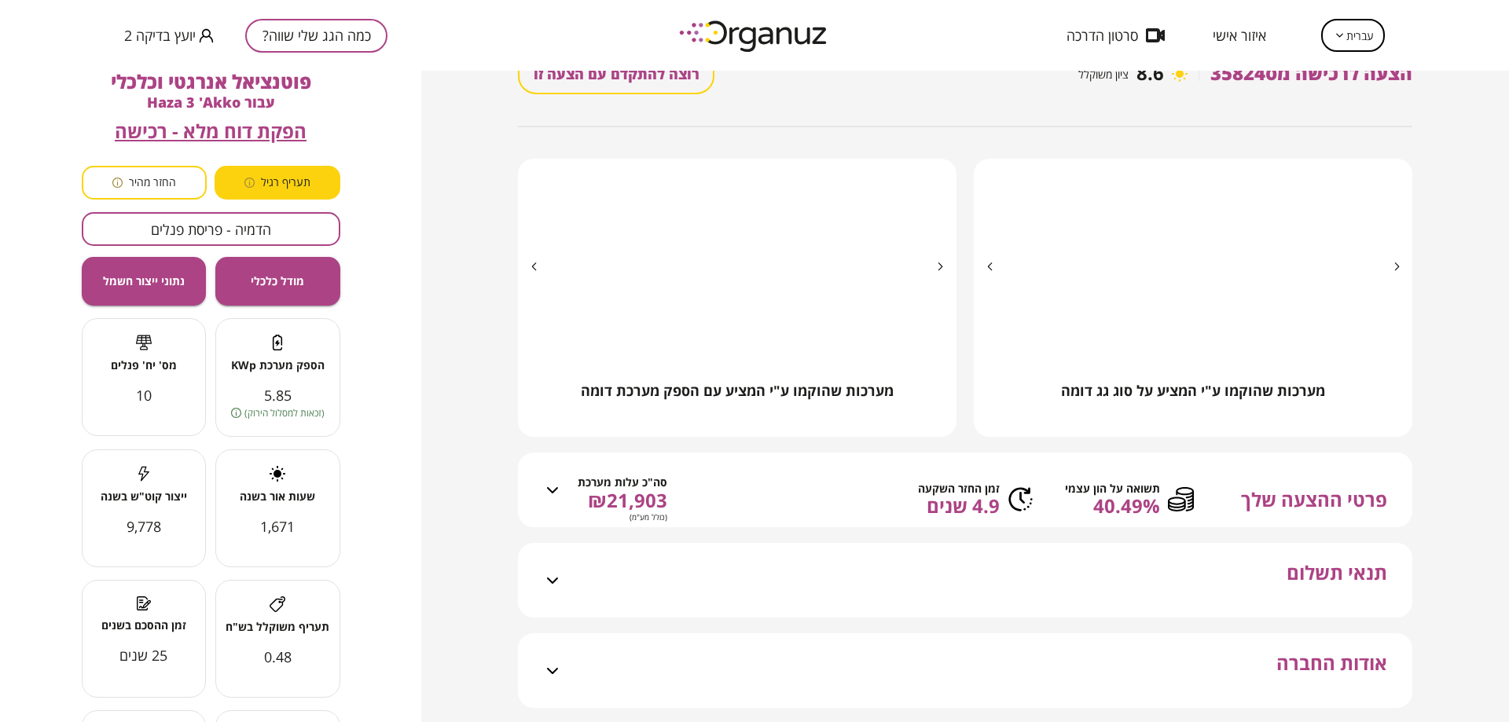
scroll to position [230, 0]
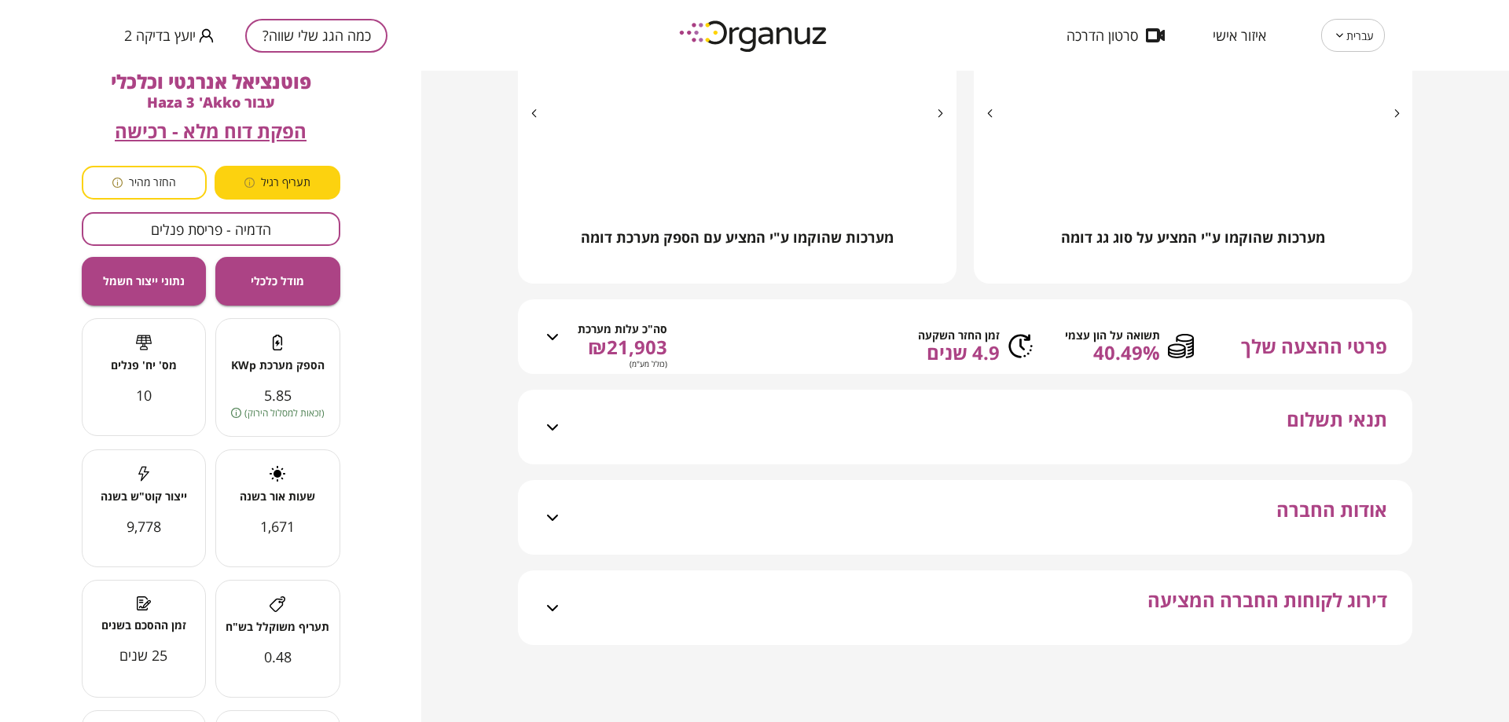
click at [1130, 363] on span "40.49%" at bounding box center [1112, 353] width 95 height 22
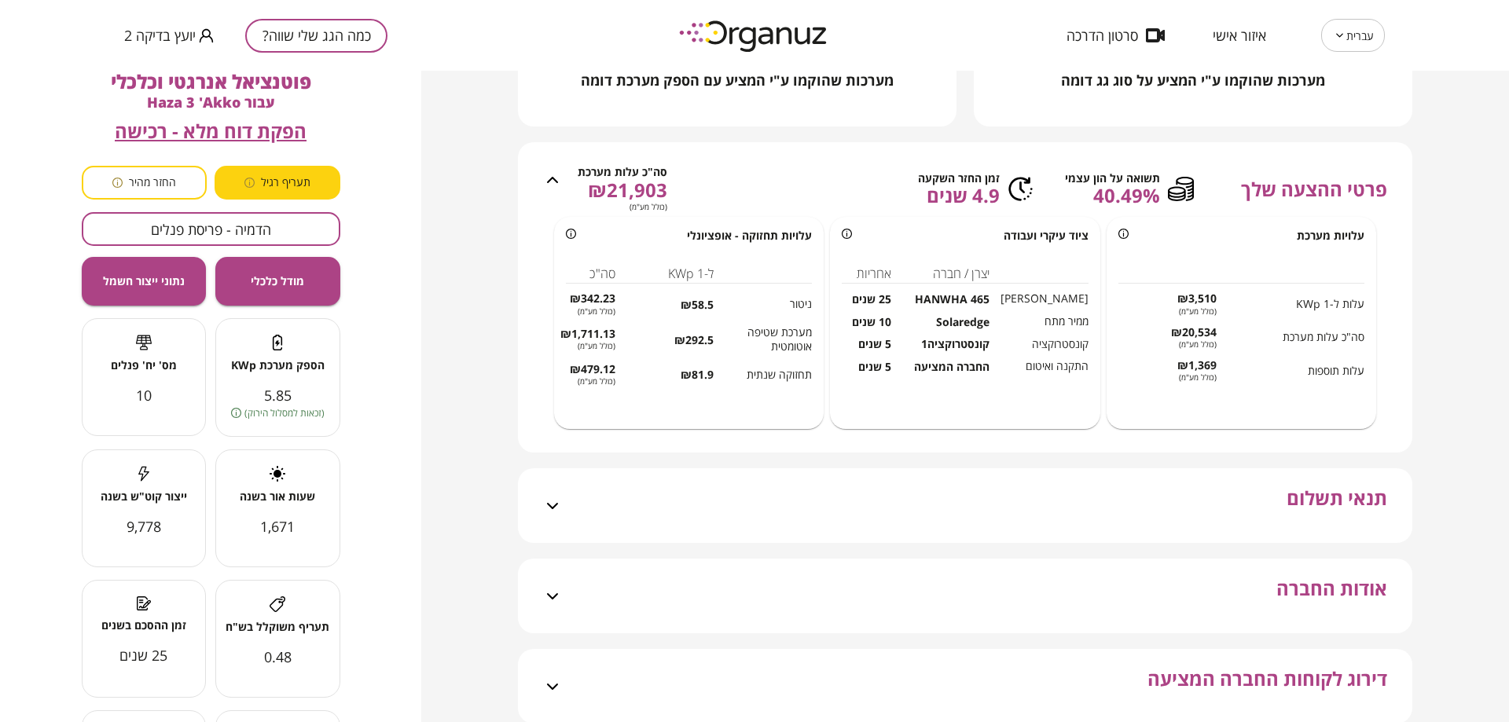
click at [1192, 476] on div "תנאי תשלום" at bounding box center [974, 505] width 825 height 75
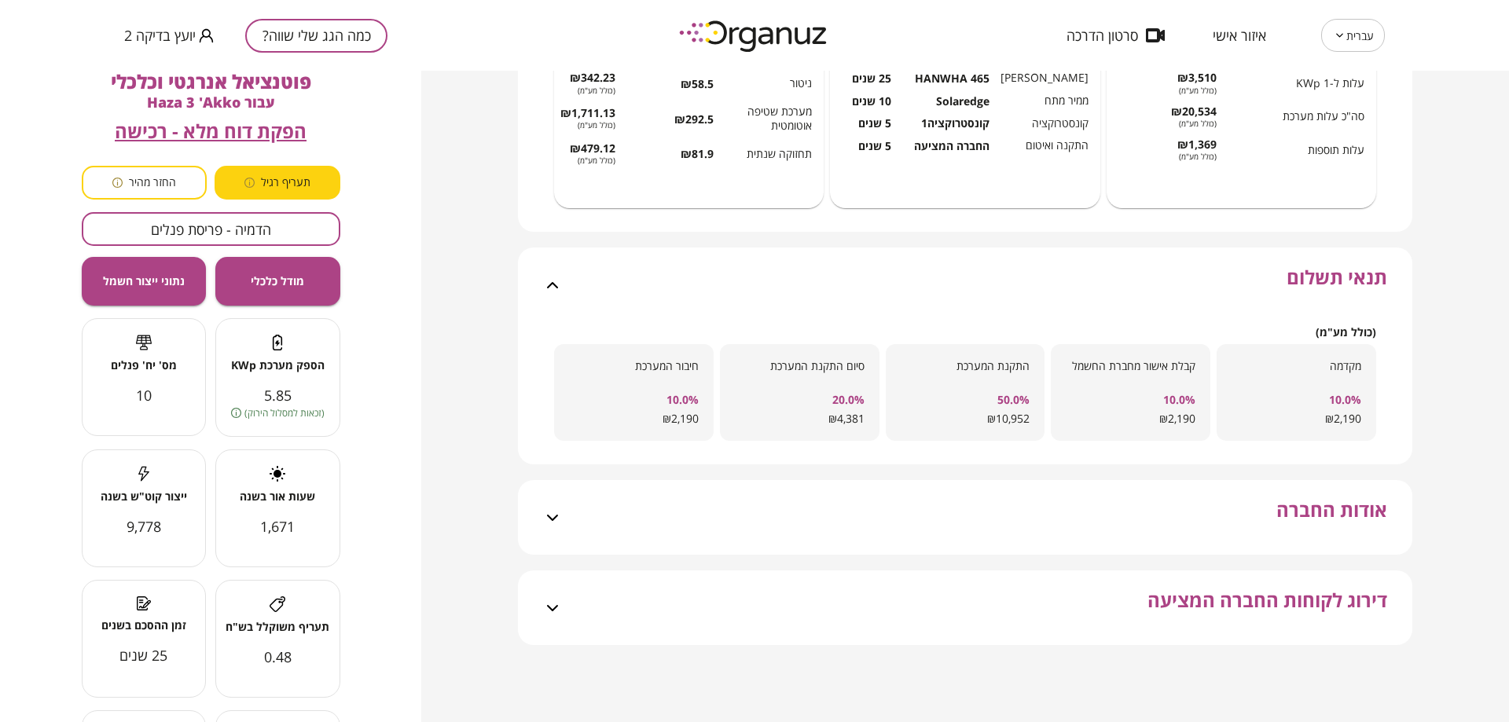
click at [1196, 527] on div "אודות החברה" at bounding box center [974, 517] width 825 height 75
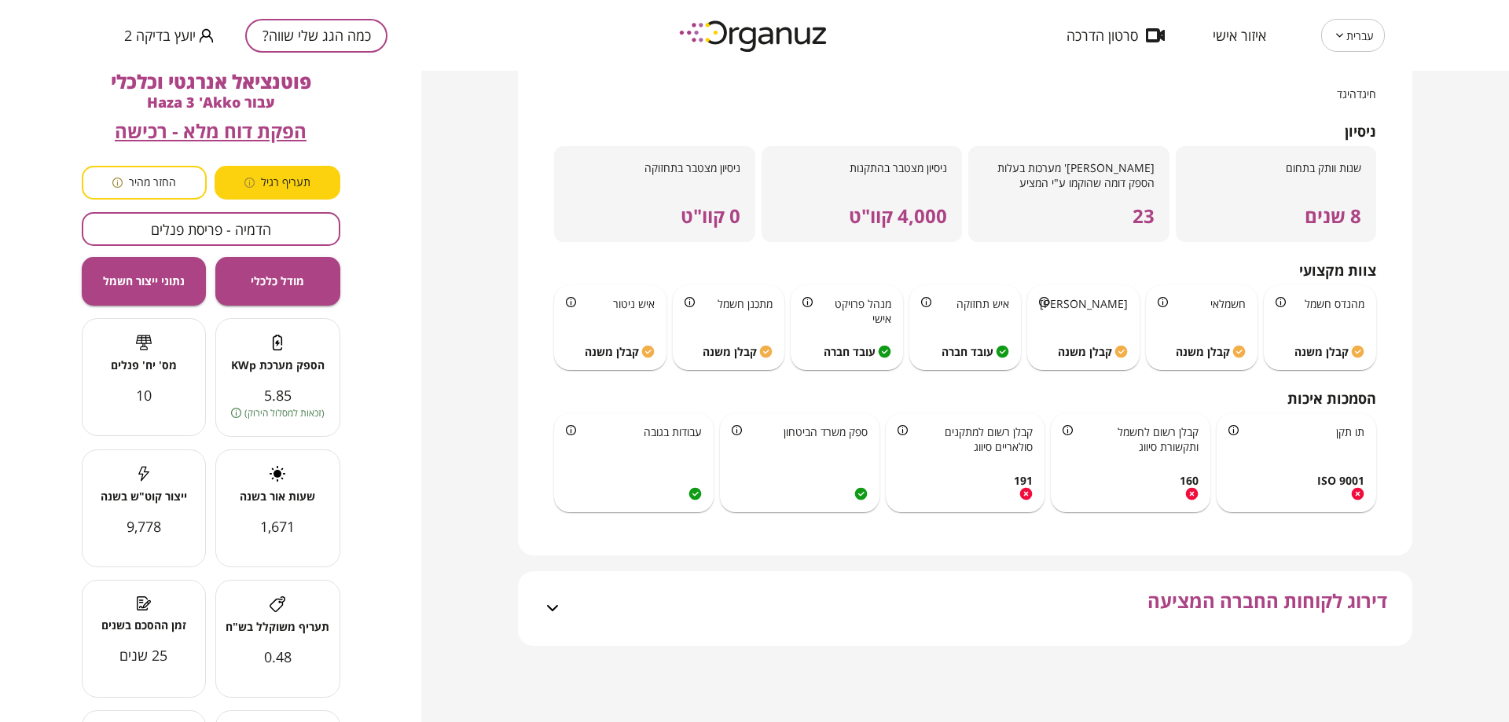
scroll to position [1079, 0]
click at [1193, 619] on span "דירוג לקוחות החברה המציעה" at bounding box center [1268, 618] width 240 height 56
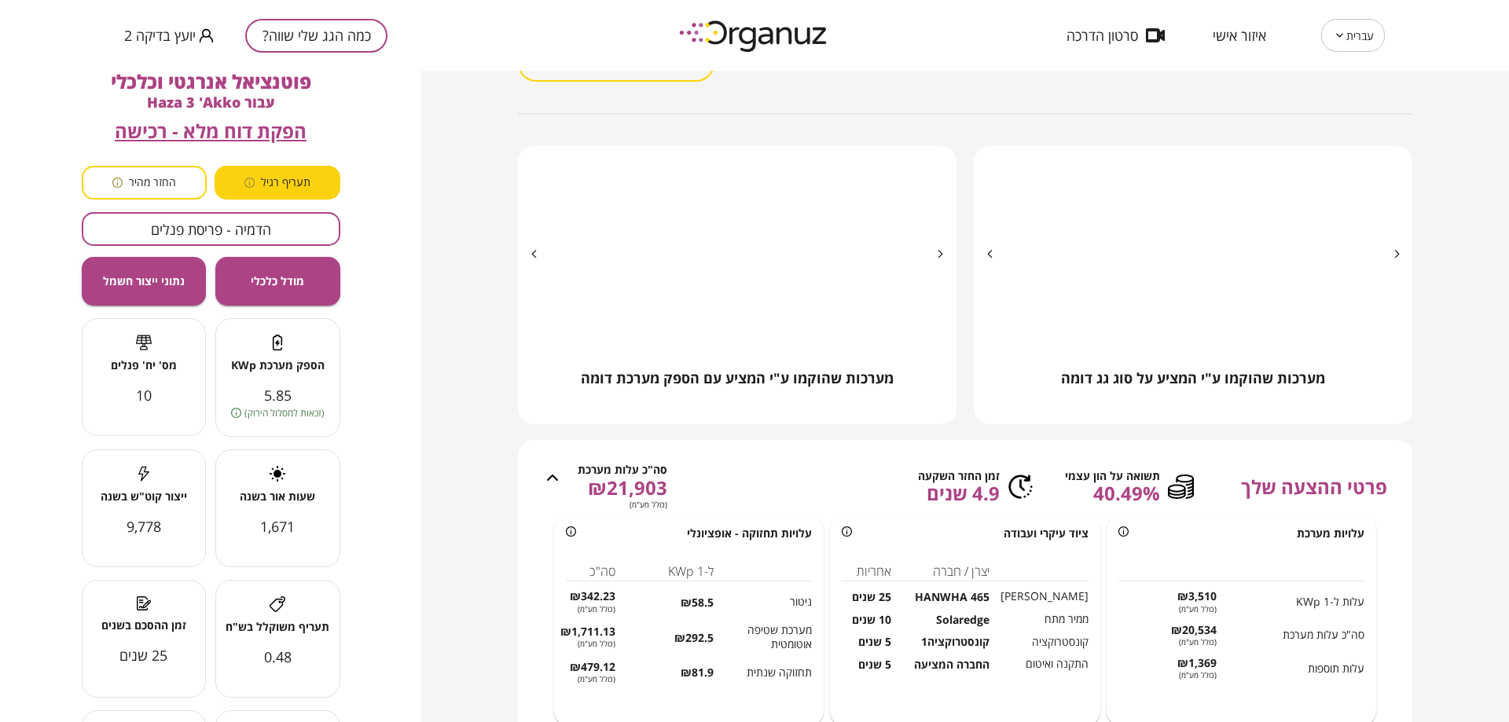
scroll to position [0, 0]
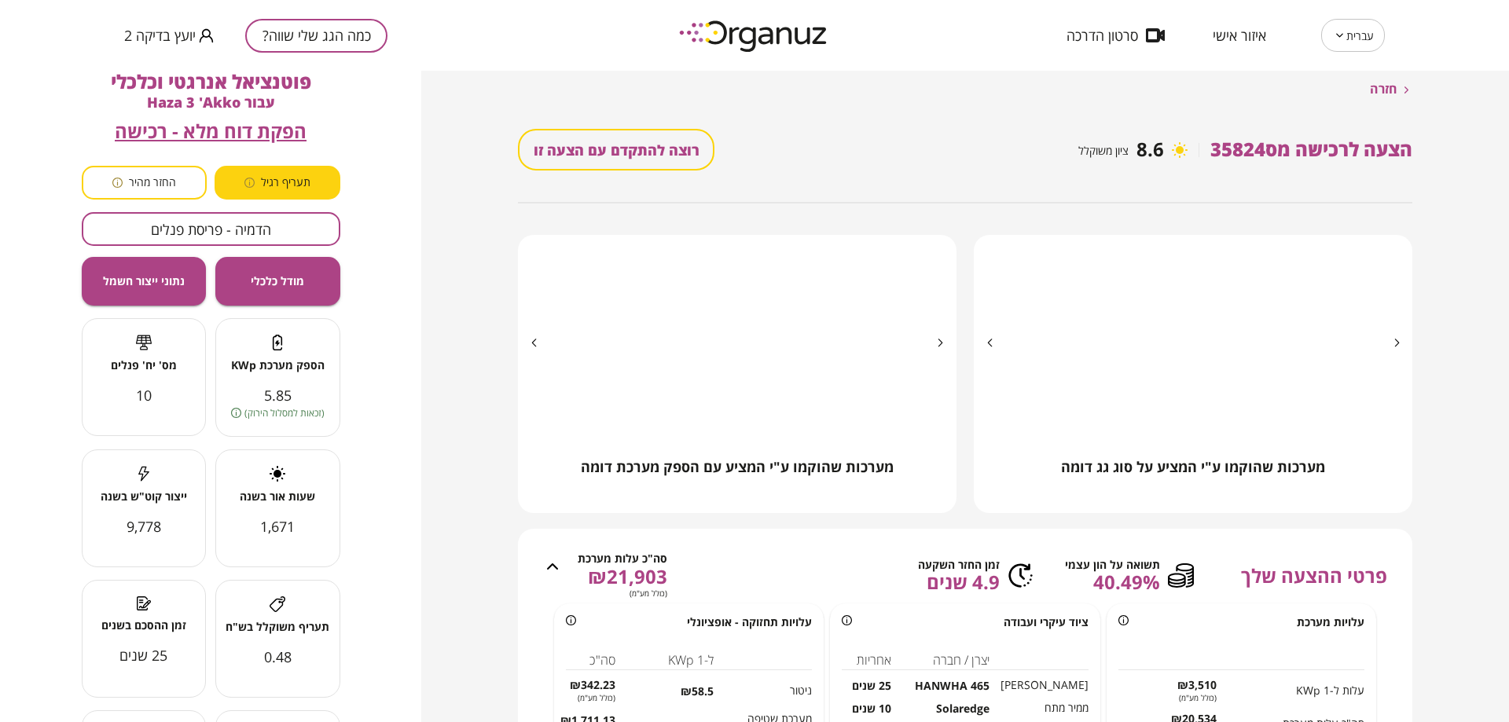
click at [634, 127] on div "הצעה לרכישה מס35824 8.6 ציון משוקלל רוצה להתקדם עם הצעה זו" at bounding box center [965, 149] width 895 height 105
click at [645, 143] on button "רוצה להתקדם עם הצעה זו" at bounding box center [616, 150] width 197 height 42
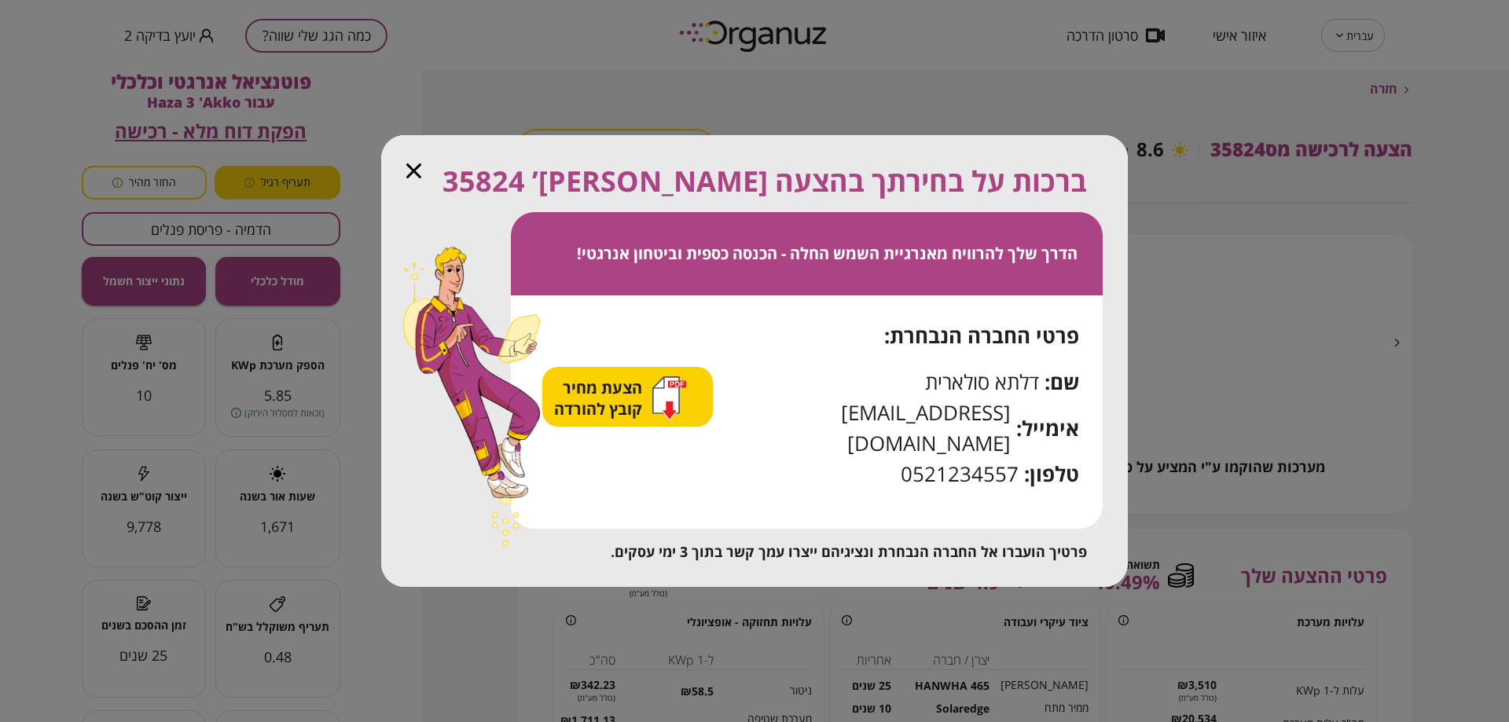
click at [639, 406] on span "הצעת מחיר קובץ להורדה" at bounding box center [600, 398] width 92 height 42
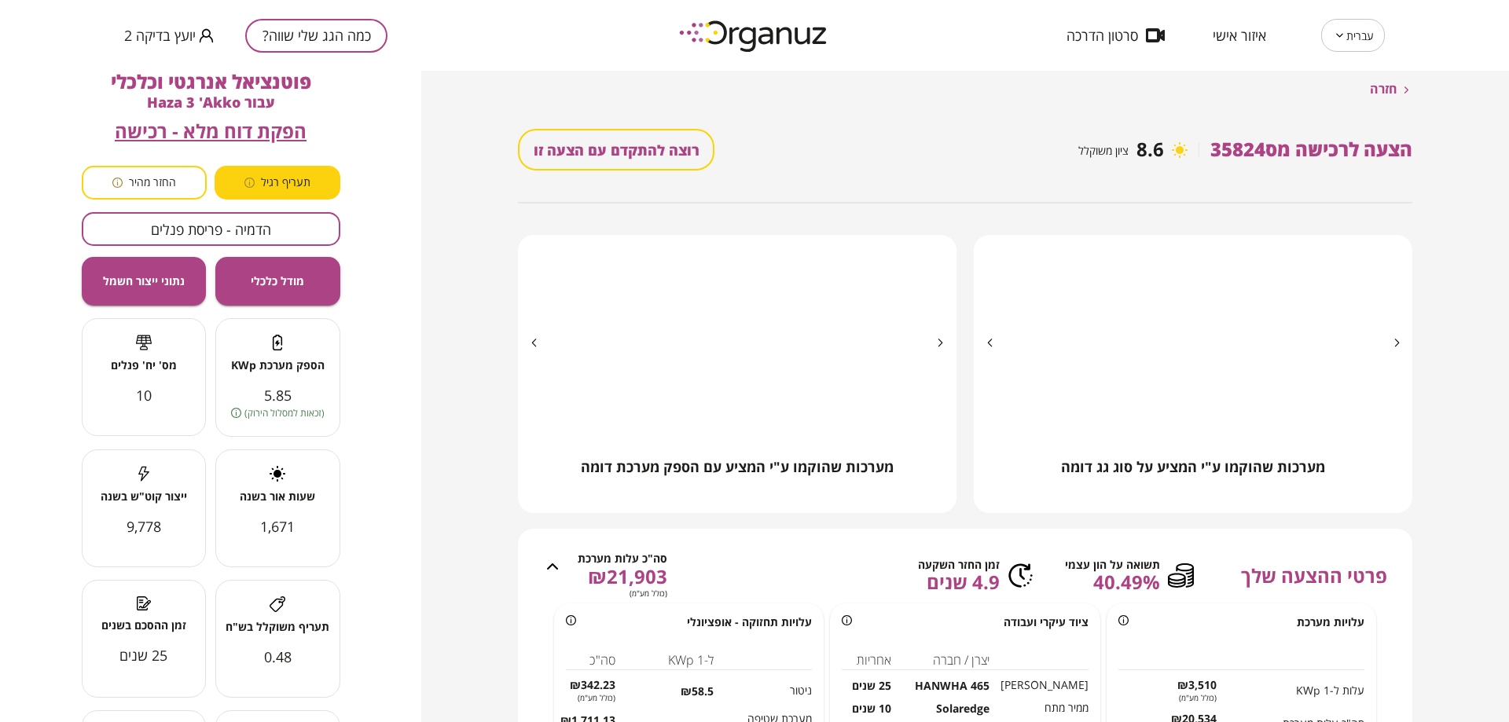
click at [163, 41] on span "יועץ בדיקה 2" at bounding box center [160, 36] width 72 height 16
click at [154, 64] on li "התנתק" at bounding box center [154, 65] width 61 height 28
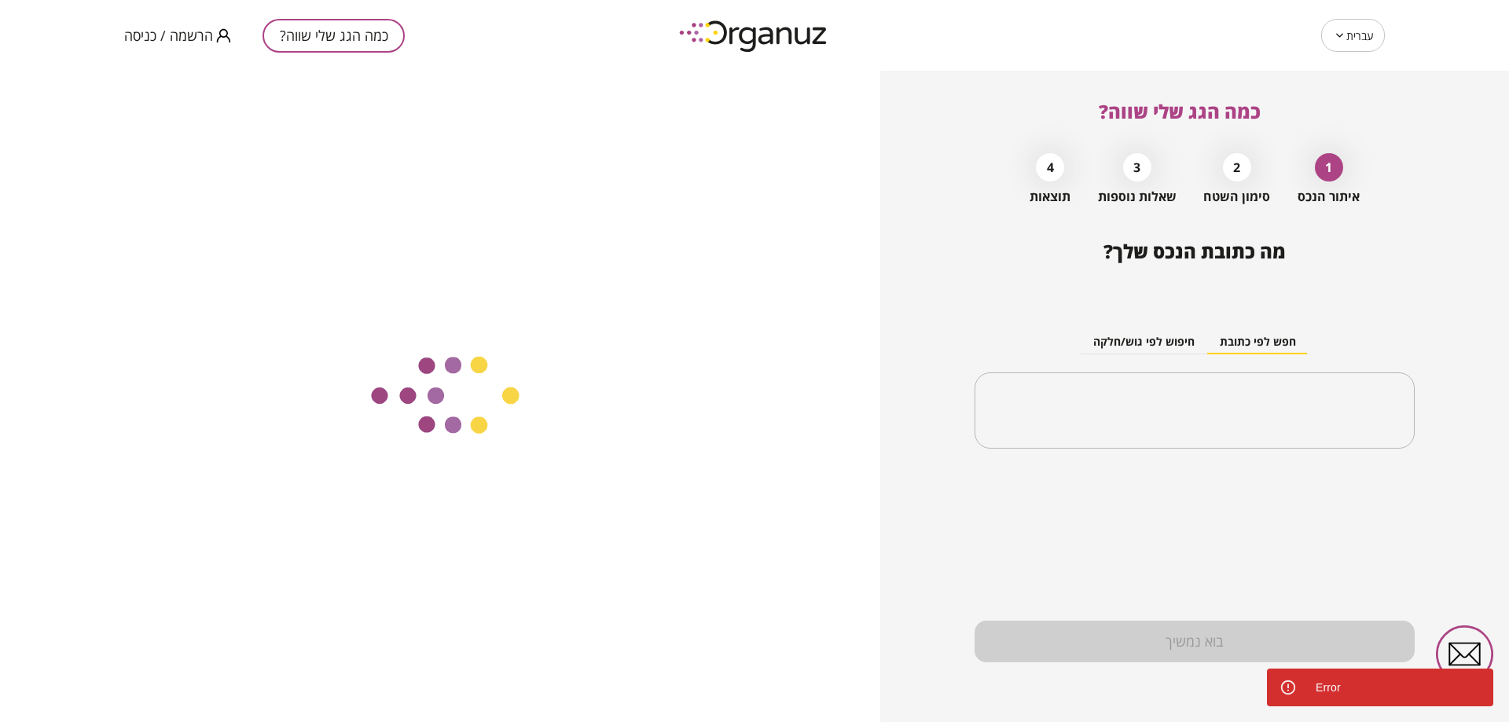
click at [193, 32] on span "הרשמה / כניסה" at bounding box center [168, 36] width 89 height 16
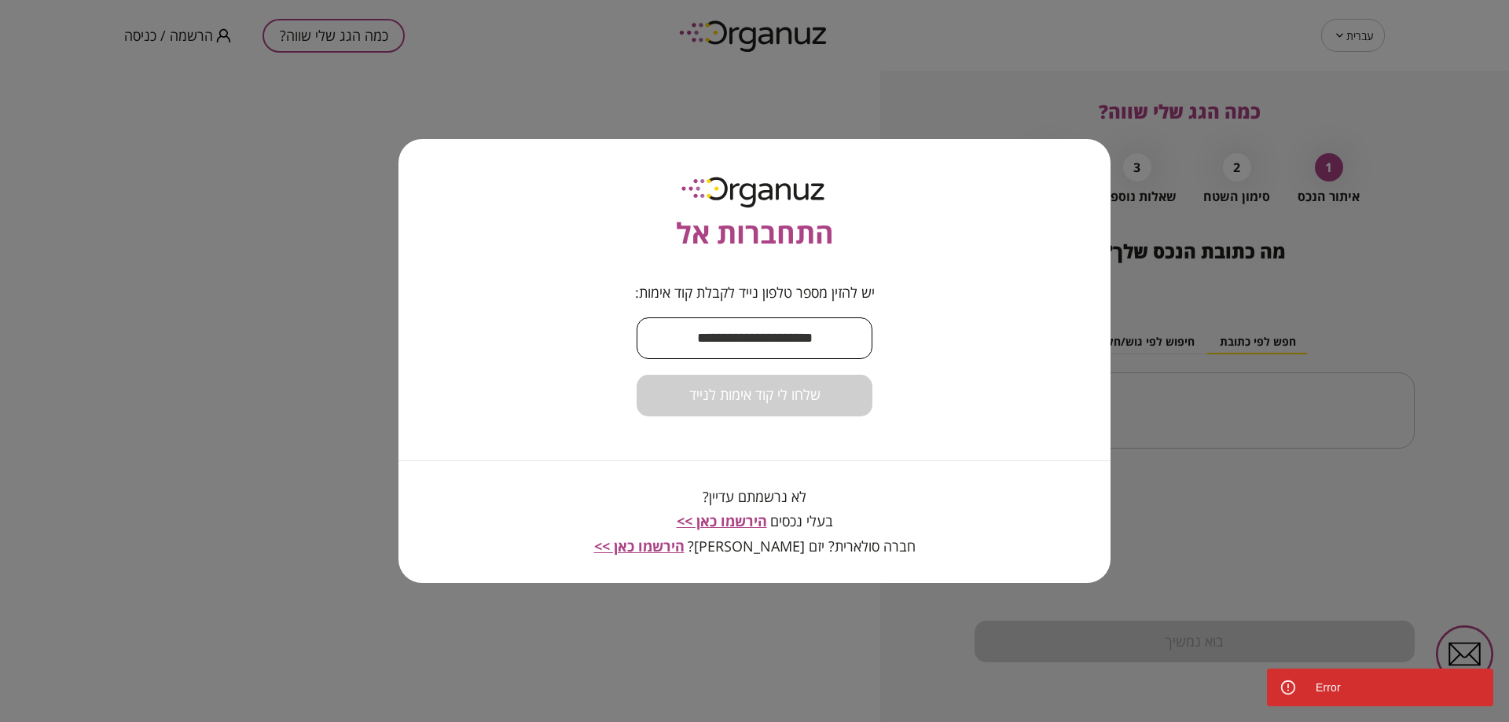
click at [760, 326] on input "text" at bounding box center [755, 338] width 236 height 46
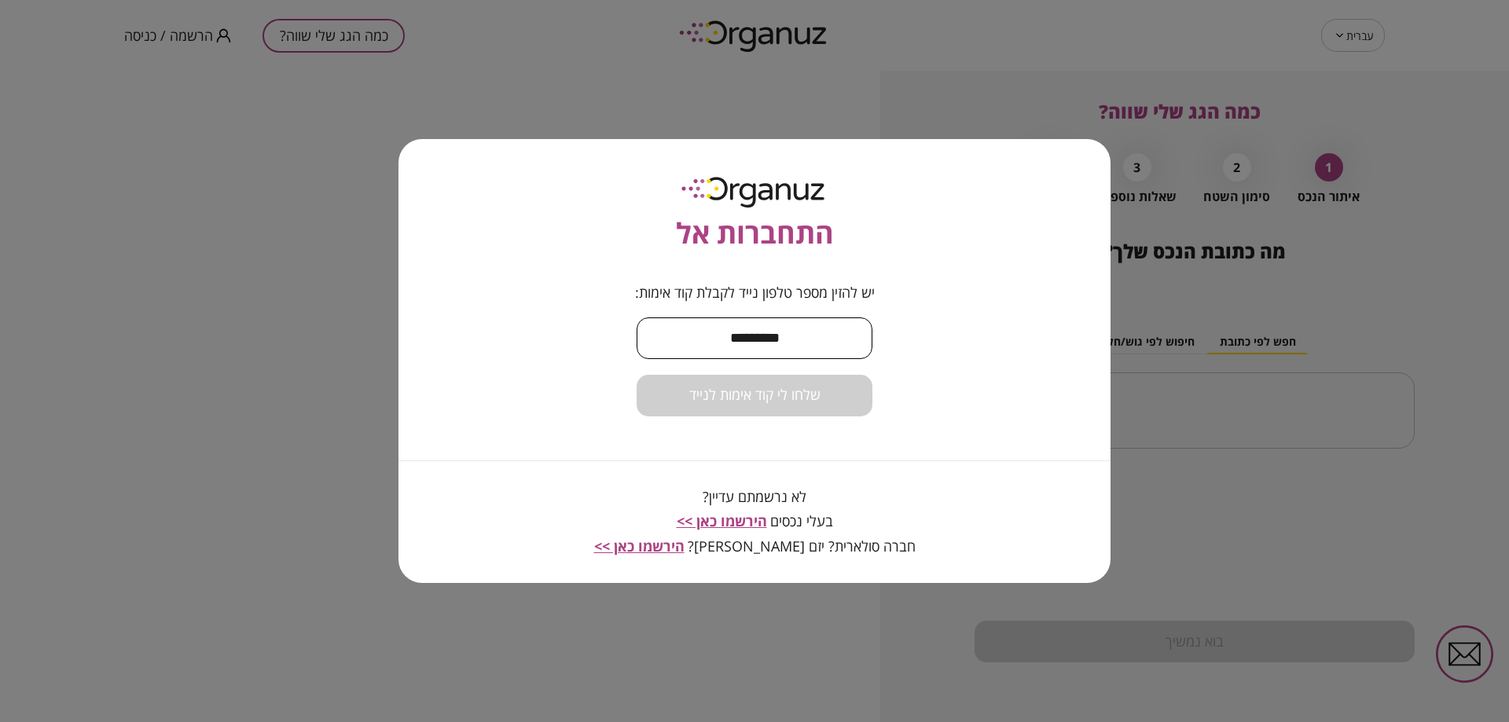
click at [774, 335] on input "*********" at bounding box center [755, 338] width 236 height 46
click at [824, 326] on input "*********" at bounding box center [755, 338] width 236 height 46
drag, startPoint x: 833, startPoint y: 331, endPoint x: 607, endPoint y: 349, distance: 227.1
click at [607, 349] on div "התחברות אל יש להזין מספר טלפון נייד לקבלת קוד אימות: ********* ​ שלחו לי קוד אי…" at bounding box center [755, 361] width 712 height 445
type input "**********"
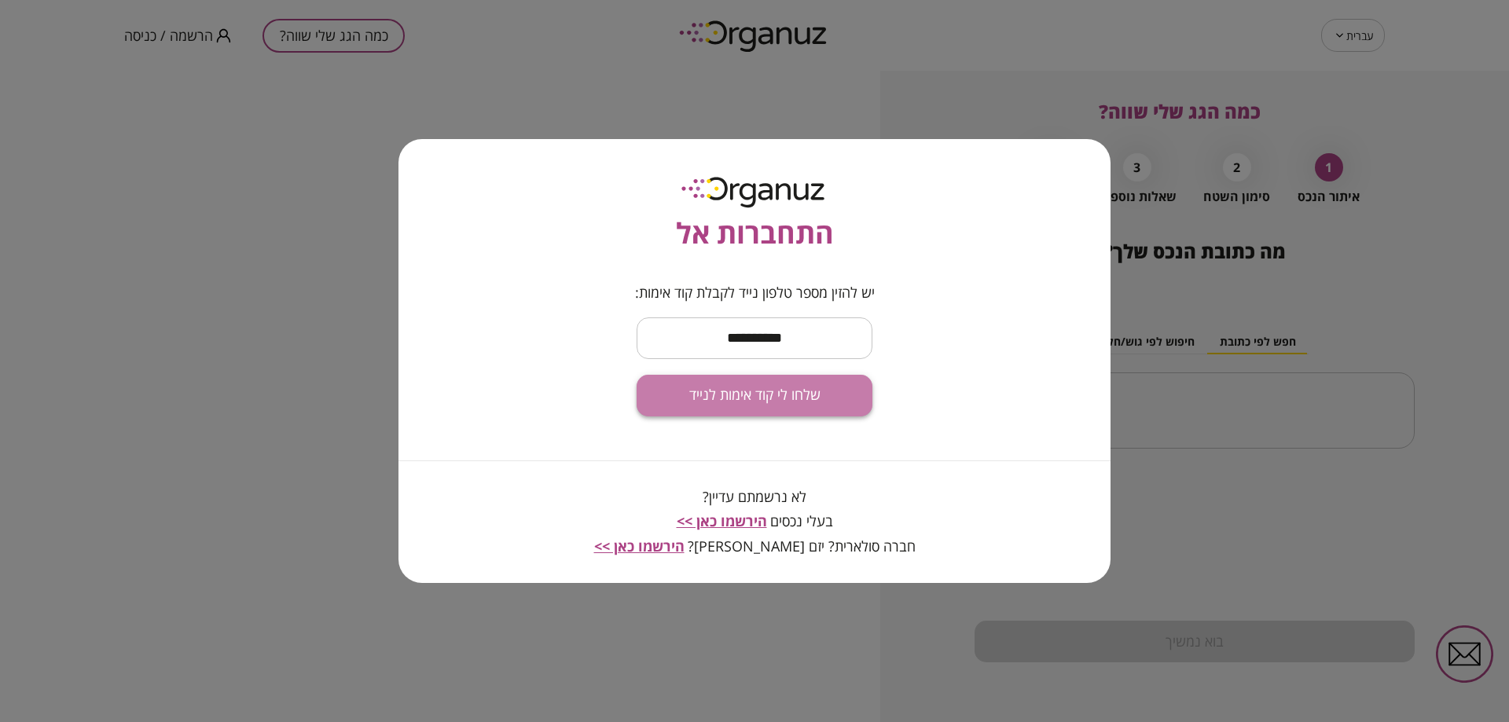
click at [740, 399] on span "שלחו לי קוד אימות לנייד" at bounding box center [754, 395] width 131 height 17
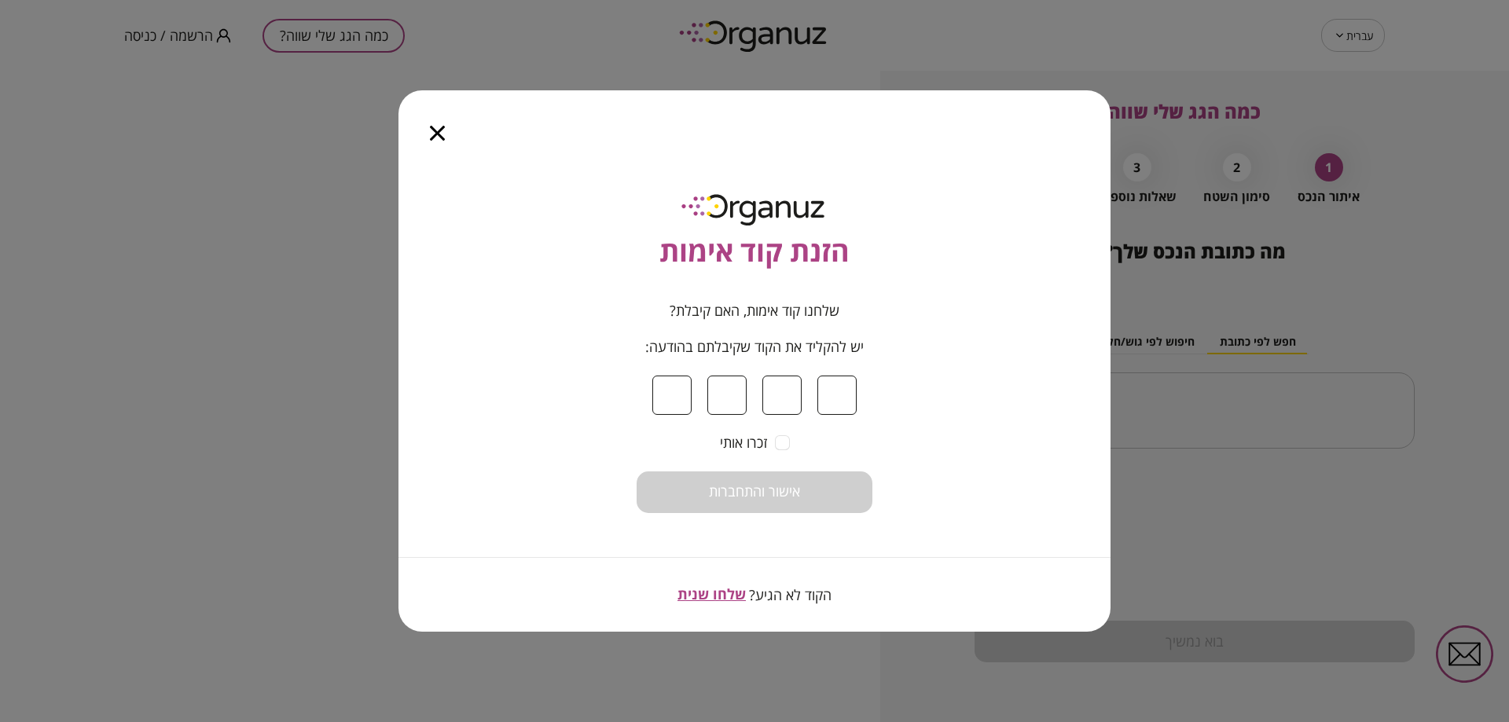
type input "*"
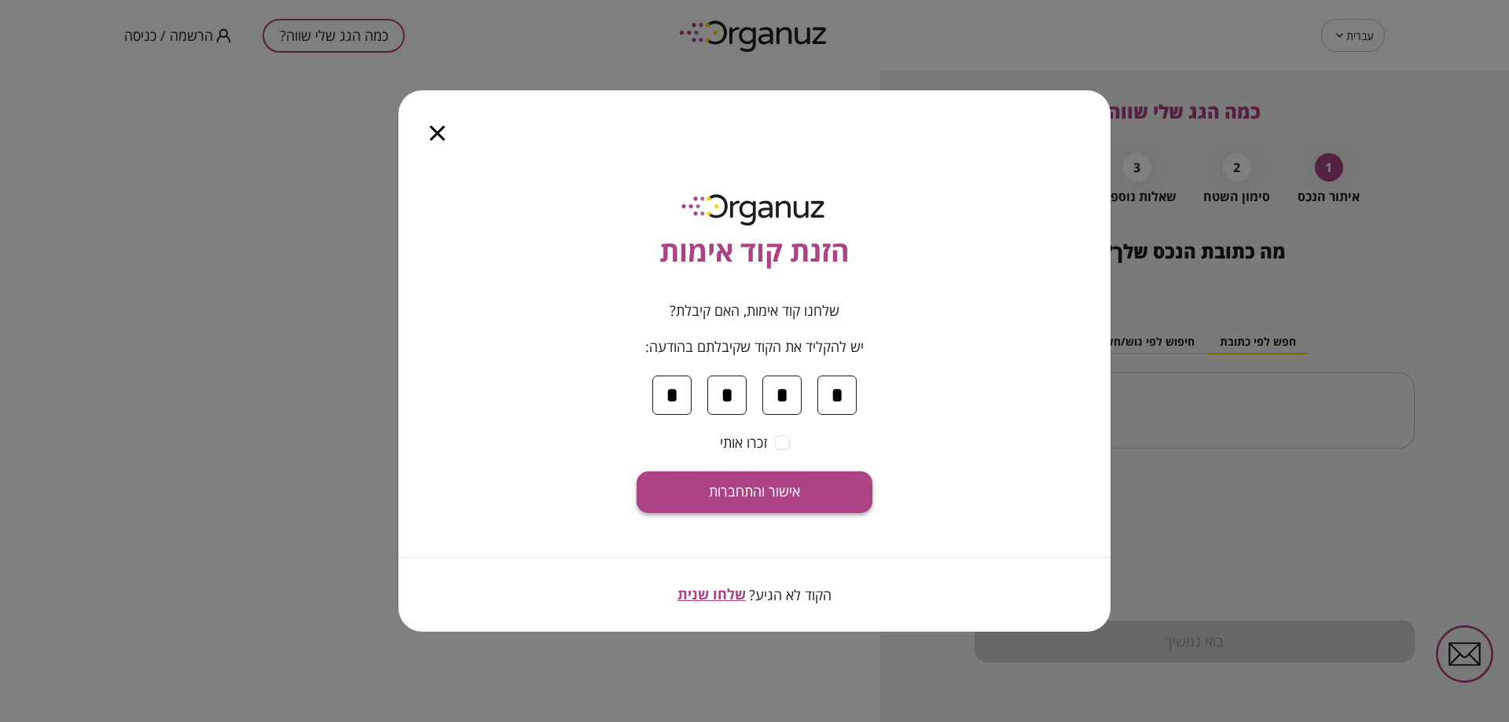
type input "*"
click at [749, 491] on span "אישור והתחברות" at bounding box center [754, 491] width 91 height 17
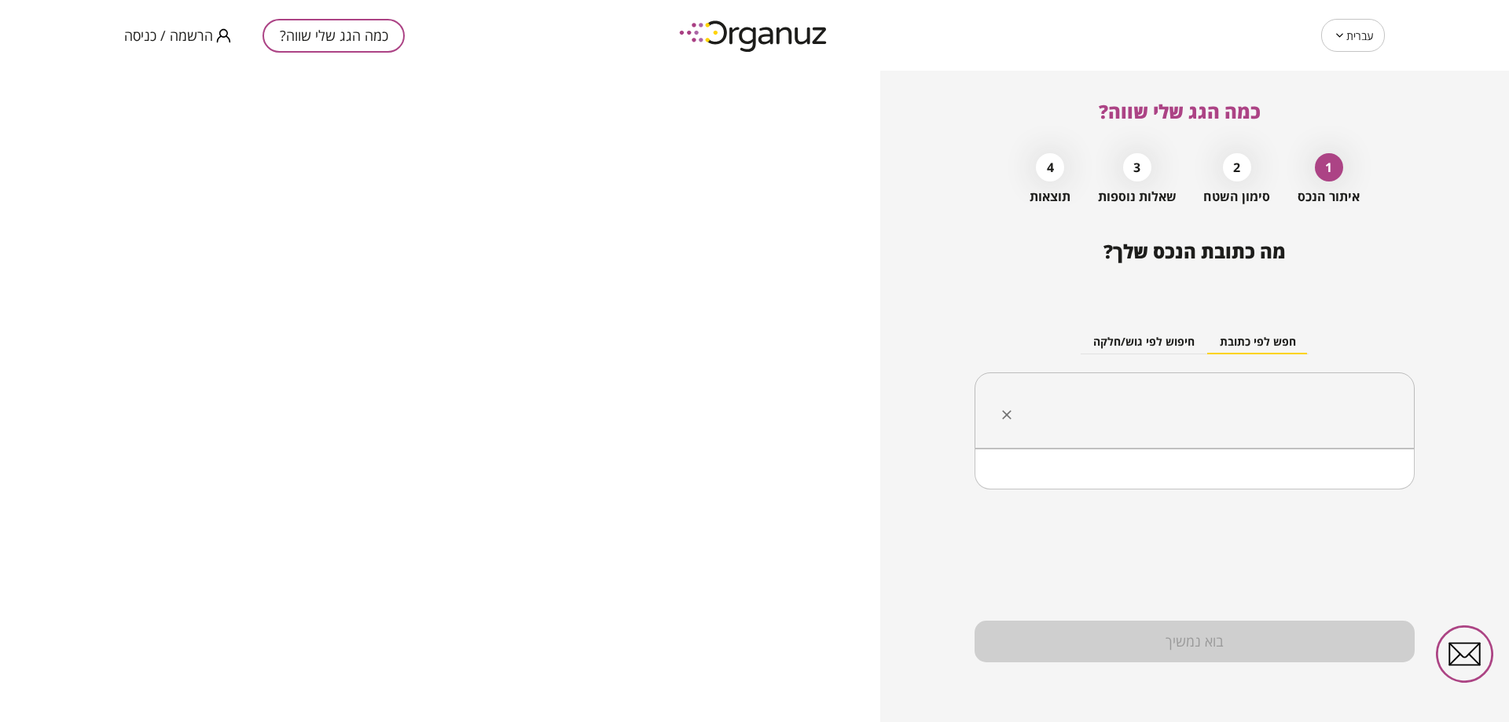
click at [1194, 421] on input "text" at bounding box center [1200, 410] width 391 height 39
click at [1062, 389] on div "​" at bounding box center [1195, 411] width 440 height 77
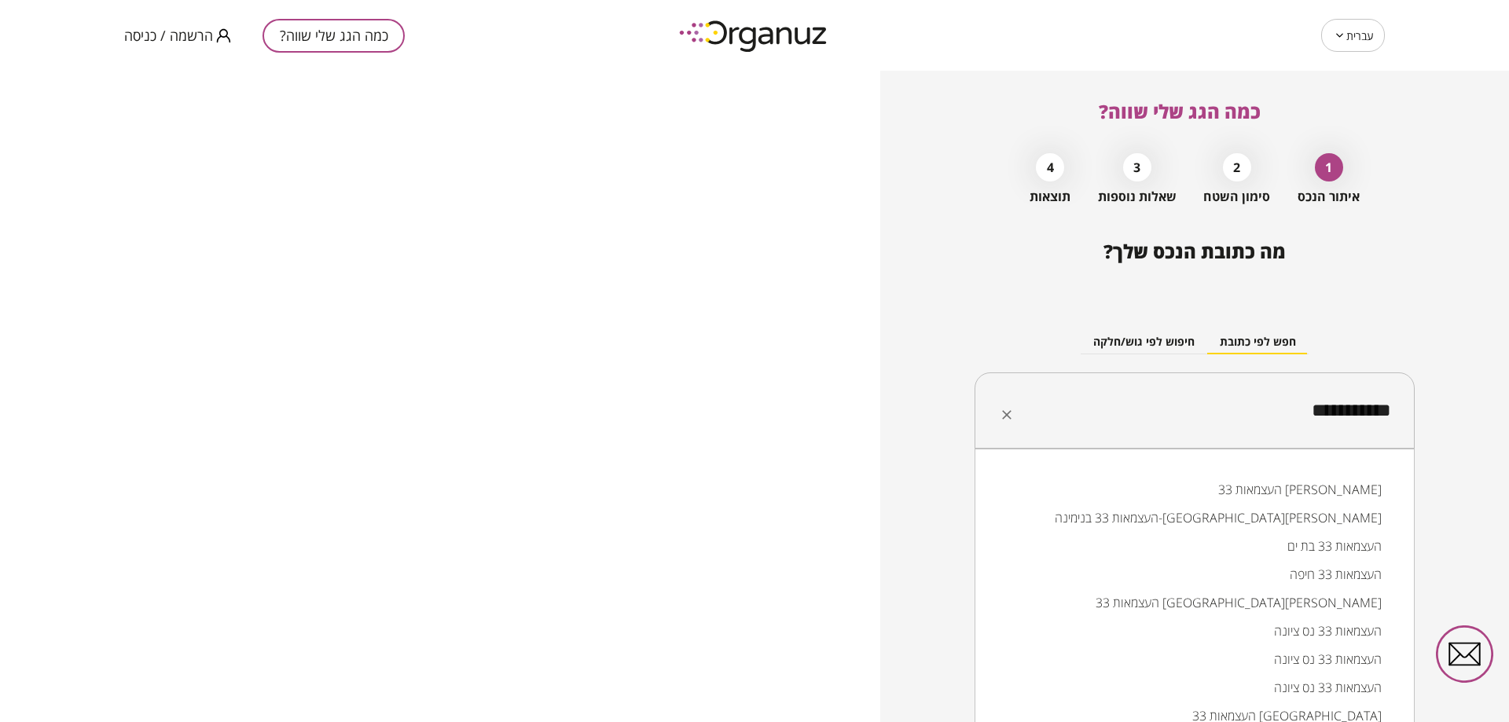
click at [1315, 568] on li "העצמאות 33 חיפה" at bounding box center [1194, 574] width 399 height 28
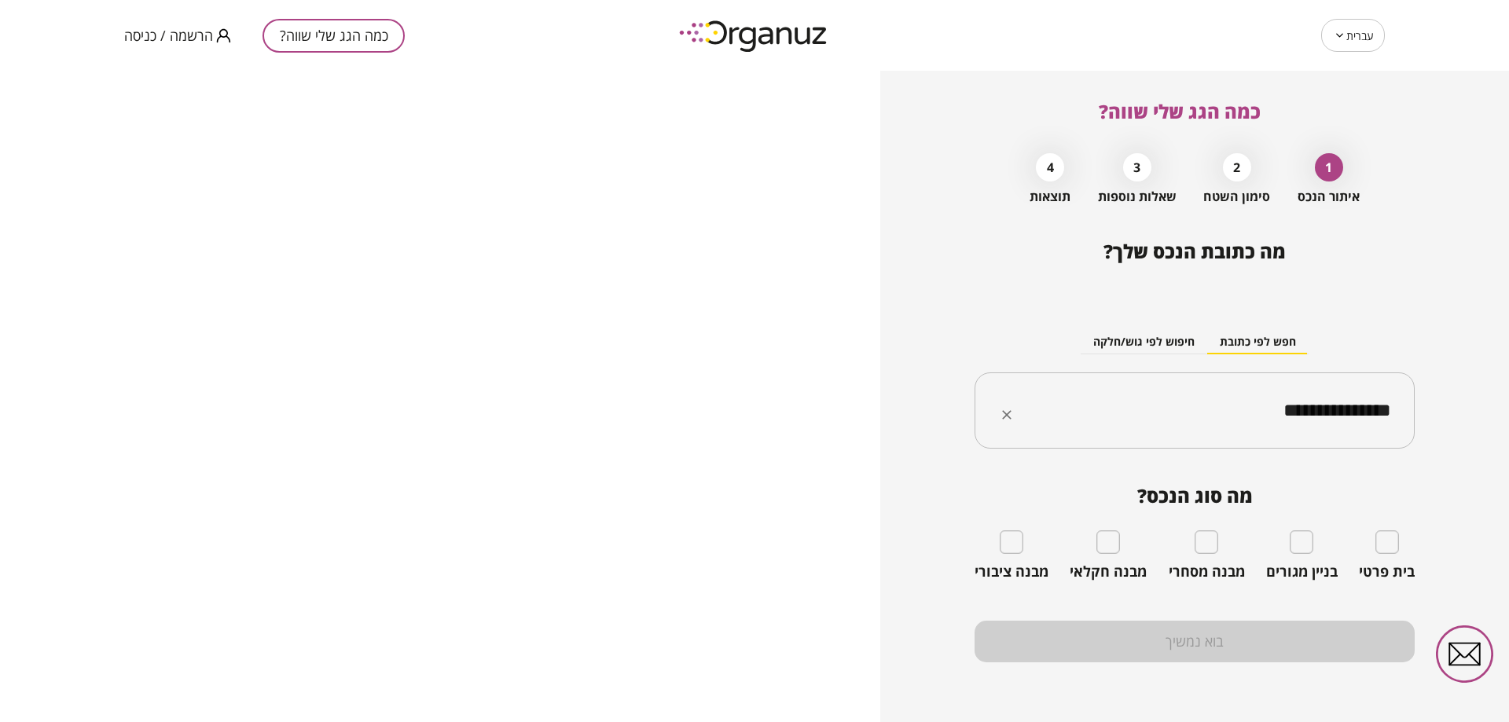
type input "**********"
click at [1315, 544] on div "בניין מגורים" at bounding box center [1302, 556] width 72 height 50
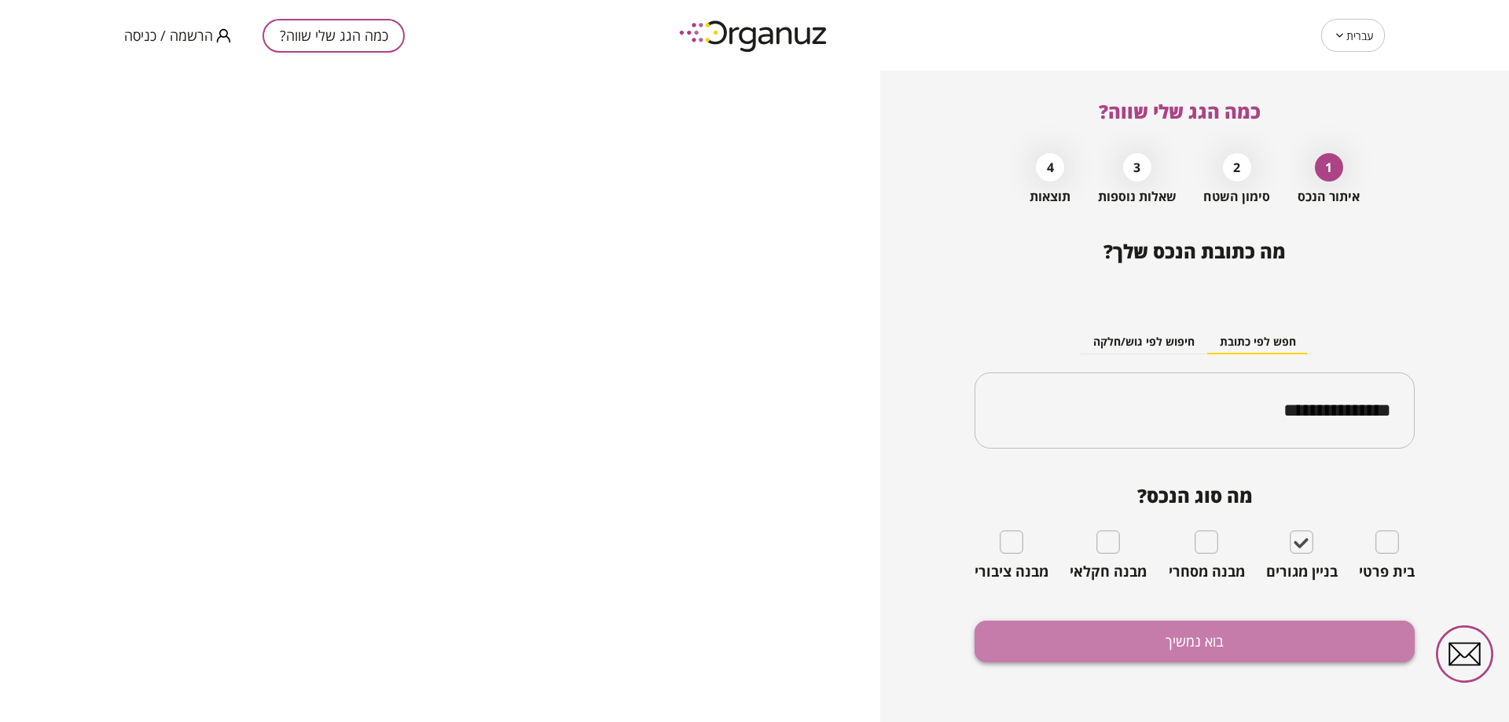
click at [1264, 623] on button "בוא נמשיך" at bounding box center [1195, 642] width 440 height 42
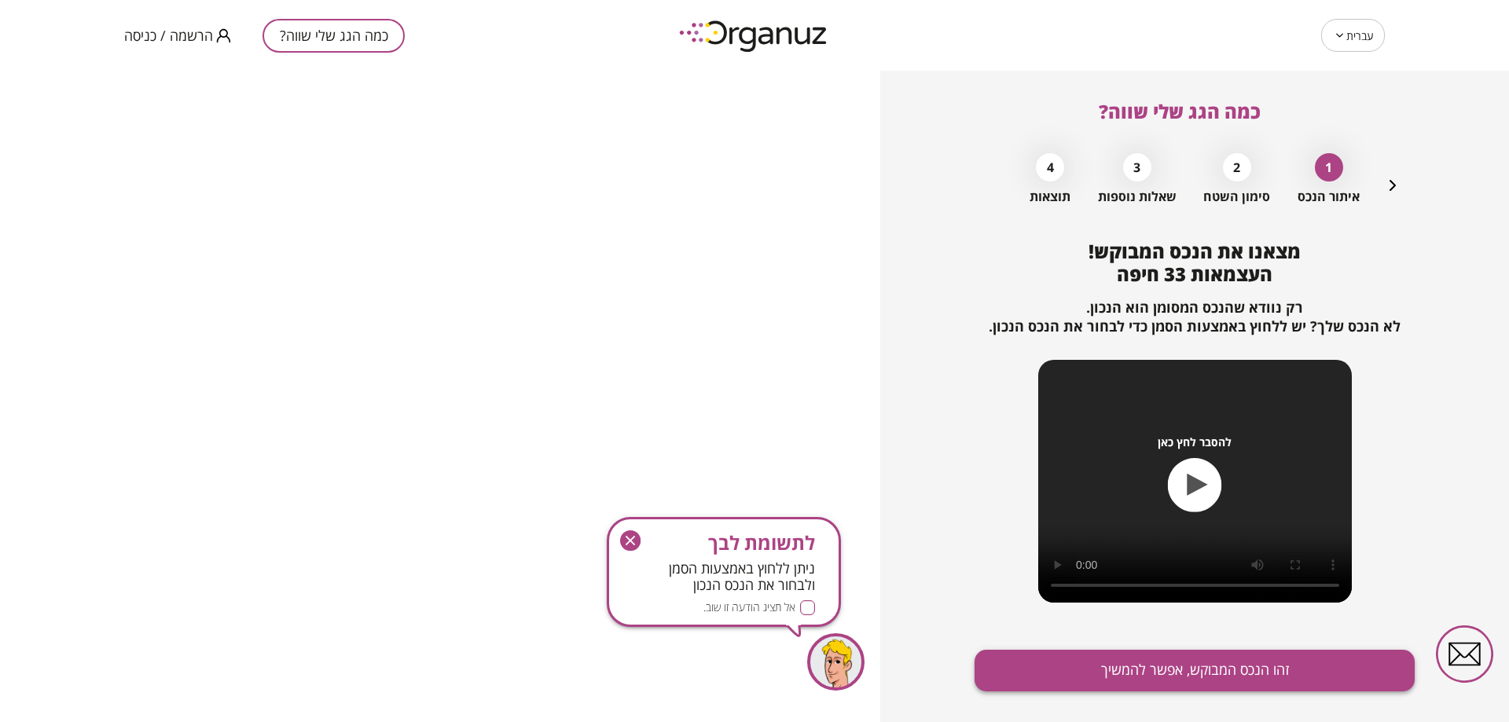
click at [1150, 659] on button "זהו הנכס המבוקש, אפשר להמשיך" at bounding box center [1195, 671] width 440 height 42
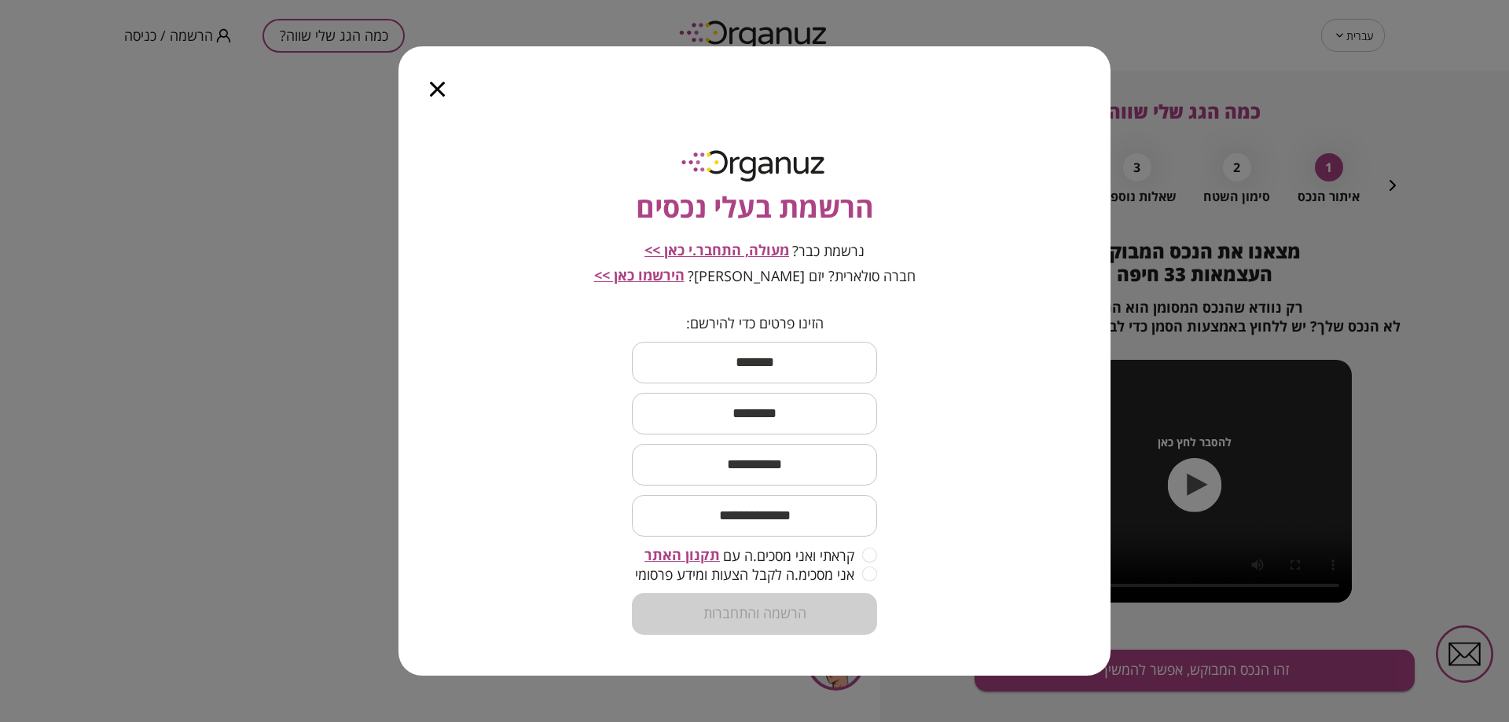
click at [762, 250] on span "מעולה, התחבר.י כאן >>" at bounding box center [717, 250] width 145 height 19
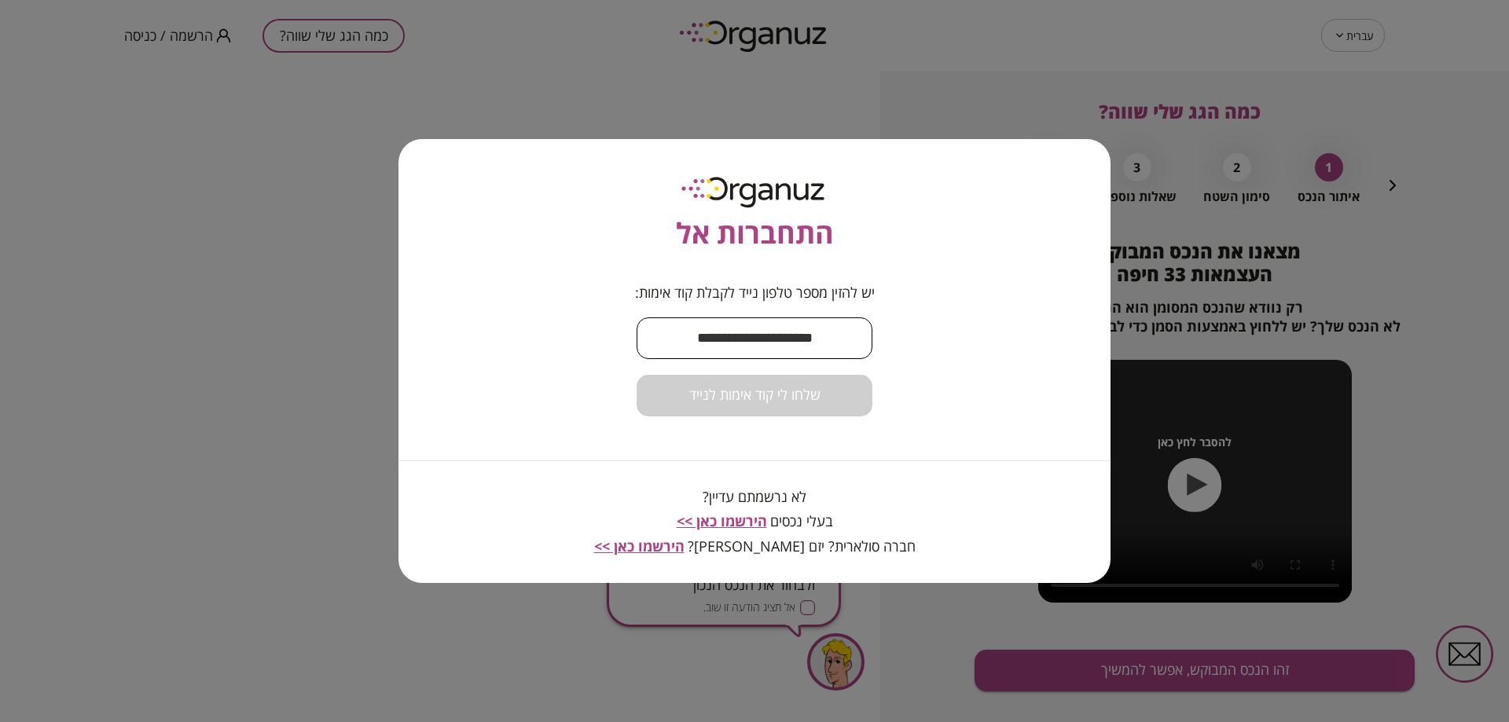
click at [738, 340] on input "text" at bounding box center [755, 338] width 236 height 46
type input "**********"
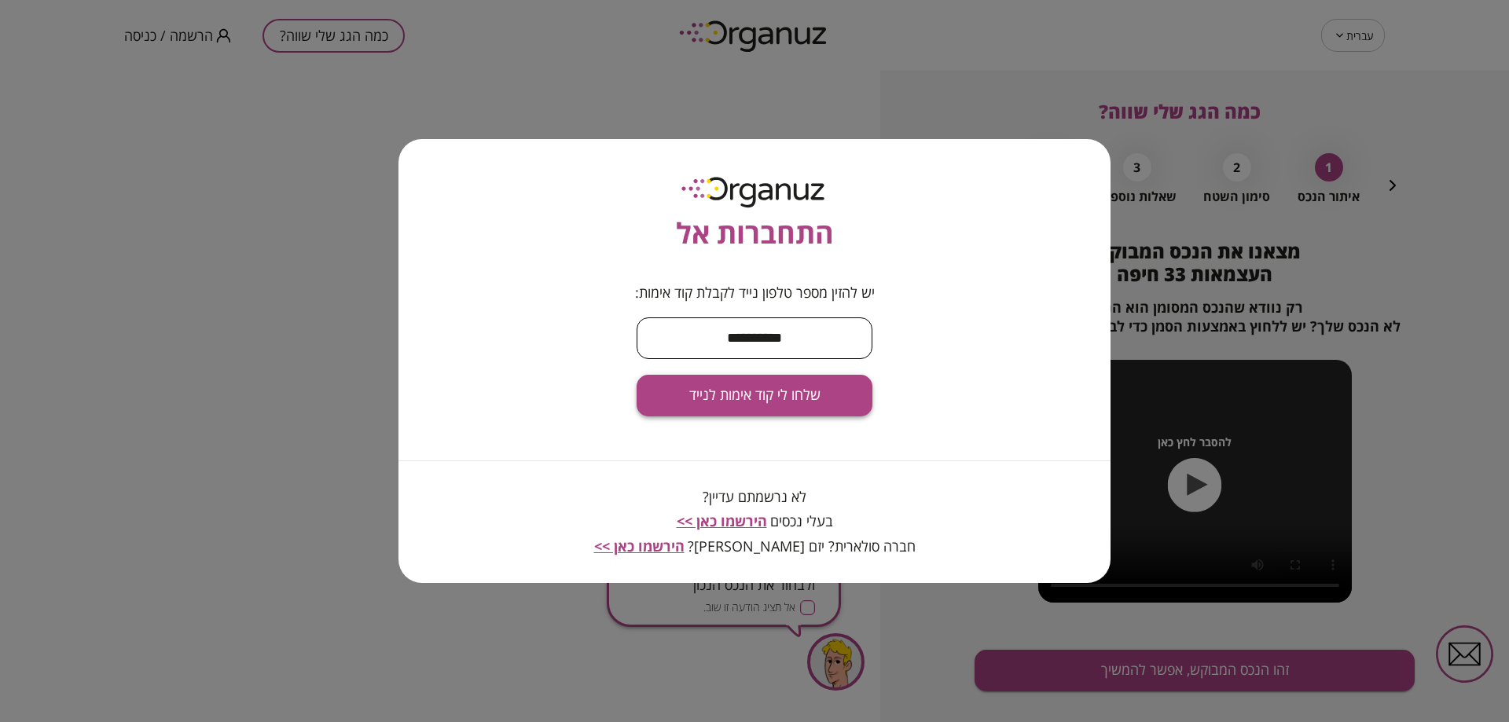
click at [759, 393] on span "שלחו לי קוד אימות לנייד" at bounding box center [754, 395] width 131 height 17
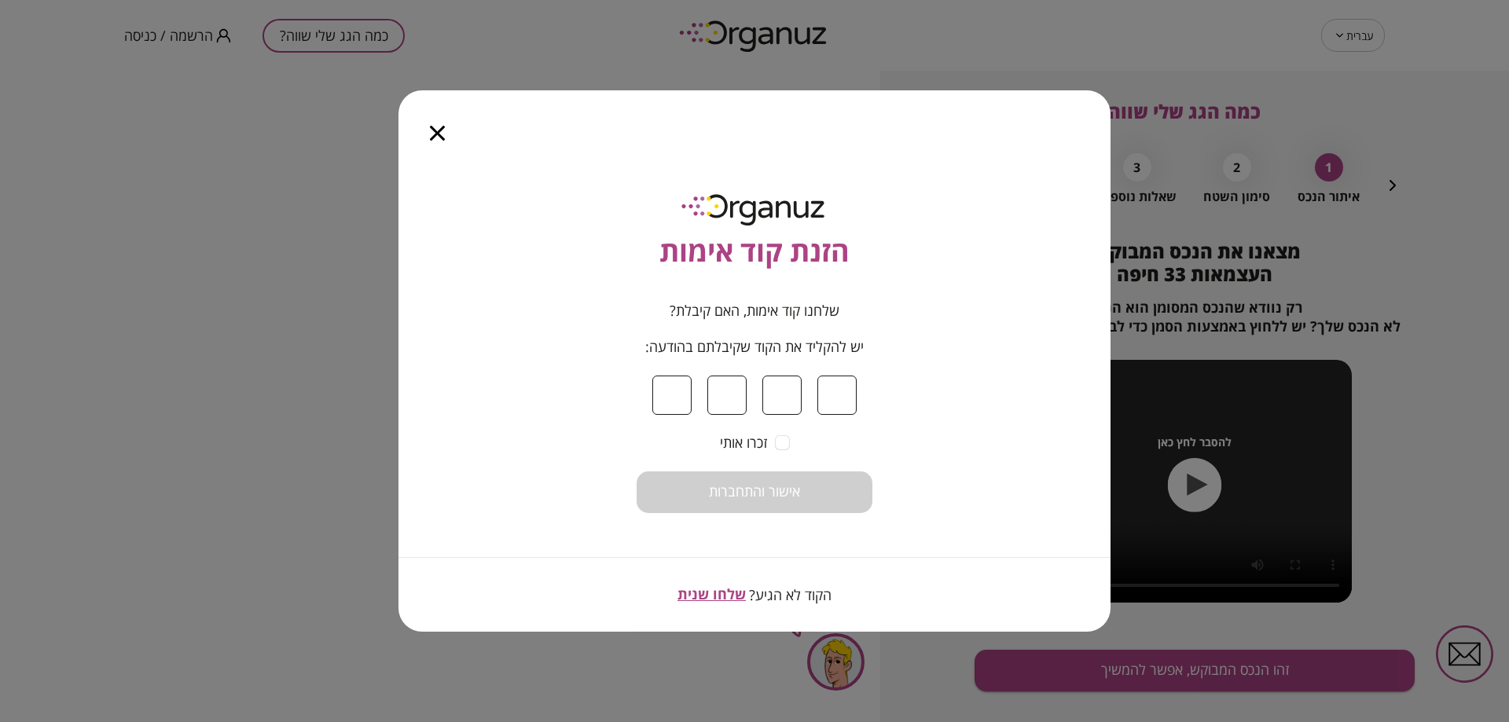
type input "*"
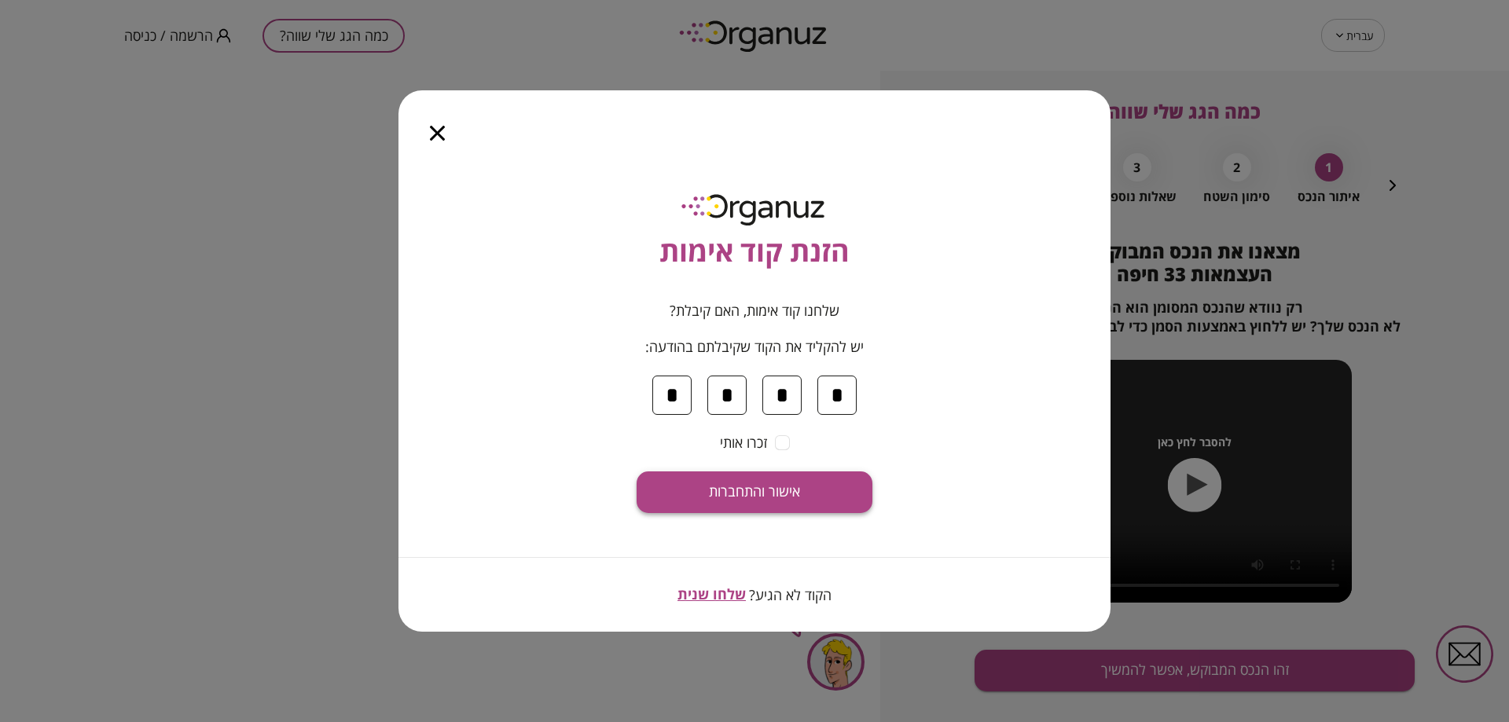
type input "*"
click at [773, 487] on span "אישור והתחברות" at bounding box center [754, 491] width 91 height 17
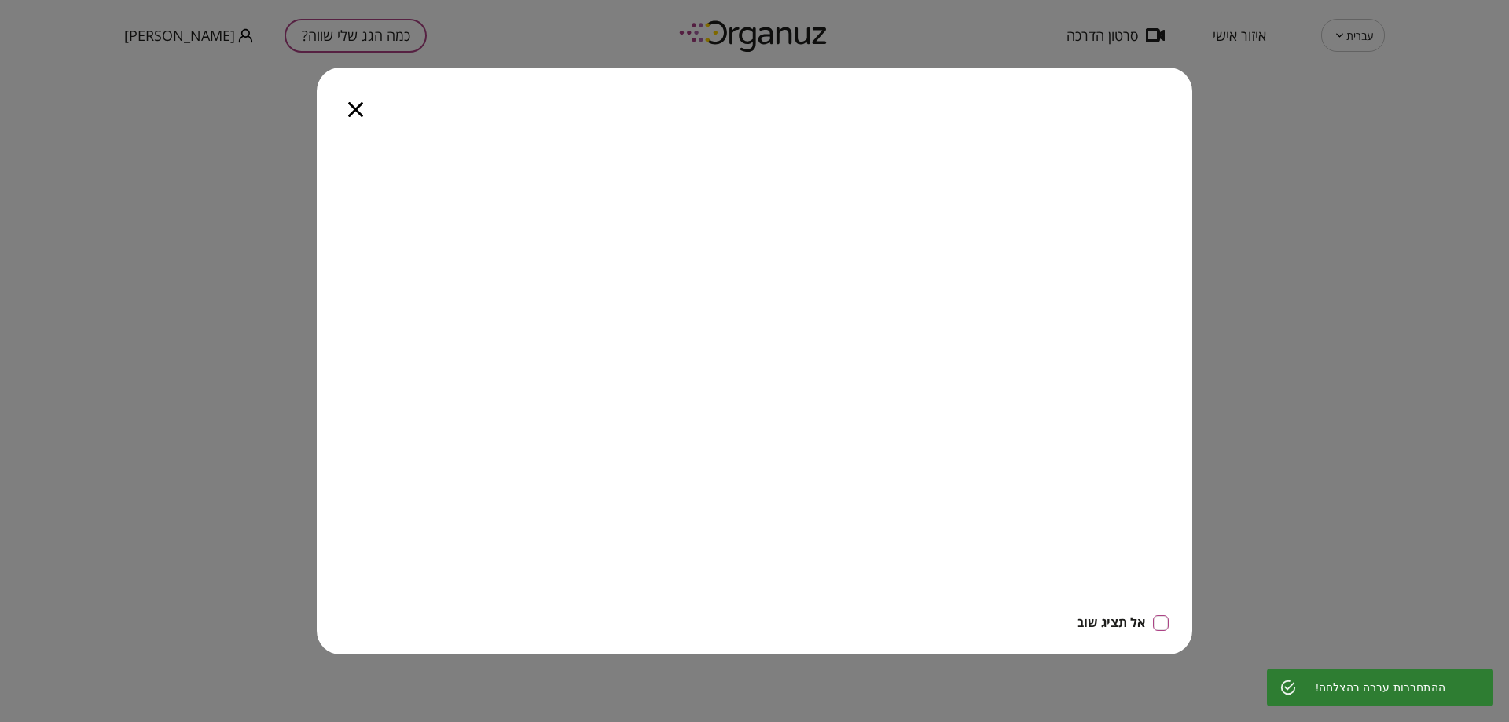
click at [351, 97] on div at bounding box center [356, 101] width 78 height 66
click at [354, 105] on icon "button" at bounding box center [355, 109] width 15 height 15
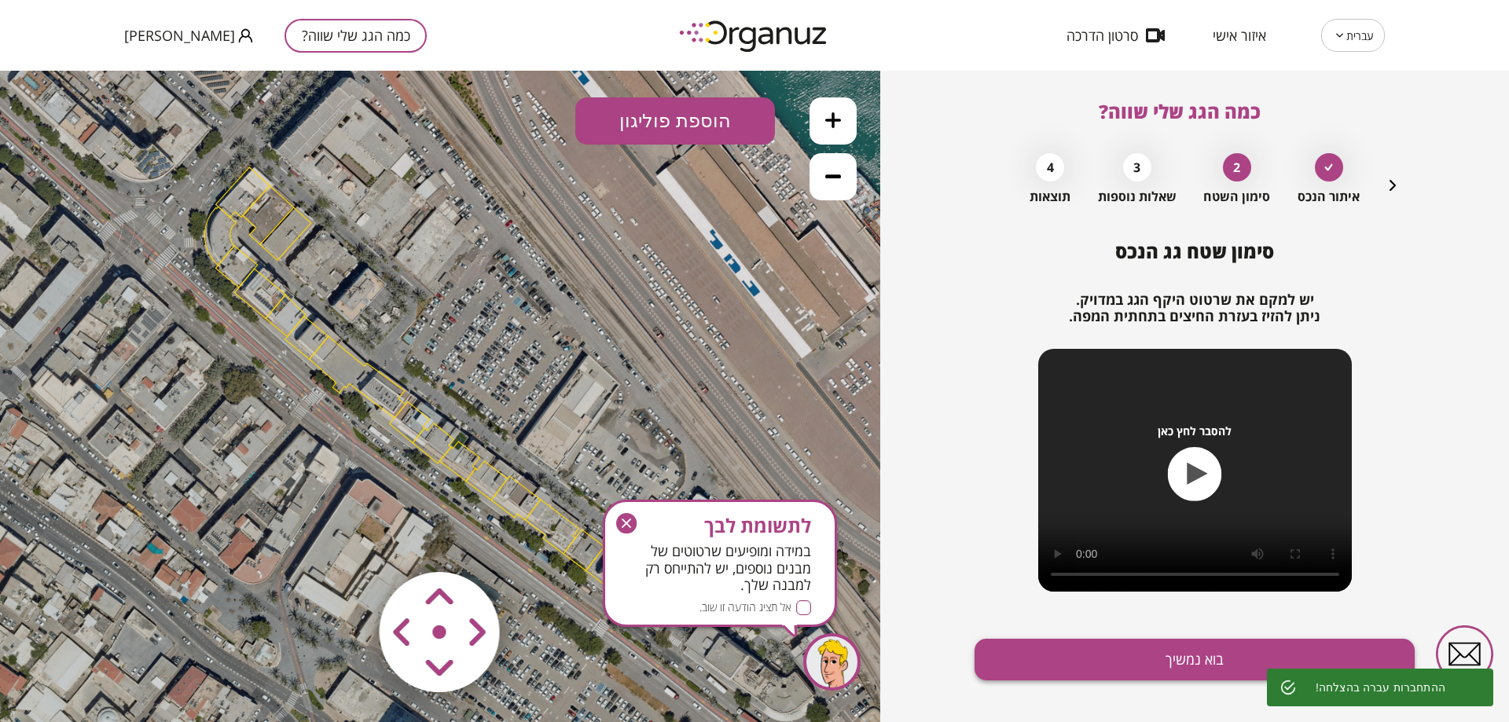
click at [1158, 644] on button "בוא נמשיך" at bounding box center [1195, 660] width 440 height 42
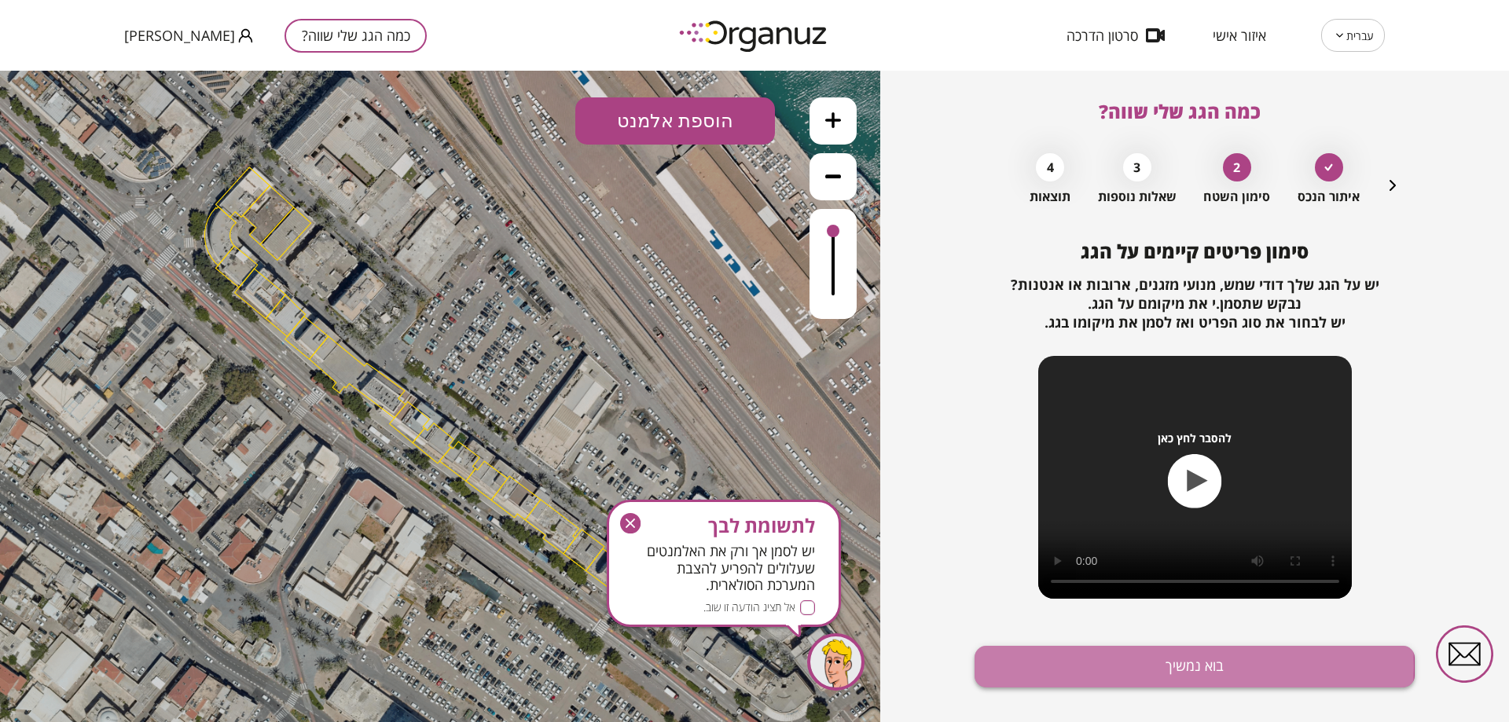
click at [1074, 666] on button "בוא נמשיך" at bounding box center [1195, 667] width 440 height 42
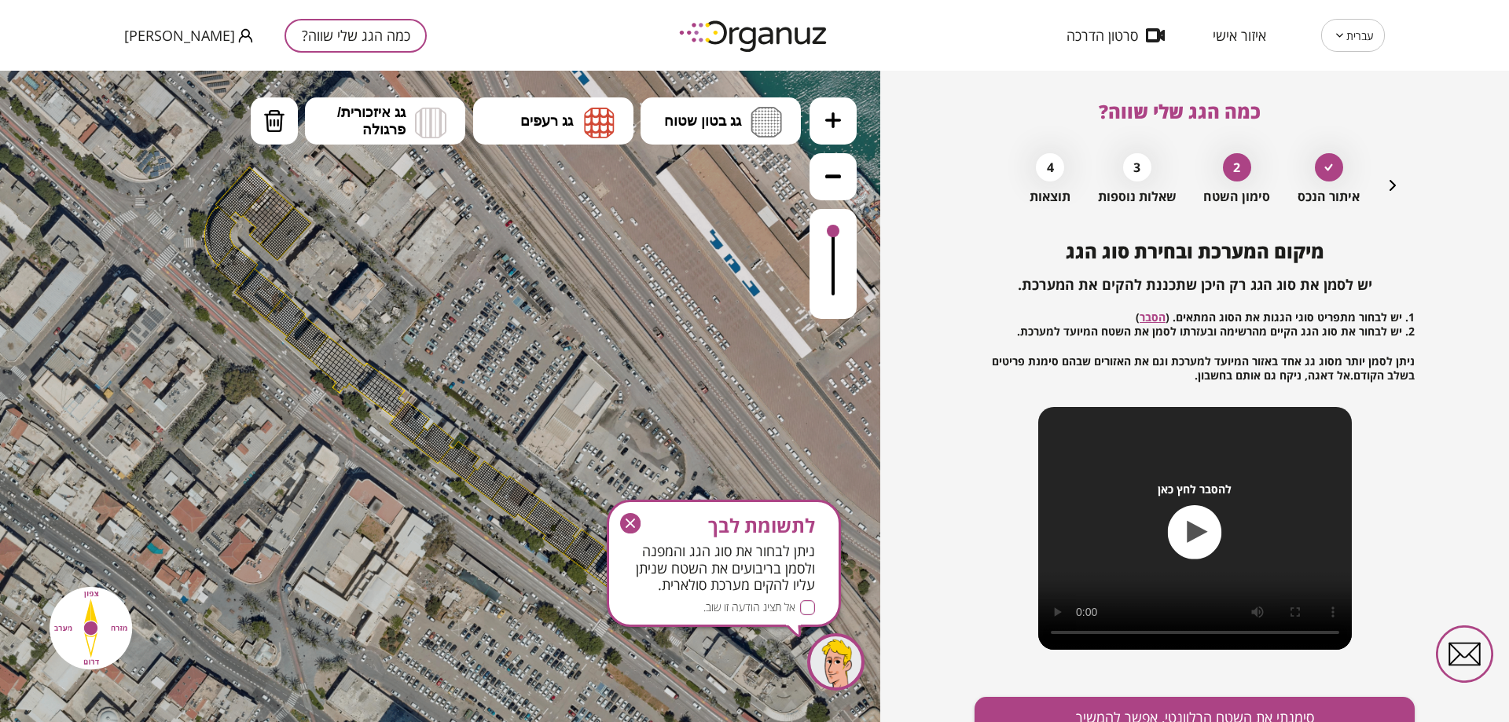
click at [1074, 666] on div "מיקום המערכת ובחירת סוג הגג יש לסמן את סוג הגג רק היכן שתכננת להקים את המערכת. …" at bounding box center [1195, 457] width 440 height 433
click at [816, 127] on button at bounding box center [833, 120] width 47 height 47
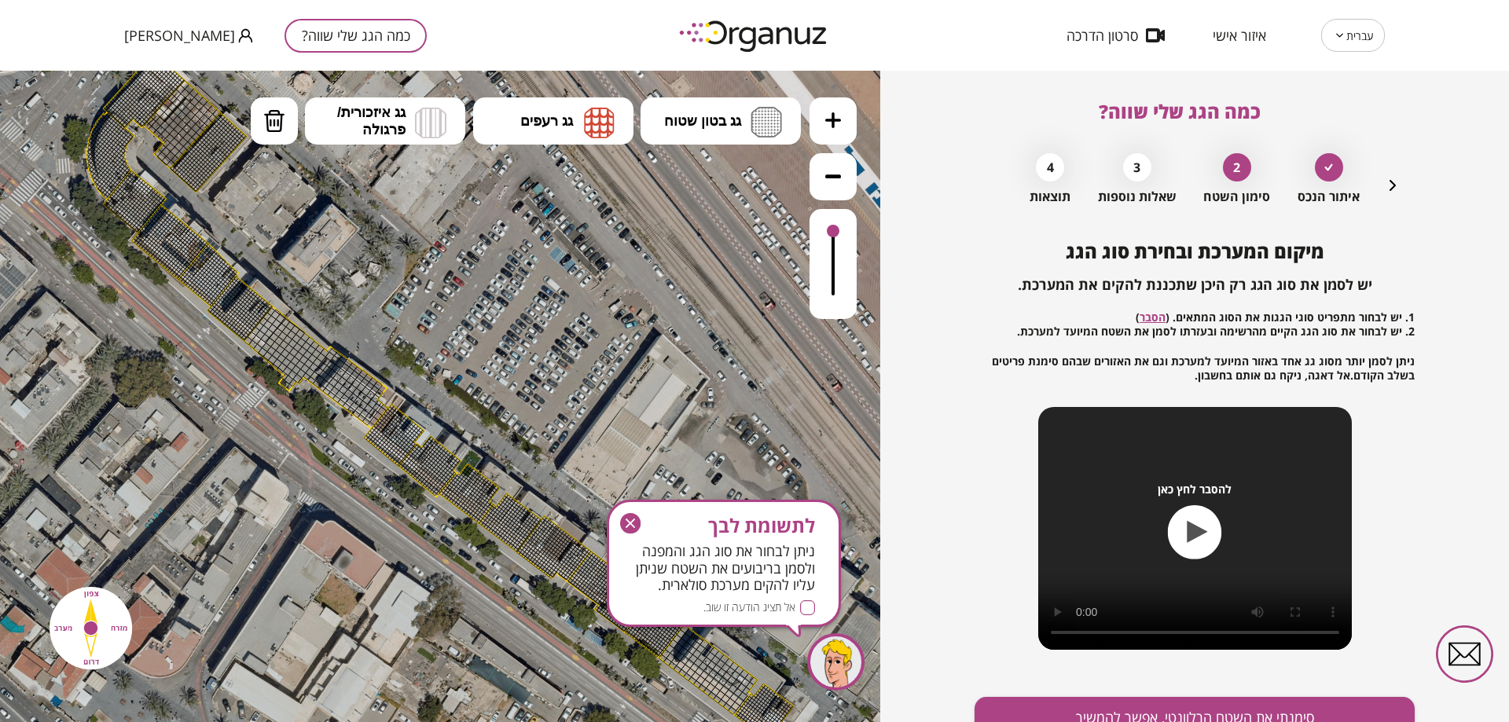
click at [817, 127] on button at bounding box center [833, 120] width 47 height 47
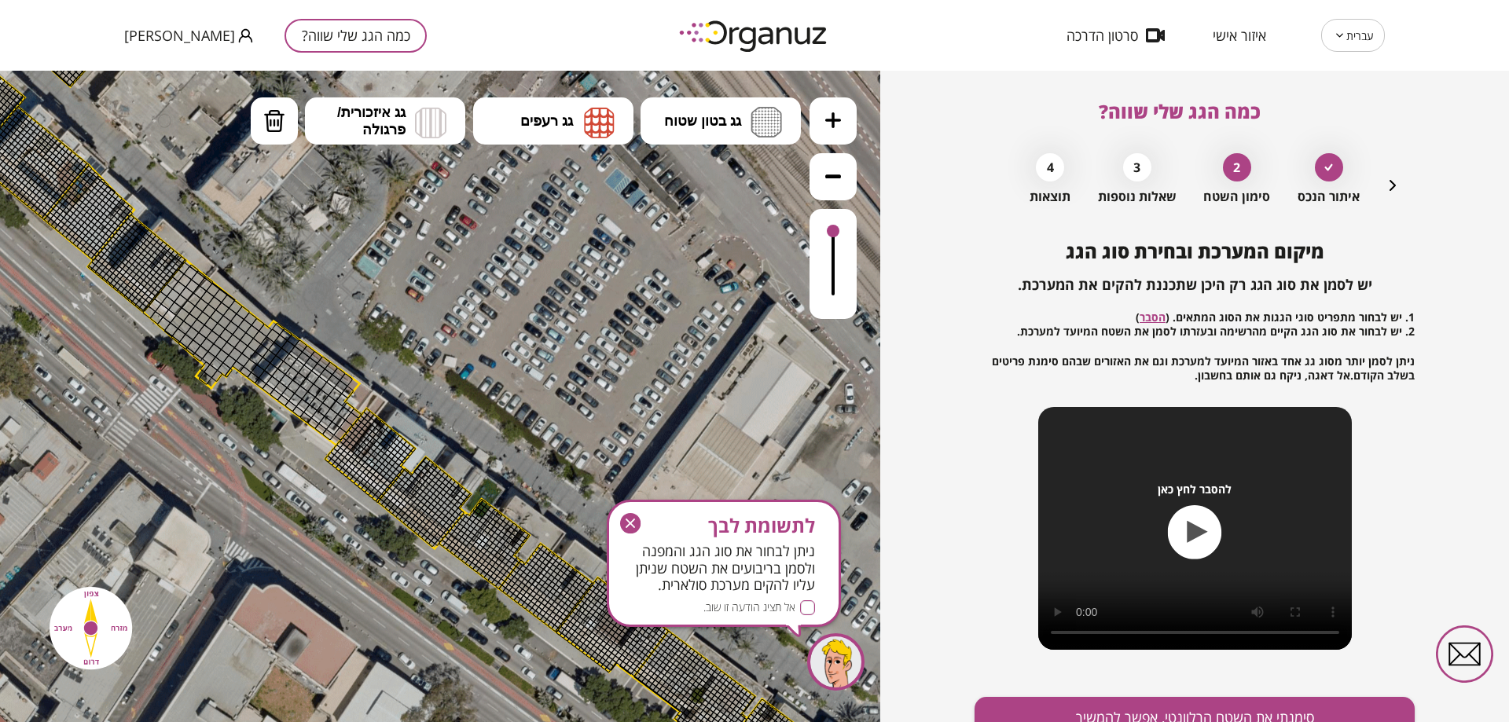
click at [817, 127] on button at bounding box center [833, 120] width 47 height 47
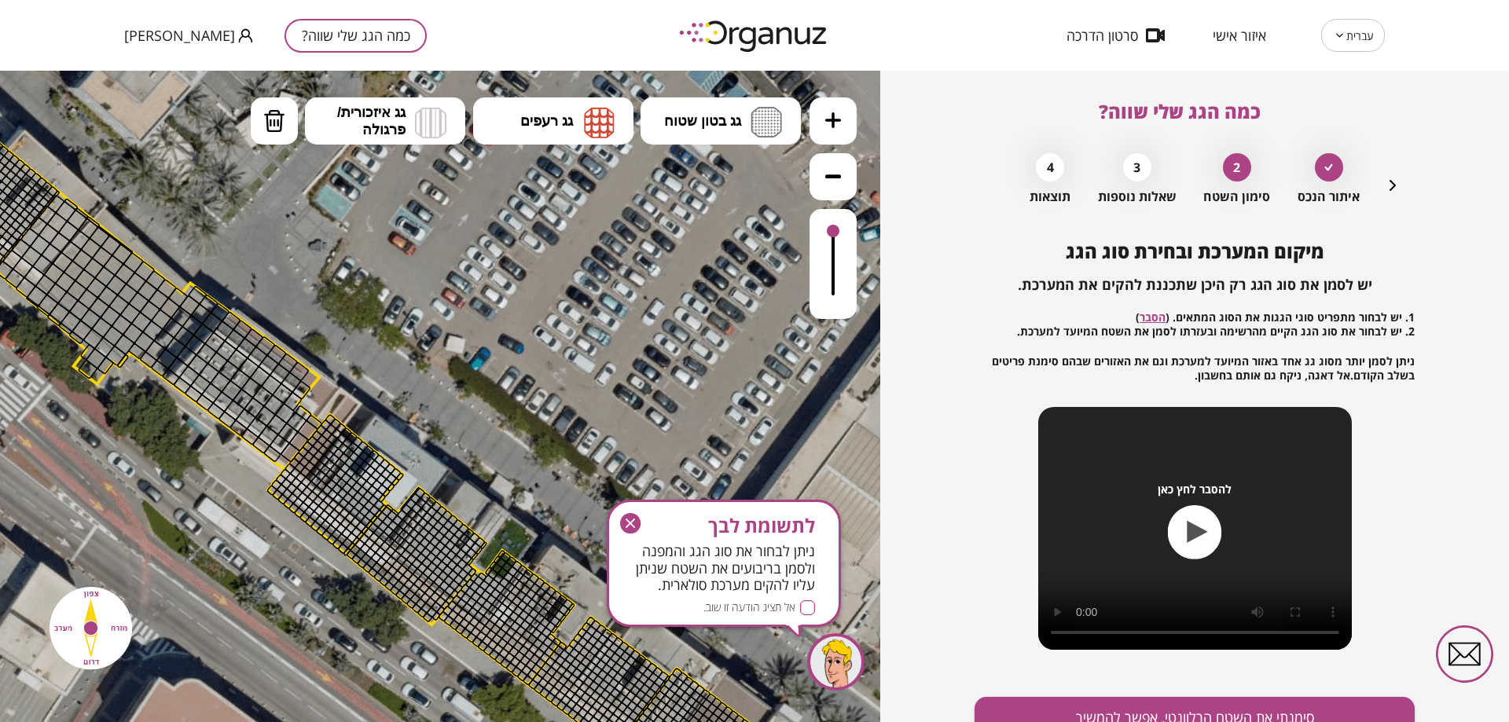
drag, startPoint x: 318, startPoint y: 445, endPoint x: 667, endPoint y: 440, distance: 349.0
click at [667, 443] on div ".st0 { fill: #FFFFFF; }" at bounding box center [441, 396] width 4829 height 4829
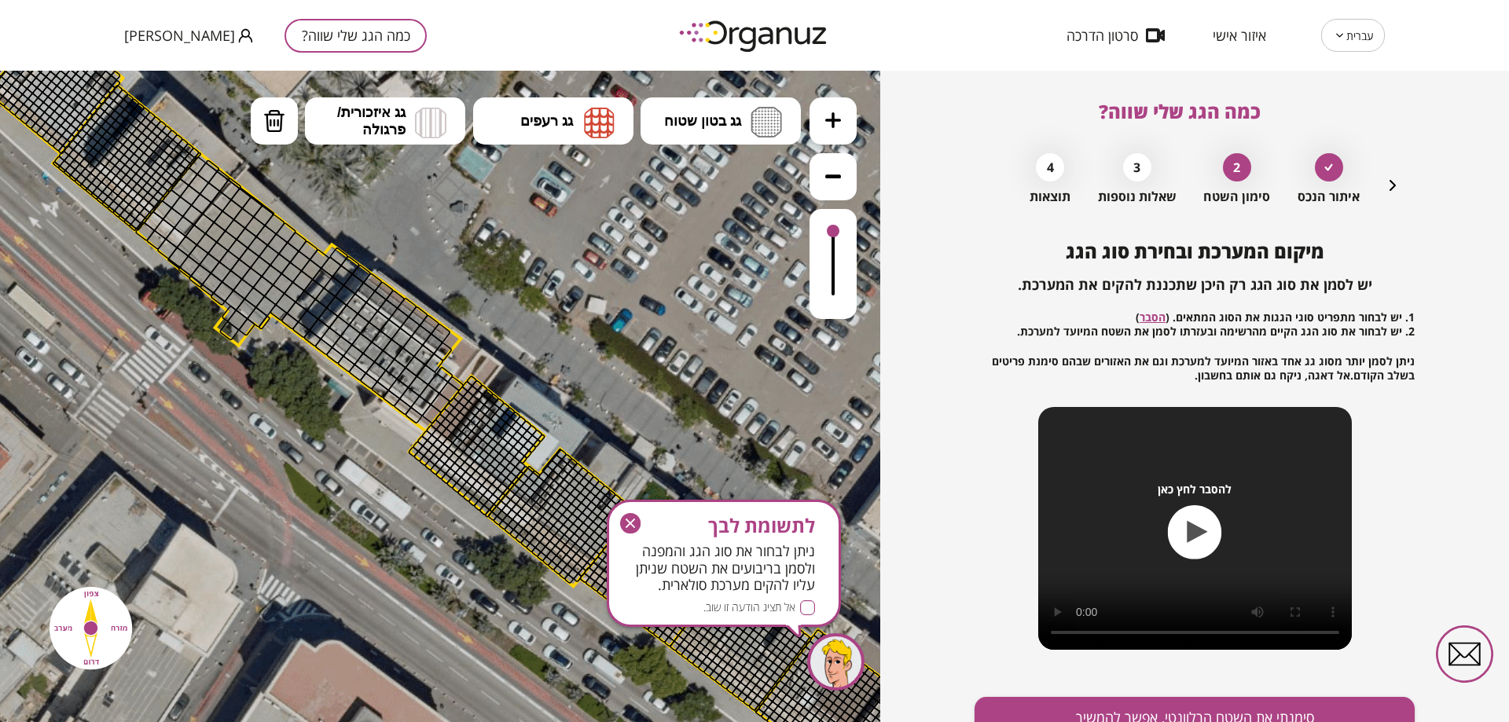
drag, startPoint x: 565, startPoint y: 341, endPoint x: 753, endPoint y: 320, distance: 189.1
click at [755, 339] on icon at bounding box center [583, 358] width 4829 height 4829
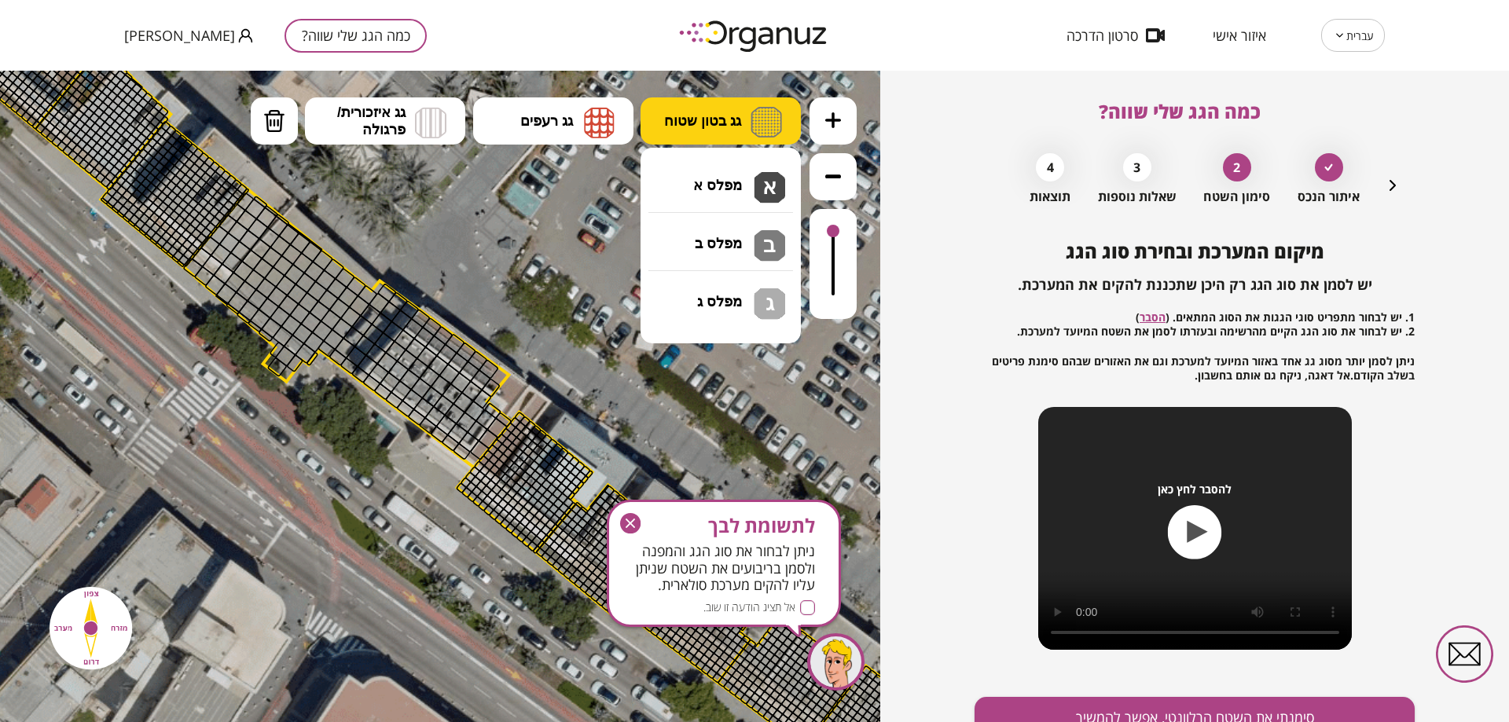
drag, startPoint x: 688, startPoint y: 105, endPoint x: 711, endPoint y: 137, distance: 38.8
click at [690, 105] on button "גג בטון שטוח" at bounding box center [721, 120] width 160 height 47
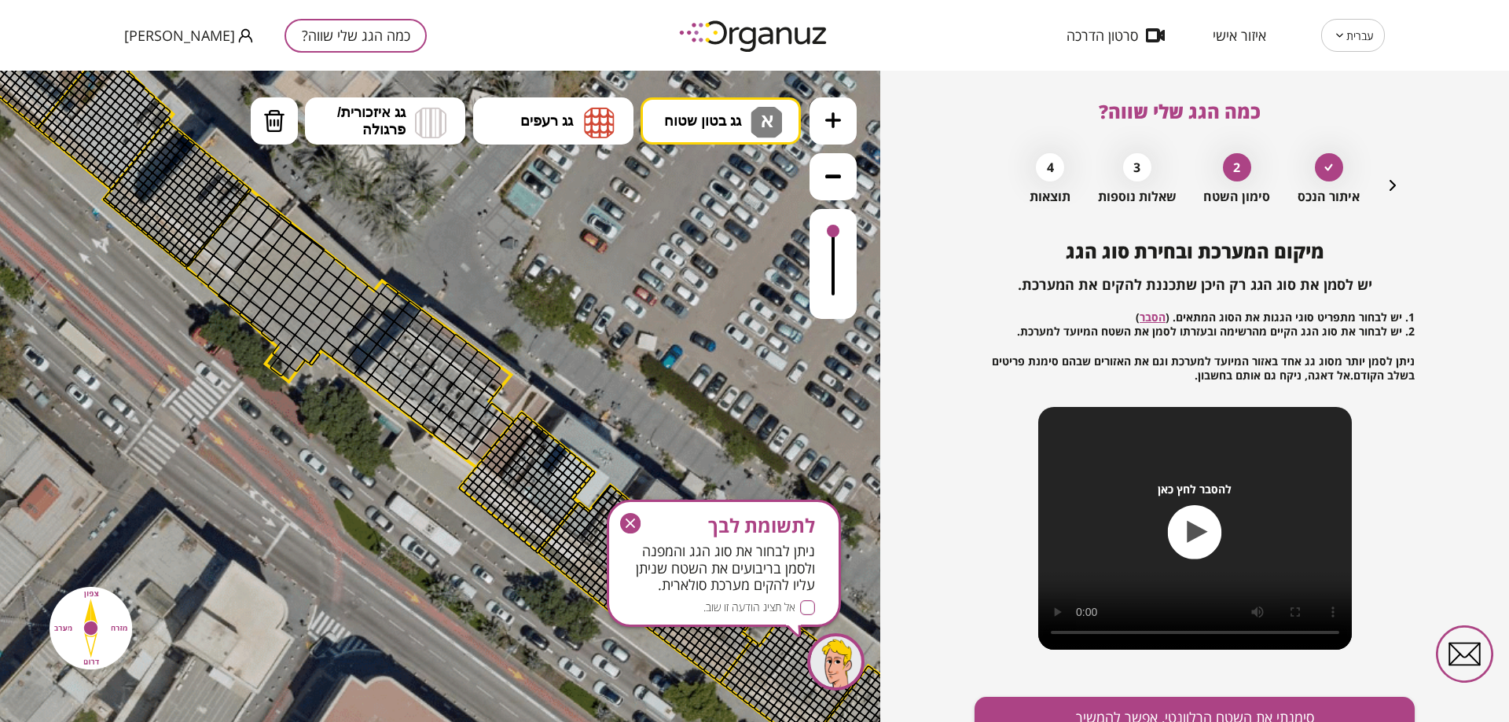
click at [718, 197] on div ".st0 { fill: #FFFFFF; } 10" at bounding box center [440, 397] width 880 height 652
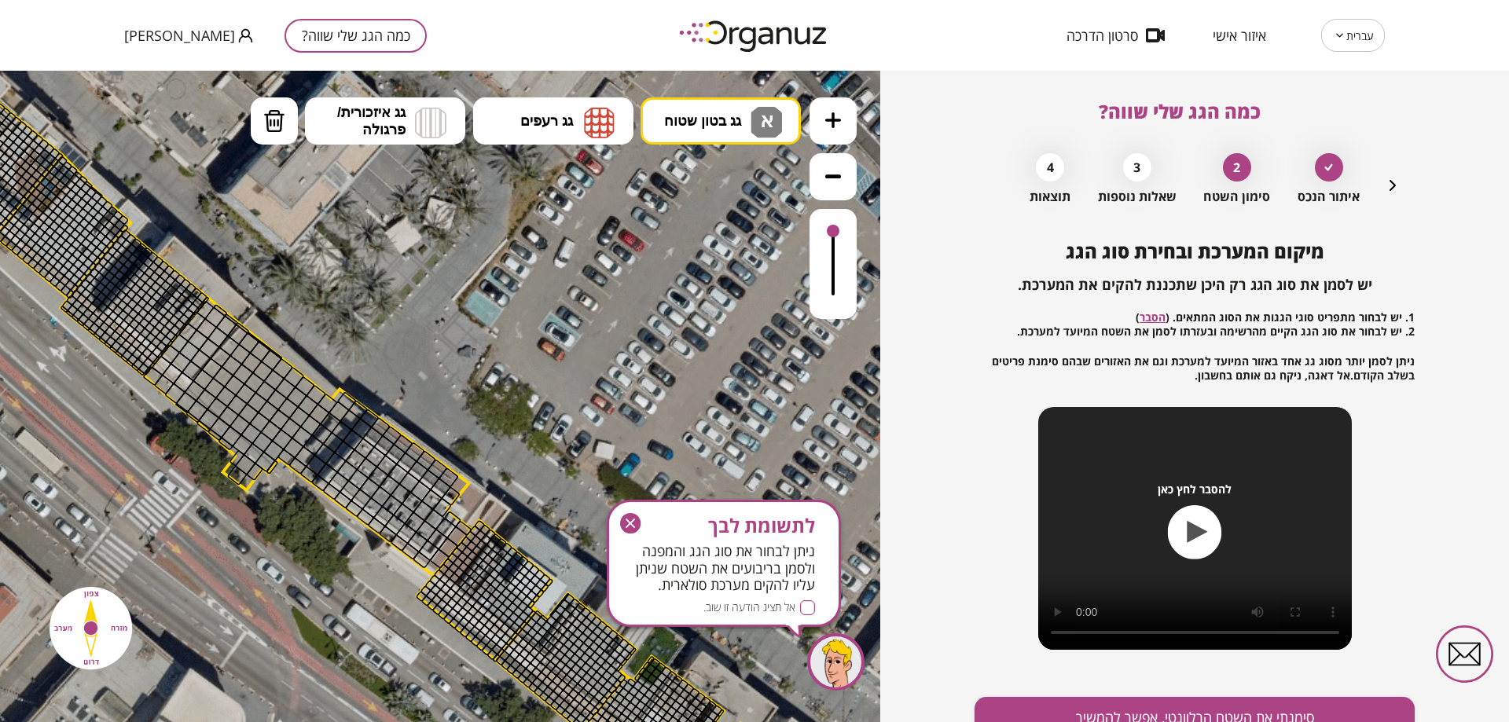
drag, startPoint x: 421, startPoint y: 306, endPoint x: 379, endPoint y: 414, distance: 116.5
click at [379, 414] on icon at bounding box center [590, 502] width 4829 height 4829
drag, startPoint x: 381, startPoint y: 433, endPoint x: 424, endPoint y: 513, distance: 91.1
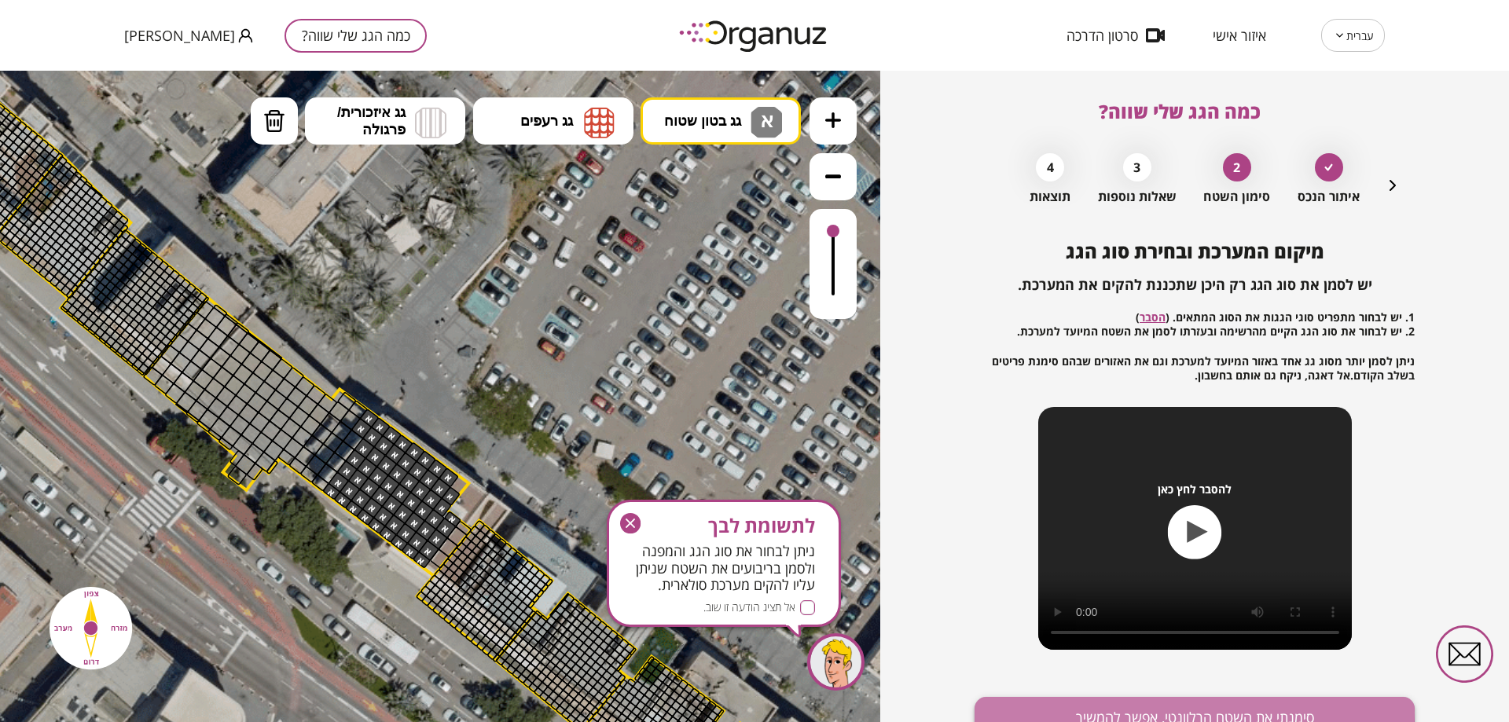
click at [1192, 713] on button "סימנתי את השטח הרלוונטי, אפשר להמשיך" at bounding box center [1195, 718] width 440 height 42
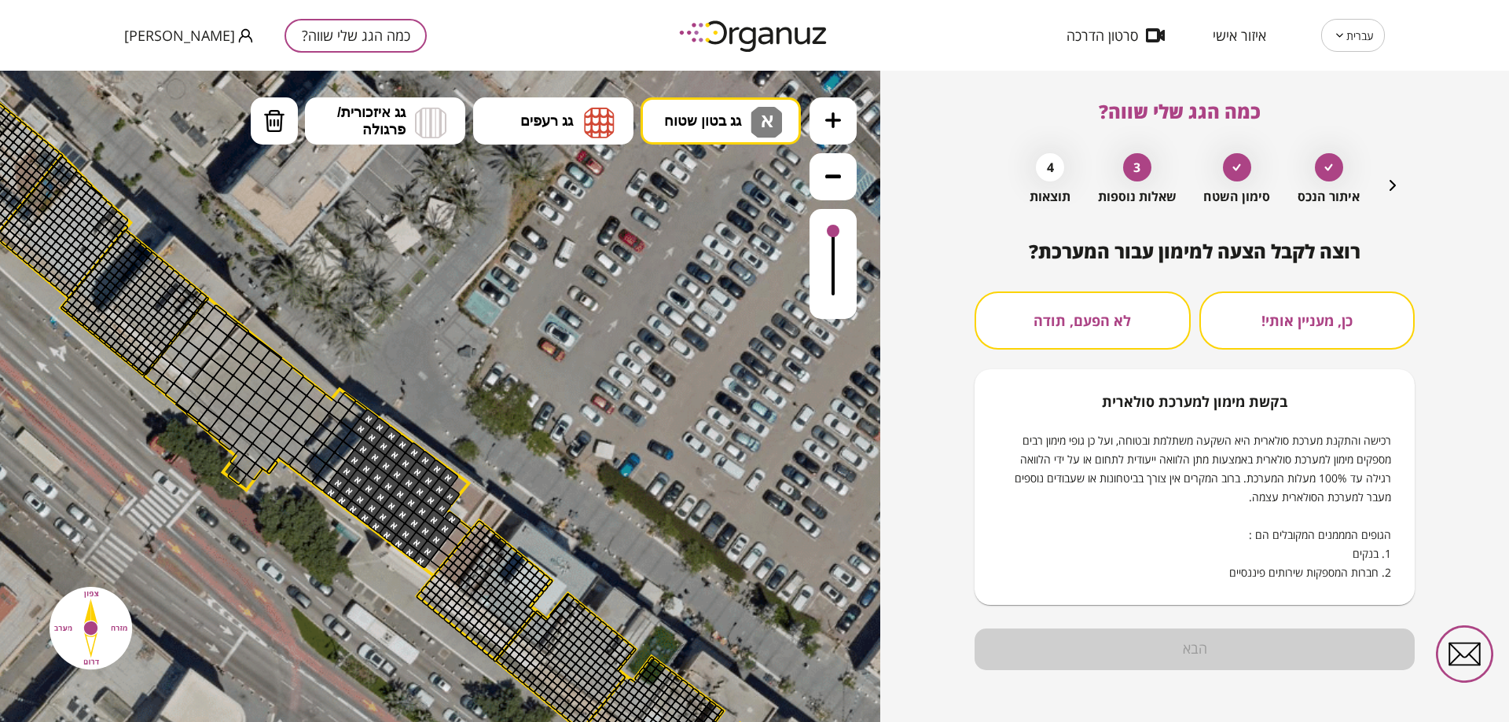
click at [1108, 308] on button "לא הפעם, תודה" at bounding box center [1083, 321] width 216 height 58
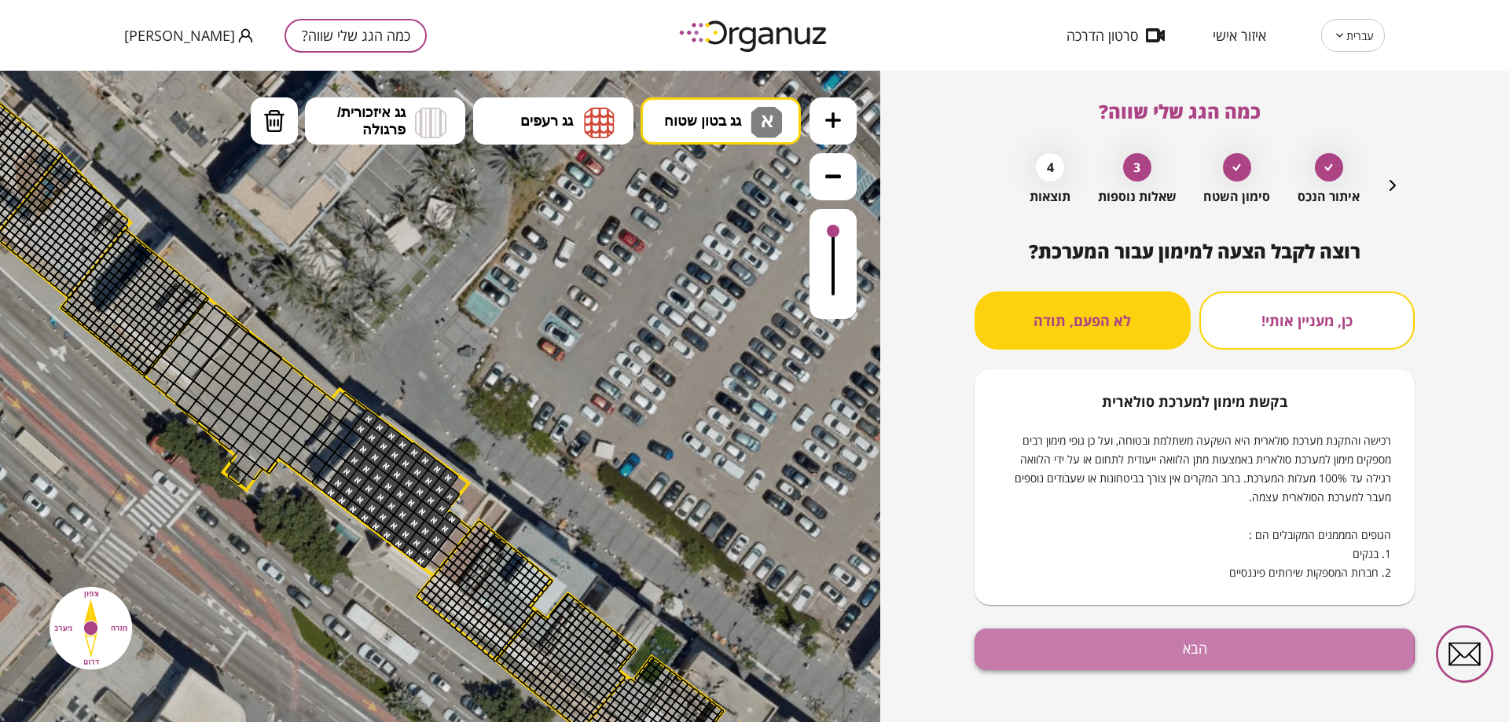
click at [1081, 648] on button "הבא" at bounding box center [1195, 650] width 440 height 42
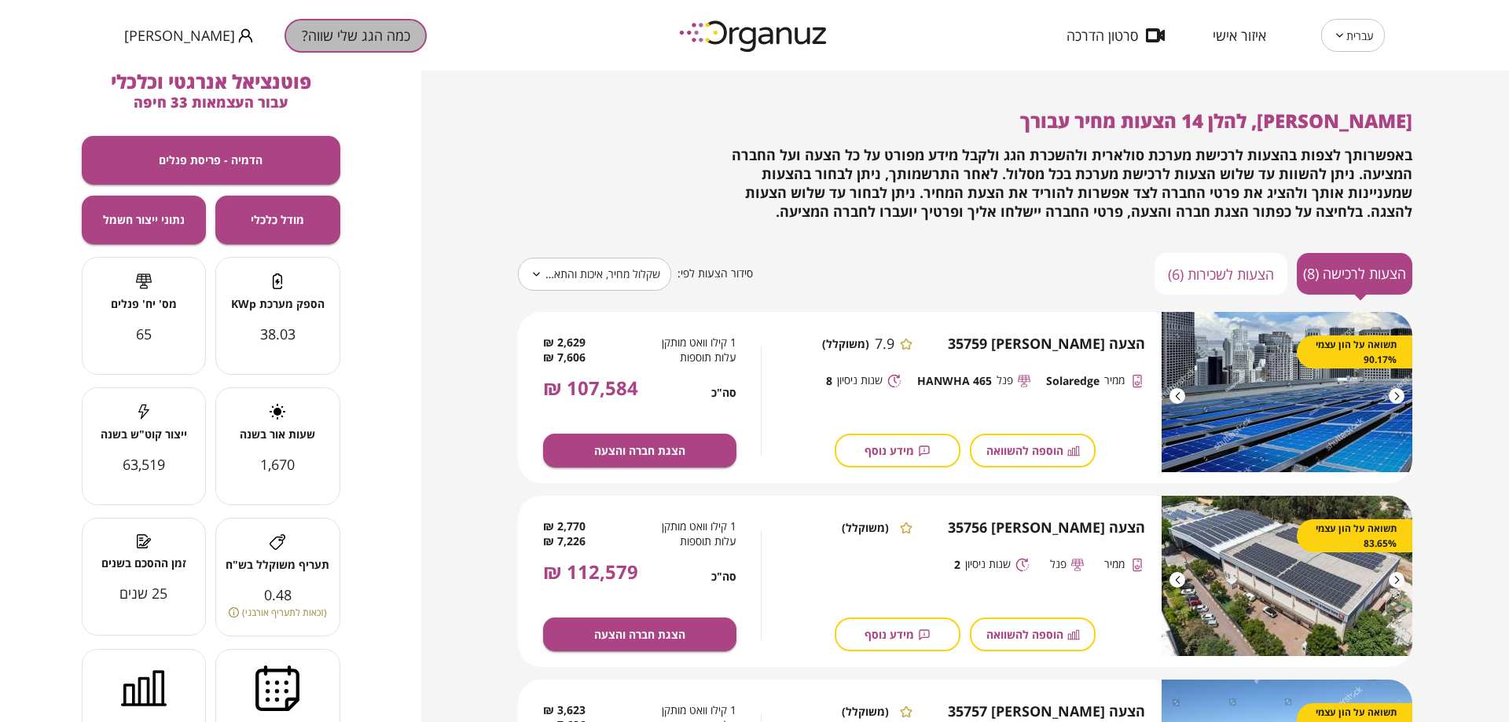
click at [299, 31] on button "כמה הגג שלי שווה?" at bounding box center [356, 36] width 142 height 34
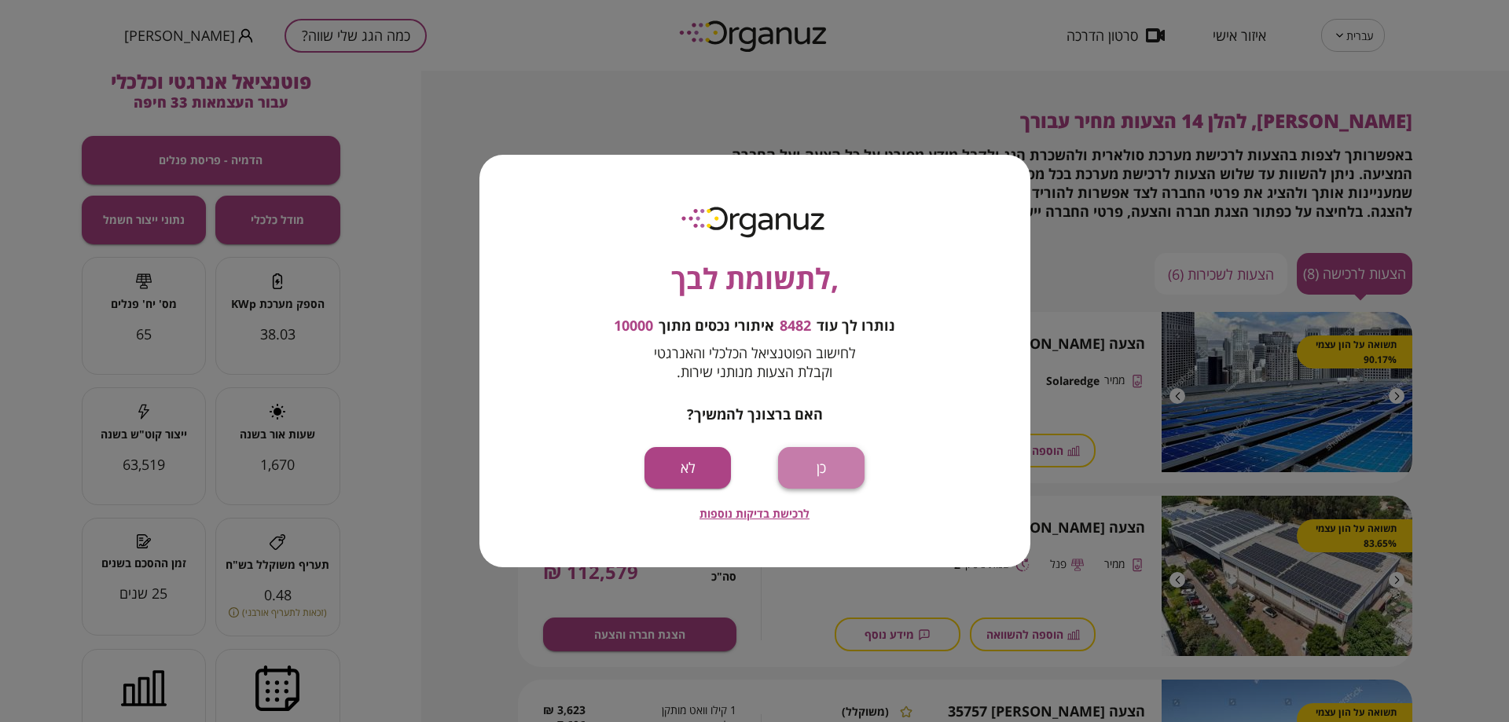
click at [832, 475] on button "כן" at bounding box center [821, 468] width 86 height 42
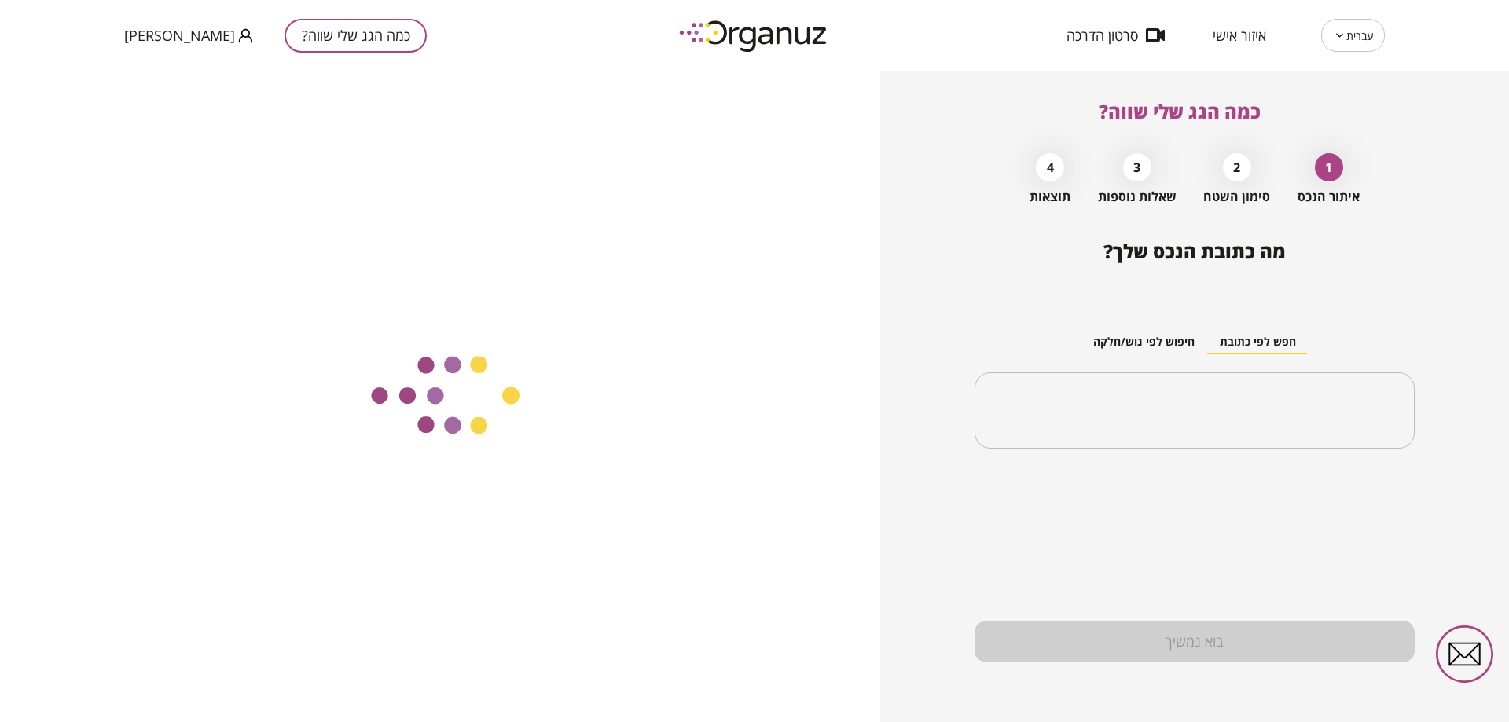
click at [1075, 439] on div "​" at bounding box center [1195, 411] width 440 height 77
click at [1067, 399] on input "text" at bounding box center [1200, 410] width 391 height 39
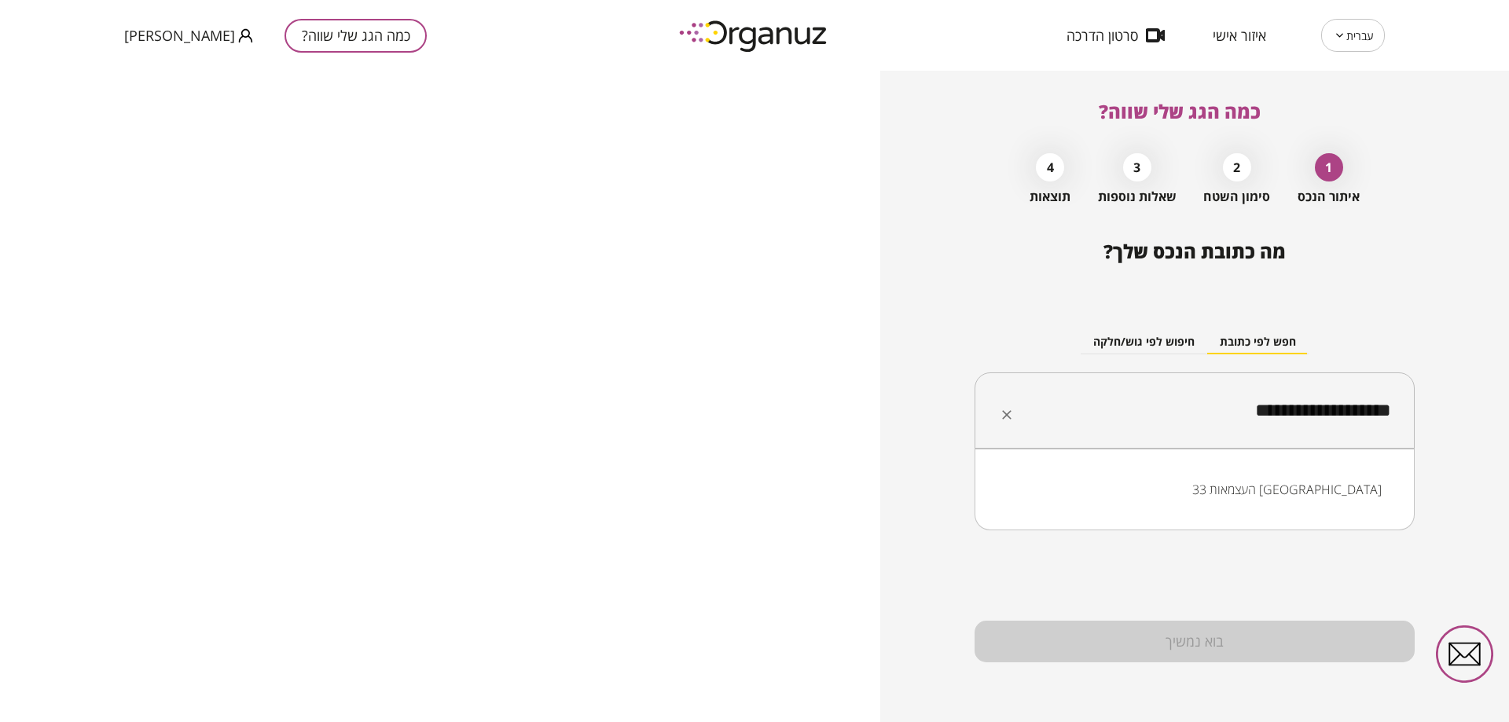
click at [1317, 485] on li "העצמאות 33 קריית אתא" at bounding box center [1194, 490] width 399 height 28
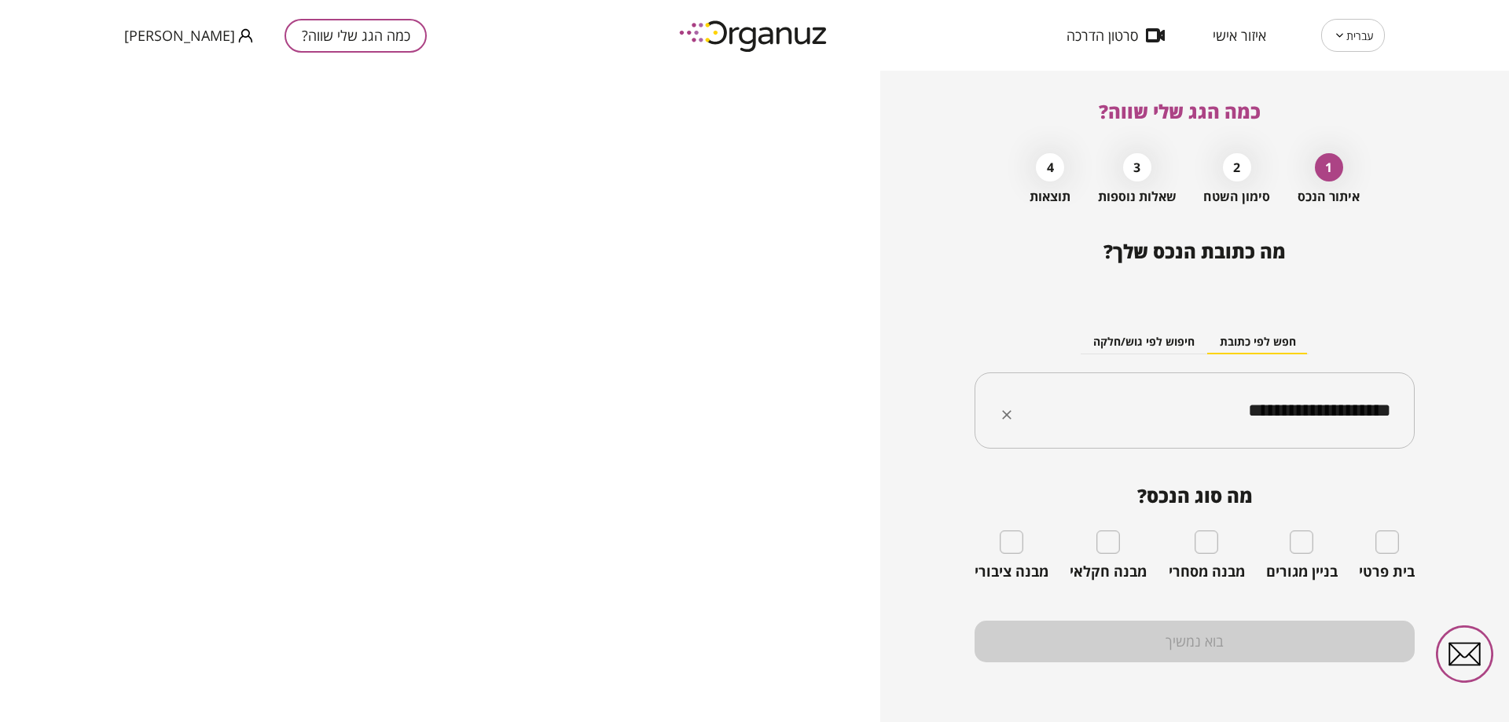
type input "**********"
click at [1288, 527] on div "מה סוג הנכס? בית פרטי בניין מגורים מבנה מסחרי מבנה חקלאי מבנה ציבורי" at bounding box center [1195, 533] width 440 height 96
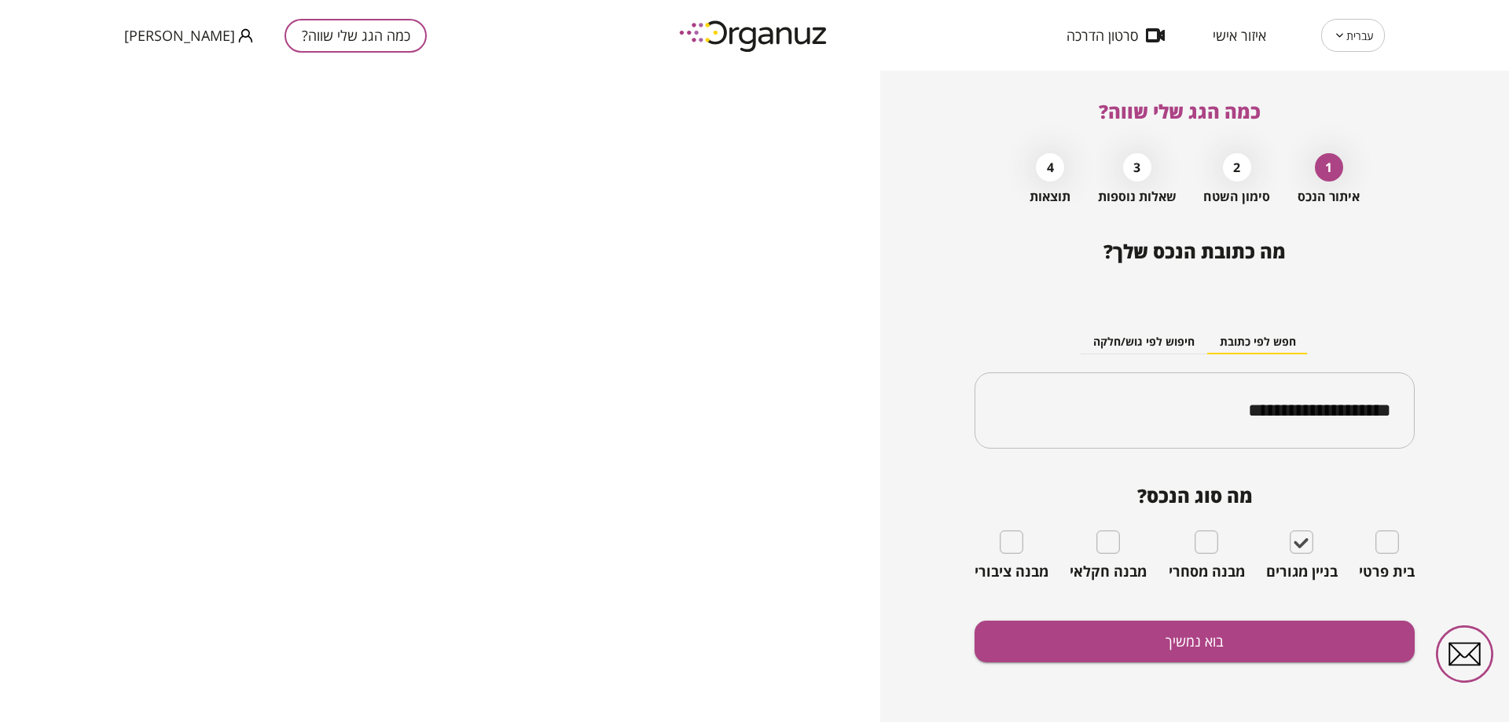
drag, startPoint x: 1236, startPoint y: 689, endPoint x: 1219, endPoint y: 665, distance: 29.4
click at [1235, 689] on div "**********" at bounding box center [1195, 482] width 440 height 482
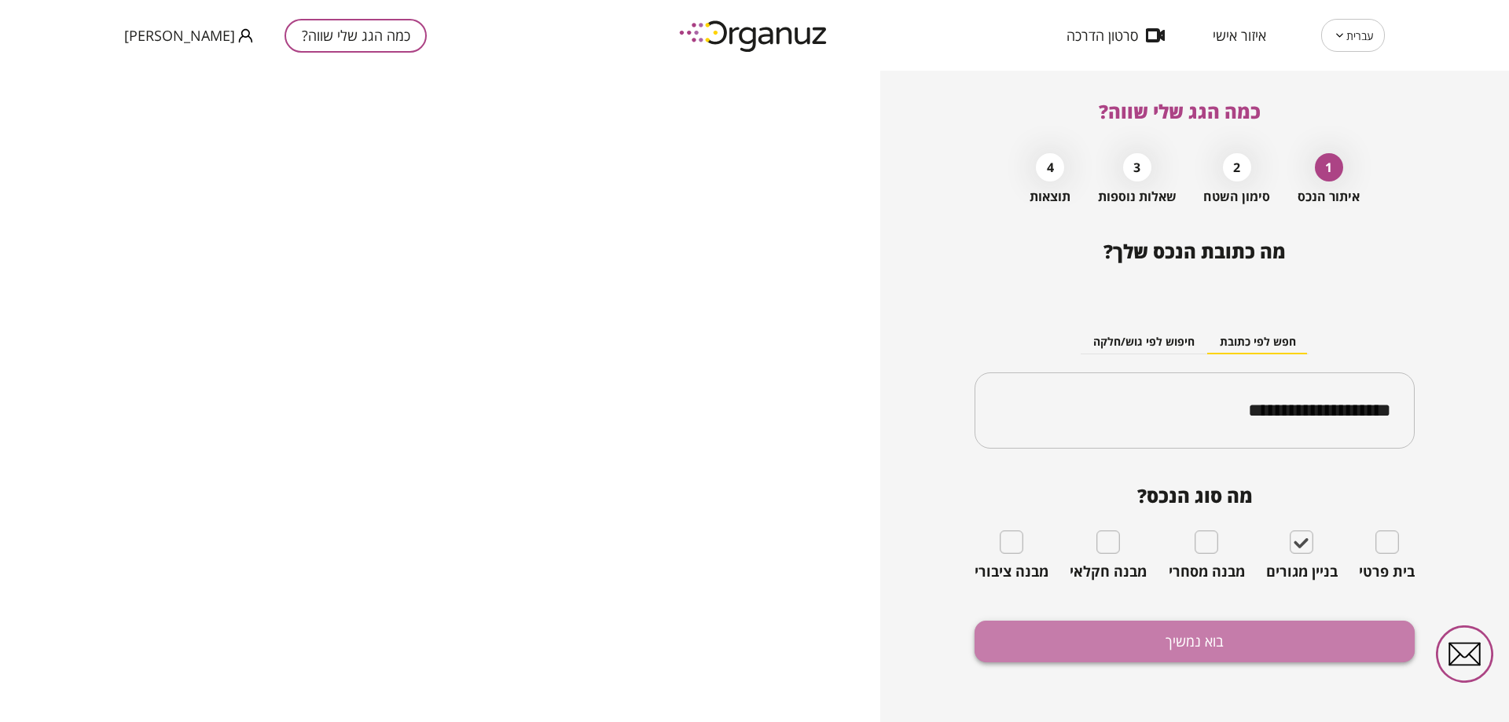
click at [1187, 637] on button "בוא נמשיך" at bounding box center [1195, 642] width 440 height 42
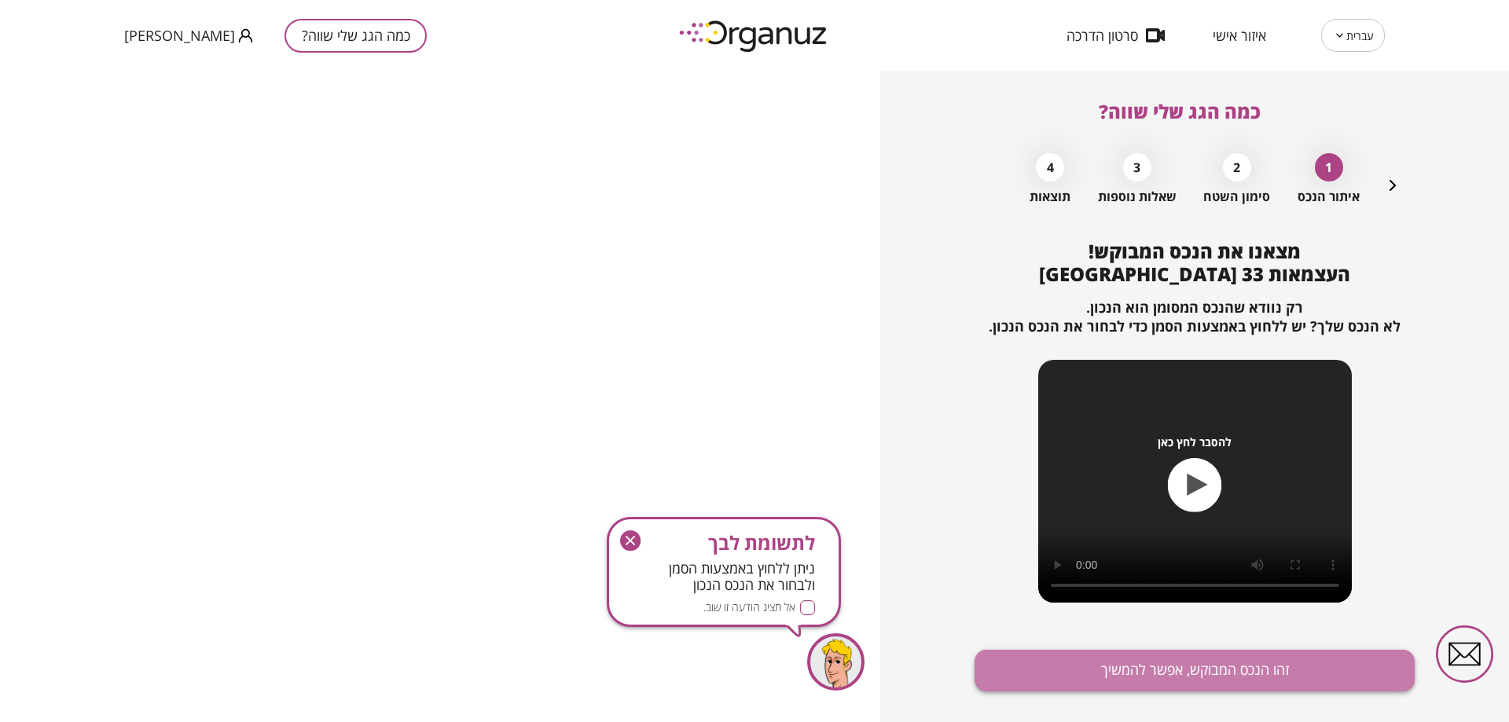
click at [1197, 665] on button "זהו הנכס המבוקש, אפשר להמשיך" at bounding box center [1195, 671] width 440 height 42
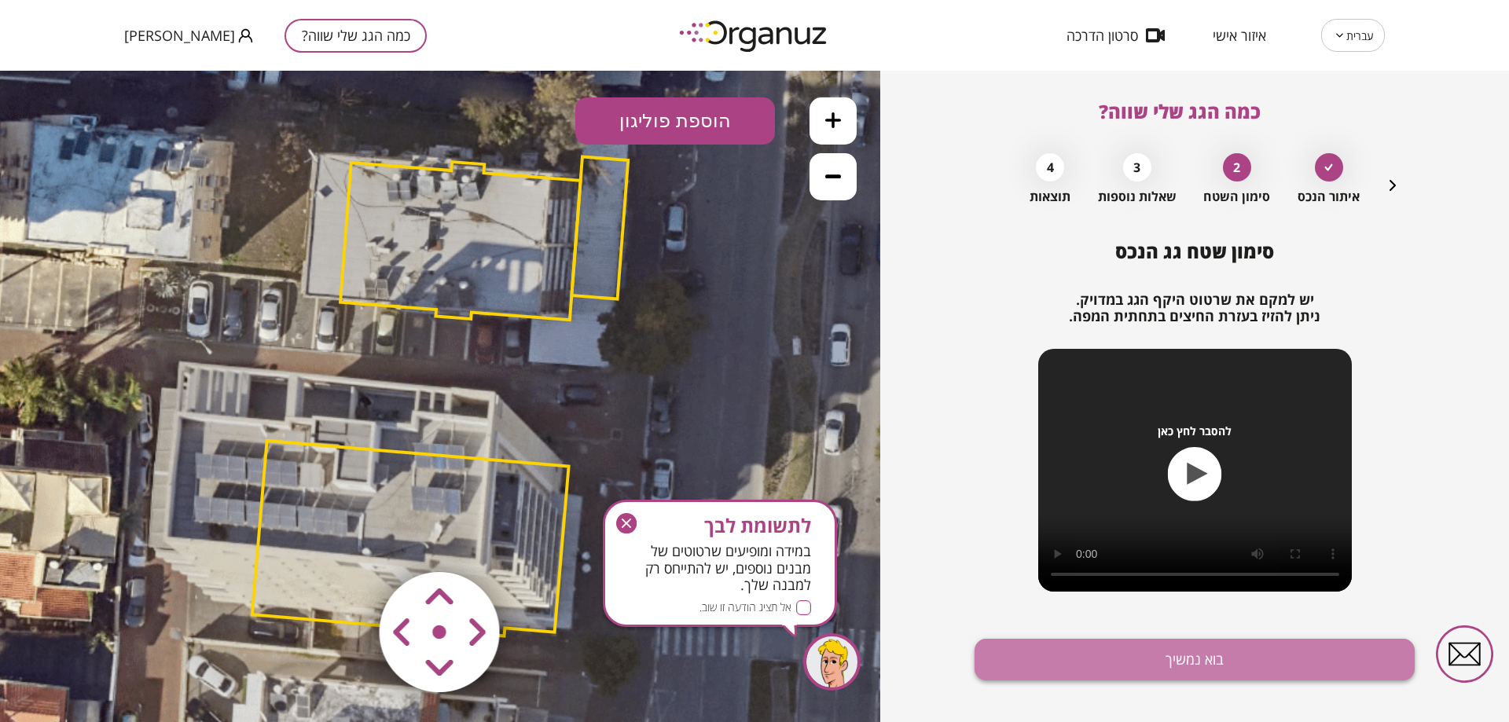
click at [1214, 656] on button "בוא נמשיך" at bounding box center [1195, 660] width 440 height 42
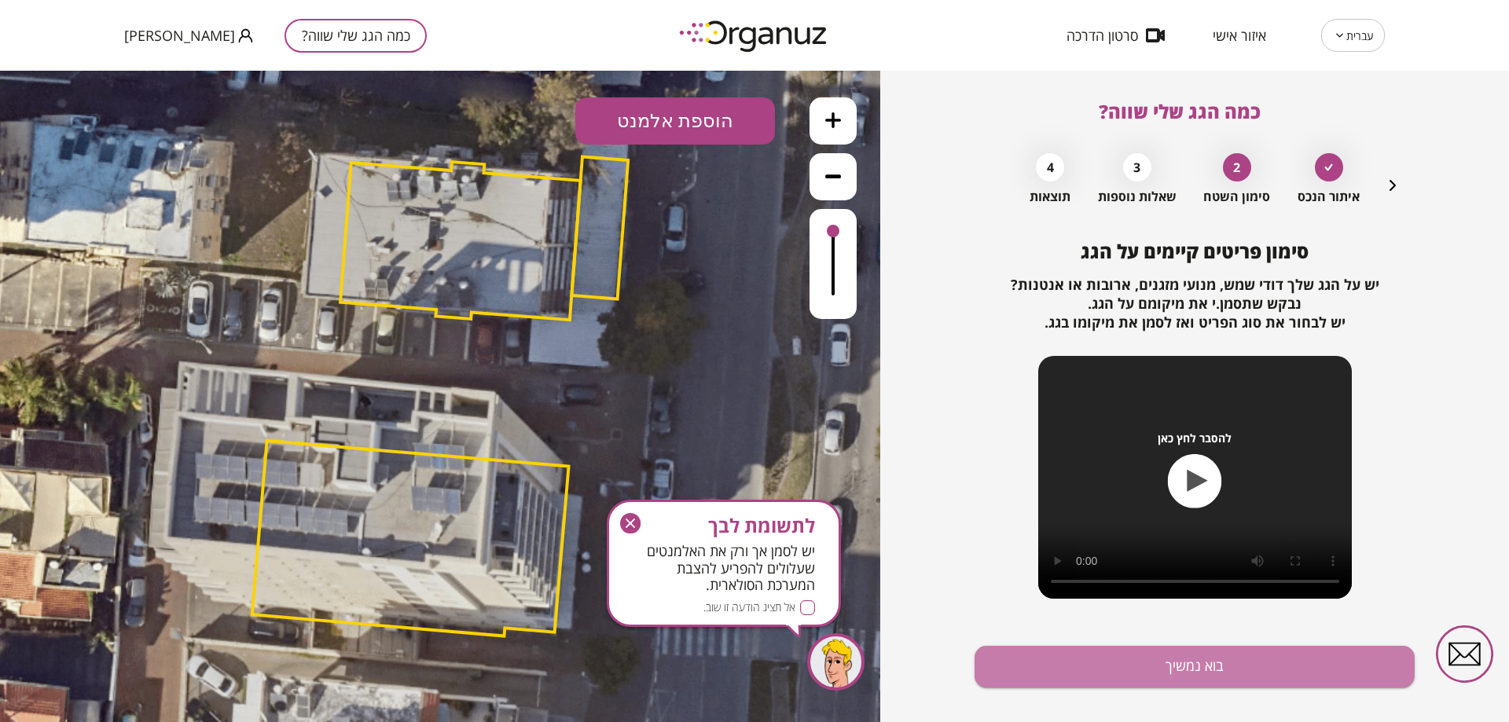
click at [1214, 656] on button "בוא נמשיך" at bounding box center [1195, 667] width 440 height 42
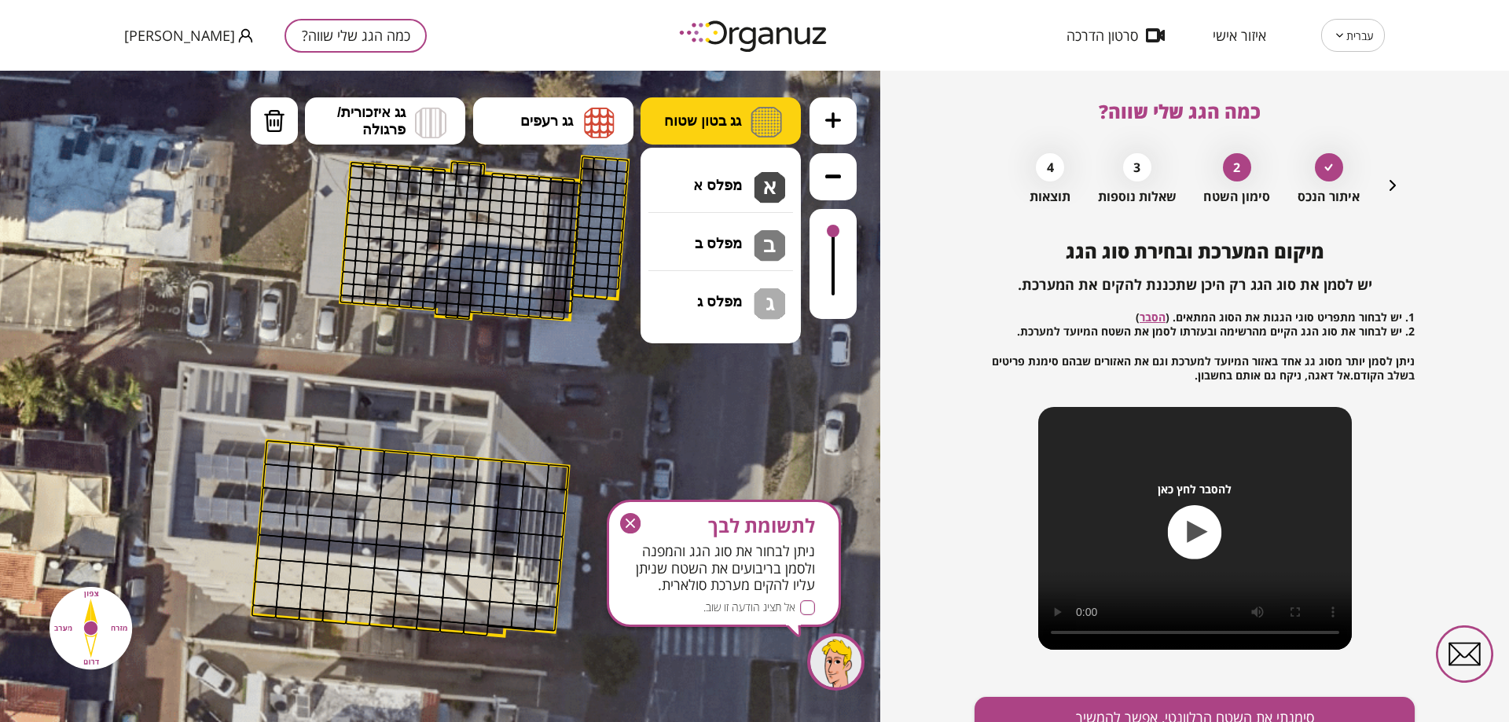
click at [673, 130] on button "גג בטון שטוח" at bounding box center [721, 120] width 160 height 47
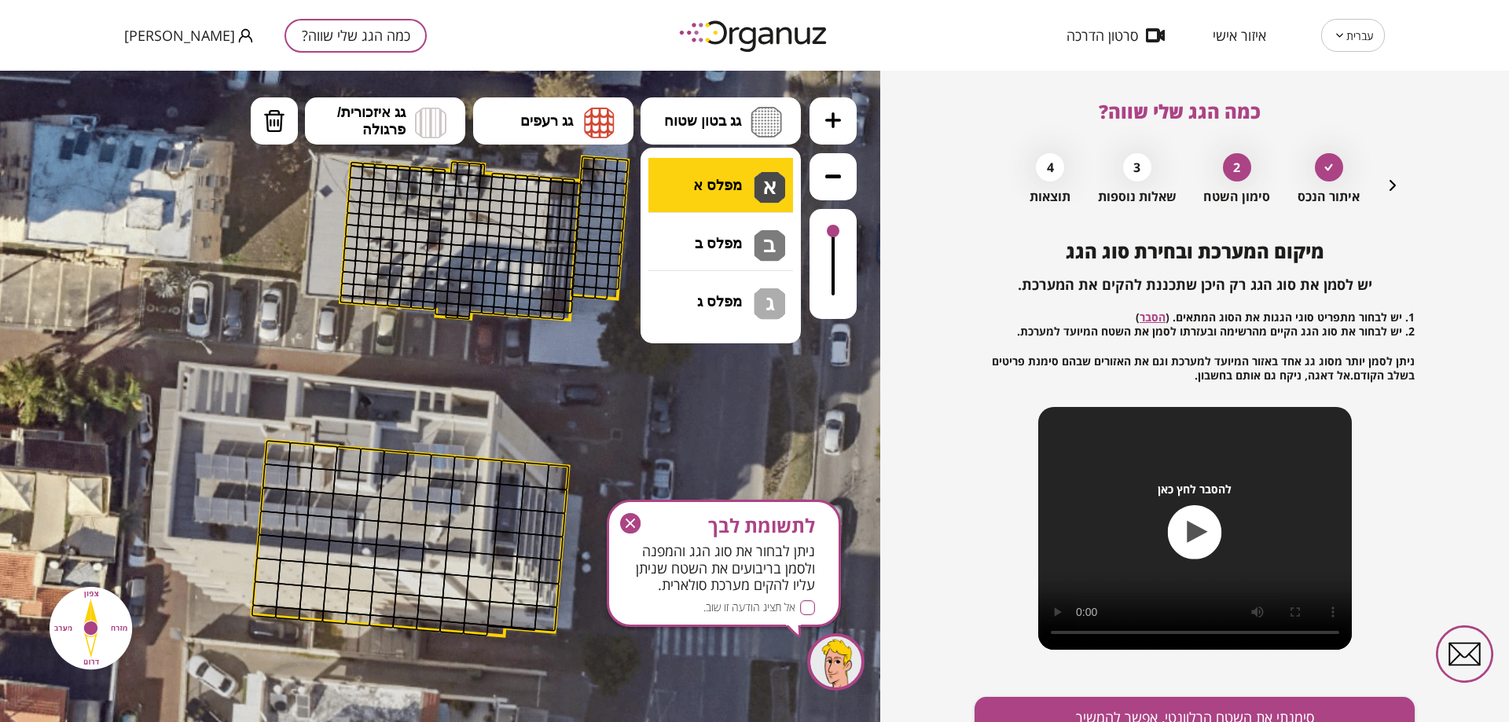
click at [682, 181] on div ".st0 { fill: #FFFFFF; } 10" at bounding box center [440, 397] width 880 height 652
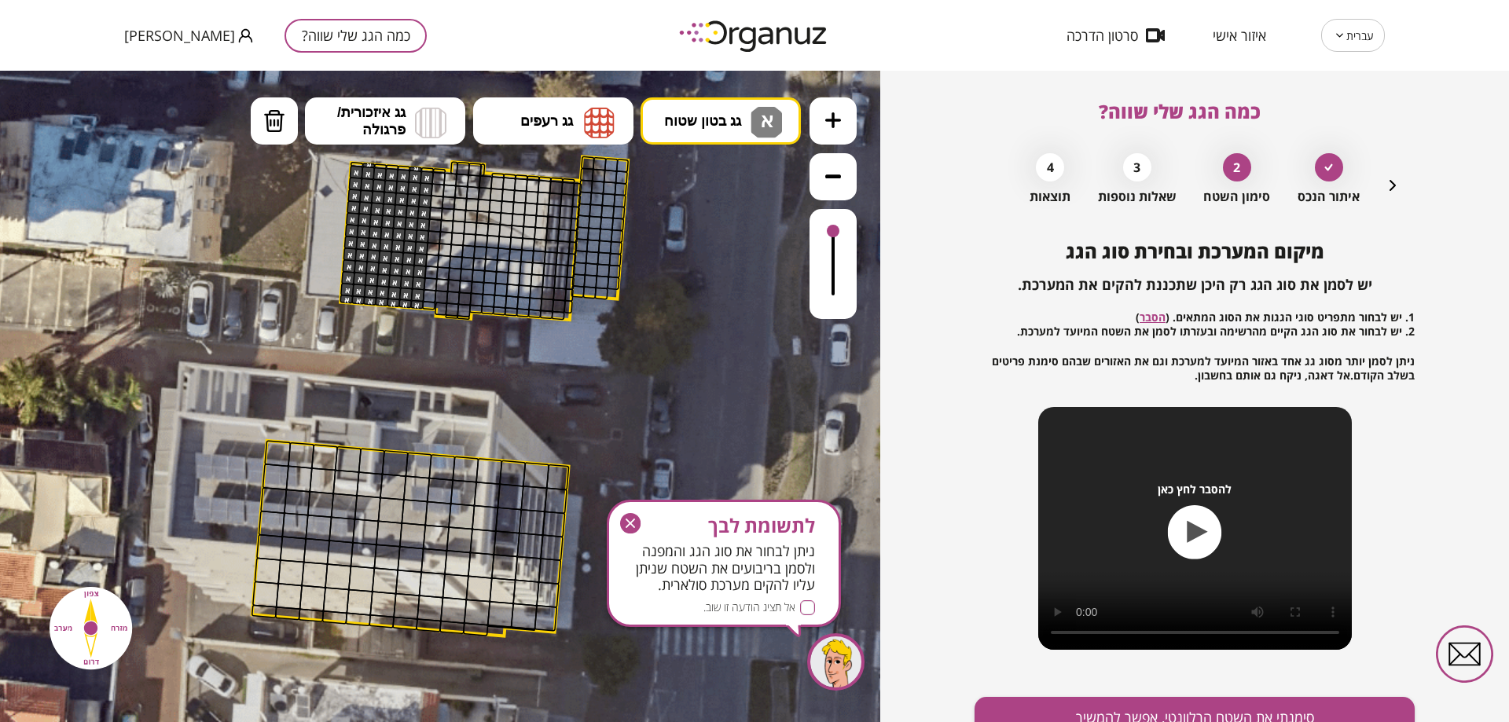
drag, startPoint x: 353, startPoint y: 169, endPoint x: 416, endPoint y: 321, distance: 164.2
click at [416, 319] on div ".st0 { fill: #FFFFFF; }" at bounding box center [440, 400] width 1486 height 1486
click at [1196, 699] on button "סימנתי את השטח הרלוונטי, אפשר להמשיך" at bounding box center [1195, 718] width 440 height 42
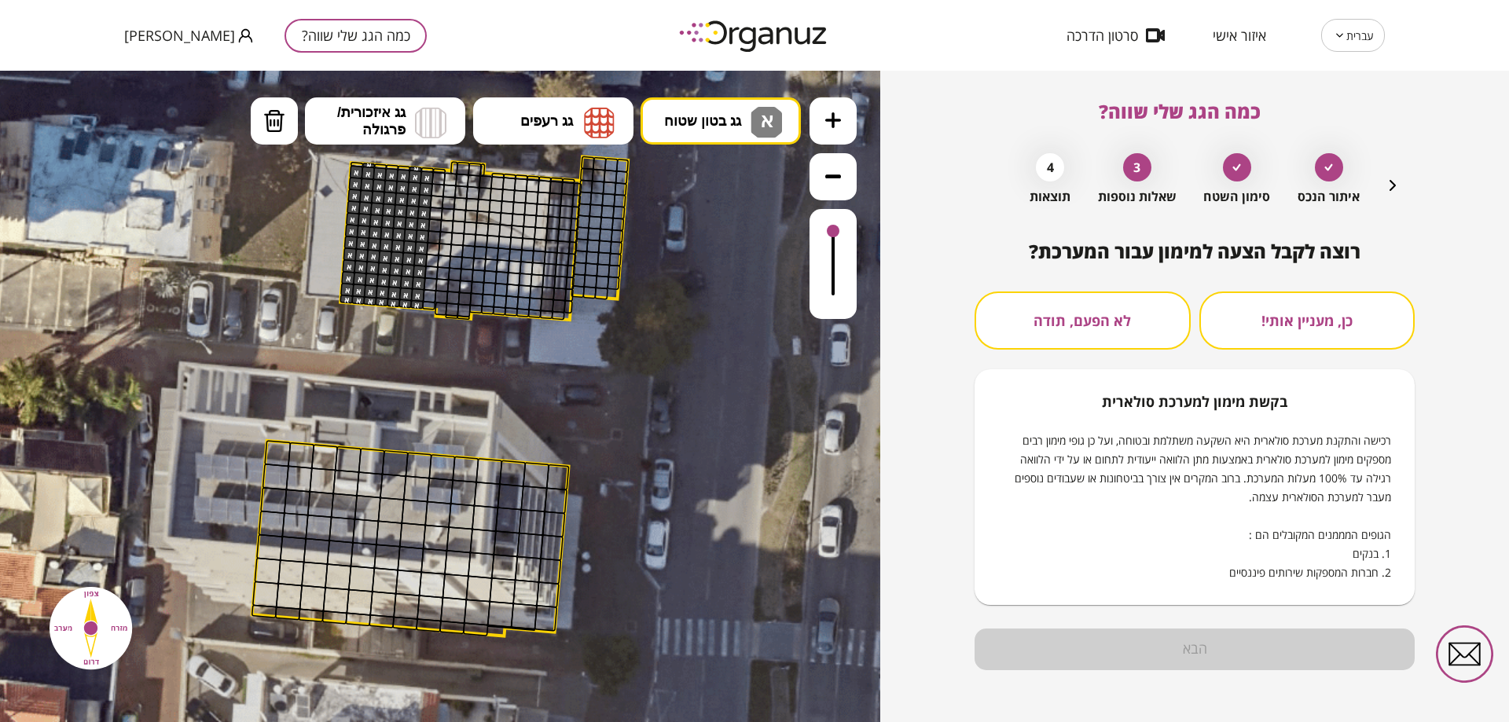
drag, startPoint x: 1060, startPoint y: 368, endPoint x: 1060, endPoint y: 341, distance: 26.7
click at [1060, 352] on div "כן, מעניין אותי! לא הפעם, תודה בקשת מימון למערכת סולארית רכישה והתקנת מערכת סול…" at bounding box center [1195, 449] width 440 height 314
click at [1060, 334] on button "לא הפעם, תודה" at bounding box center [1083, 321] width 216 height 58
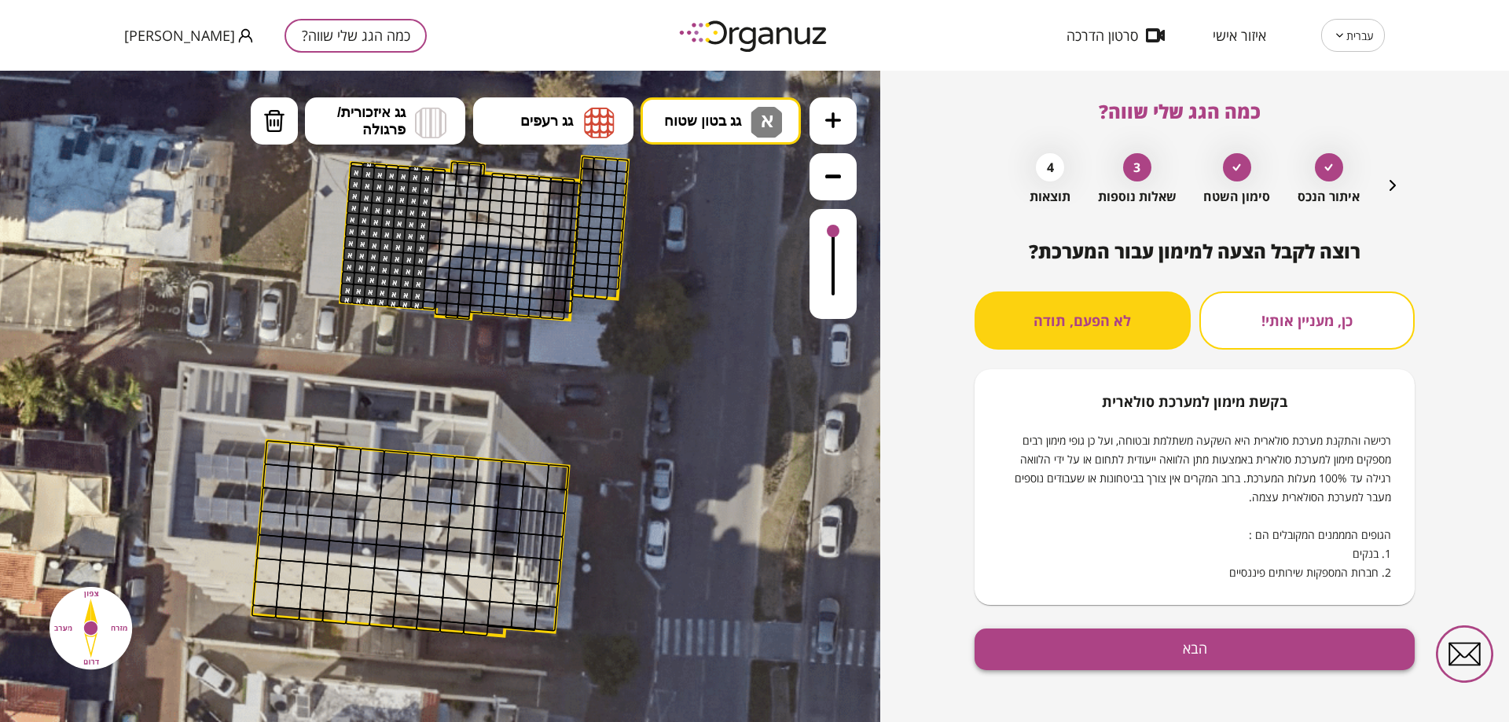
click at [1238, 649] on button "הבא" at bounding box center [1195, 650] width 440 height 42
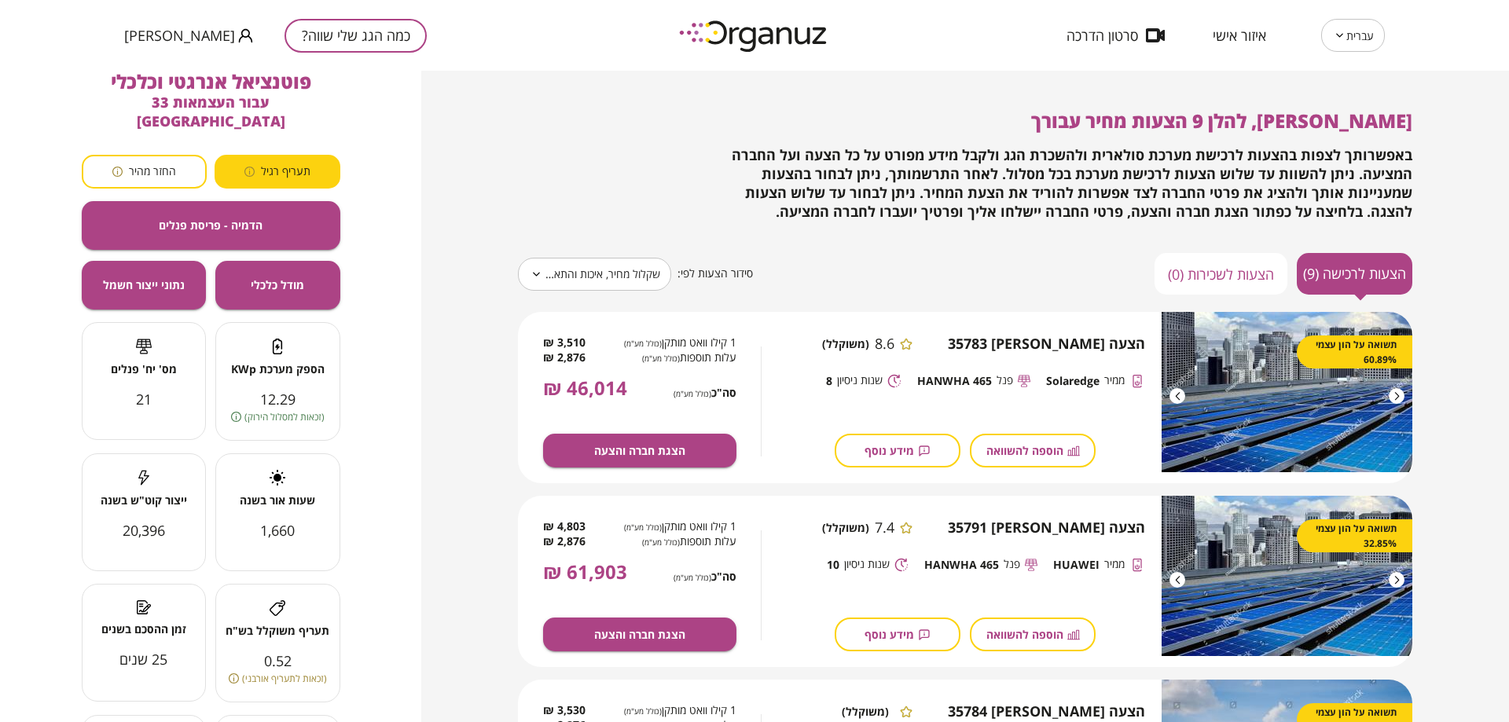
click at [1197, 270] on button "הצעות לשכירות (0)" at bounding box center [1221, 274] width 133 height 42
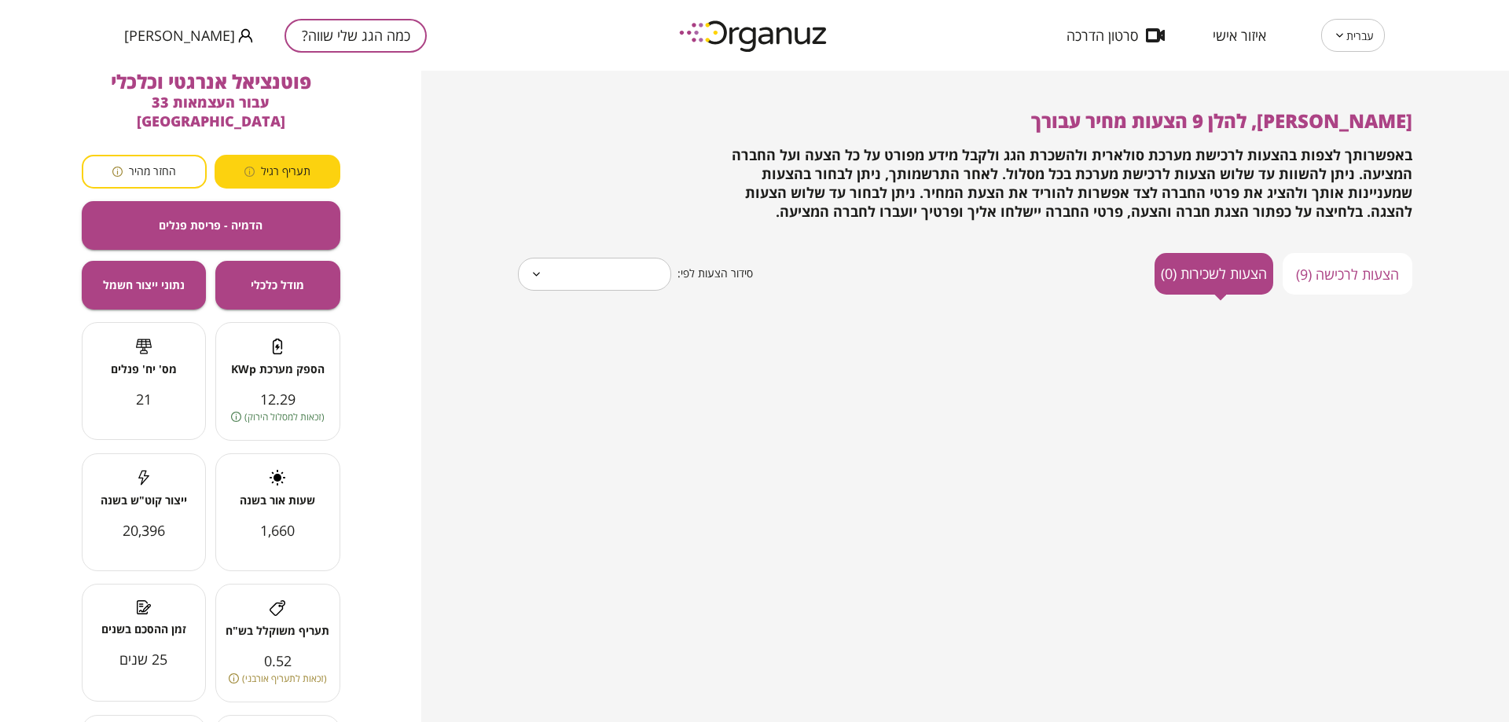
type input "*****"
click at [1326, 271] on button "הצעות לרכישה (9)" at bounding box center [1348, 274] width 130 height 42
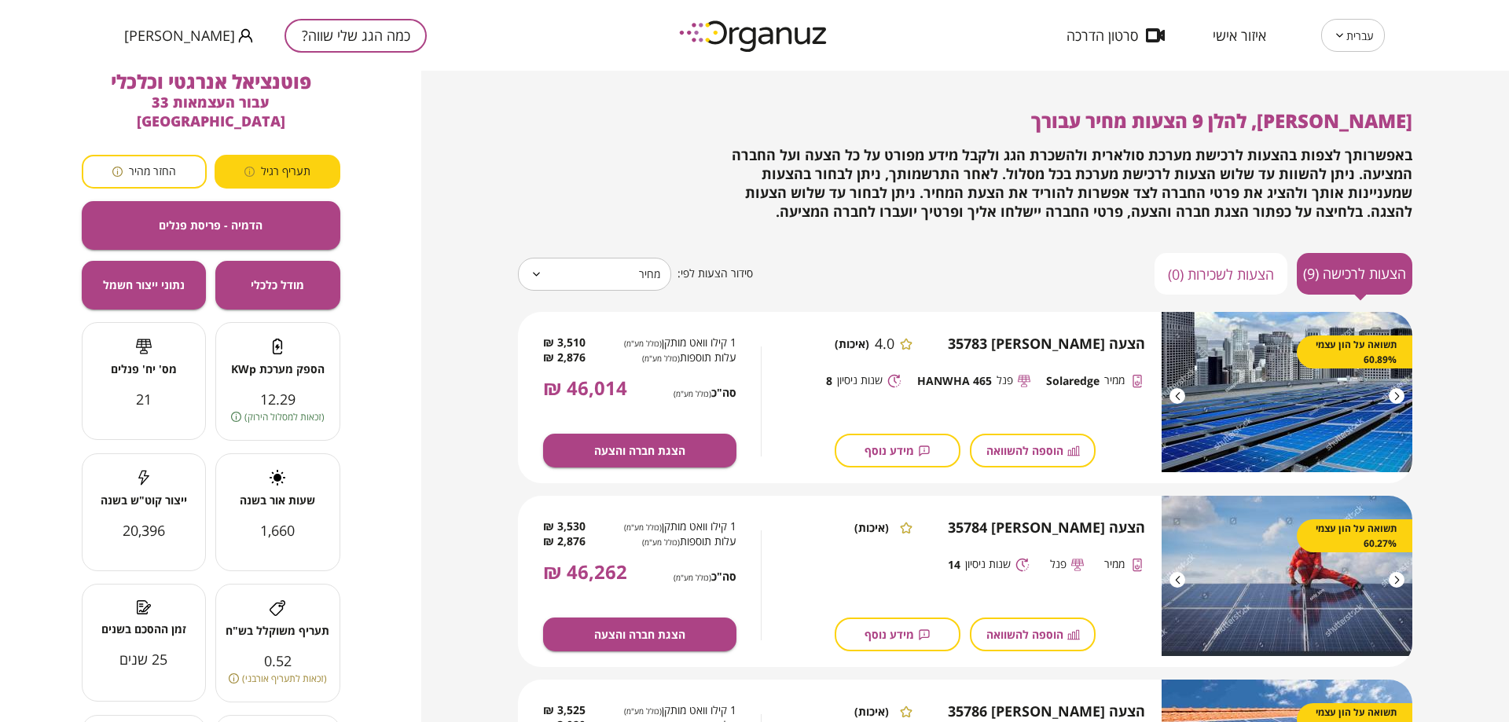
click at [338, 24] on button "כמה הגג שלי שווה?" at bounding box center [356, 36] width 142 height 34
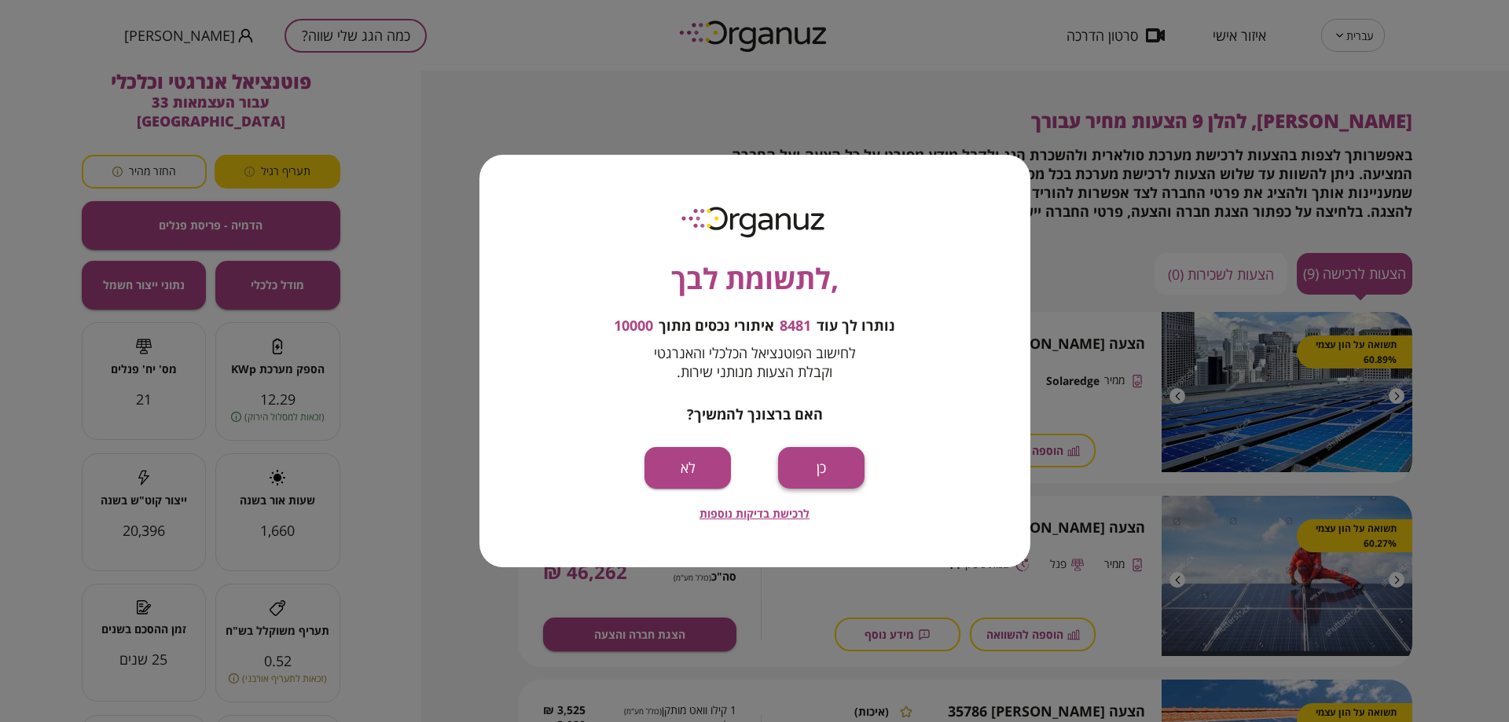
click at [829, 457] on button "כן" at bounding box center [821, 468] width 86 height 42
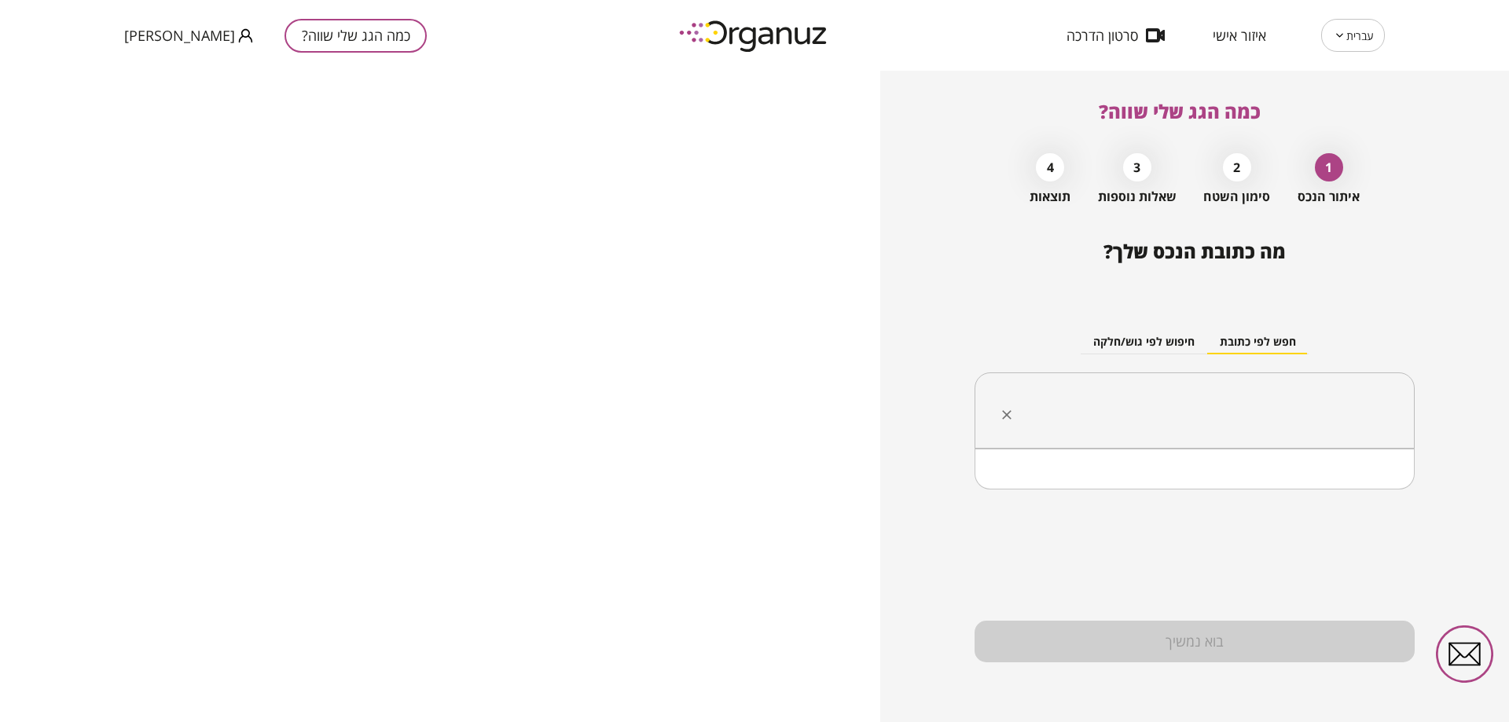
click at [1105, 392] on input "text" at bounding box center [1200, 410] width 391 height 39
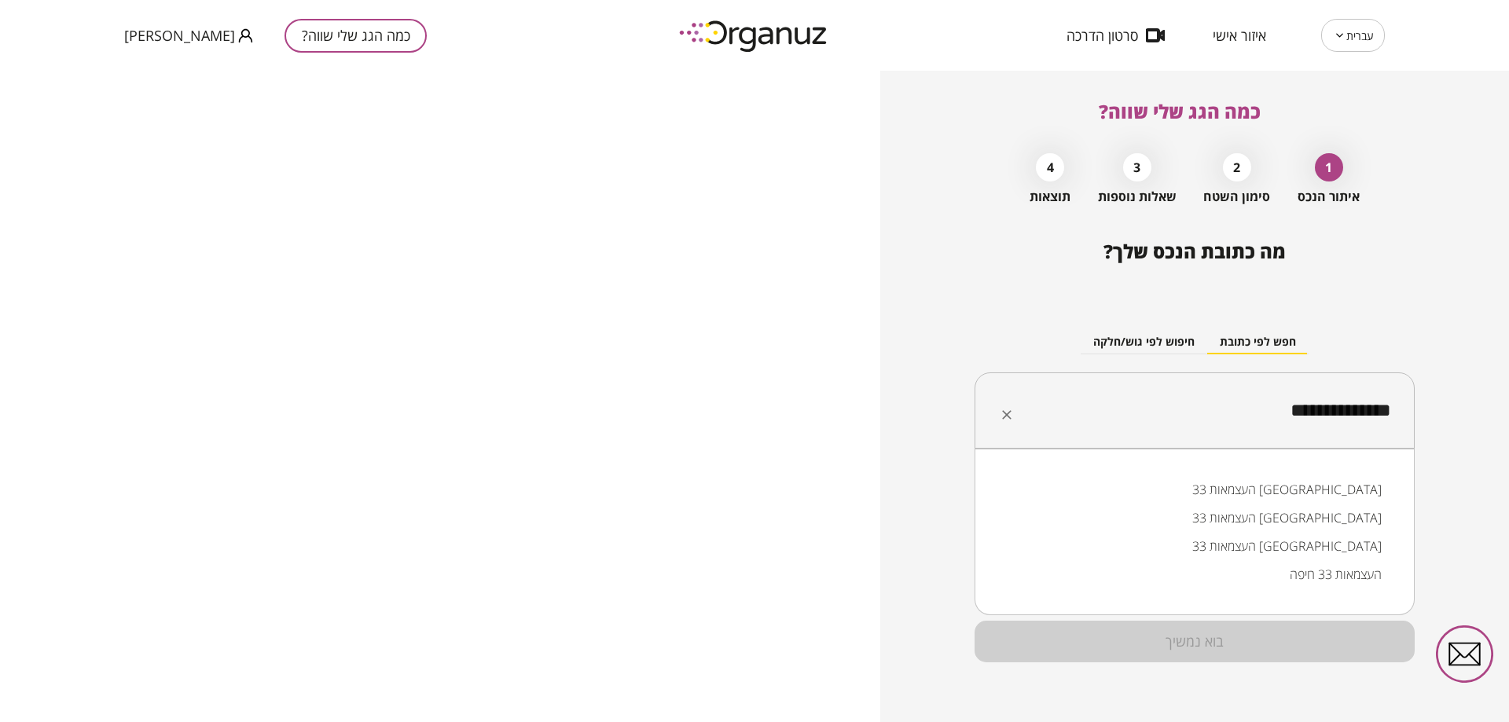
click at [1332, 511] on li "העצמאות 33 קריית אתא" at bounding box center [1194, 518] width 399 height 28
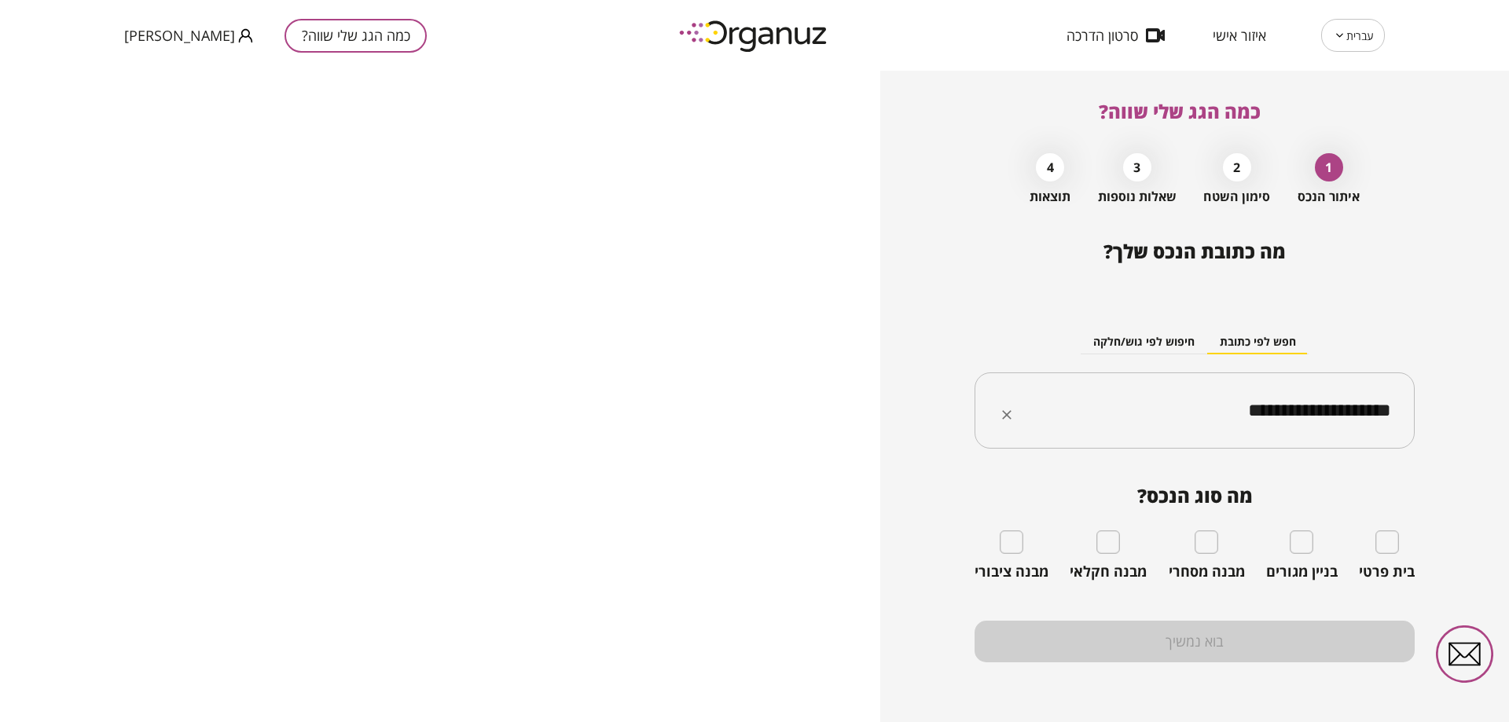
type input "**********"
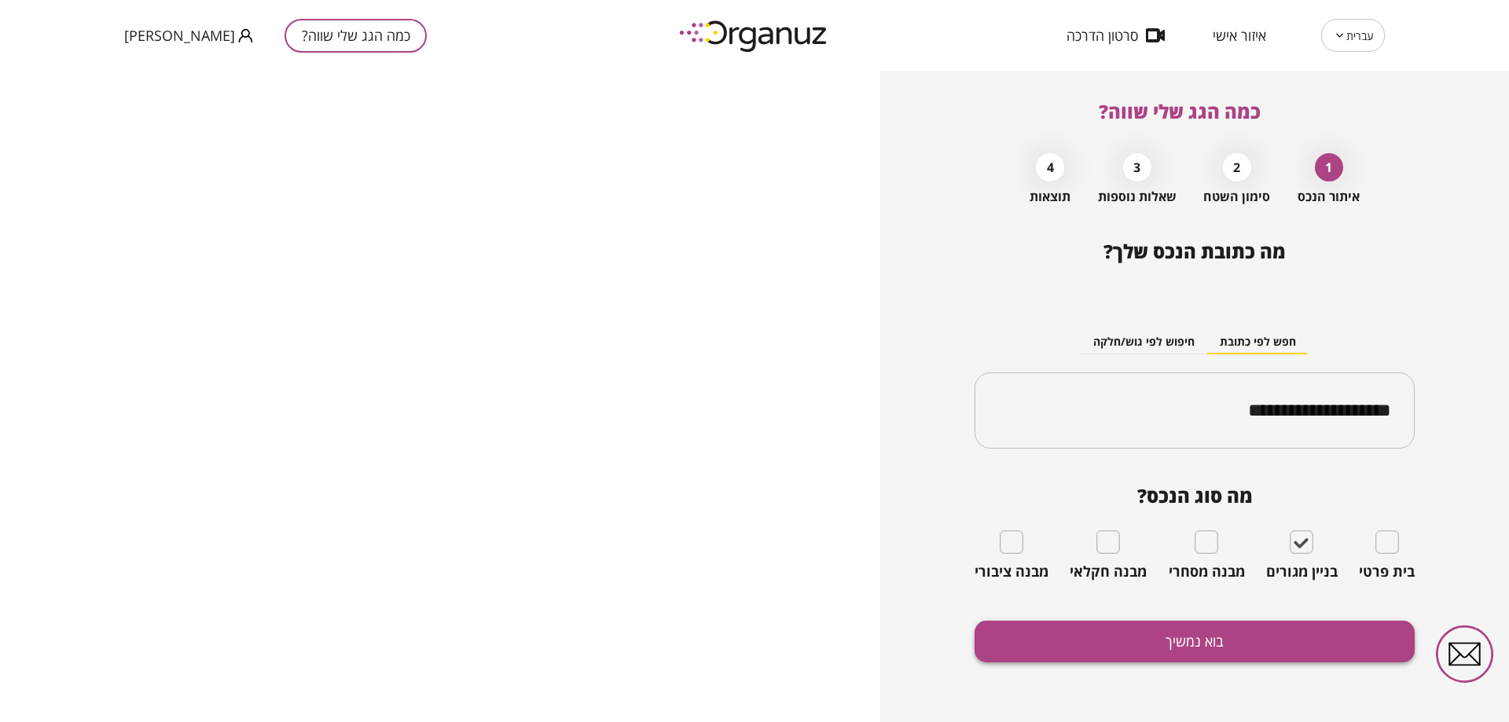
click at [1148, 653] on button "בוא נמשיך" at bounding box center [1195, 642] width 440 height 42
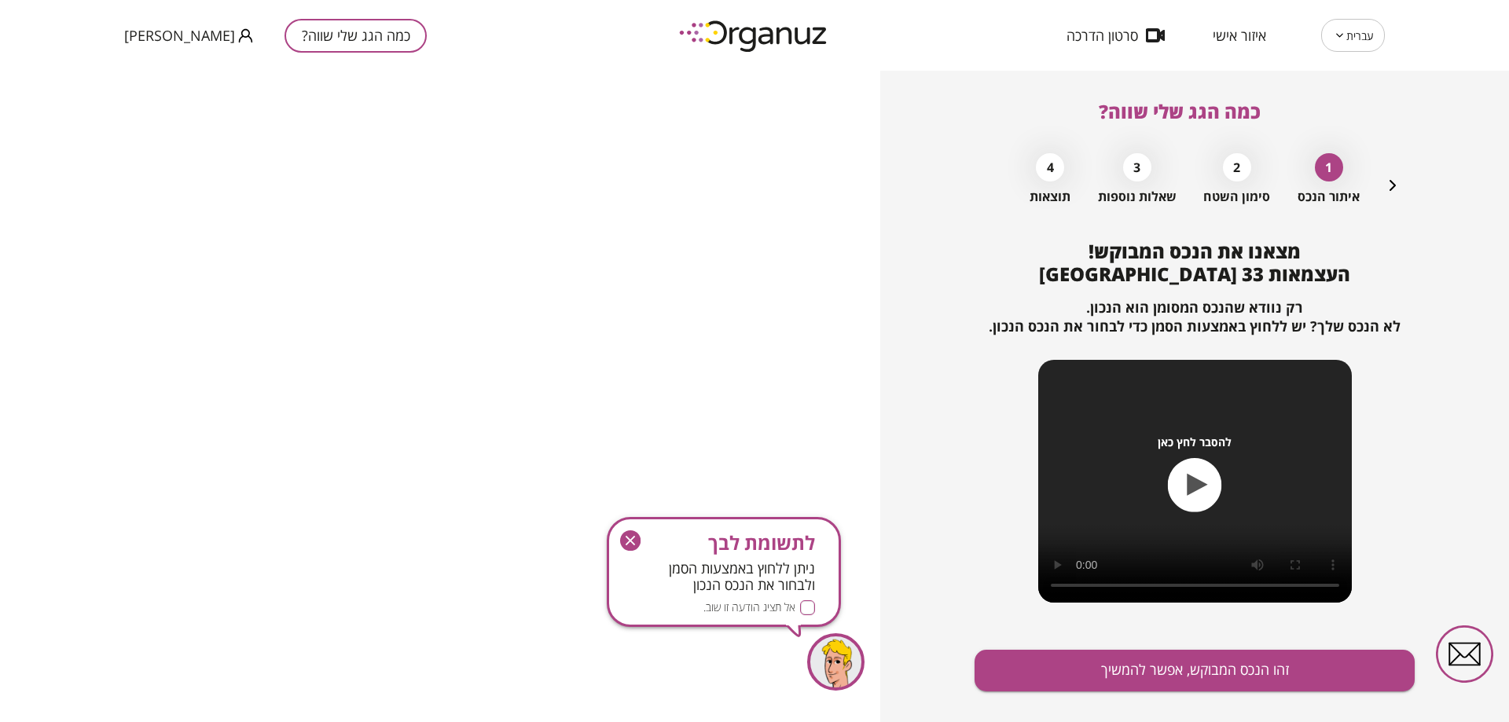
click at [1458, 652] on icon "button" at bounding box center [1464, 651] width 30 height 14
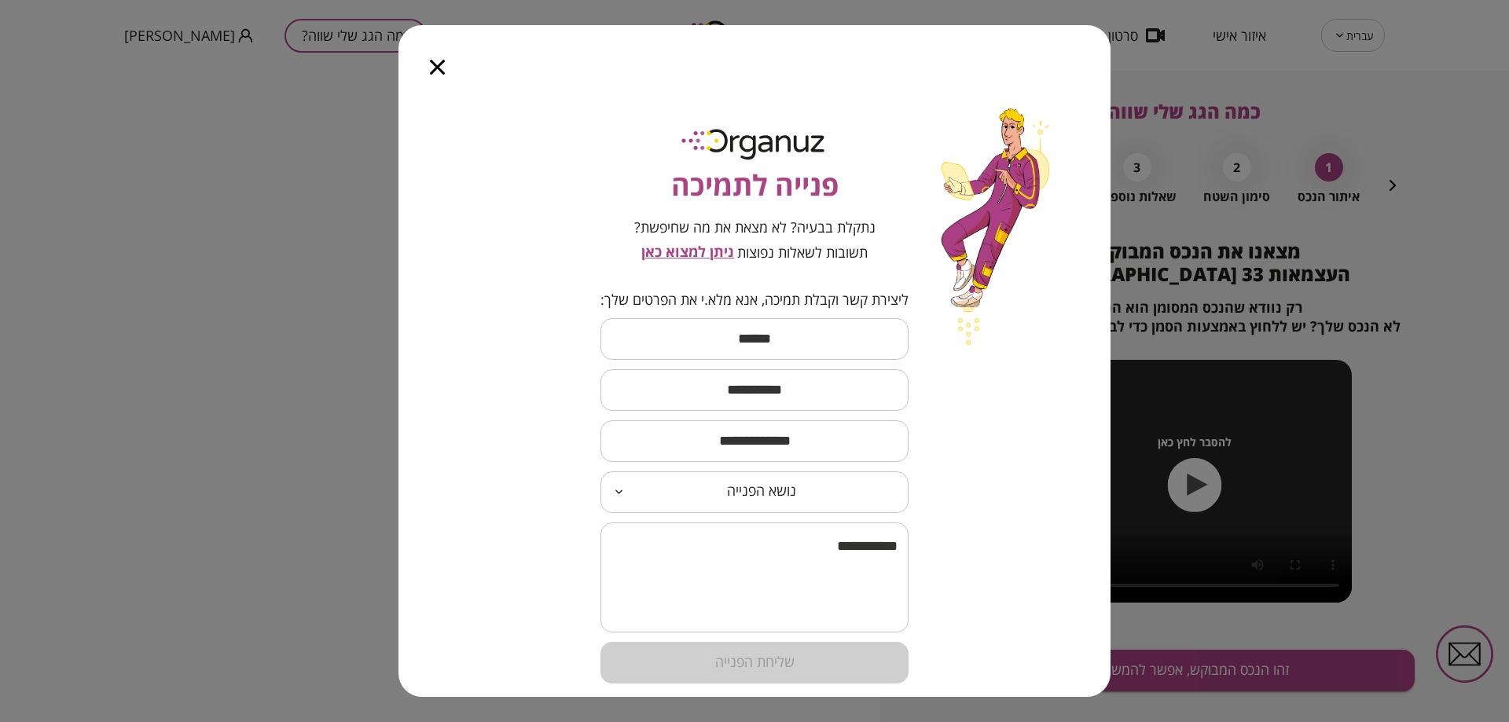
click at [432, 74] on icon "button" at bounding box center [437, 67] width 15 height 15
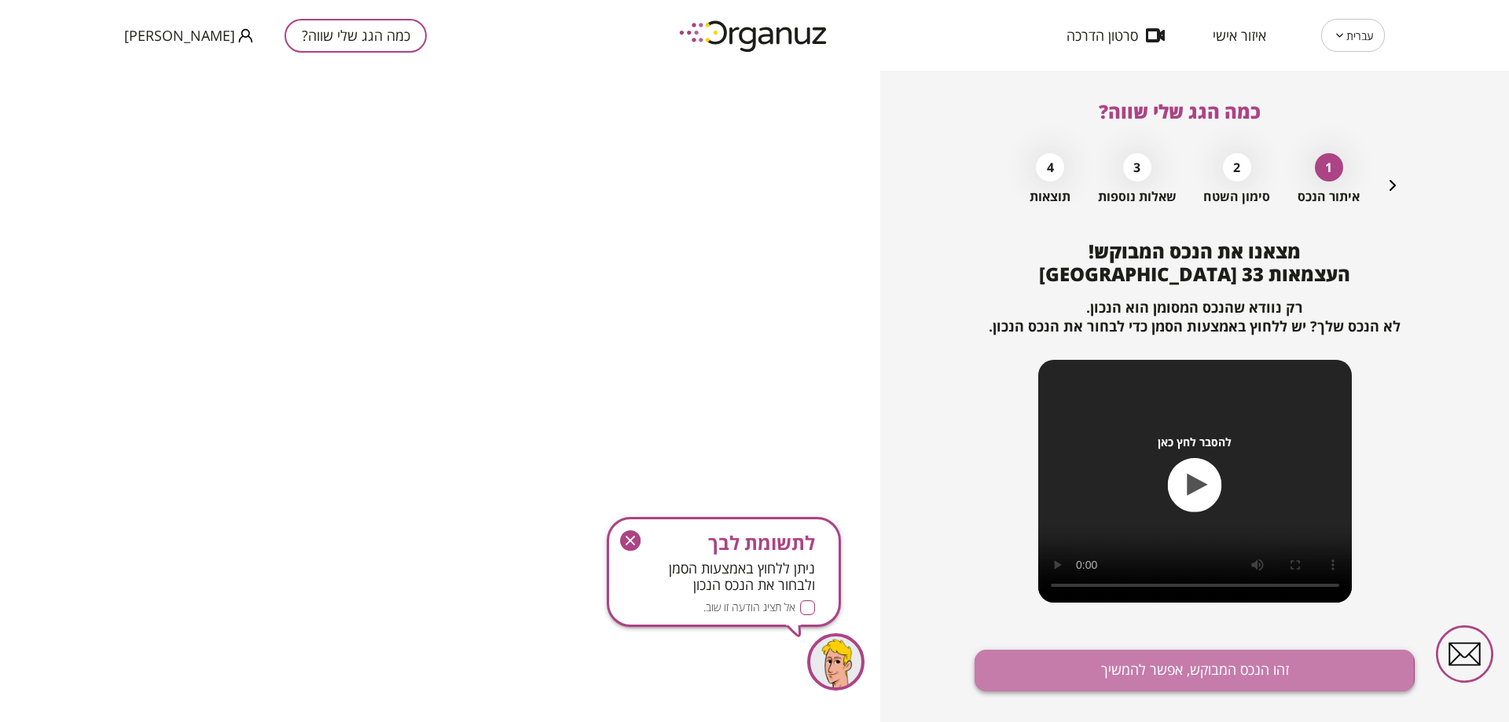
click at [1137, 671] on button "זהו הנכס המבוקש, אפשר להמשיך" at bounding box center [1195, 671] width 440 height 42
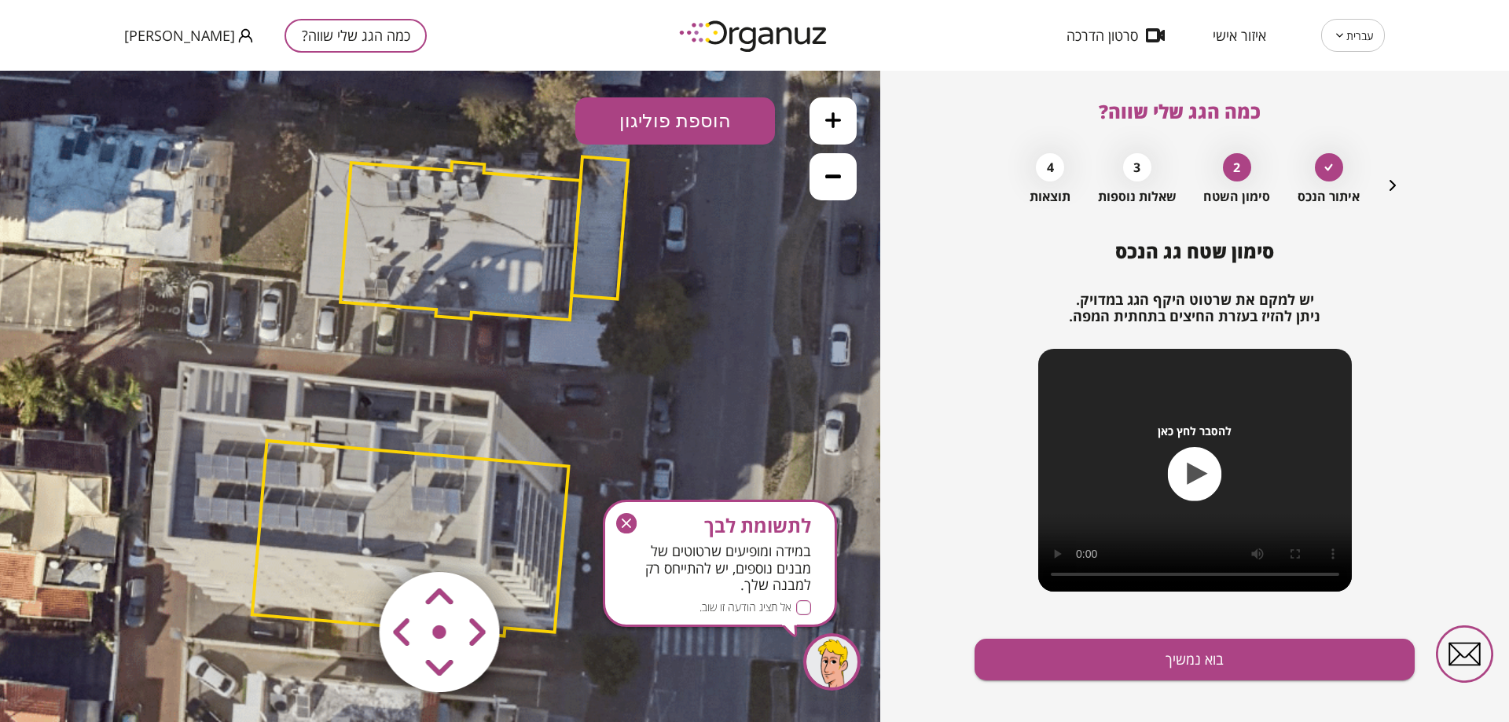
click at [685, 114] on button "הוספת פוליגון" at bounding box center [675, 120] width 200 height 47
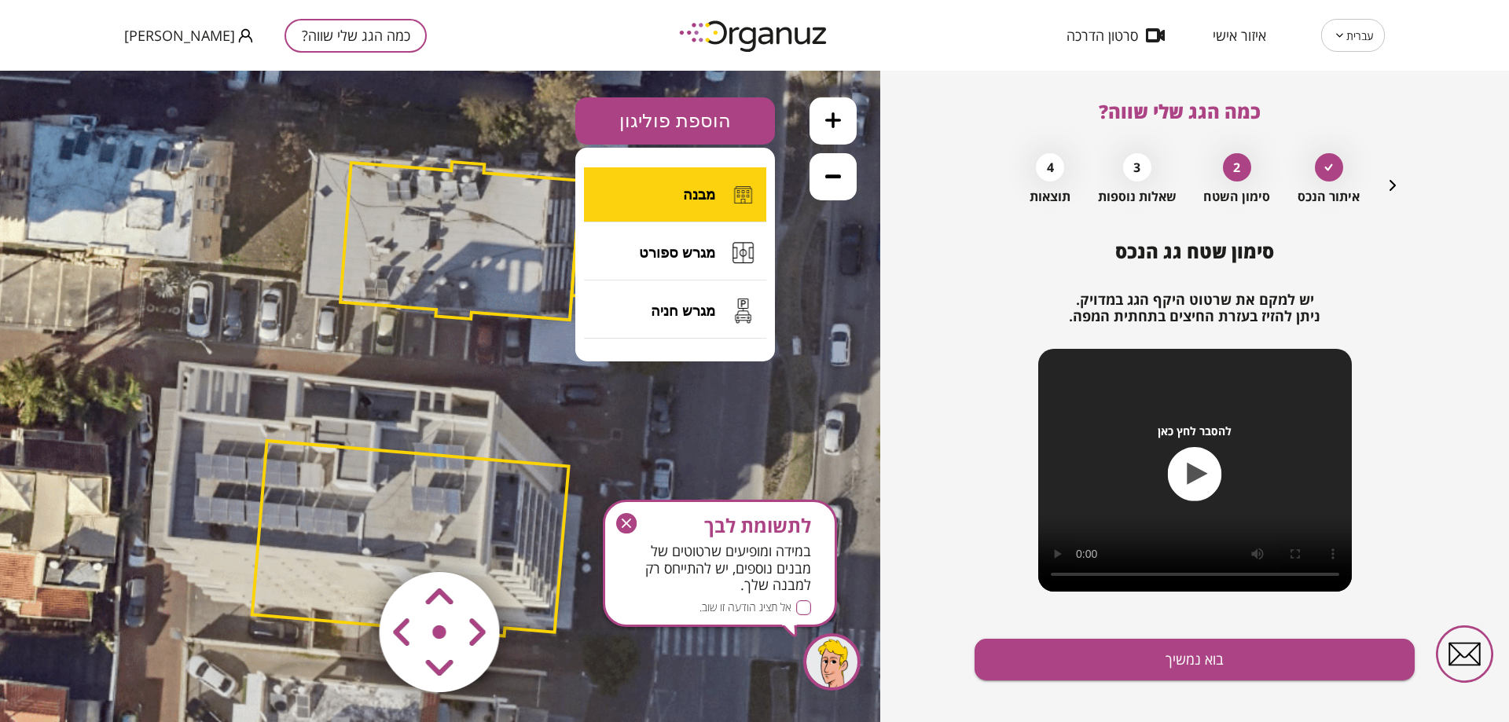
click at [684, 189] on span "מבנה" at bounding box center [699, 194] width 32 height 17
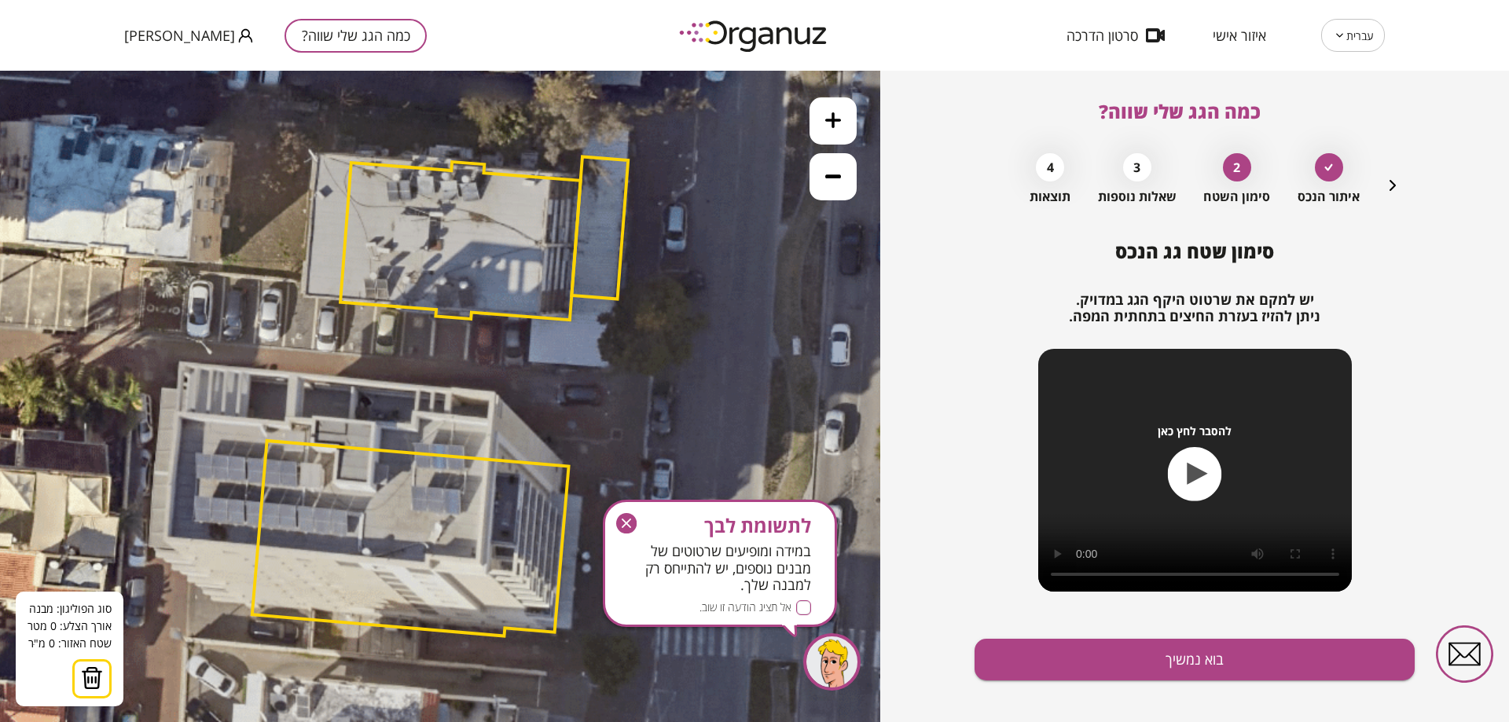
click at [347, 163] on icon at bounding box center [440, 400] width 1486 height 1486
click at [296, 154] on polygon at bounding box center [321, 158] width 51 height 9
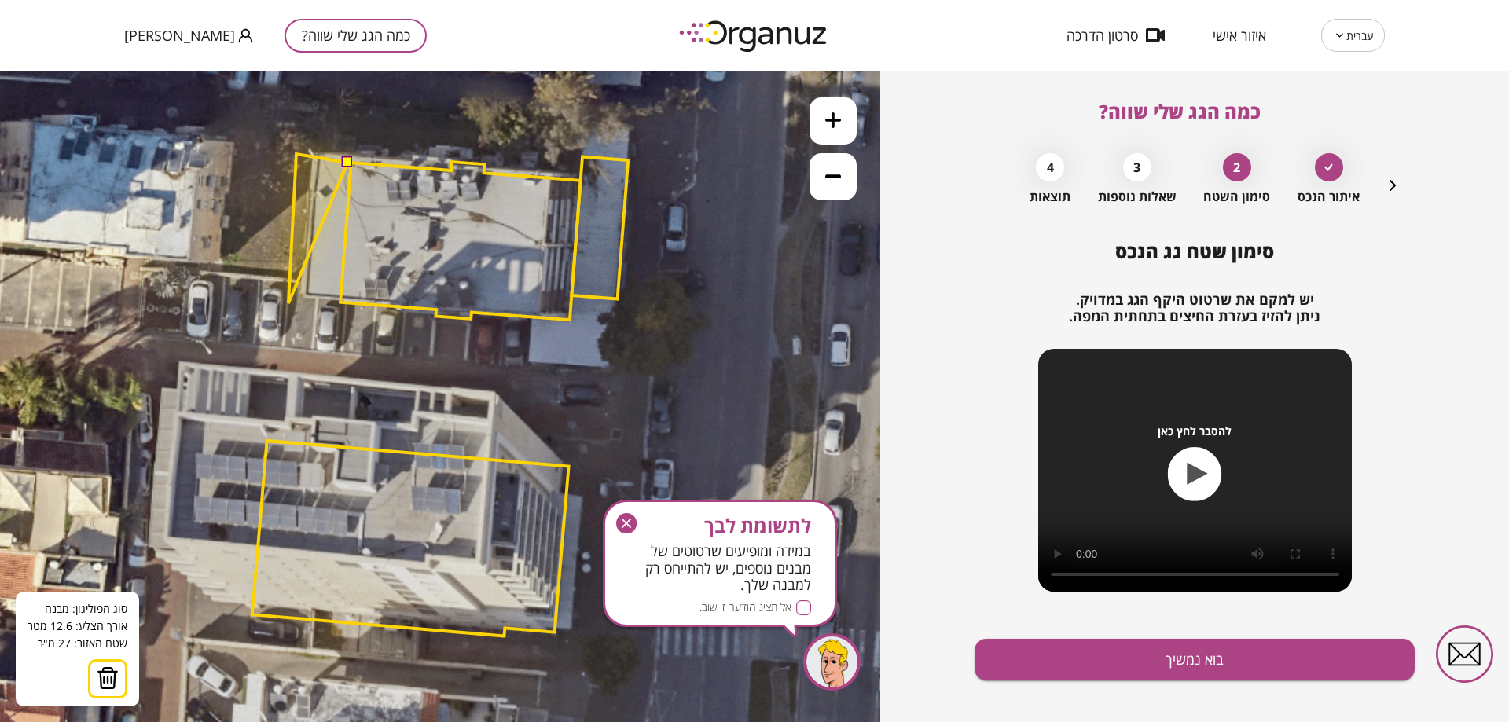
drag, startPoint x: 288, startPoint y: 303, endPoint x: 320, endPoint y: 308, distance: 31.8
click at [288, 303] on polygon at bounding box center [317, 228] width 59 height 149
click at [289, 300] on polygon at bounding box center [317, 227] width 57 height 146
click at [341, 304] on polygon at bounding box center [317, 229] width 57 height 151
click at [338, 305] on polygon at bounding box center [317, 229] width 57 height 152
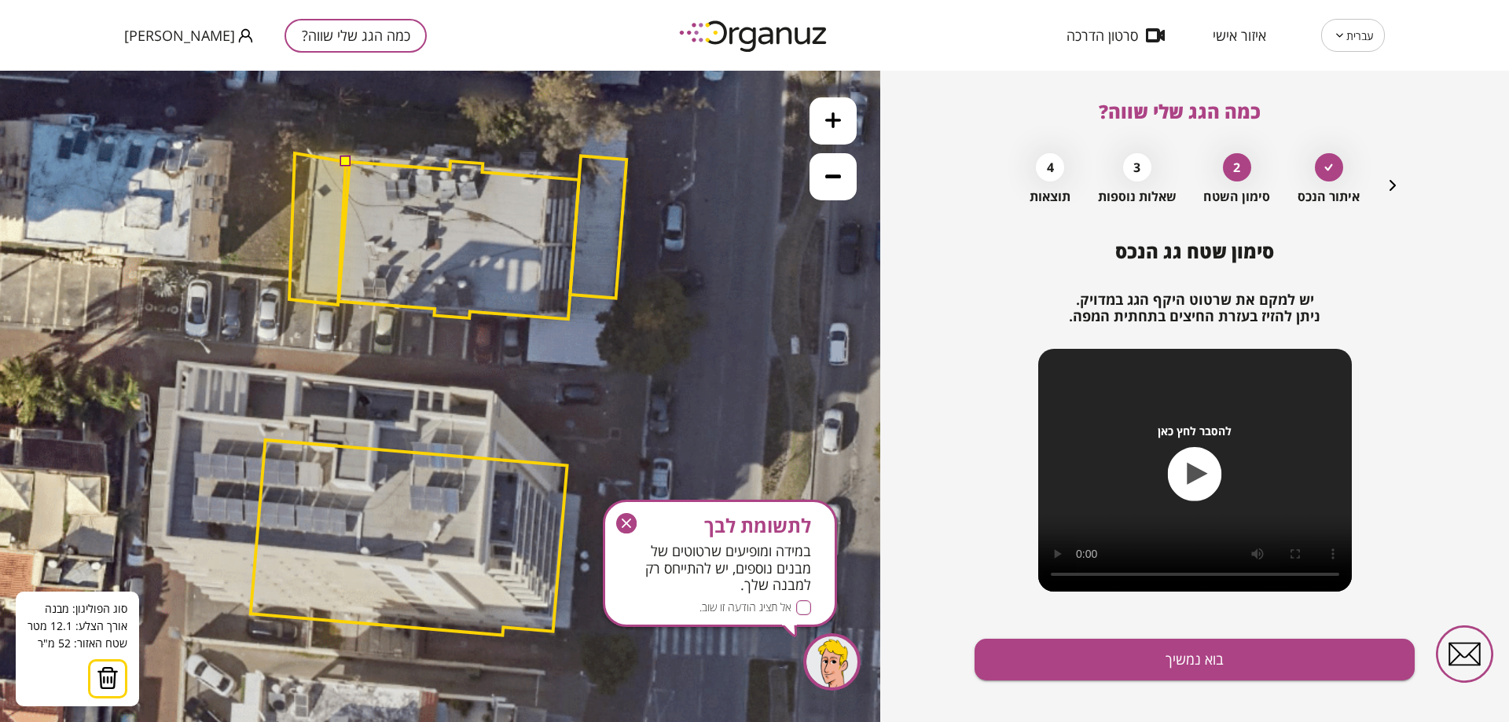
click at [349, 163] on button at bounding box center [345, 161] width 11 height 11
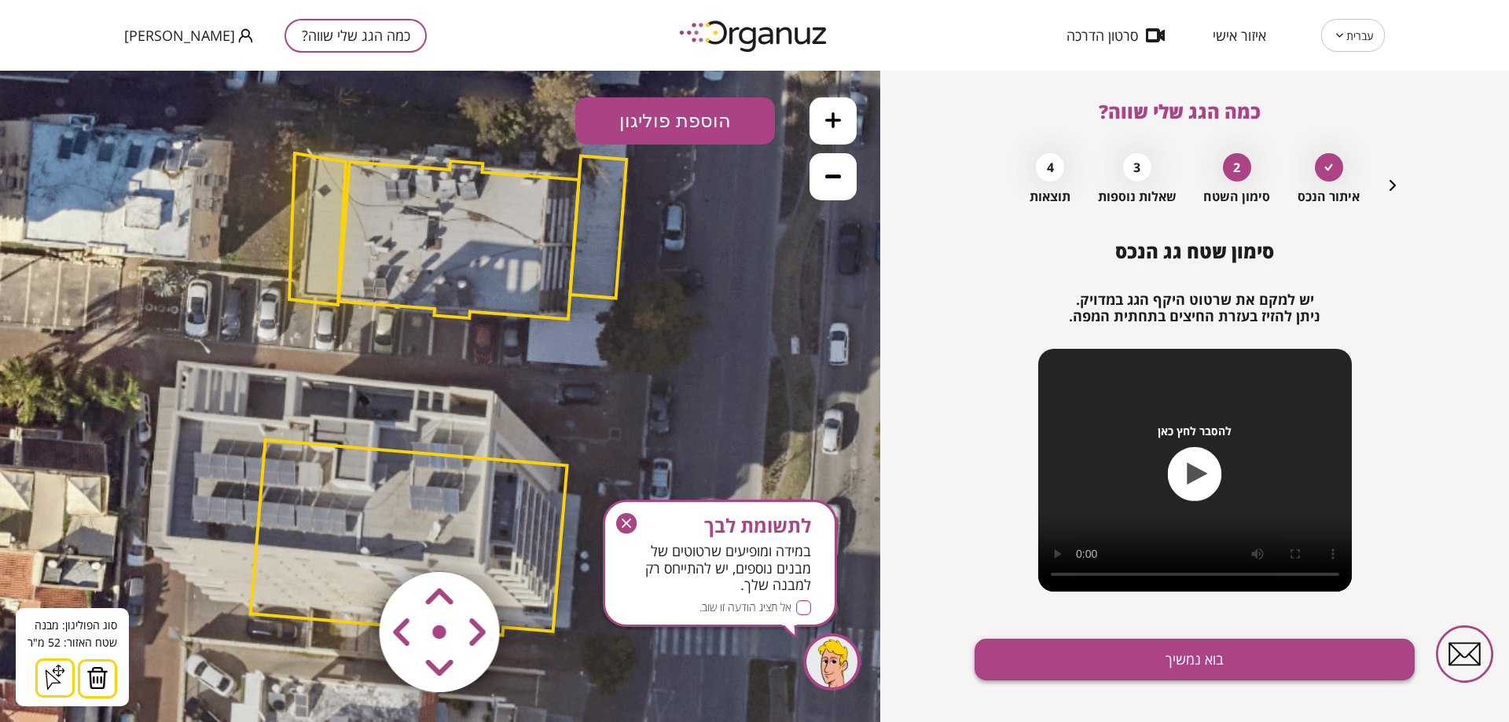
click at [1337, 660] on button "בוא נמשיך" at bounding box center [1195, 660] width 440 height 42
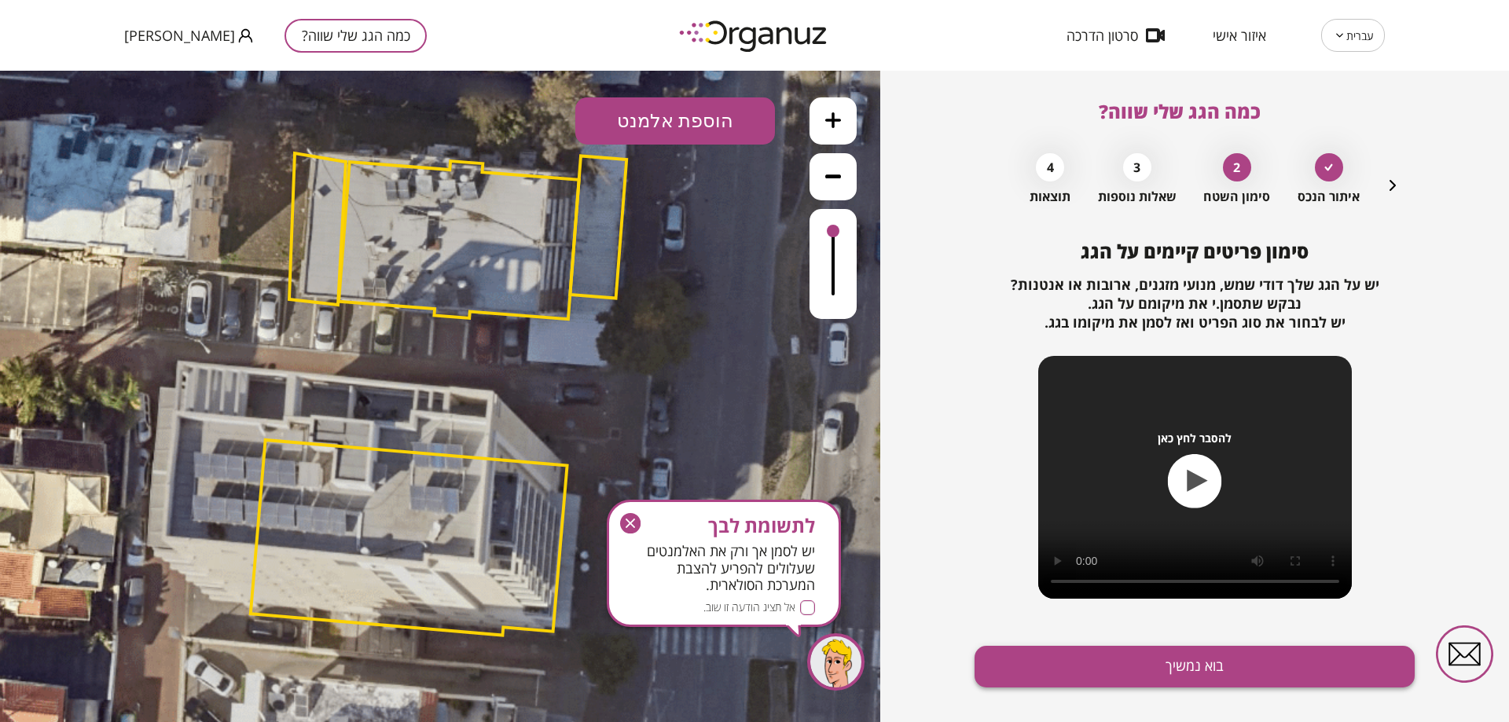
click at [1144, 660] on button "בוא נמשיך" at bounding box center [1195, 667] width 440 height 42
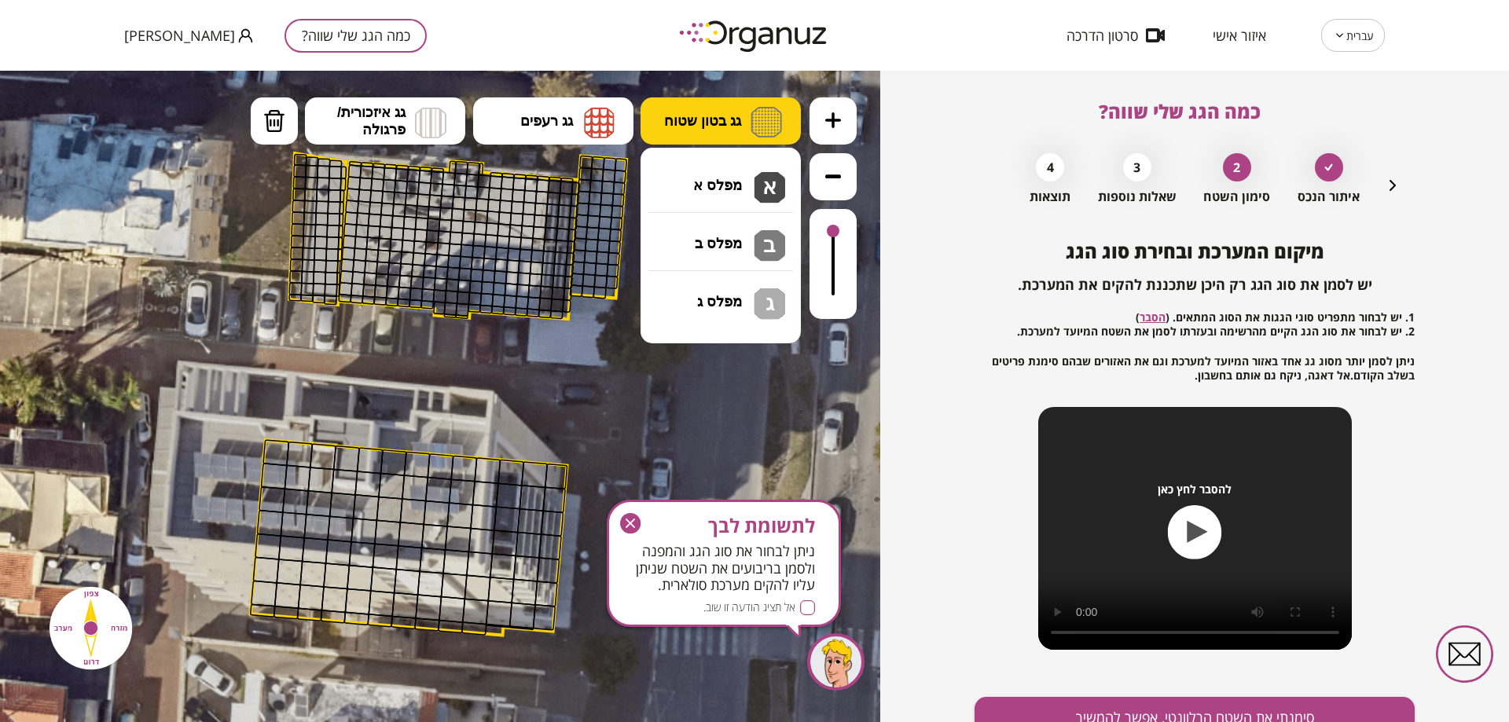
click at [756, 111] on img at bounding box center [766, 122] width 31 height 31
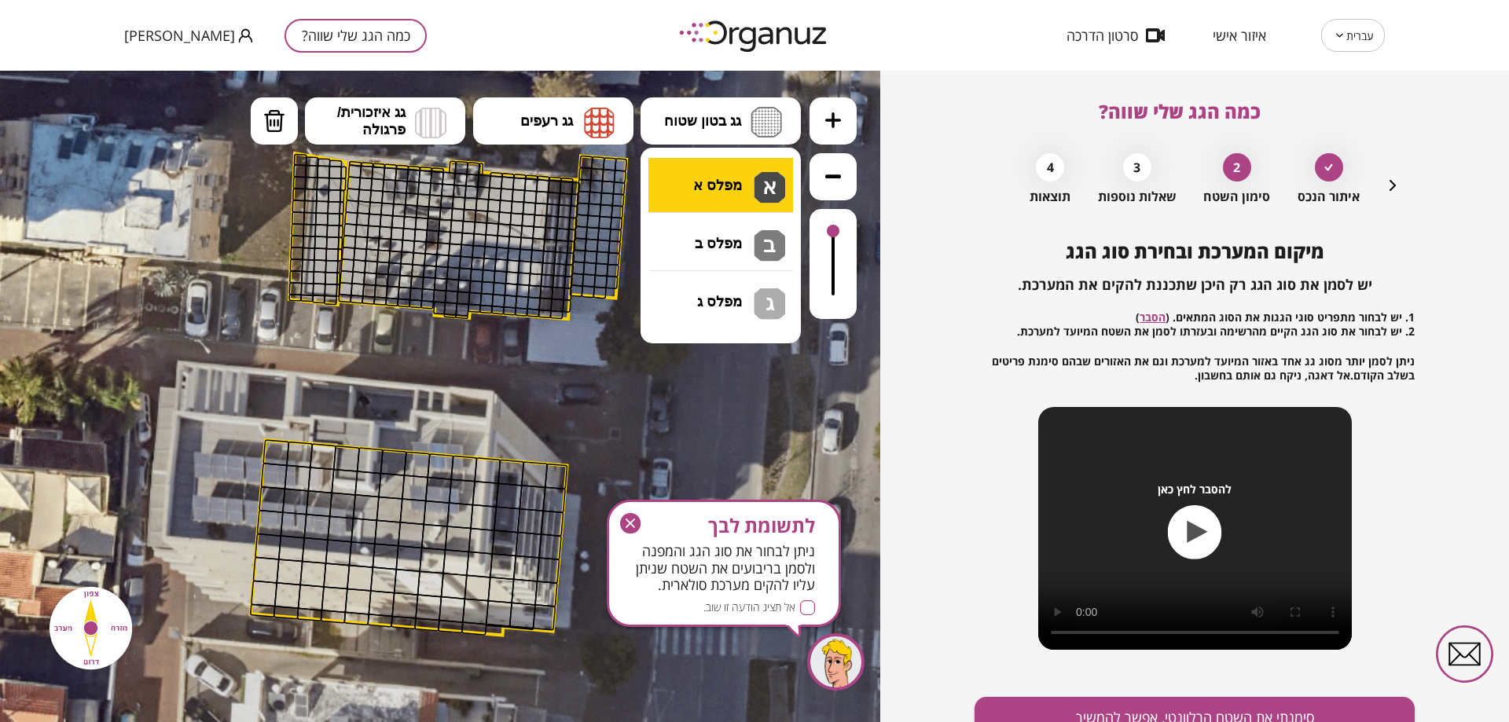
click at [738, 181] on div ".st0 { fill: #FFFFFF; } 52" at bounding box center [440, 397] width 880 height 652
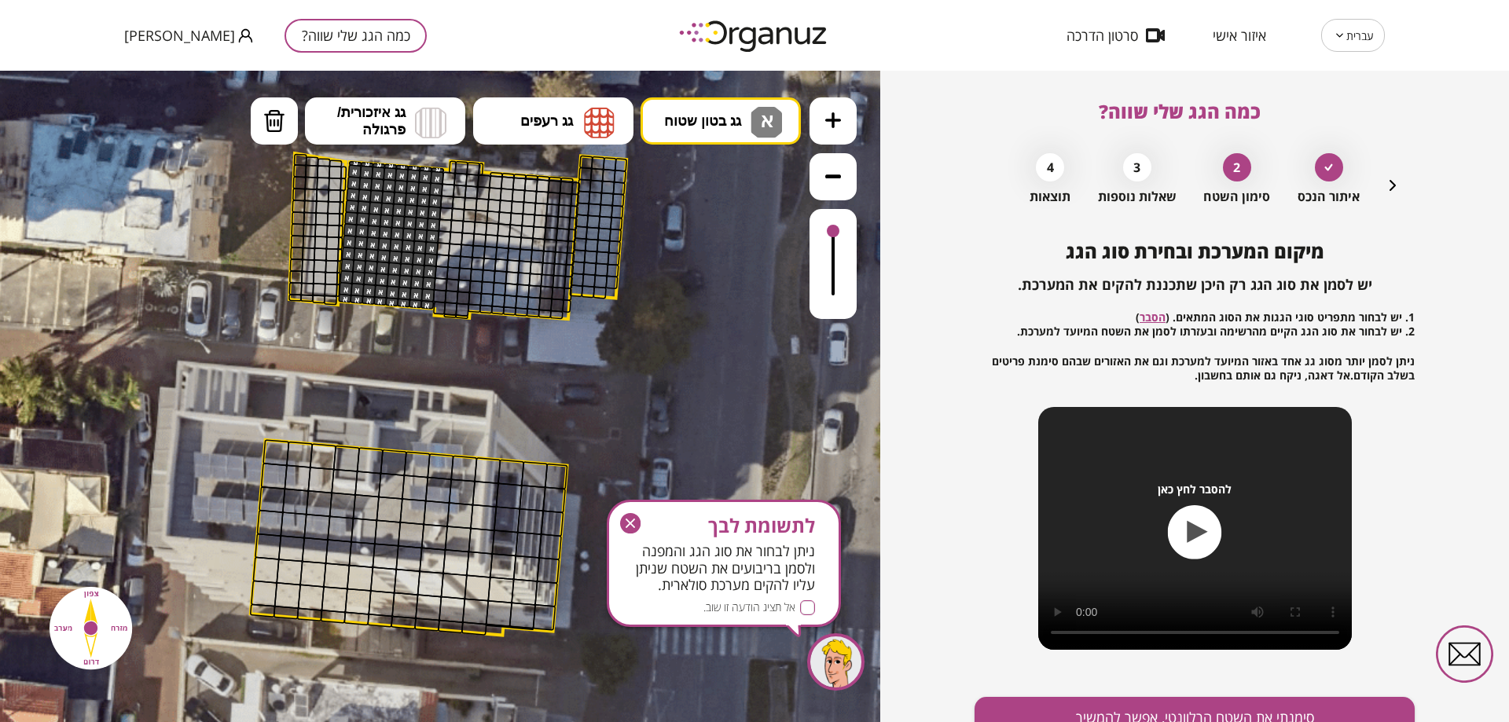
drag, startPoint x: 358, startPoint y: 174, endPoint x: 418, endPoint y: 309, distance: 147.4
click at [418, 309] on div ".st0 { fill: #FFFFFF; }" at bounding box center [439, 399] width 1486 height 1486
click at [1194, 711] on button "סימנתי את השטח הרלוונטי, אפשר להמשיך" at bounding box center [1195, 718] width 440 height 42
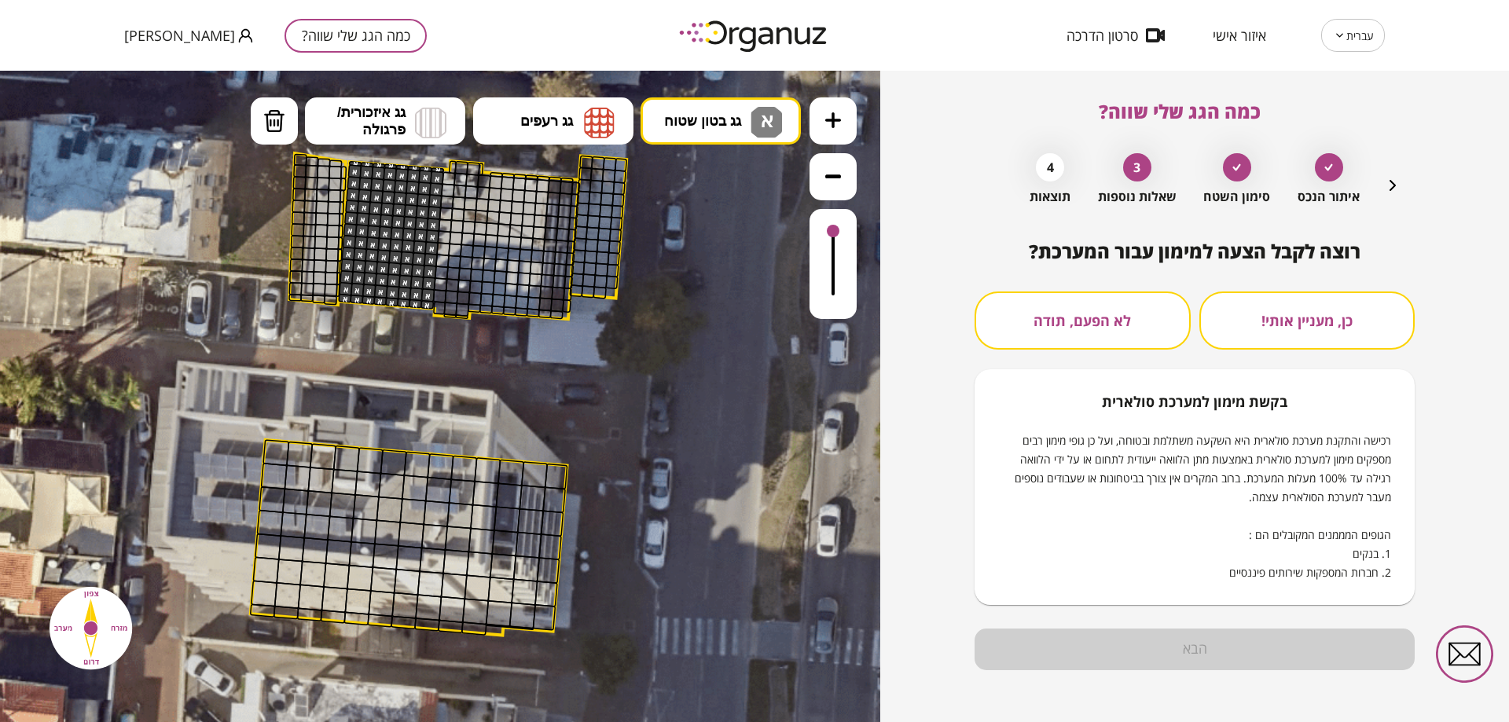
click at [1087, 303] on button "לא הפעם, תודה" at bounding box center [1083, 321] width 216 height 58
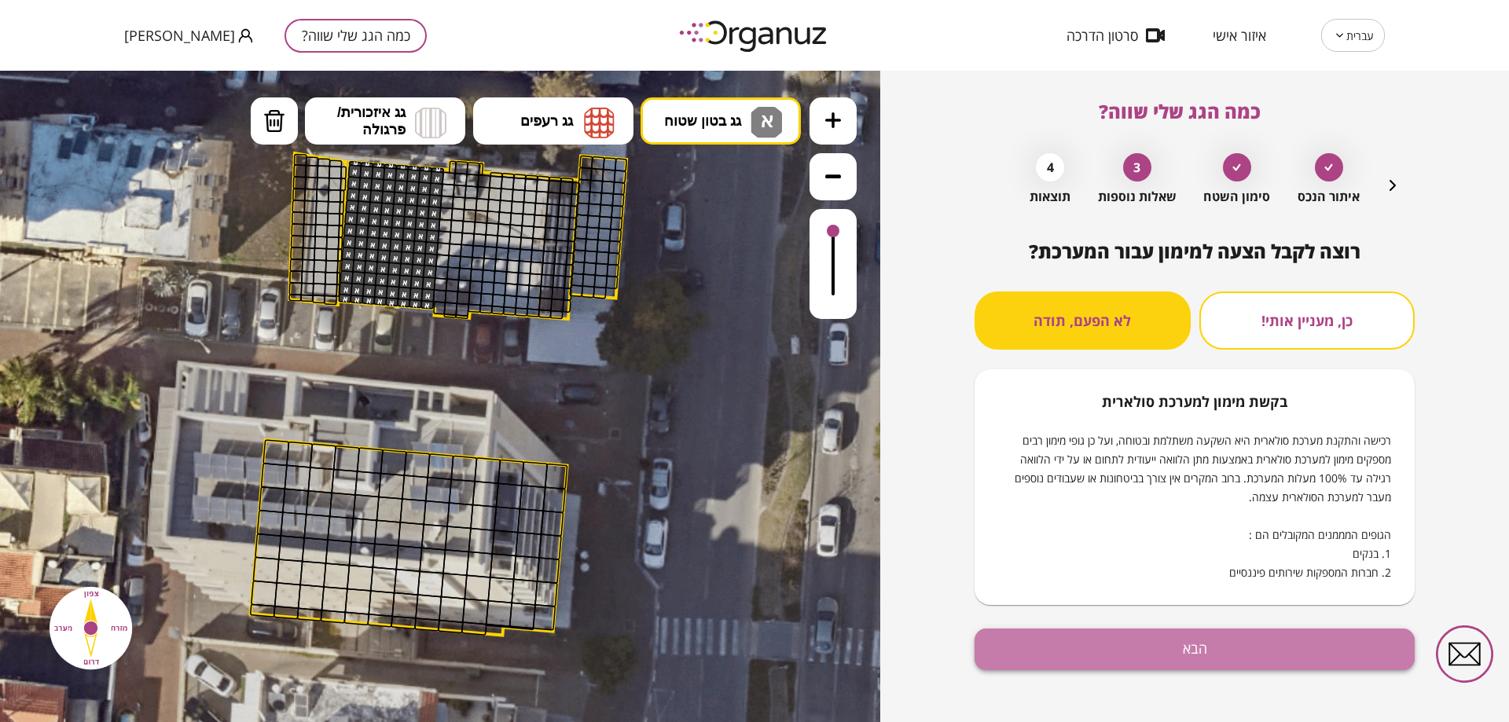
click at [1208, 648] on button "הבא" at bounding box center [1195, 650] width 440 height 42
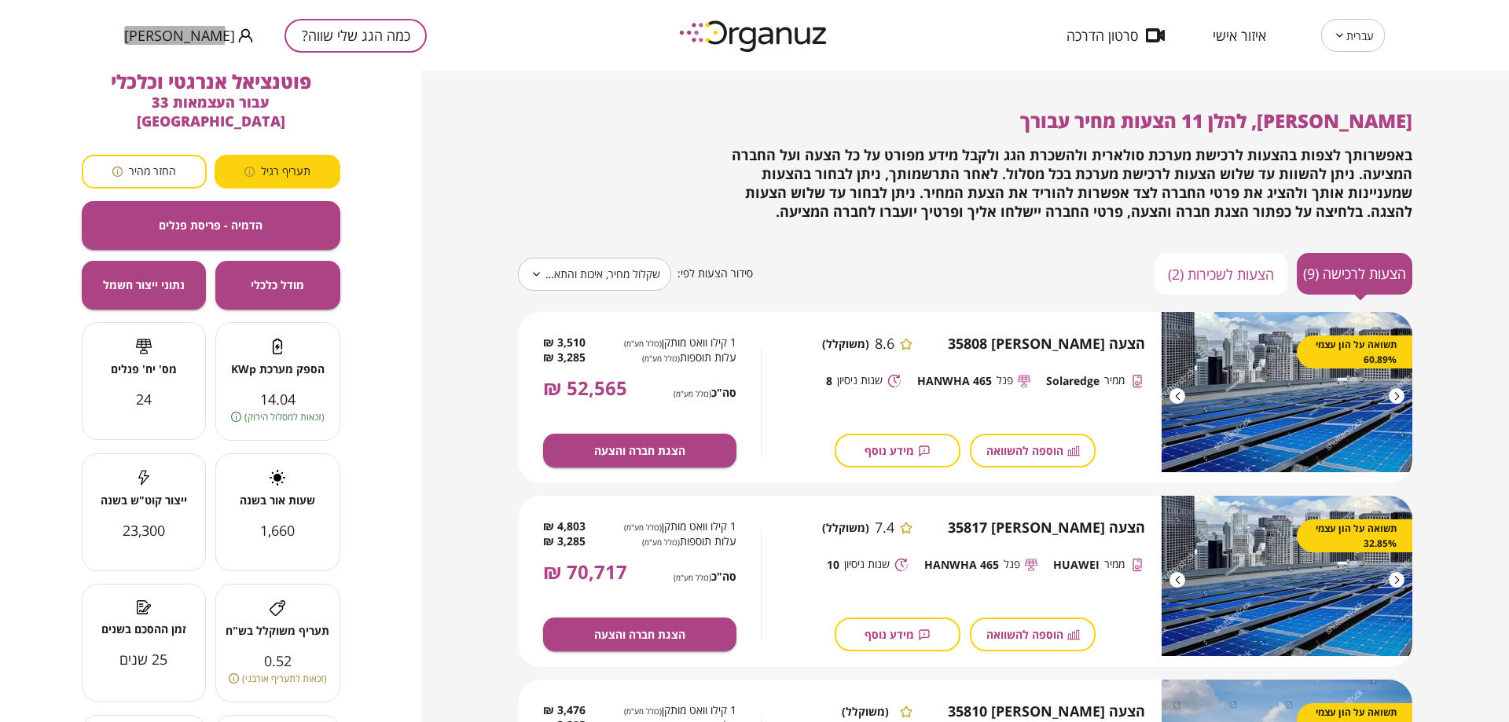
click at [238, 34] on icon "button" at bounding box center [245, 35] width 15 height 15
click at [154, 67] on li "התנתק" at bounding box center [154, 65] width 61 height 28
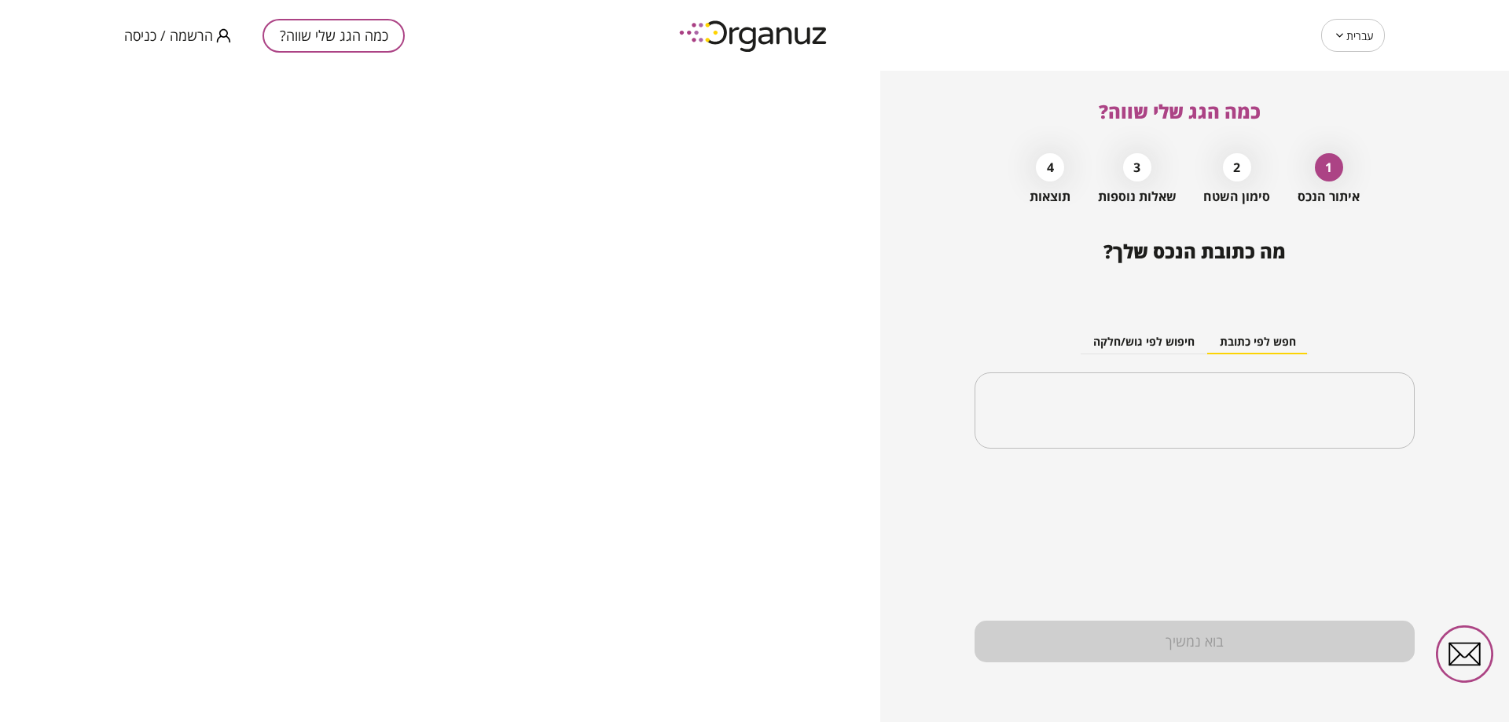
click at [198, 32] on span "הרשמה / כניסה" at bounding box center [168, 36] width 89 height 16
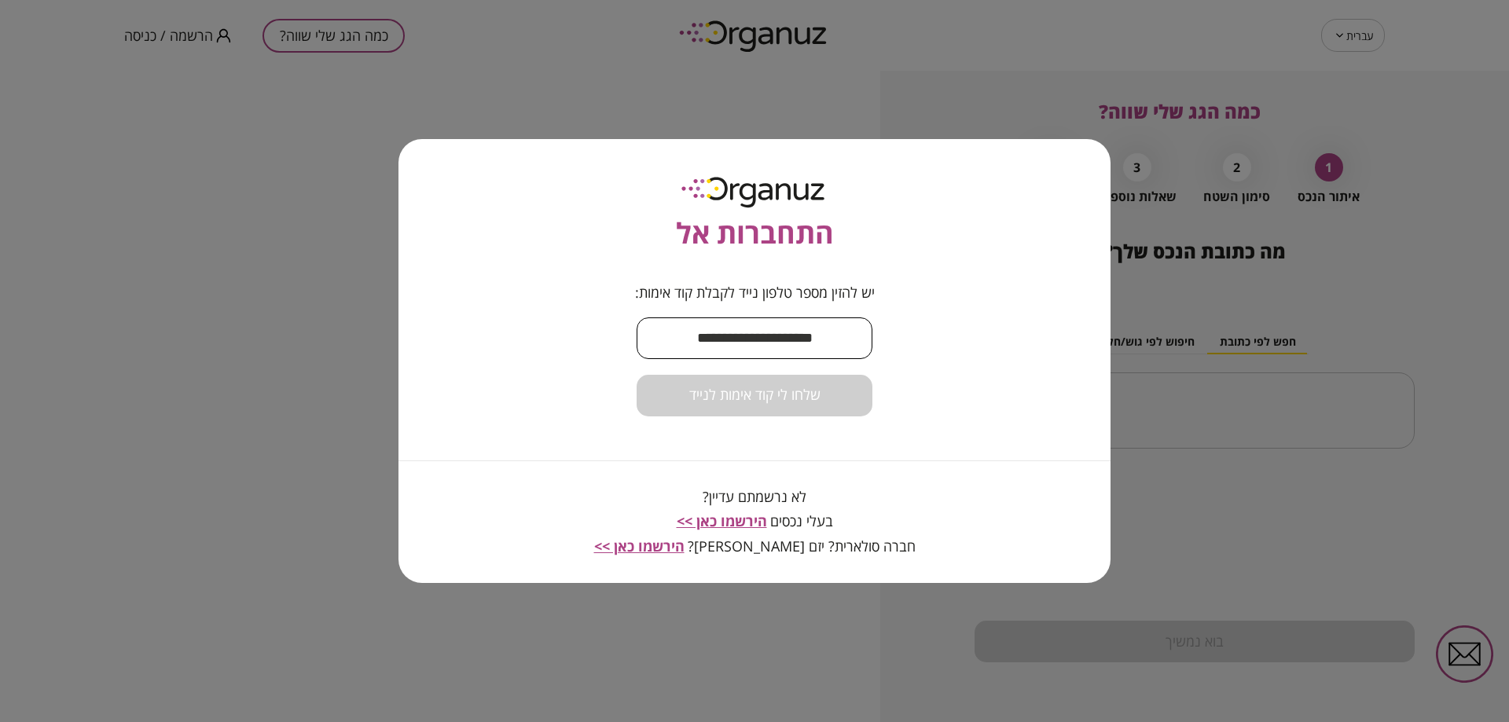
click at [755, 327] on input "text" at bounding box center [755, 338] width 236 height 46
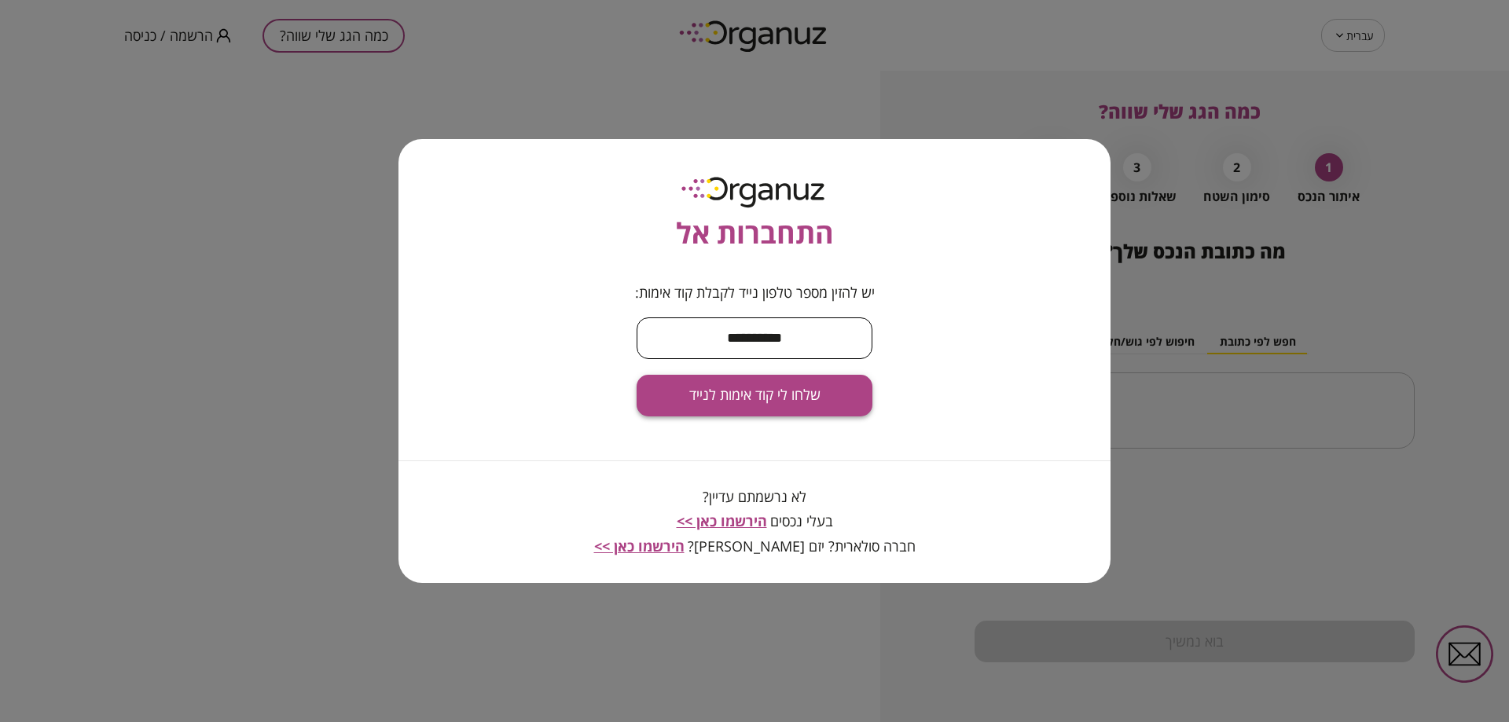
type input "**********"
click at [846, 391] on button "שלחו לי קוד אימות לנייד" at bounding box center [755, 396] width 236 height 42
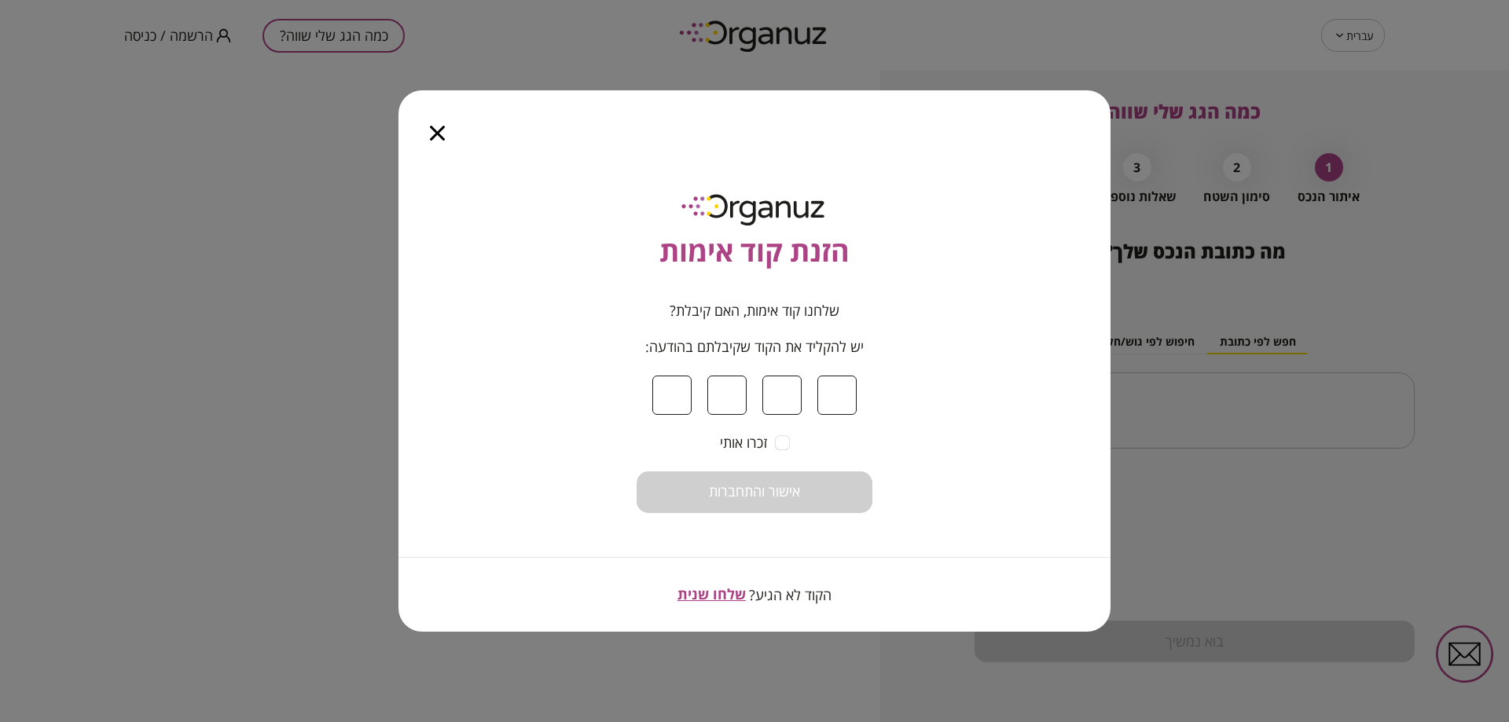
type input "*"
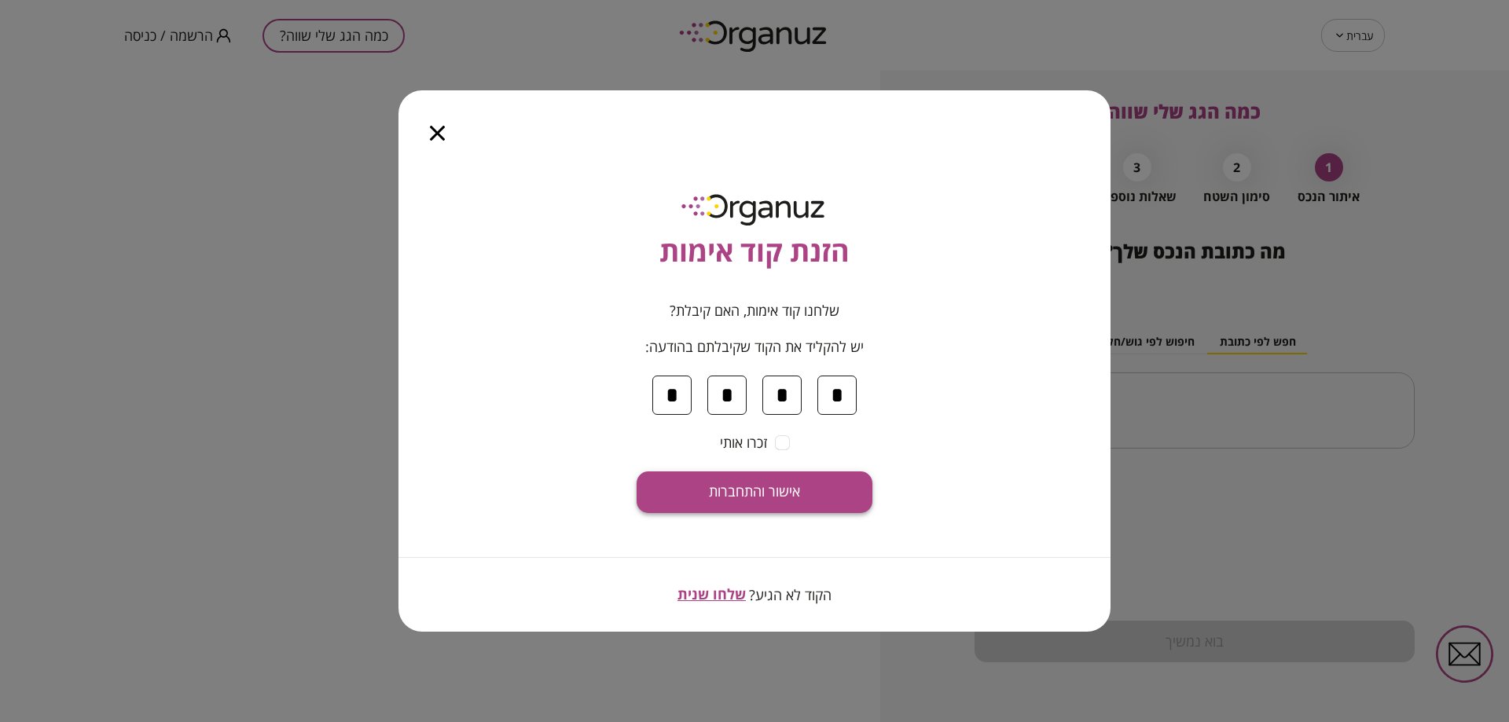
type input "*"
click at [840, 481] on button "אישור והתחברות" at bounding box center [755, 493] width 236 height 42
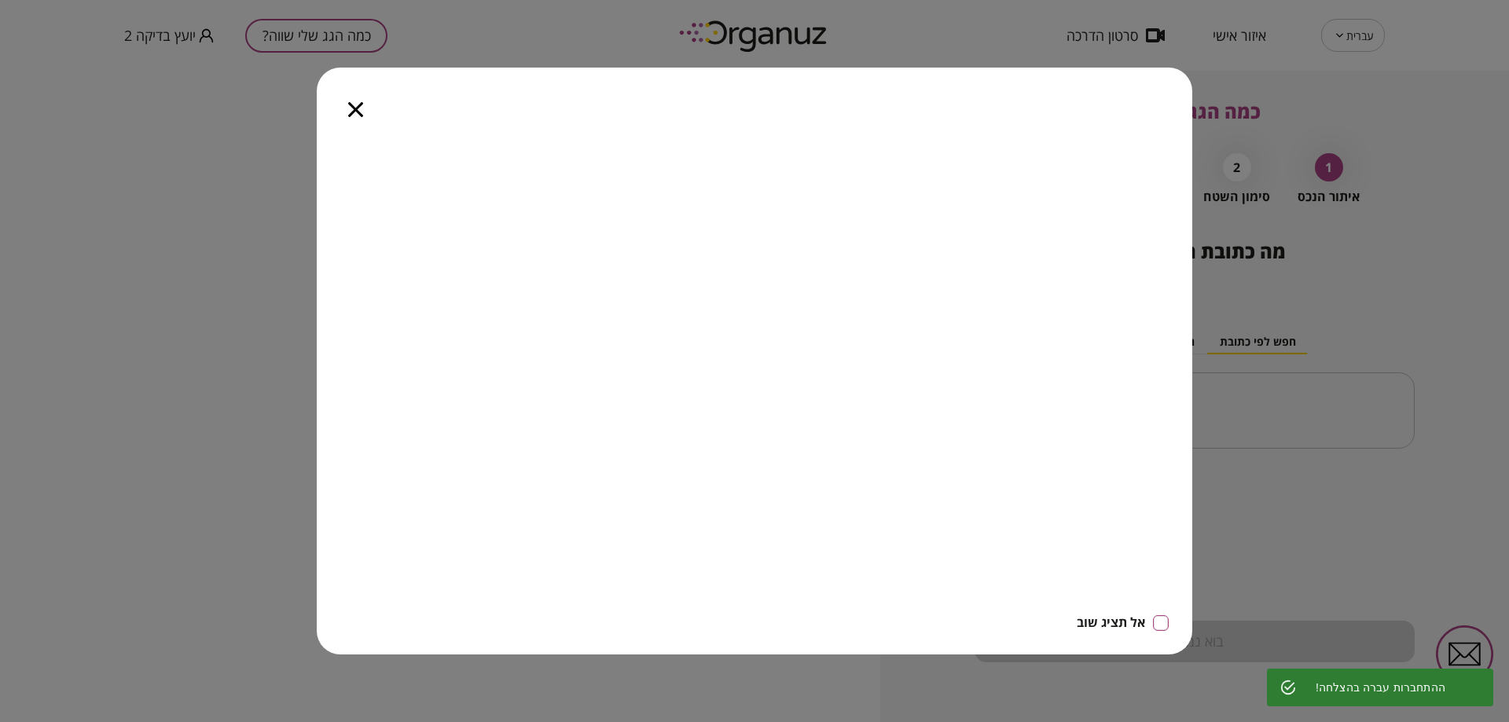
click at [351, 101] on div at bounding box center [356, 101] width 78 height 66
click at [362, 108] on icon "button" at bounding box center [355, 109] width 15 height 15
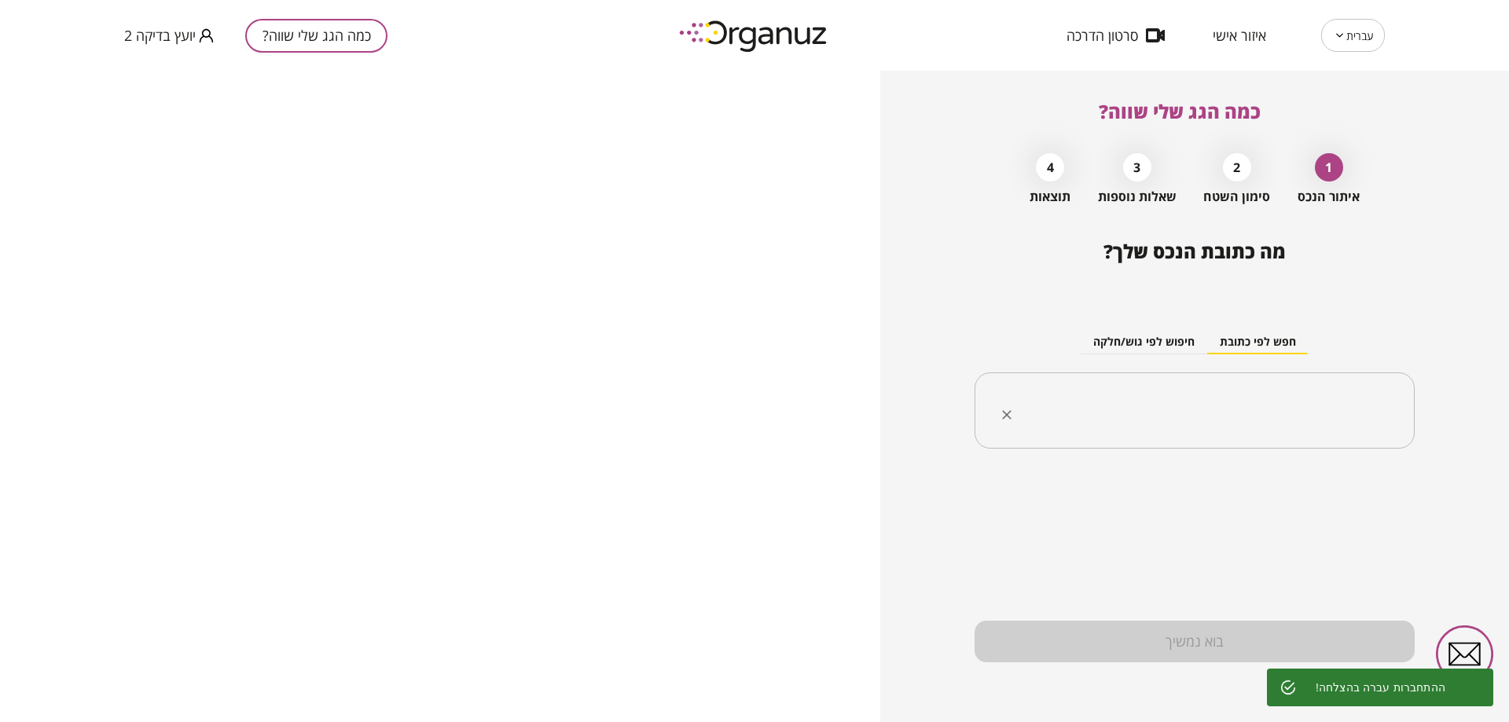
click at [1365, 433] on div "​" at bounding box center [1195, 411] width 440 height 77
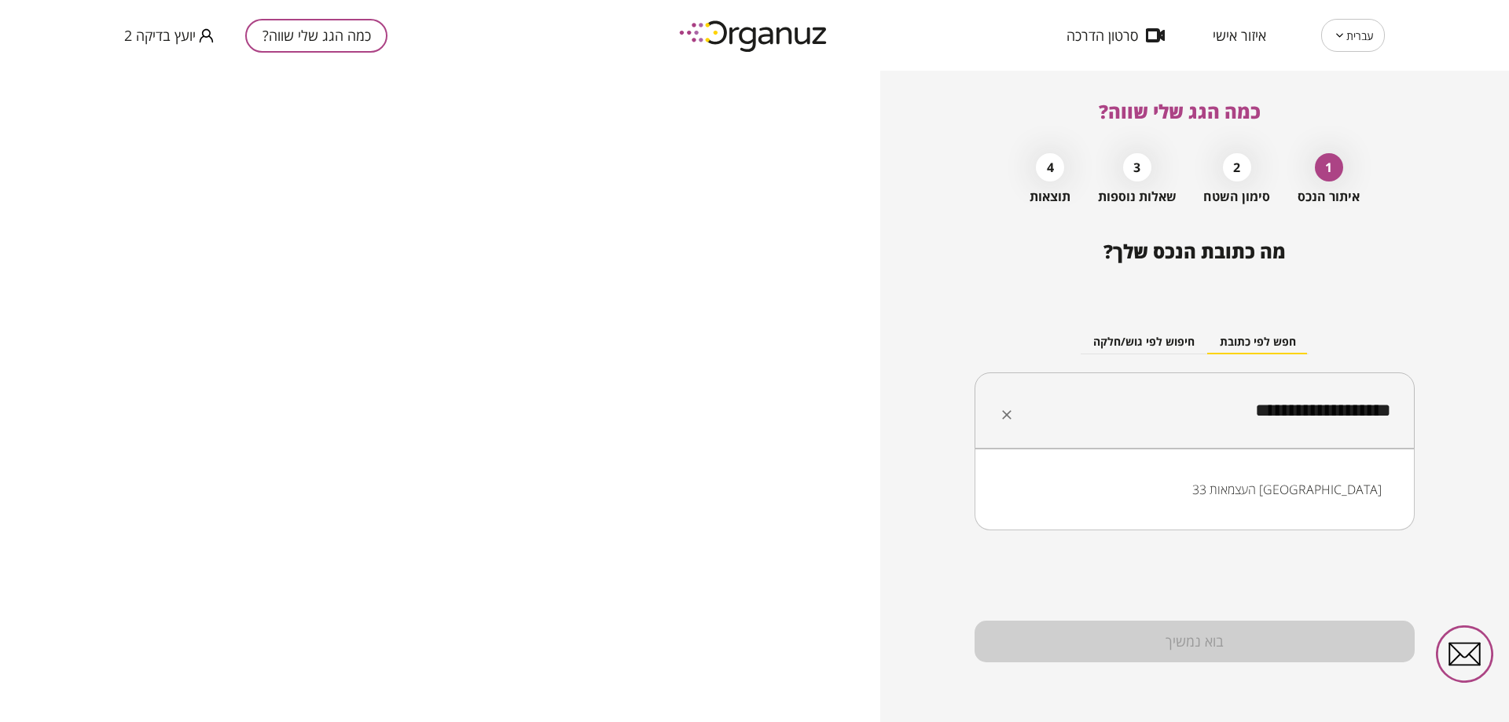
click at [1339, 495] on li "העצמאות 33 קריית אתא" at bounding box center [1194, 490] width 399 height 28
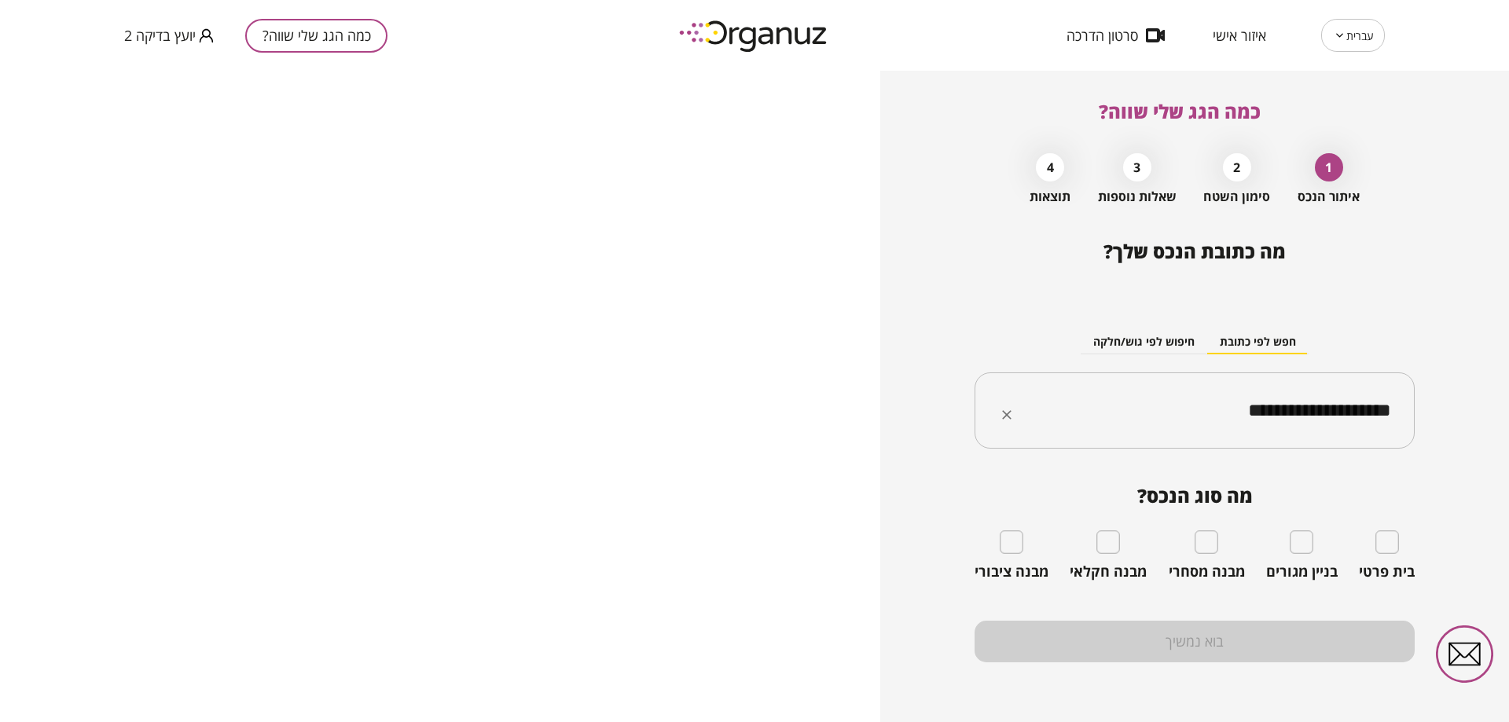
type input "**********"
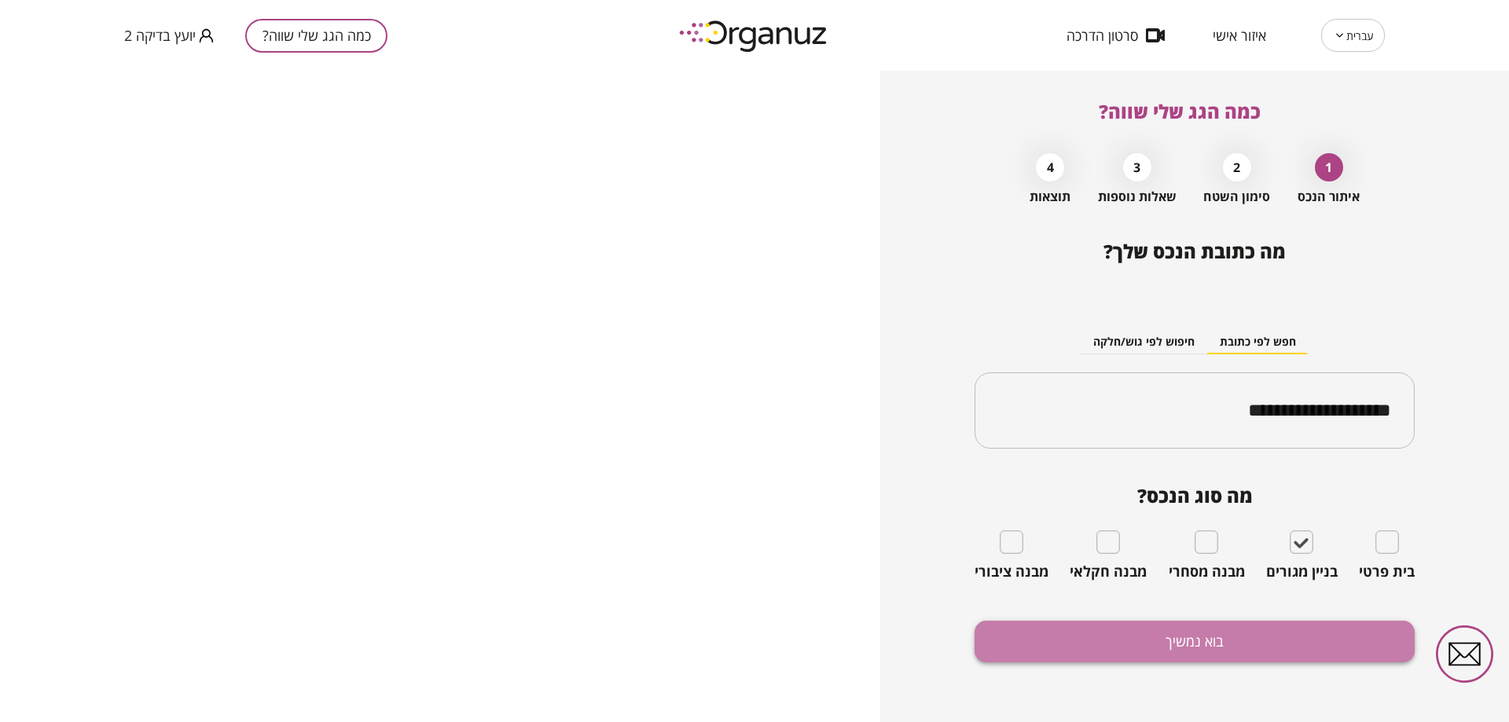
click at [1241, 627] on button "בוא נמשיך" at bounding box center [1195, 642] width 440 height 42
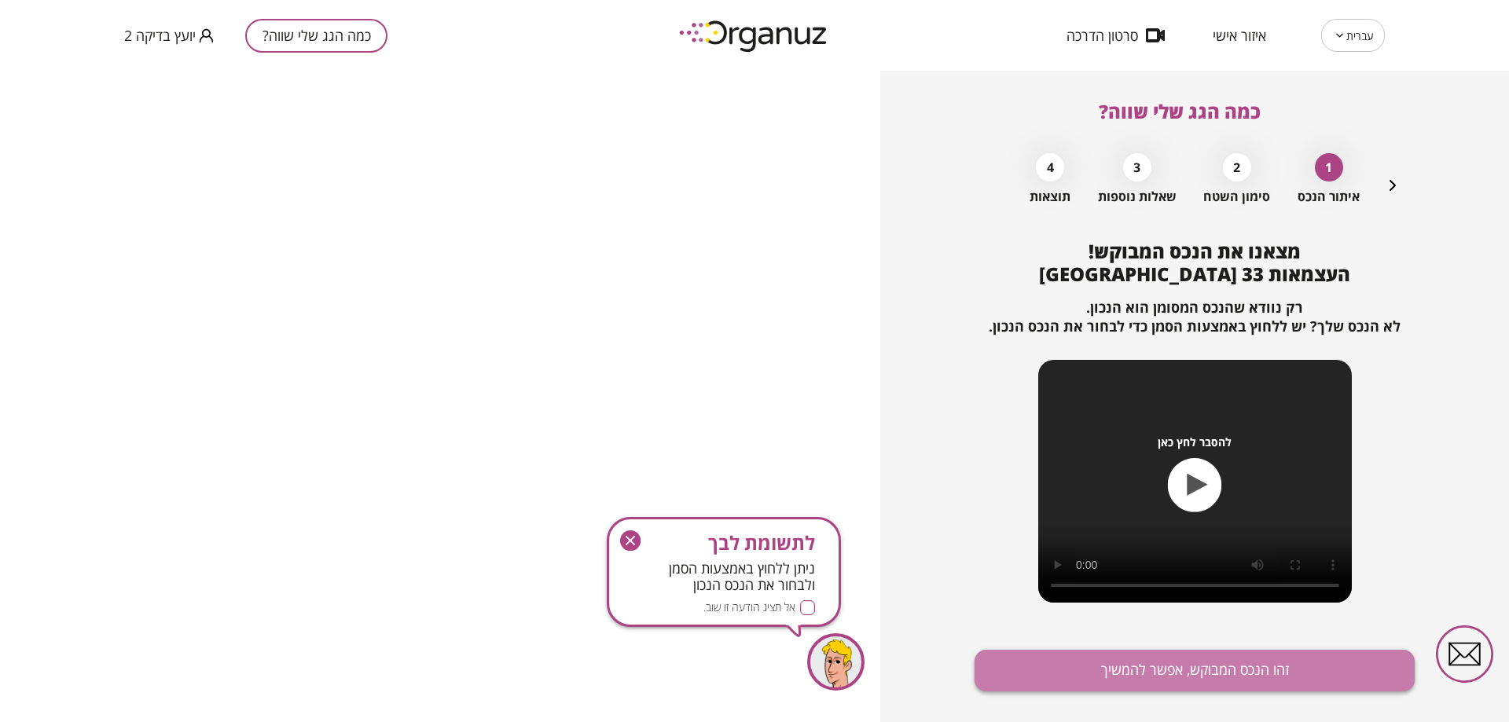
click at [1203, 652] on button "זהו הנכס המבוקש, אפשר להמשיך" at bounding box center [1195, 671] width 440 height 42
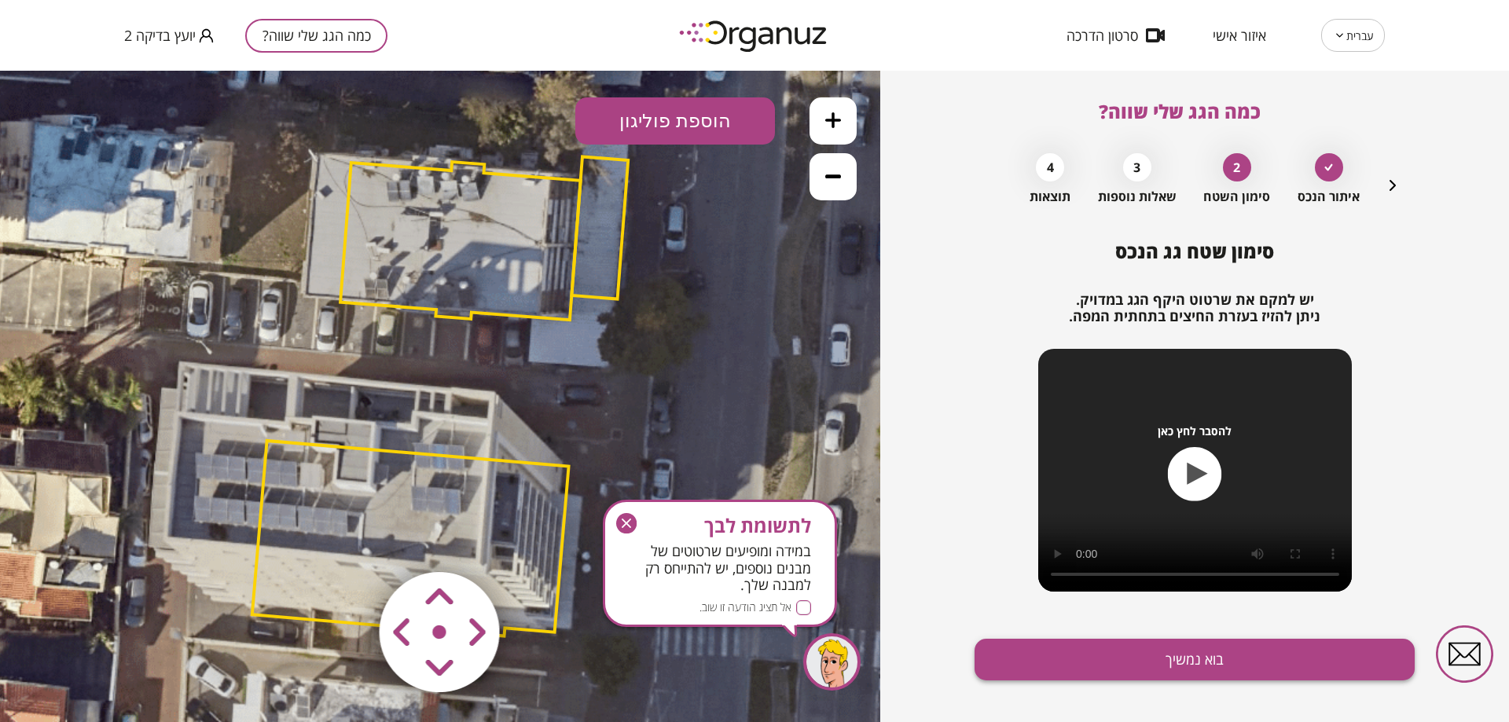
click at [1069, 658] on button "בוא נמשיך" at bounding box center [1195, 660] width 440 height 42
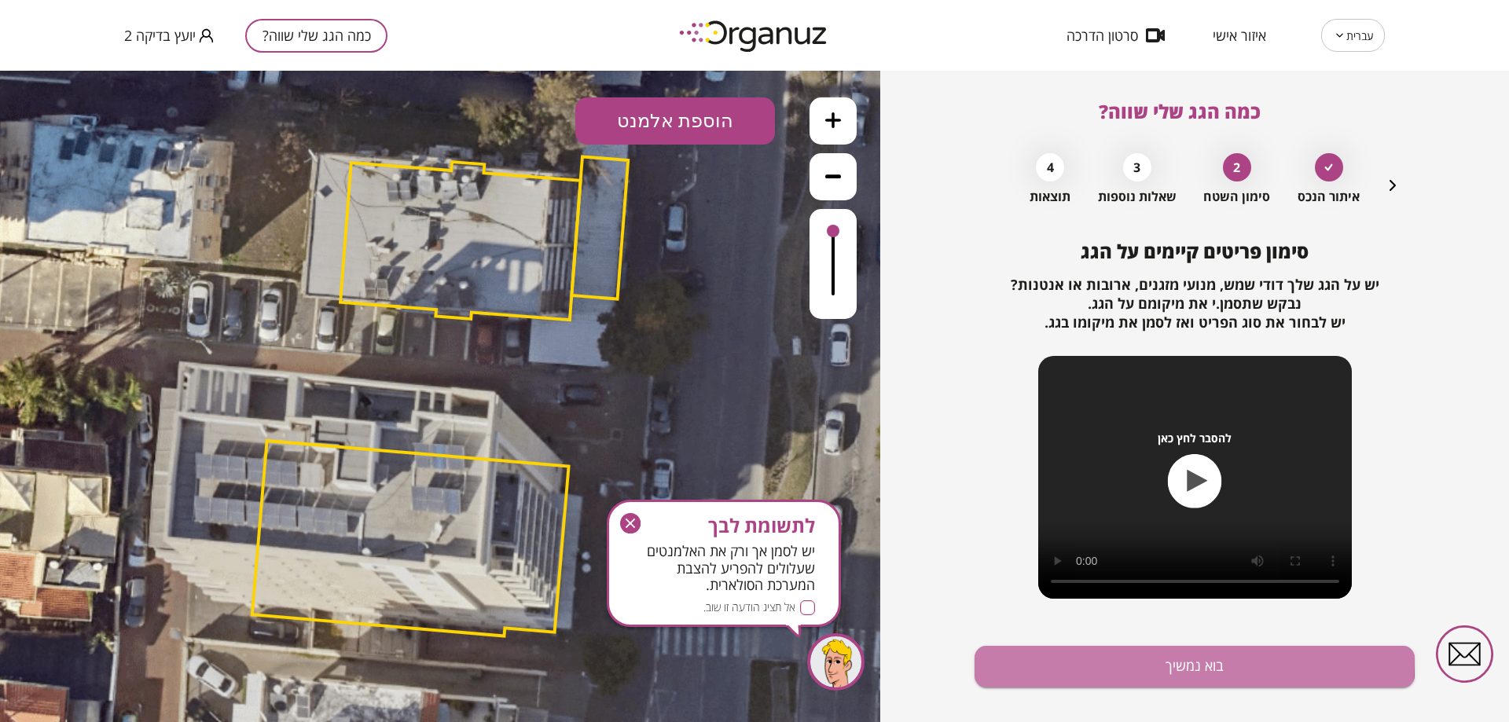
click at [1069, 658] on button "בוא נמשיך" at bounding box center [1195, 667] width 440 height 42
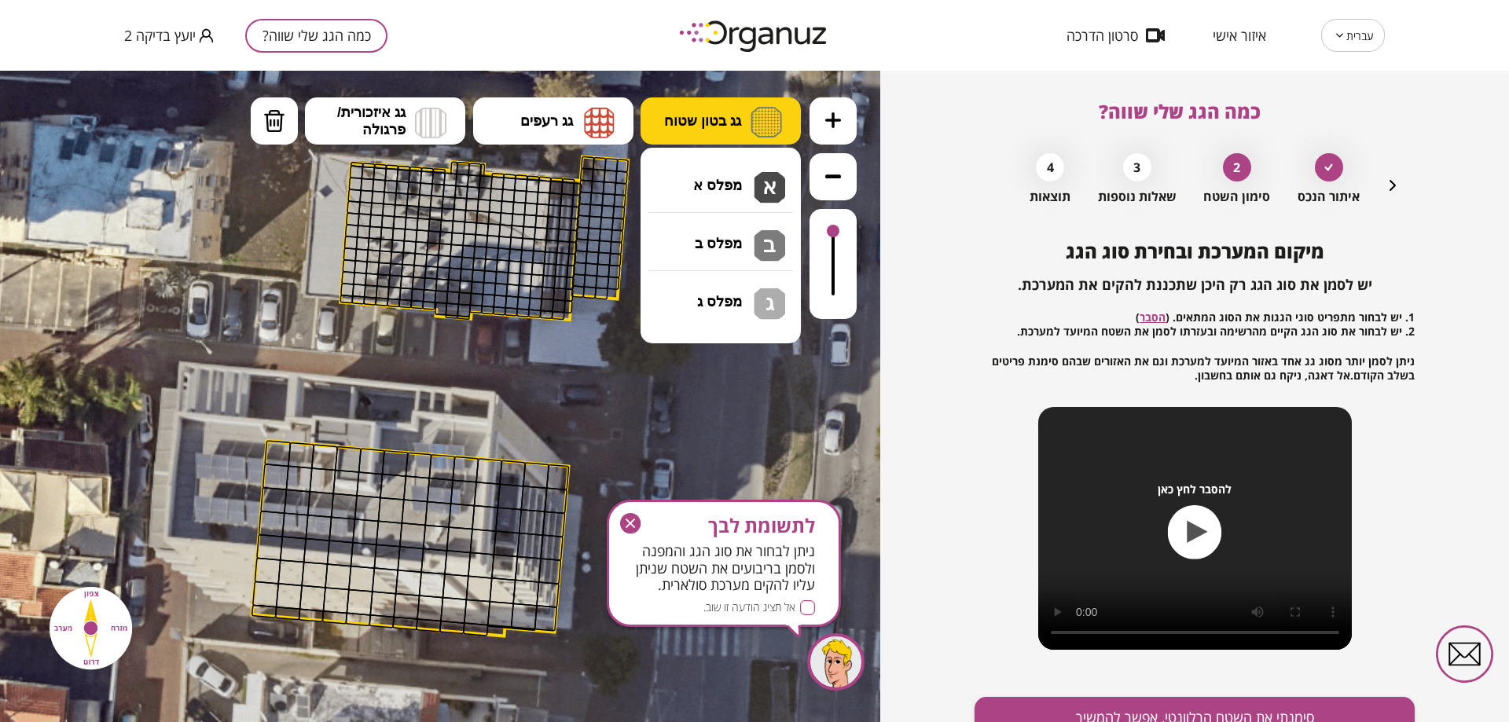
click at [686, 97] on button "גג בטון שטוח" at bounding box center [721, 120] width 160 height 47
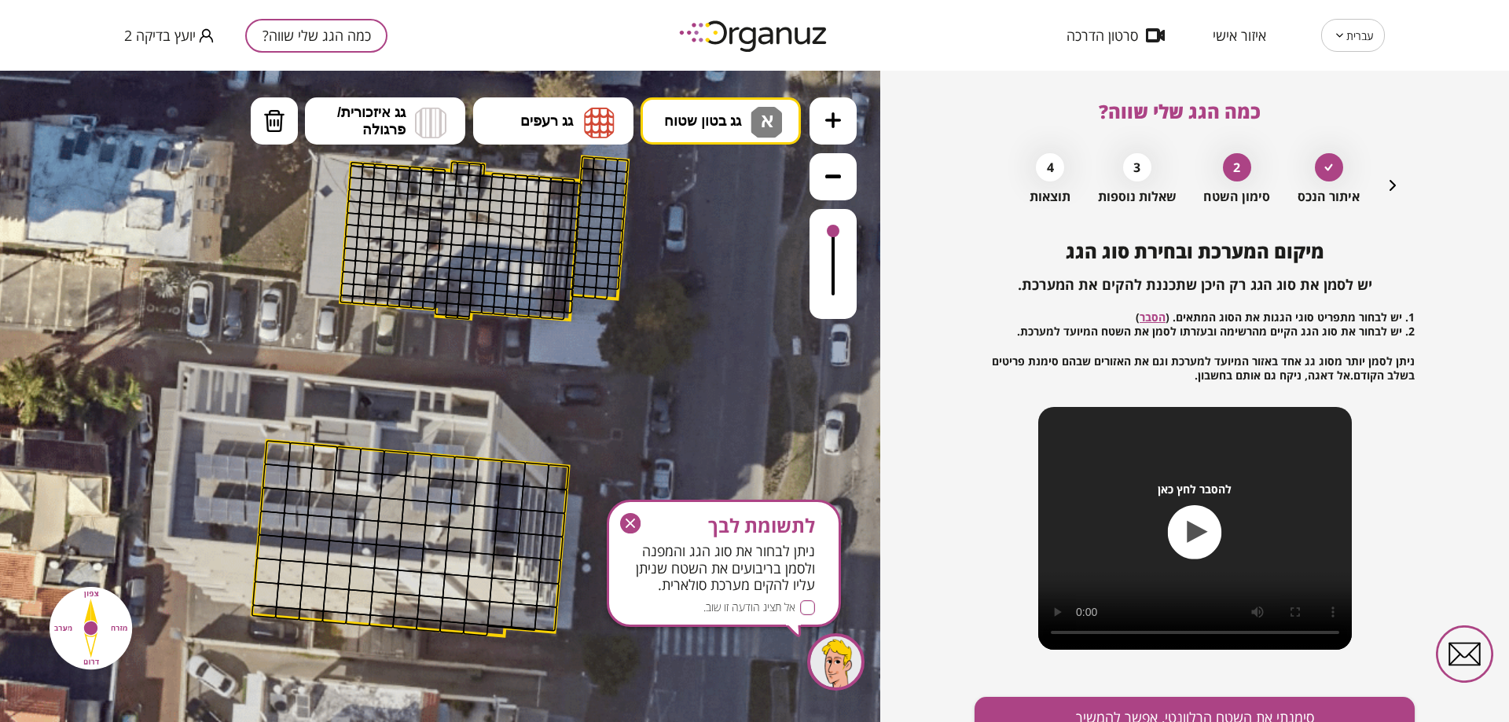
click at [729, 180] on div ".st0 { fill: #FFFFFF; } 10" at bounding box center [440, 397] width 880 height 652
drag, startPoint x: 353, startPoint y: 169, endPoint x: 395, endPoint y: 171, distance: 42.5
click at [1288, 690] on div "מיקום המערכת ובחירת סוג הגג יש לסמן את סוג הגג רק היכן שתכננת להקים את המערכת. …" at bounding box center [1195, 520] width 440 height 558
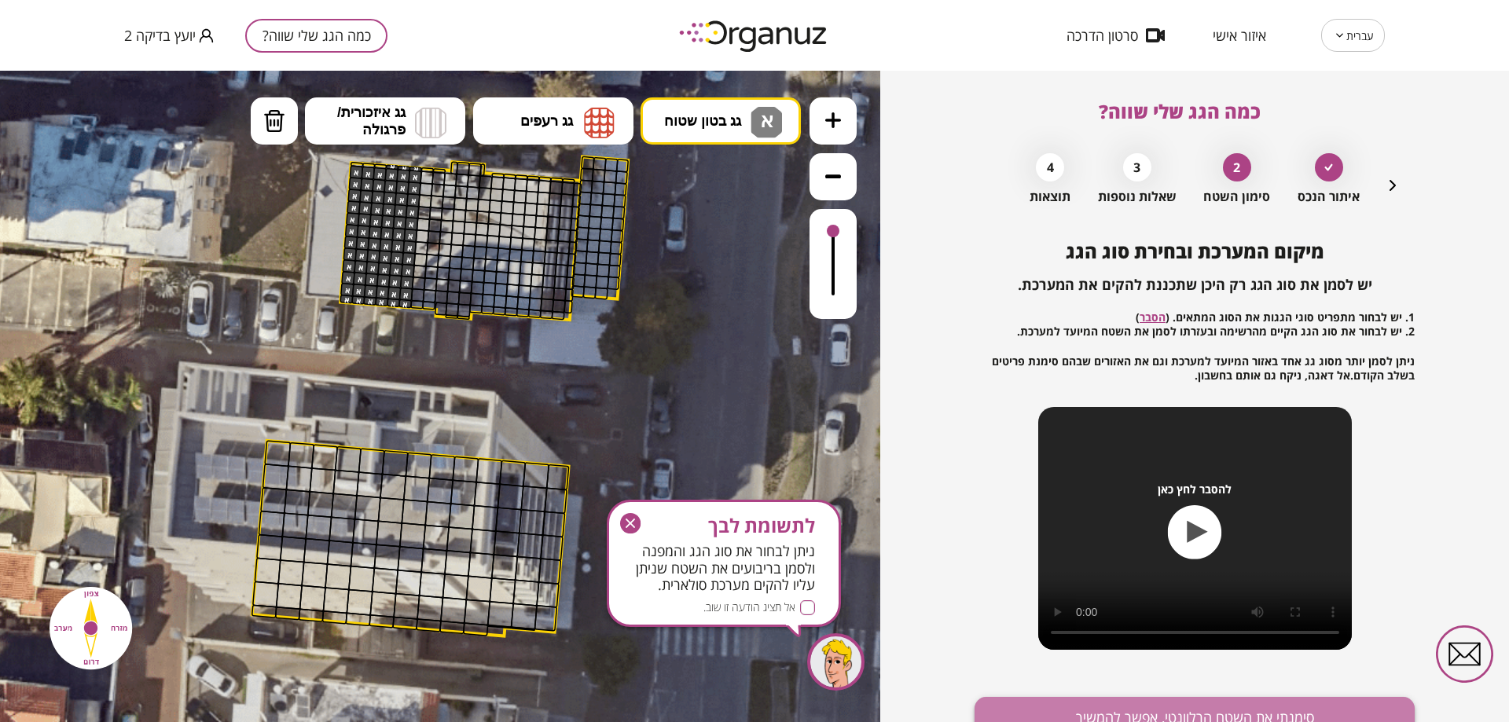
click at [1295, 711] on button "סימנתי את השטח הרלוונטי, אפשר להמשיך" at bounding box center [1195, 718] width 440 height 42
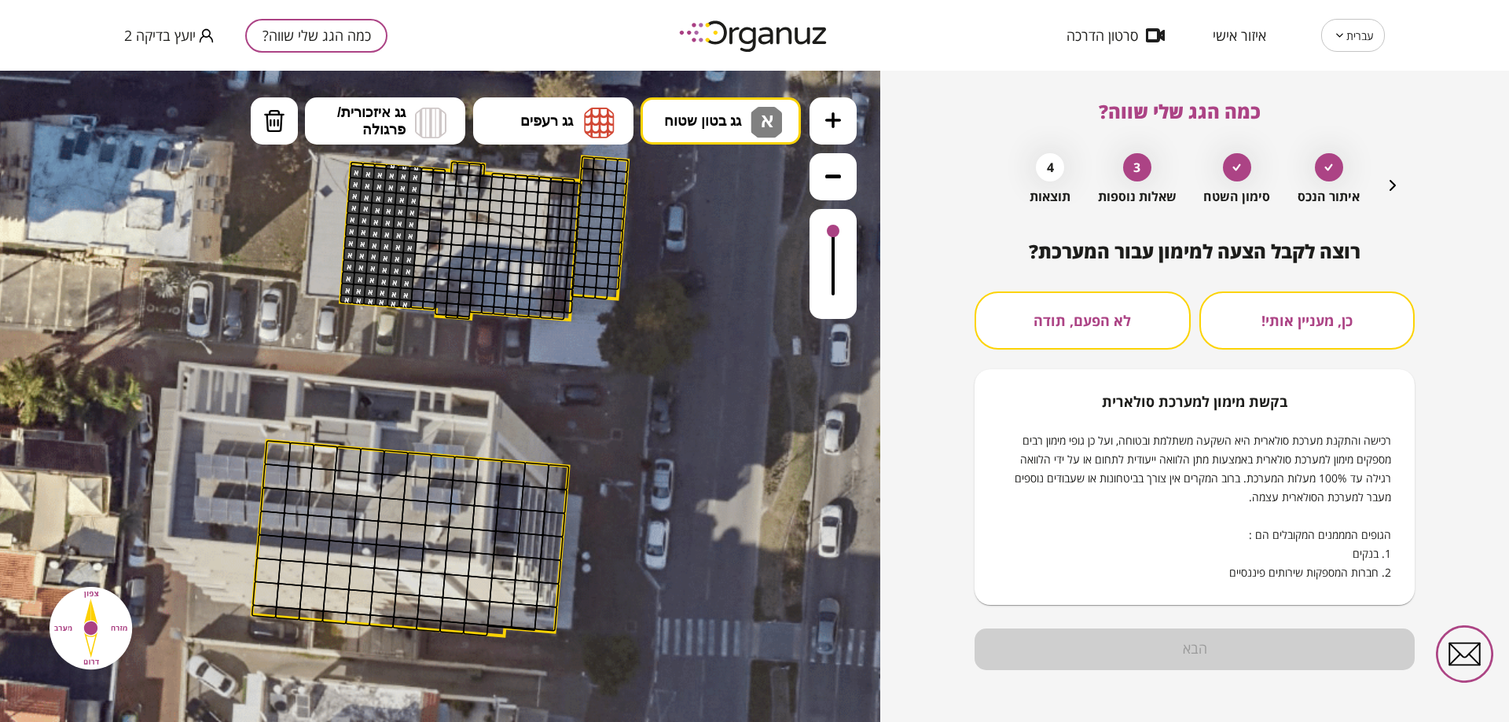
click at [1093, 316] on button "לא הפעם, תודה" at bounding box center [1083, 321] width 216 height 58
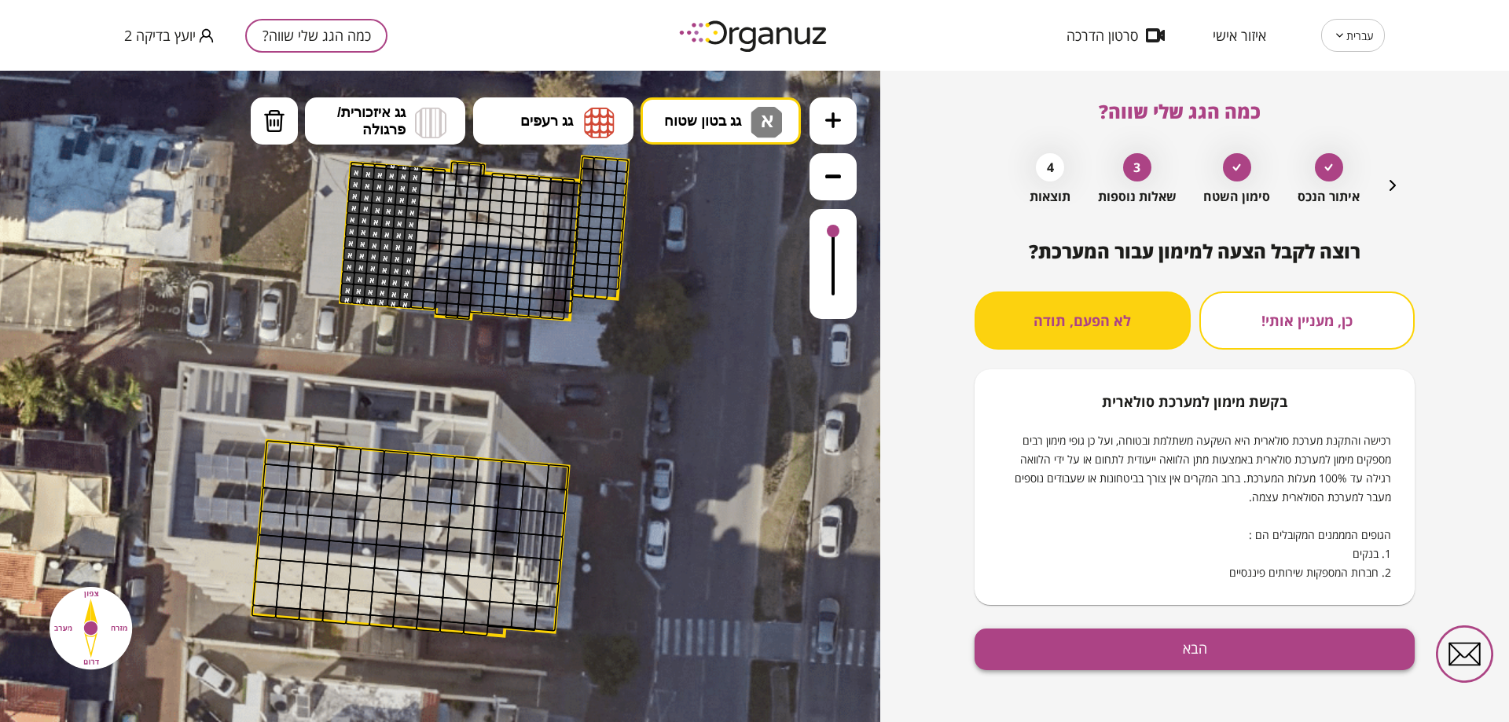
click at [1208, 646] on button "הבא" at bounding box center [1195, 650] width 440 height 42
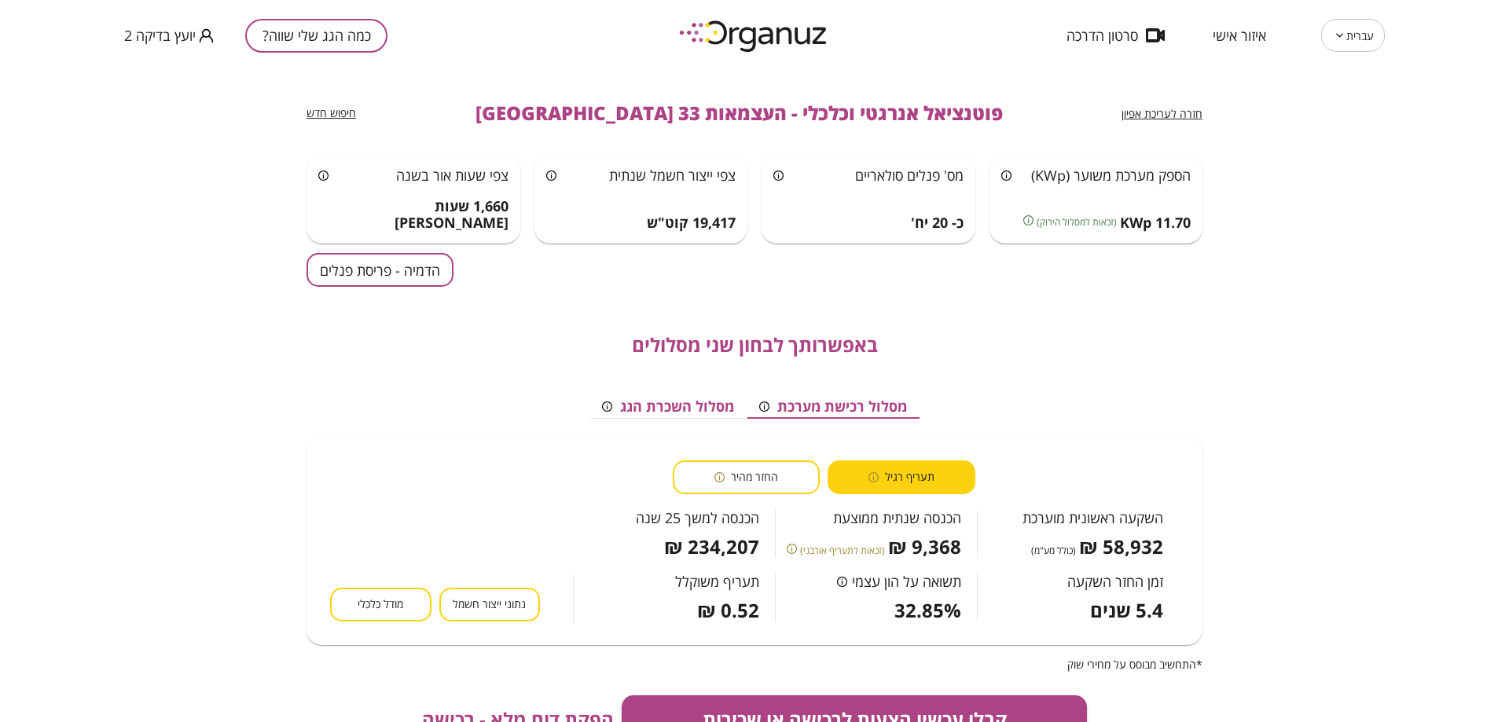
click at [439, 269] on button "הדמיה - פריסת פנלים" at bounding box center [380, 270] width 147 height 34
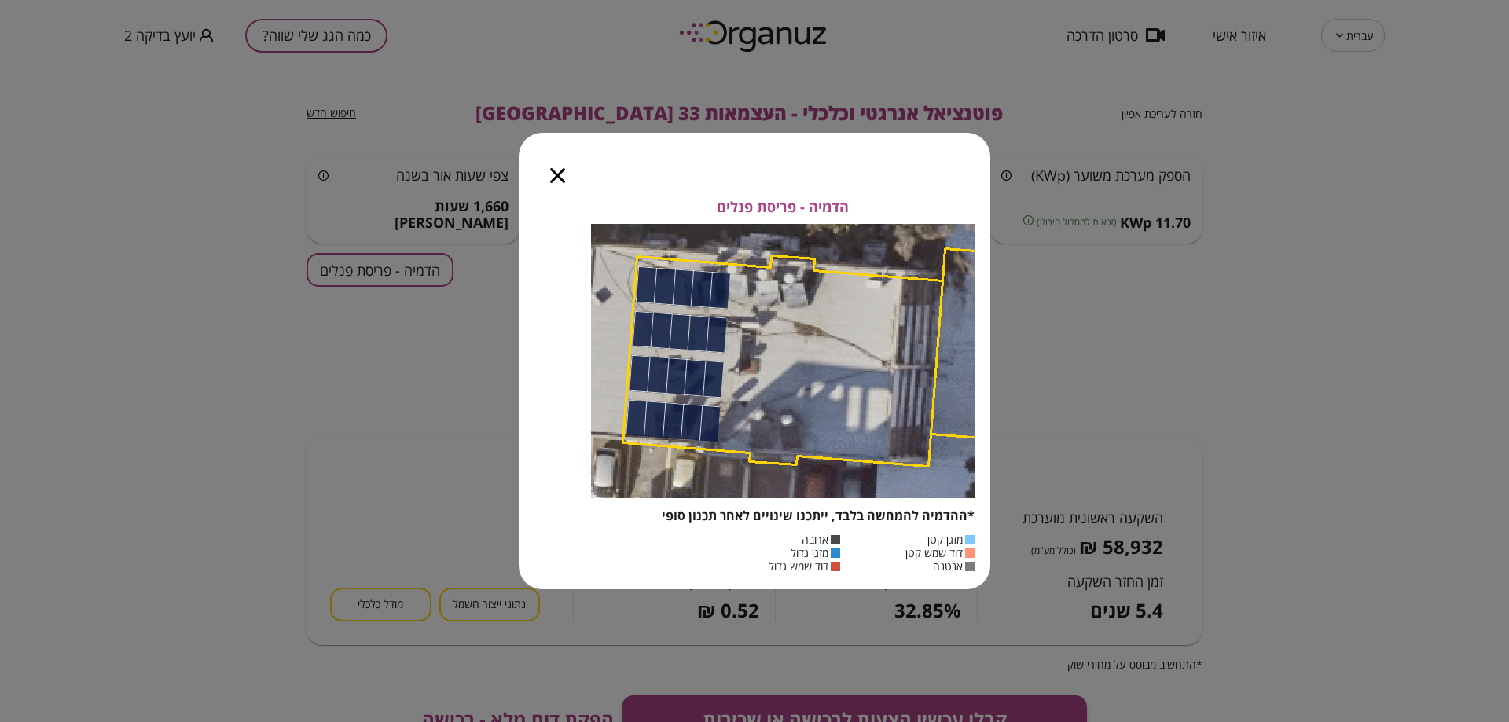
click at [556, 181] on icon "button" at bounding box center [557, 175] width 15 height 15
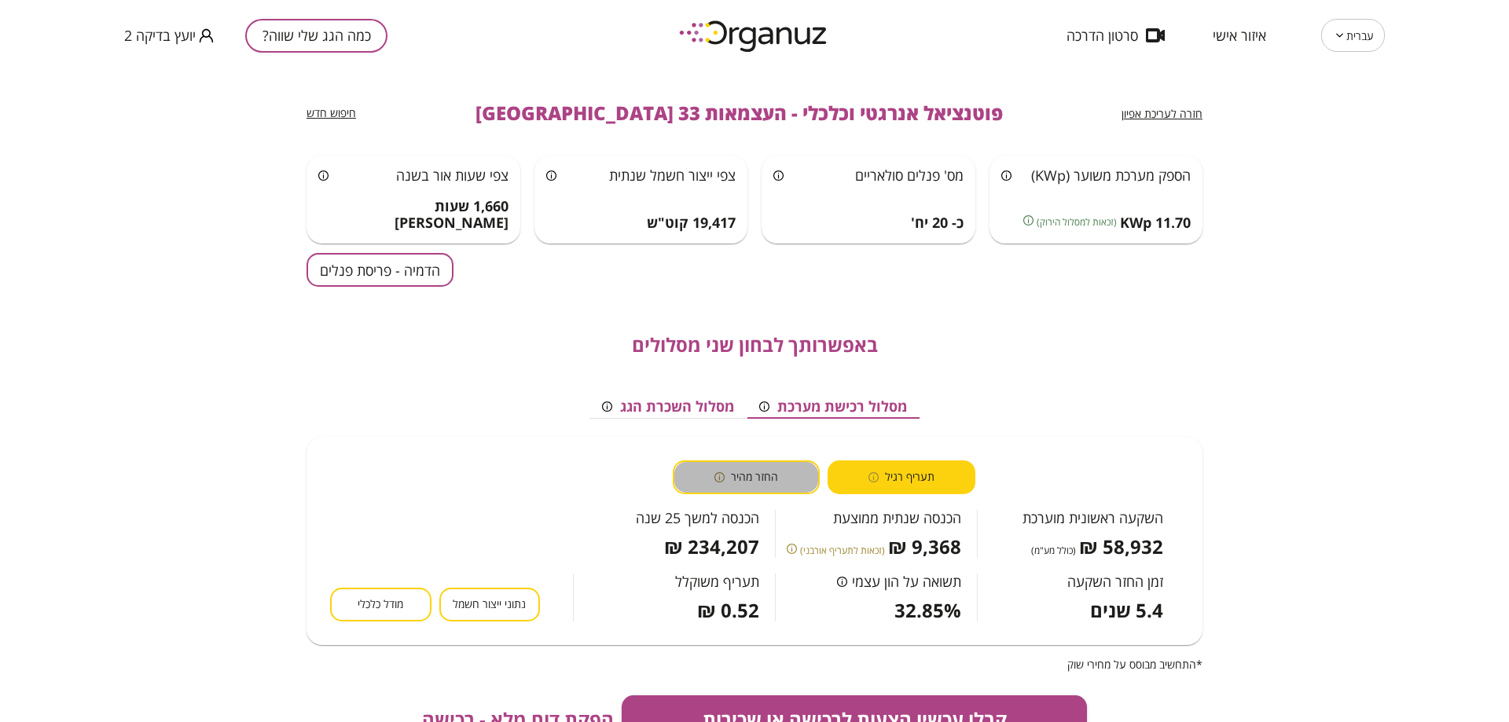
click at [791, 480] on button "החזר מהיר" at bounding box center [747, 478] width 148 height 34
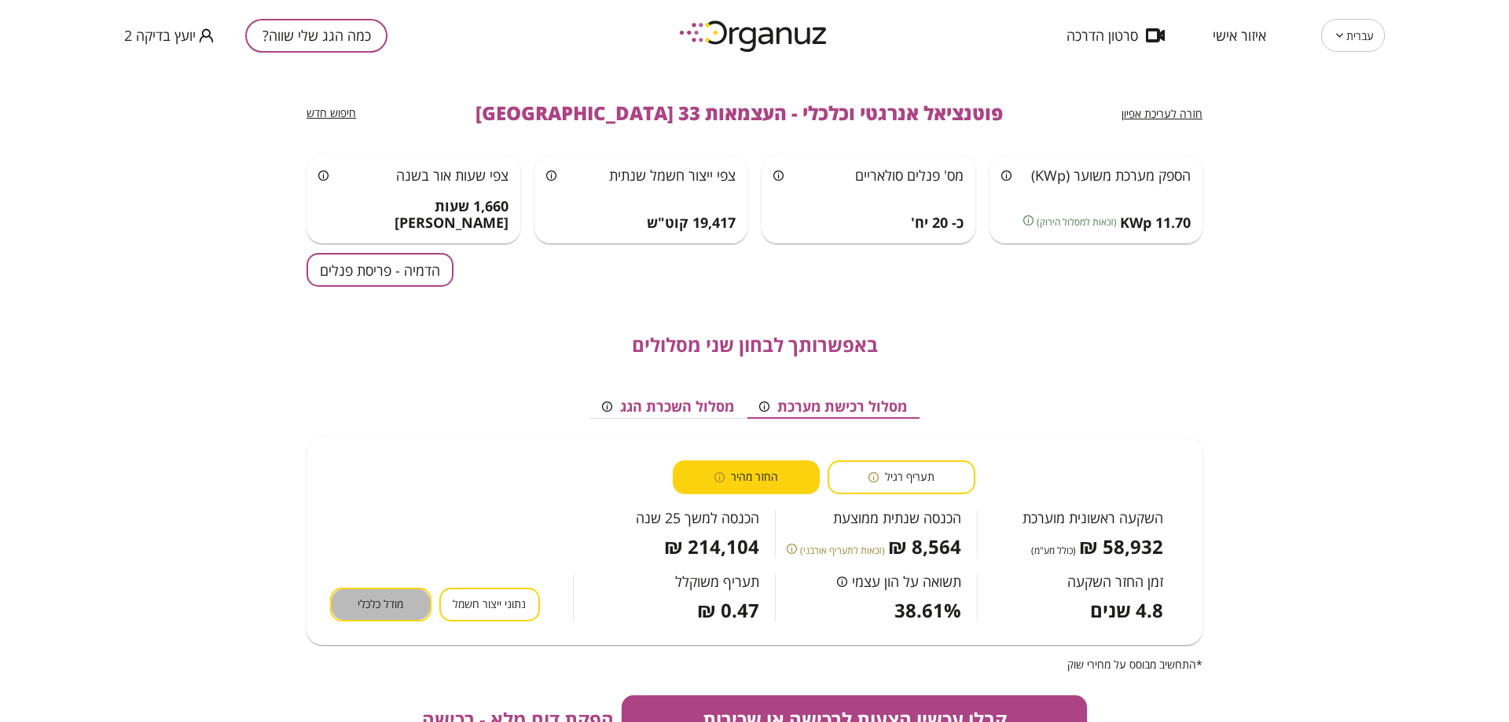
click at [413, 608] on button "מודל כלכלי" at bounding box center [380, 605] width 101 height 34
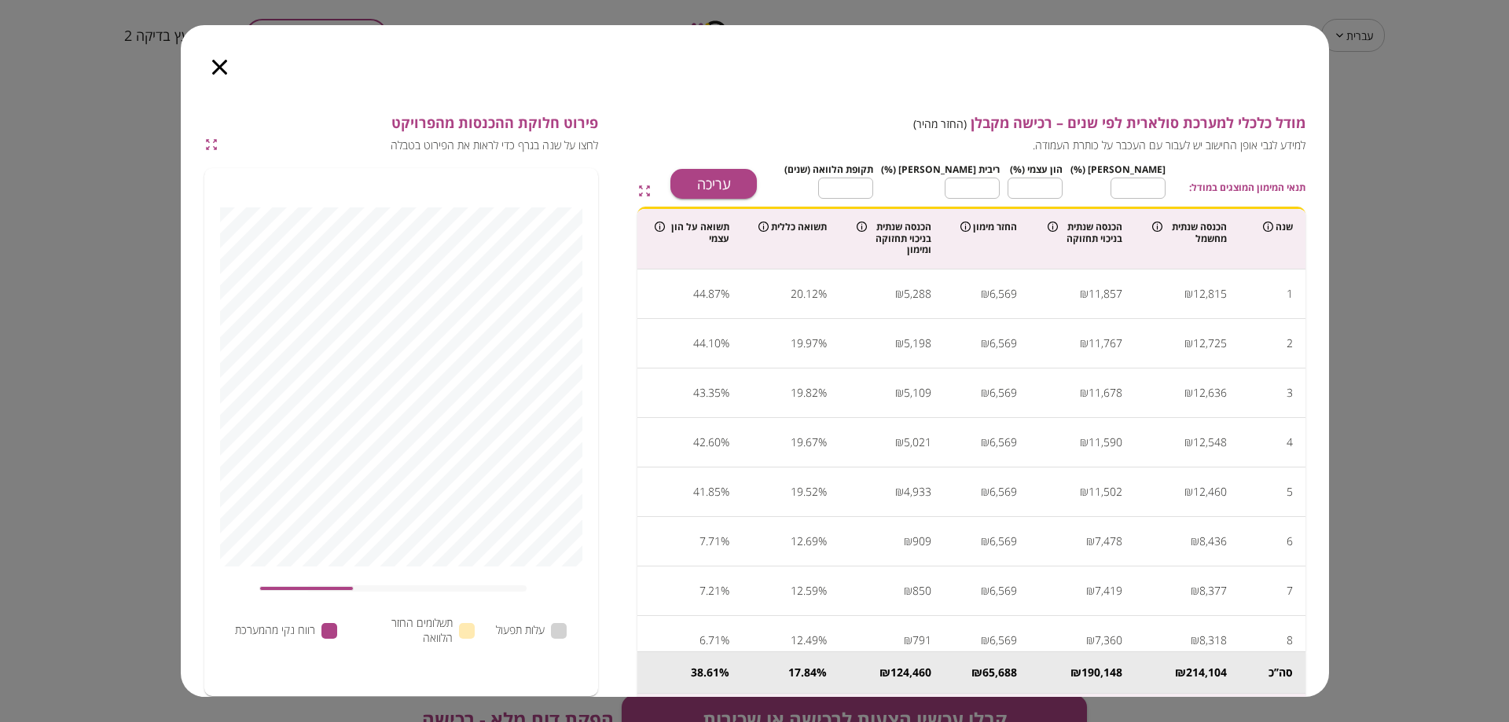
click at [218, 70] on icon "button" at bounding box center [219, 67] width 15 height 15
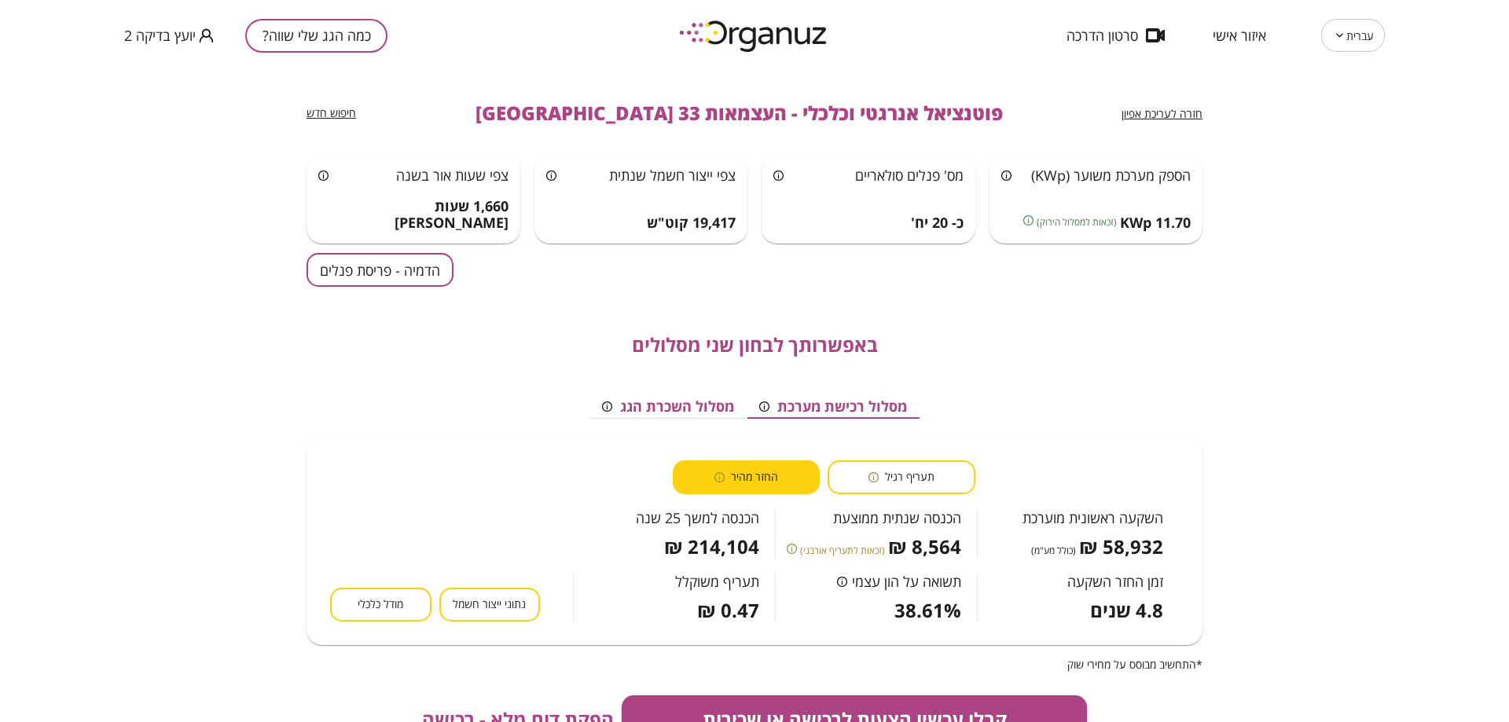
click at [512, 606] on span "נתוני ייצור חשמל" at bounding box center [489, 604] width 73 height 15
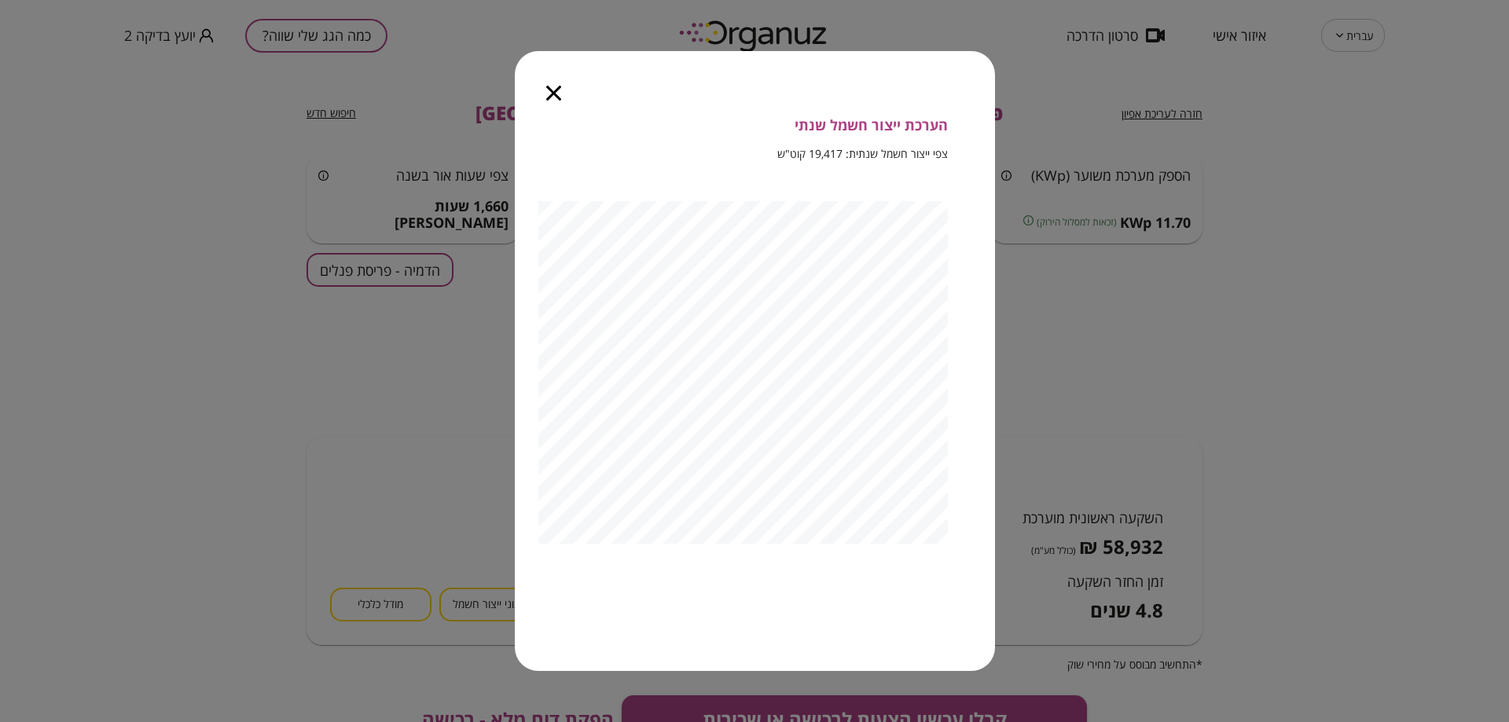
click at [553, 93] on icon "button" at bounding box center [553, 93] width 15 height 15
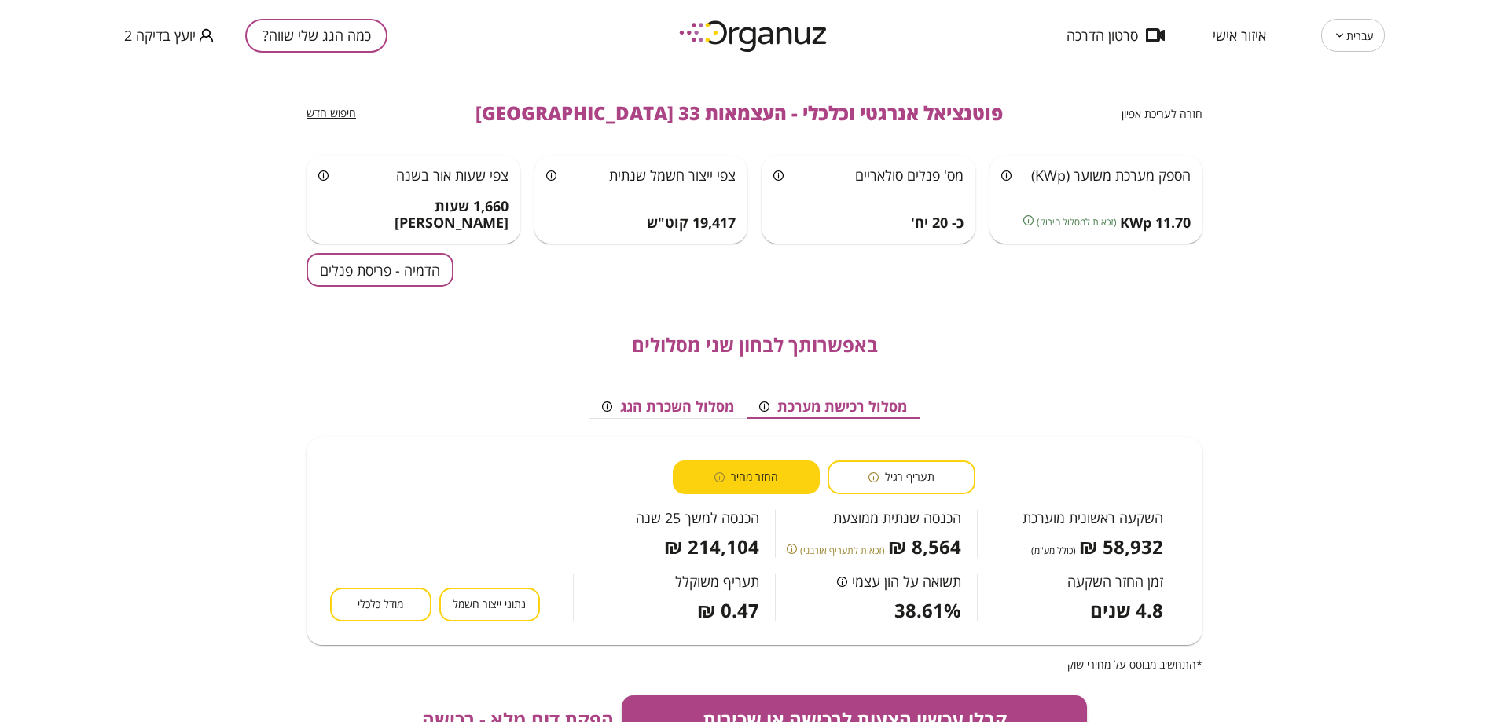
click at [699, 403] on button "מסלול השכרת הגג" at bounding box center [668, 407] width 157 height 24
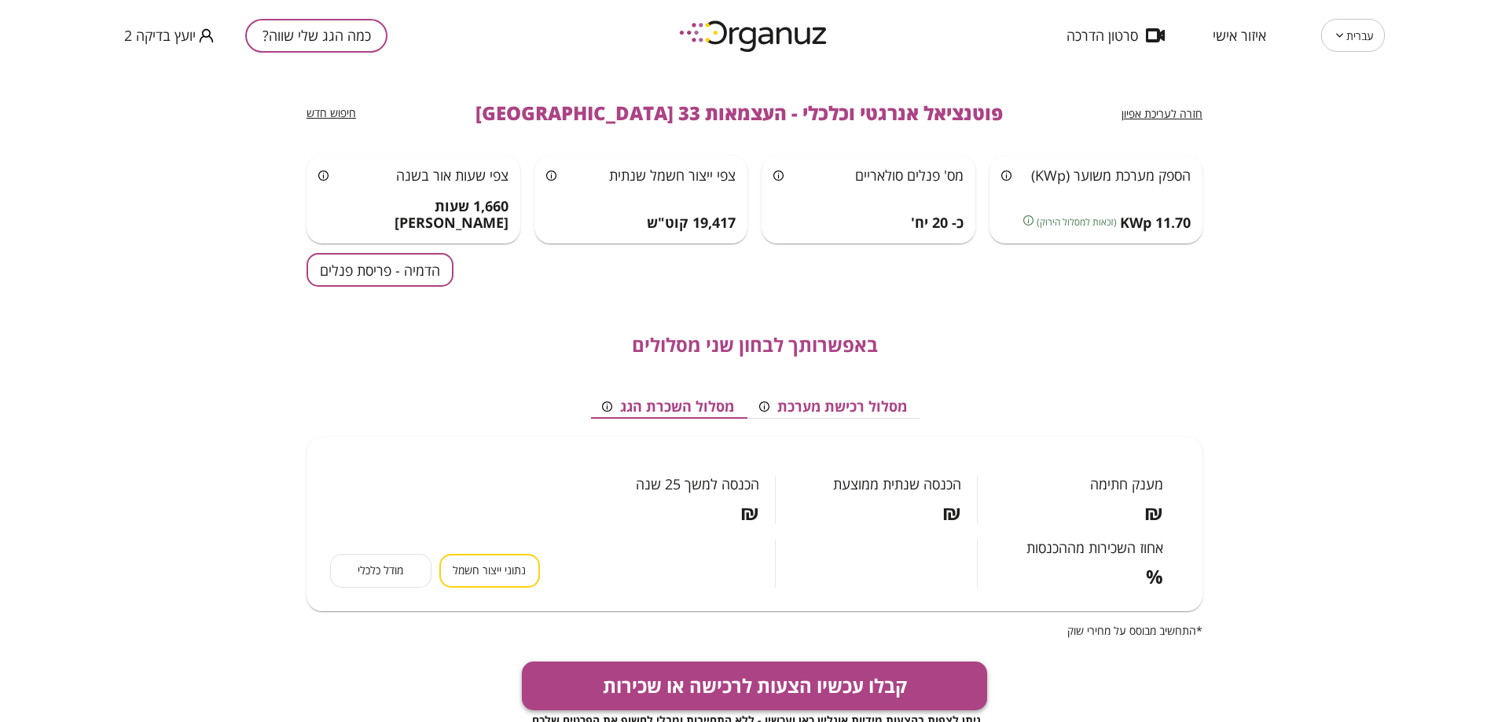
click at [762, 667] on button "קבלו עכשיו הצעות לרכישה או שכירות" at bounding box center [755, 686] width 466 height 49
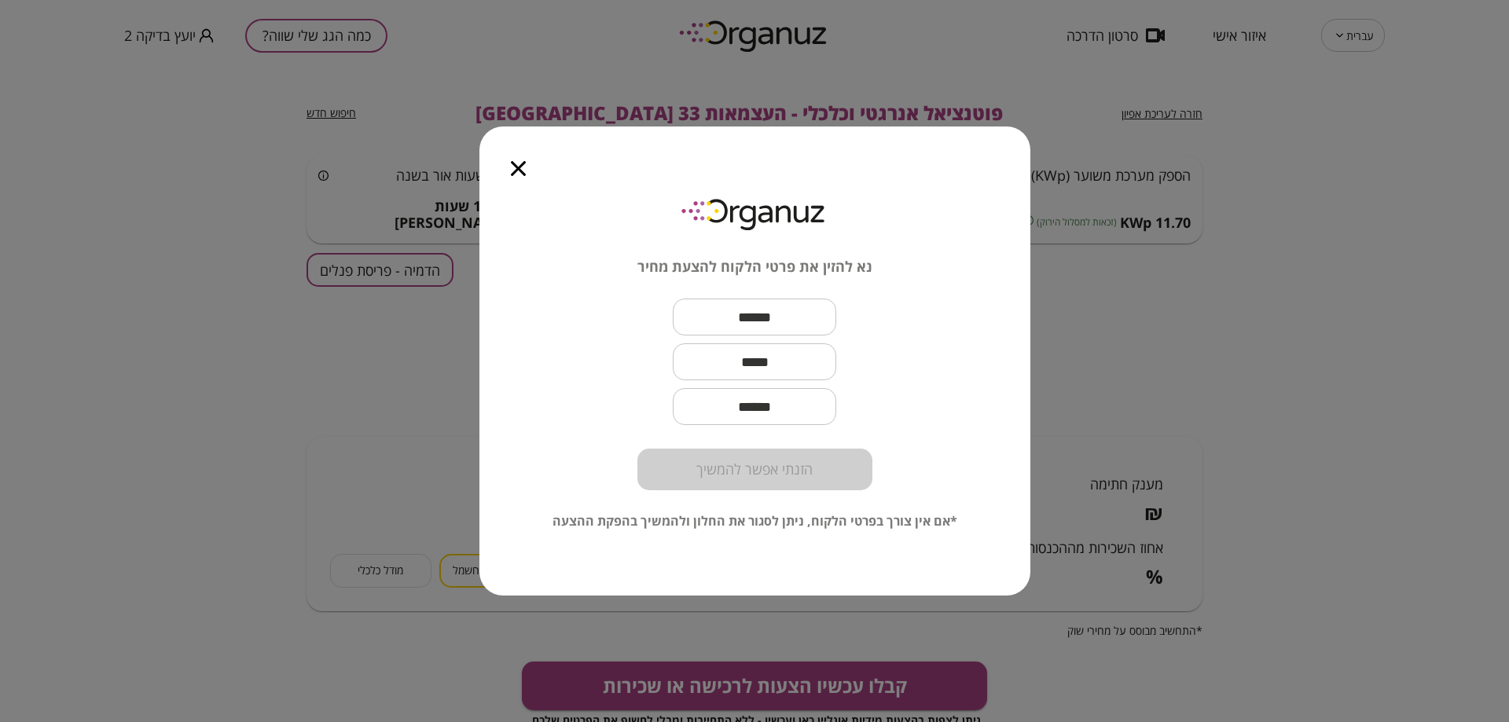
click at [531, 172] on div at bounding box center [518, 160] width 78 height 66
click at [522, 173] on icon "button" at bounding box center [518, 168] width 15 height 15
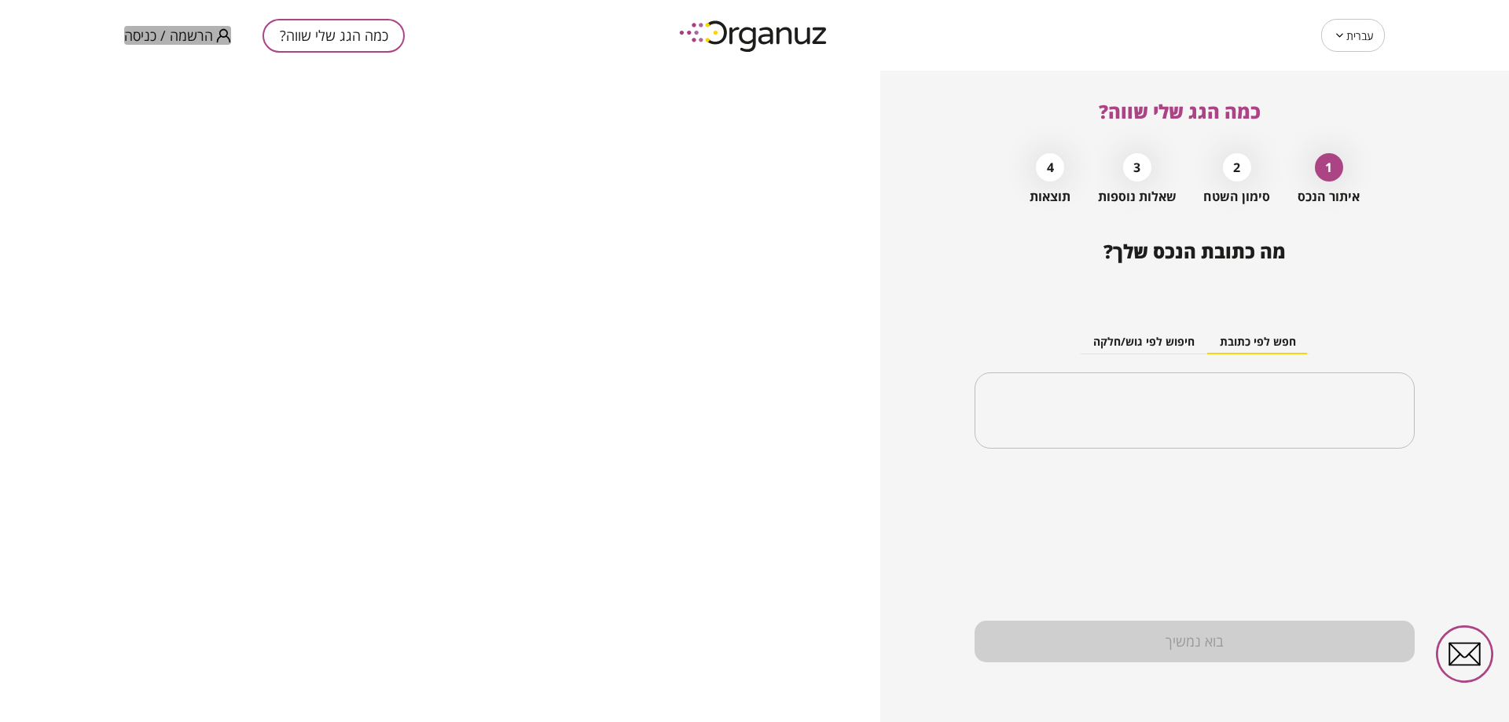
click at [207, 39] on span "הרשמה / כניסה" at bounding box center [168, 36] width 89 height 16
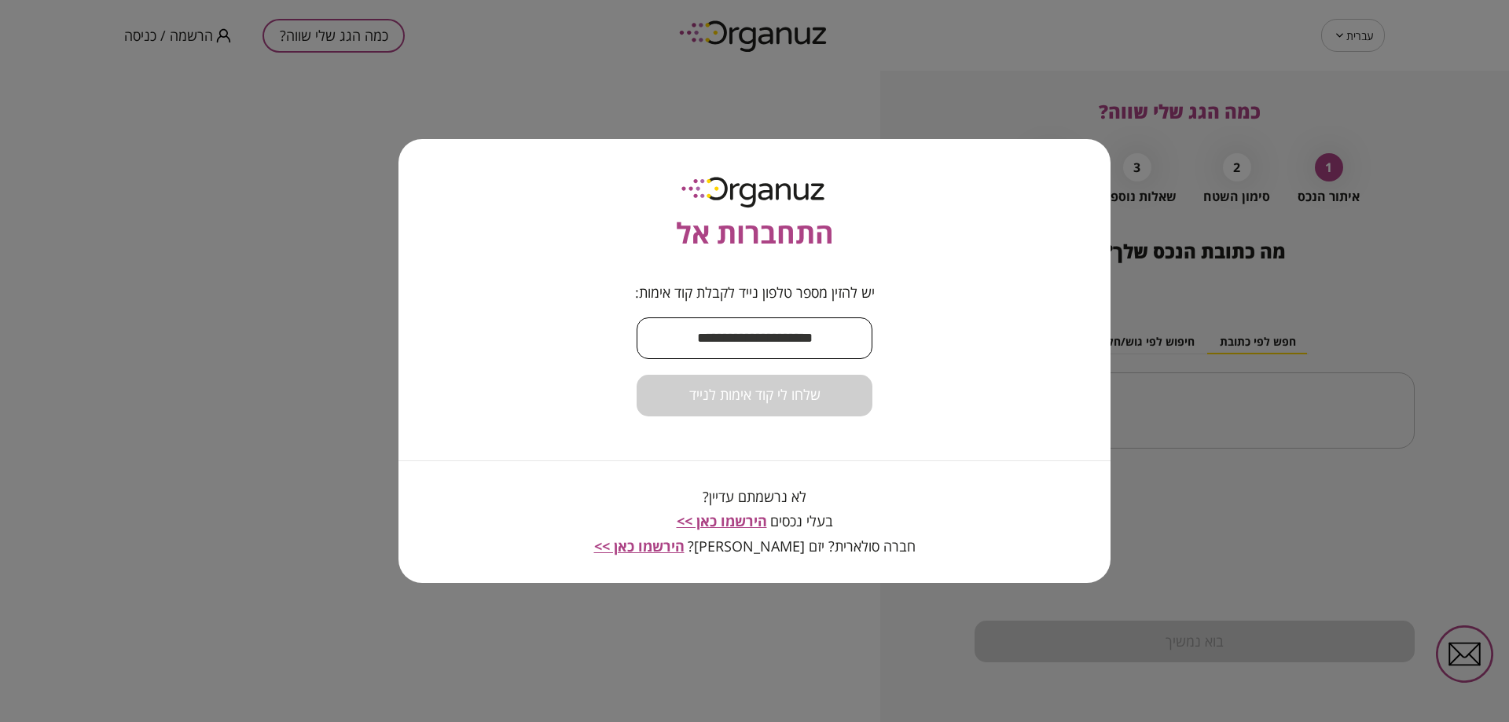
click at [814, 323] on input "text" at bounding box center [755, 338] width 236 height 46
type input "**********"
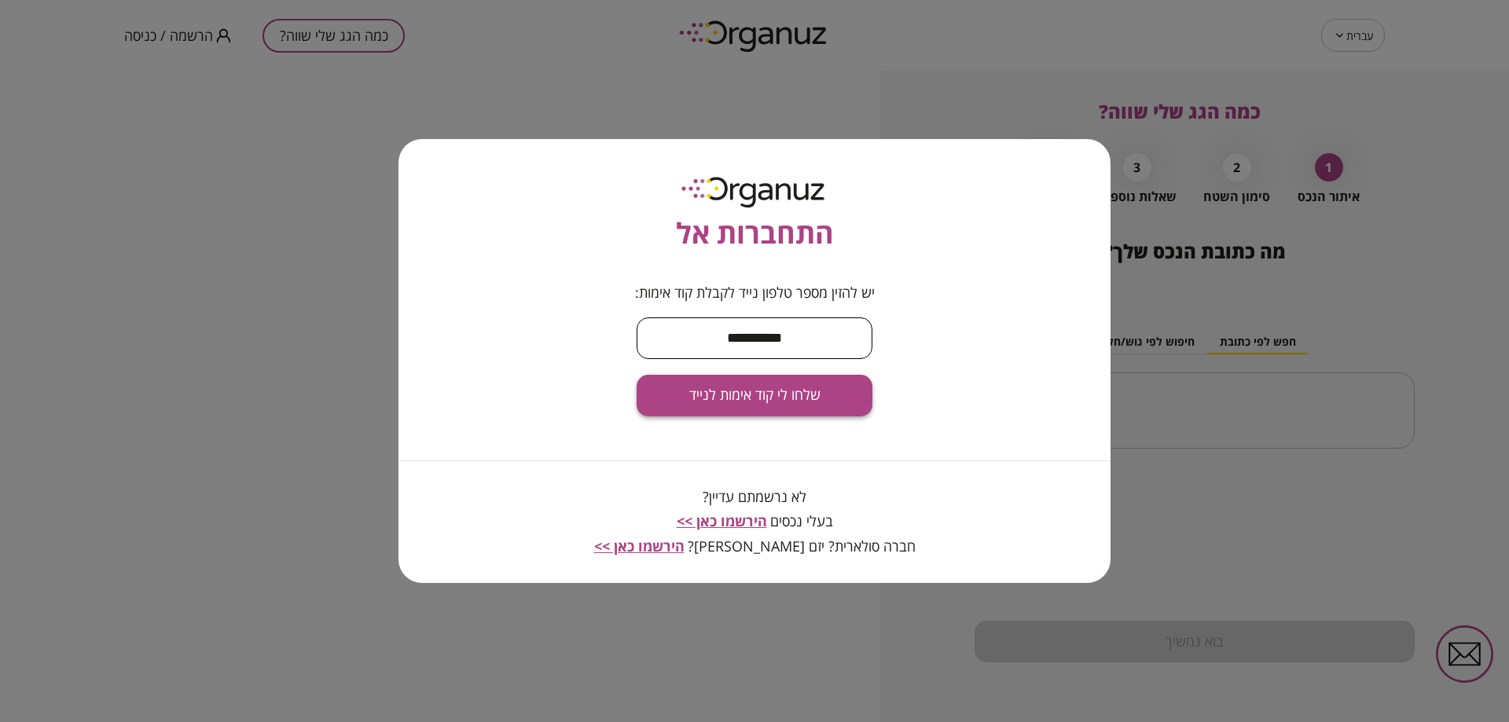
click at [810, 407] on button "שלחו לי קוד אימות לנייד" at bounding box center [755, 396] width 236 height 42
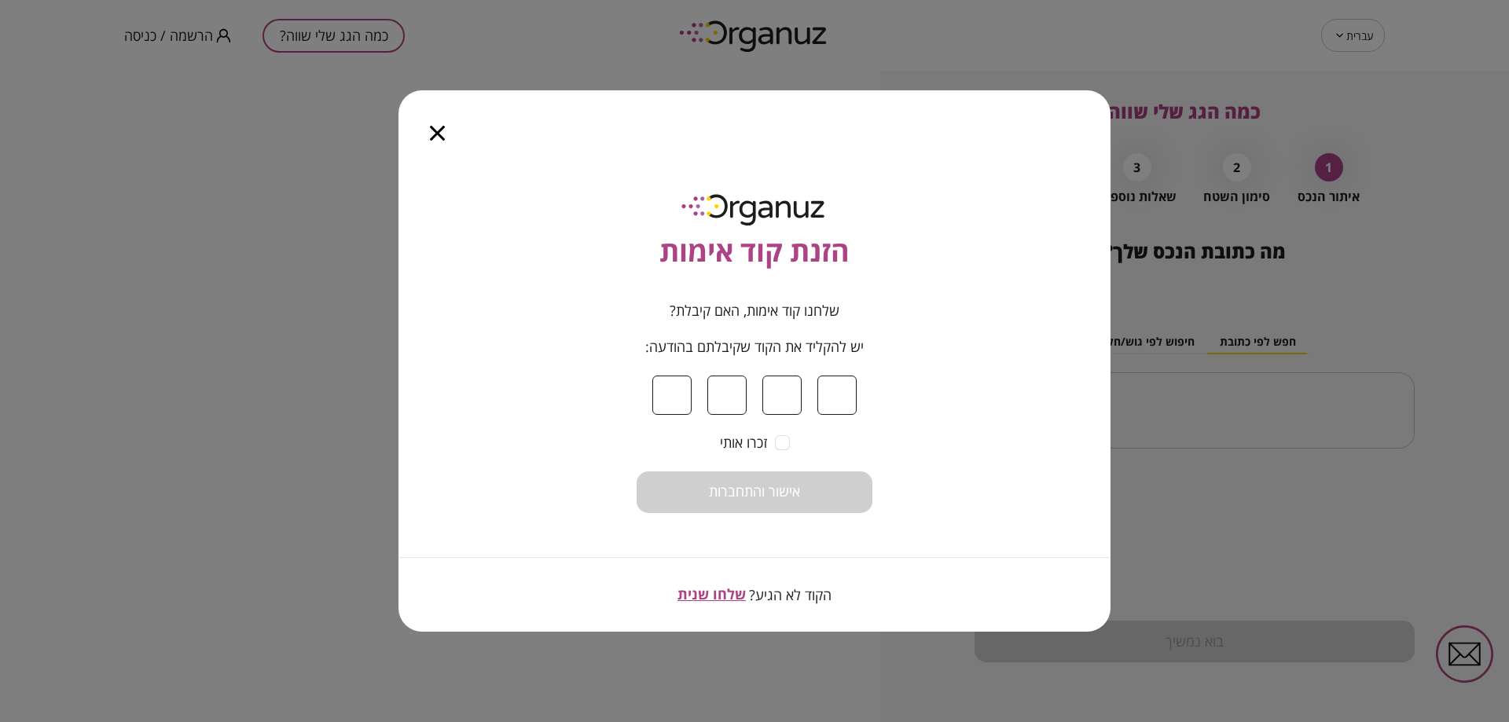
type input "*"
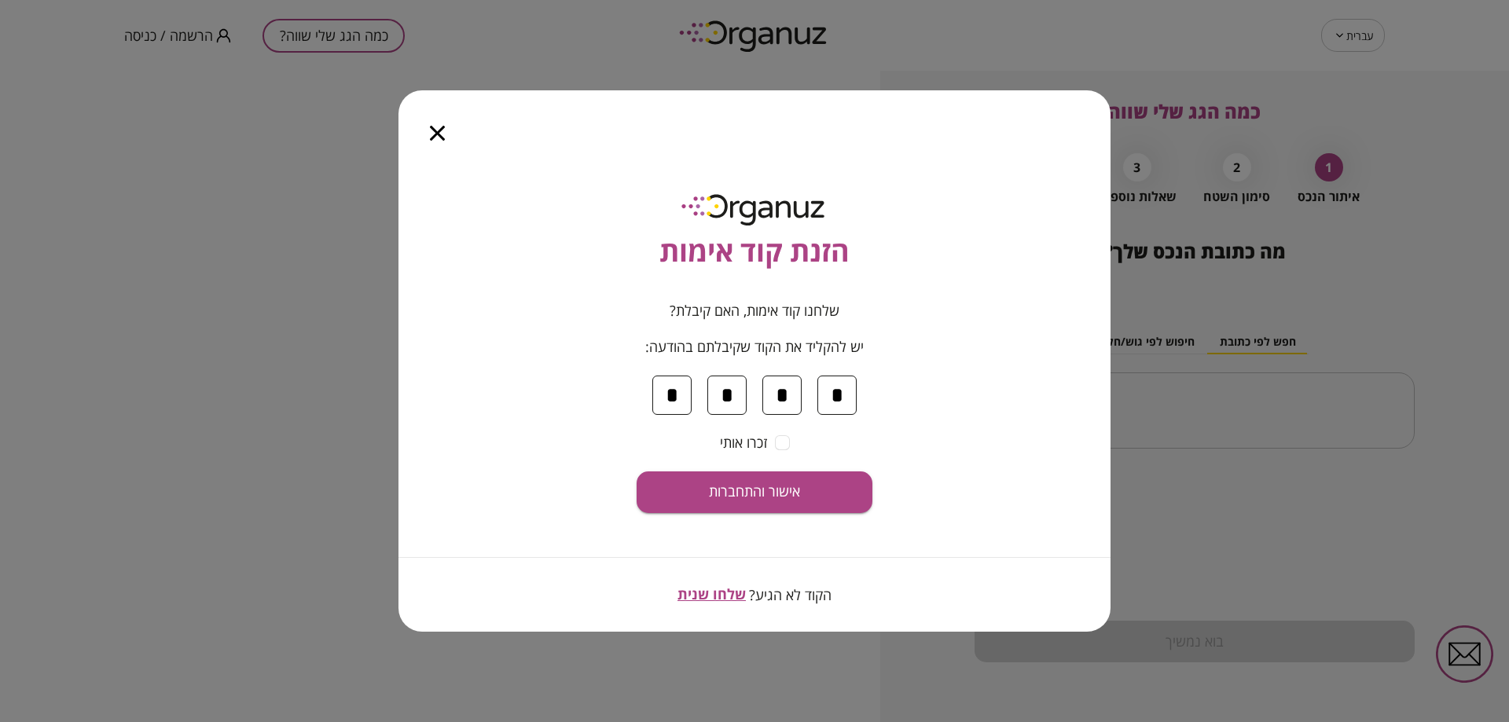
type input "*"
click at [637, 472] on button "אישור והתחברות" at bounding box center [755, 493] width 236 height 42
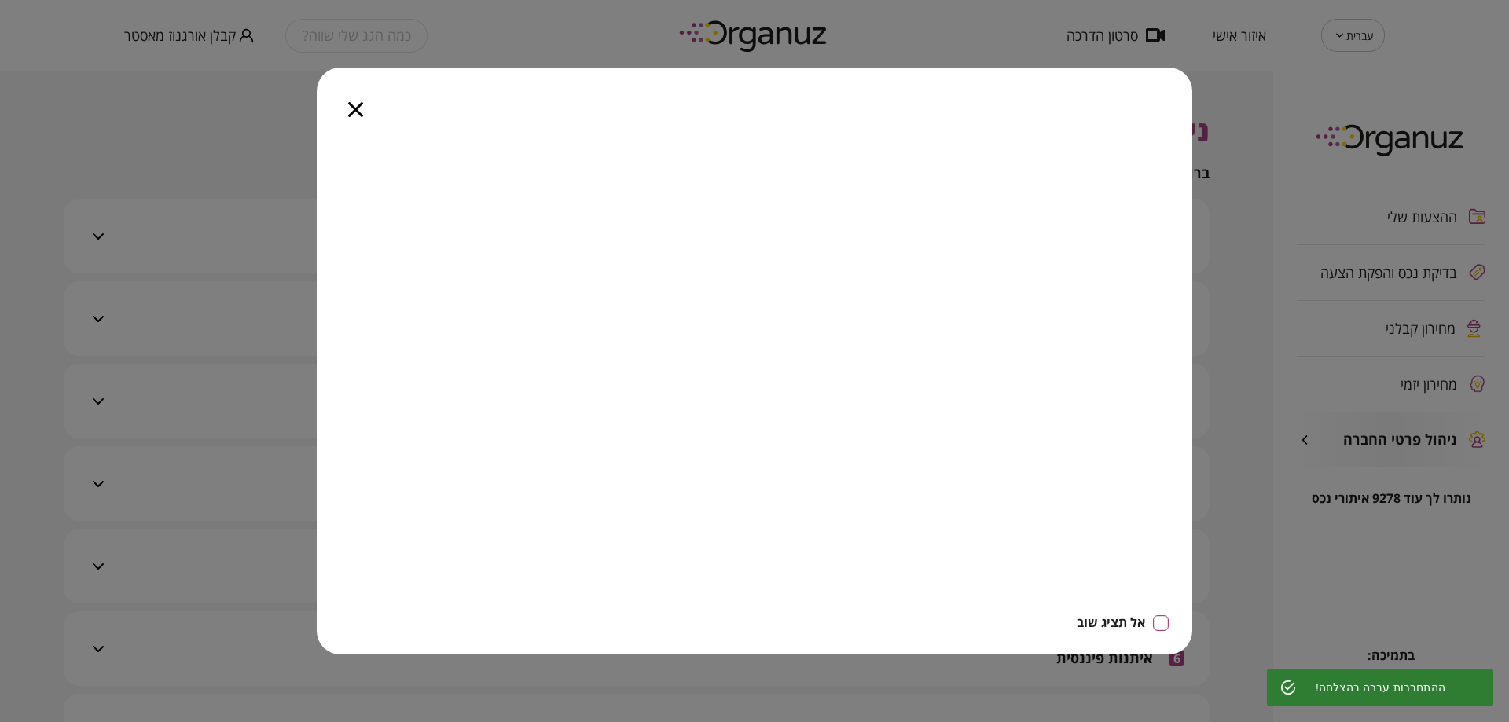
click at [373, 116] on div at bounding box center [356, 101] width 78 height 66
click at [362, 112] on icon "button" at bounding box center [355, 109] width 15 height 15
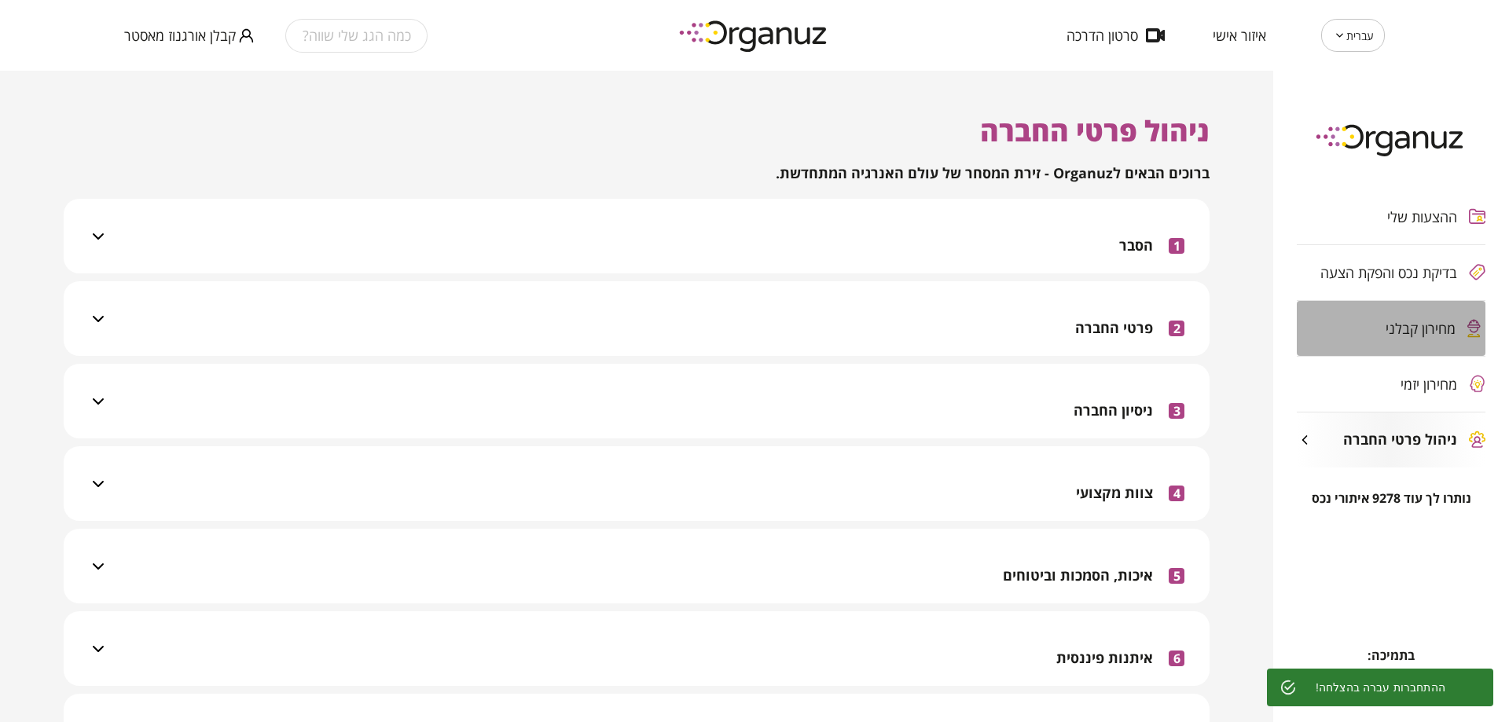
click at [1330, 336] on div "מחירון קבלני" at bounding box center [1391, 328] width 189 height 55
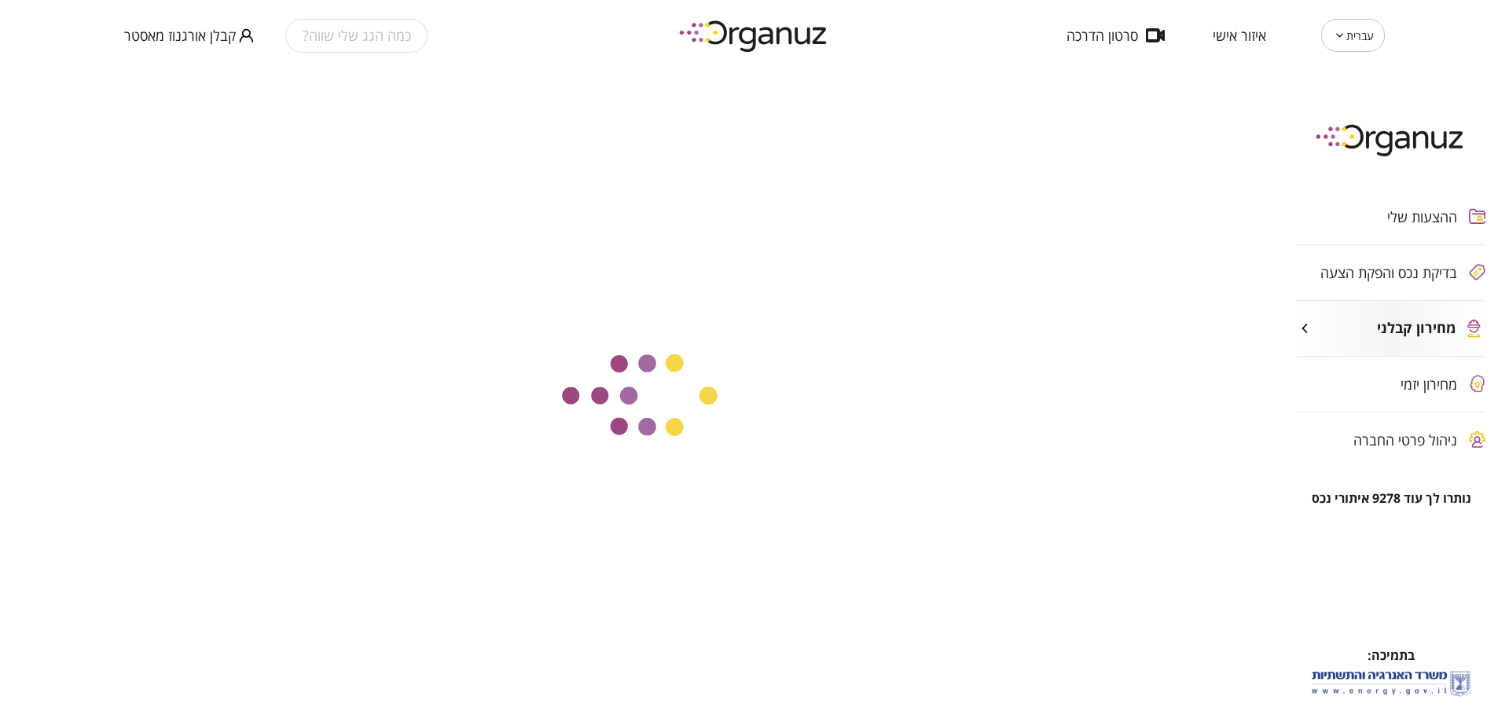
click at [1321, 286] on div "ההצעות שלי בדיקת נכס והפקת הצעה מחירון קבלני מחירון יזמי ניהול פרטי החברה" at bounding box center [1391, 328] width 236 height 325
